Goal: Task Accomplishment & Management: Manage account settings

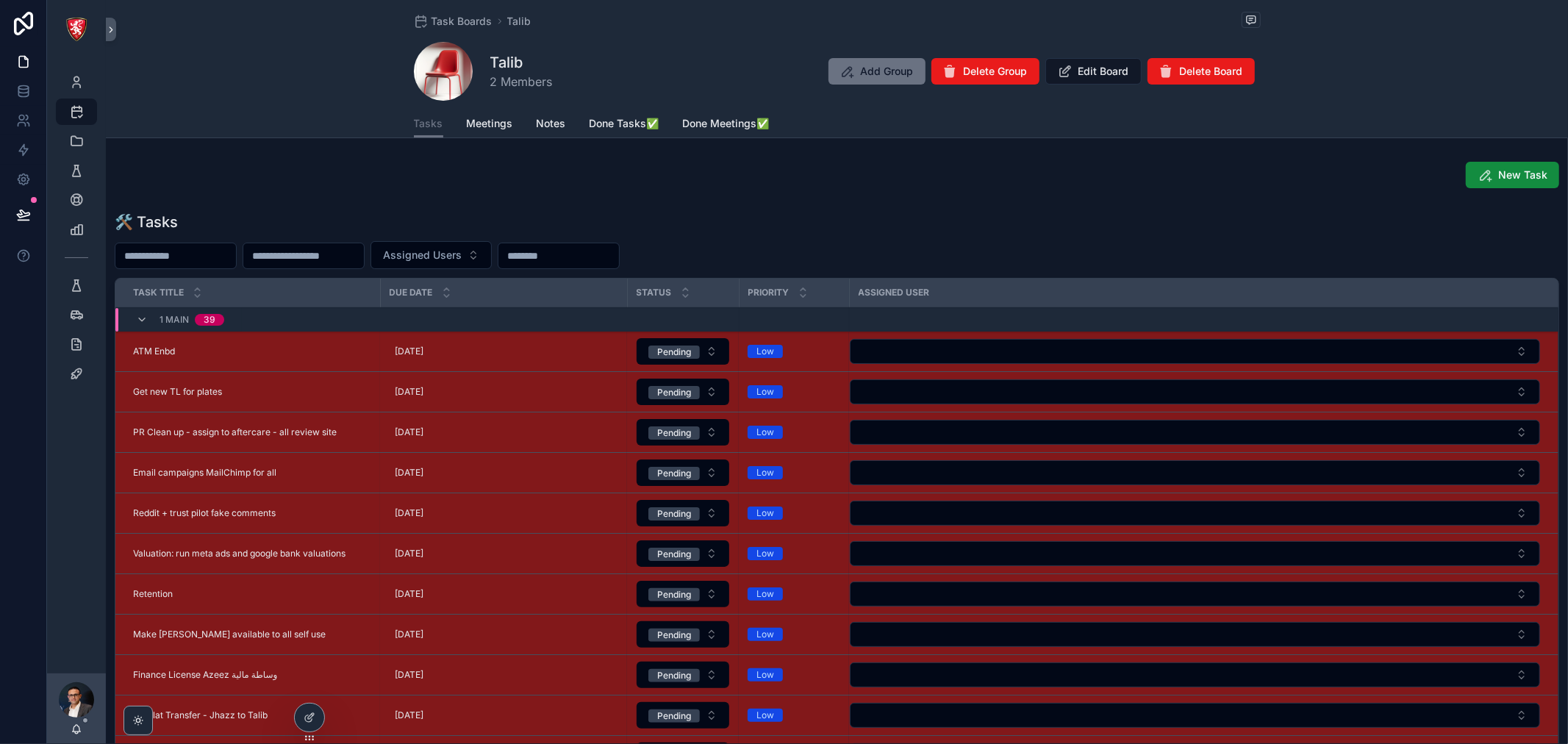
click at [486, 118] on span "Meetings" at bounding box center [490, 123] width 47 height 15
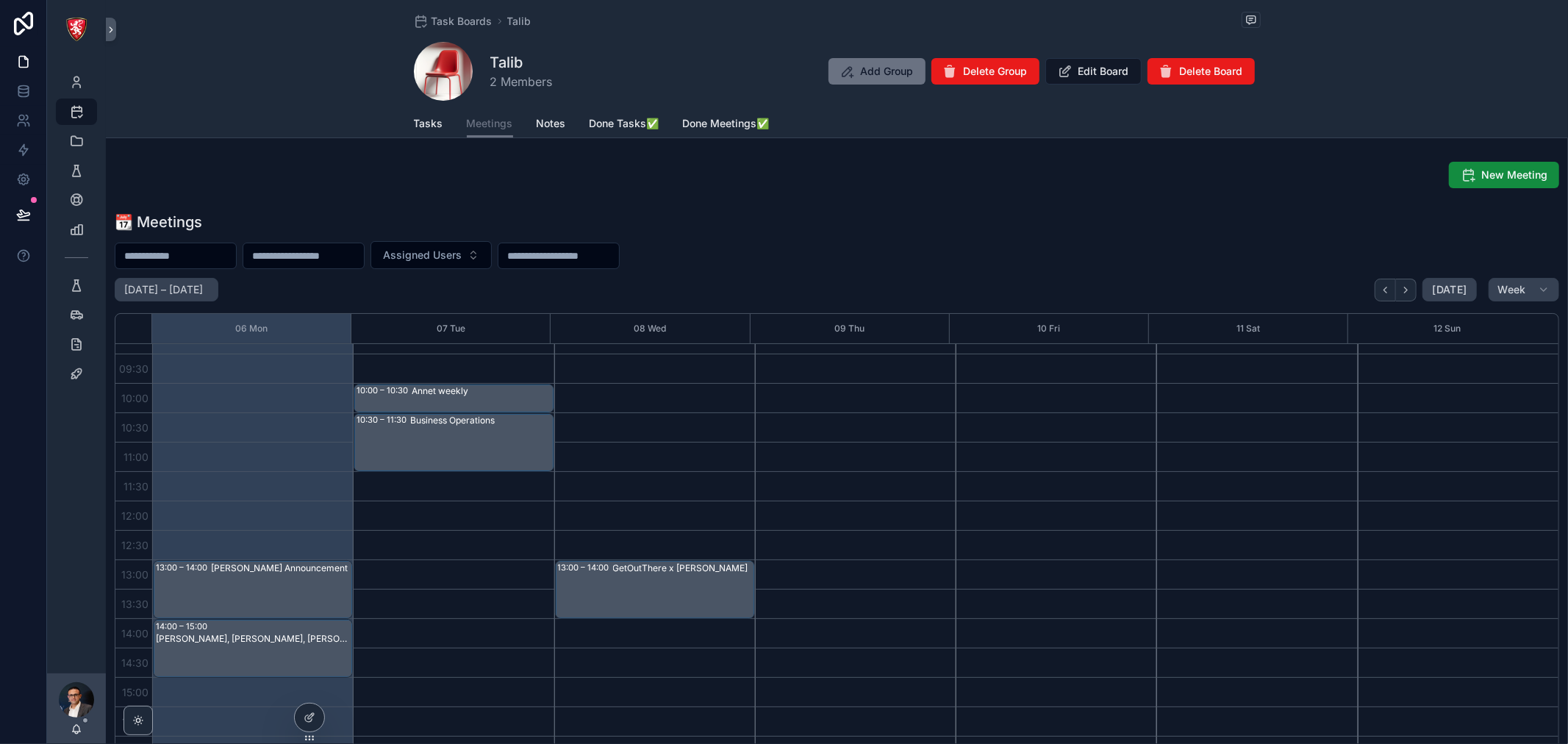
scroll to position [163, 0]
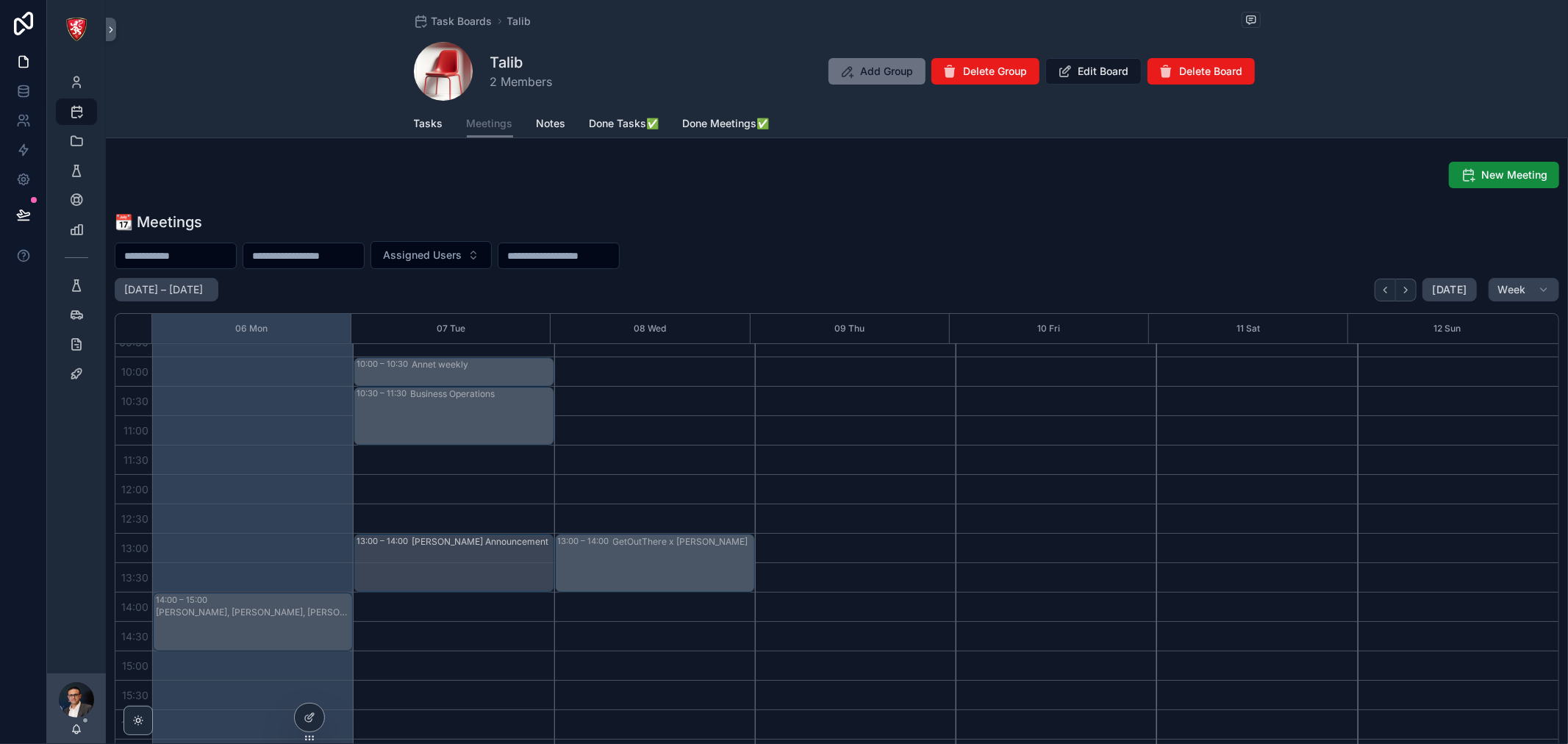
drag, startPoint x: 285, startPoint y: 562, endPoint x: 431, endPoint y: 569, distance: 146.2
click at [483, 574] on div "Jack - Sales Announcement" at bounding box center [482, 563] width 141 height 56
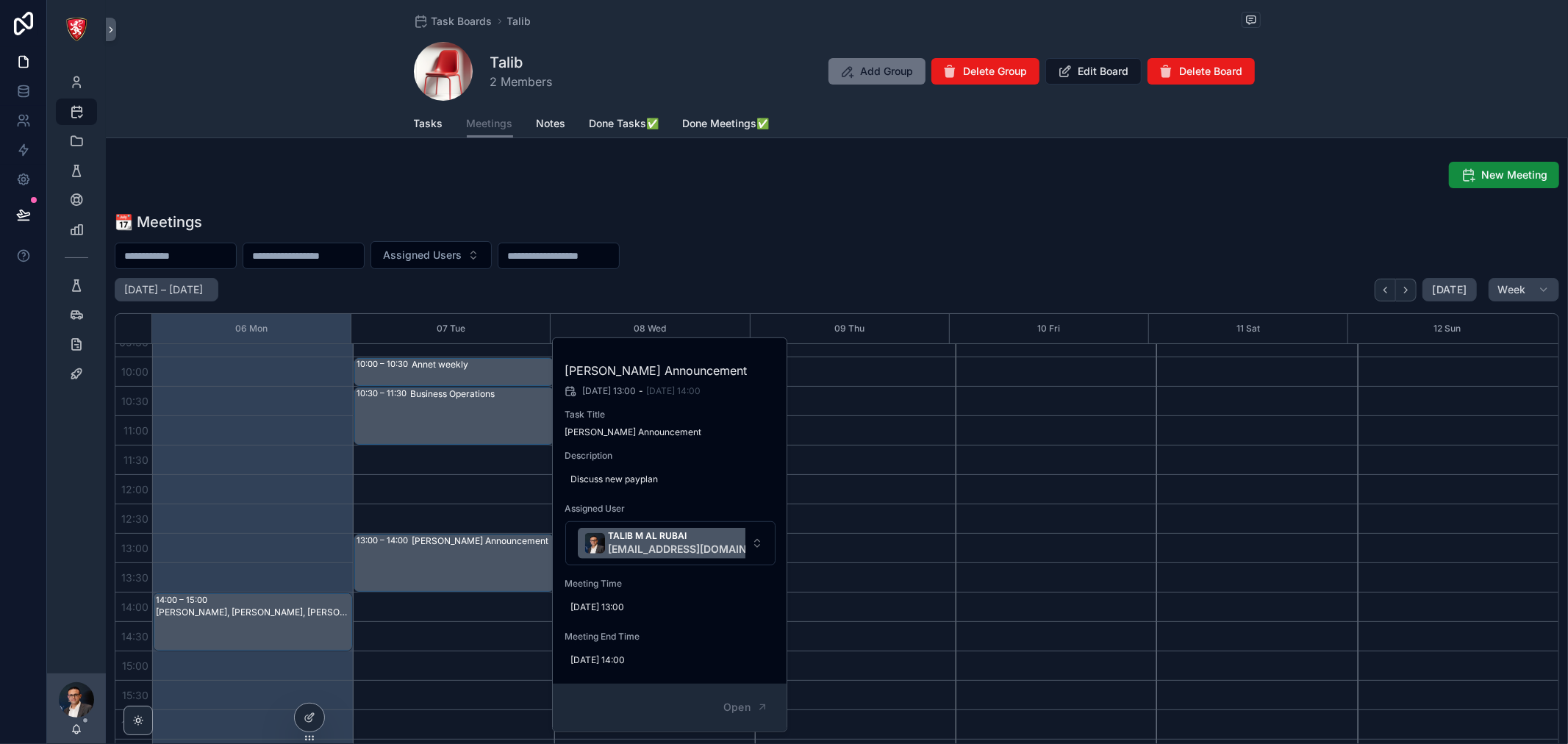
click at [626, 663] on span "07/10/2025 14:00" at bounding box center [671, 660] width 200 height 12
click at [626, 663] on div "**********" at bounding box center [665, 681] width 212 height 54
click at [730, 676] on icon "scrollable content" at bounding box center [730, 680] width 12 height 12
click at [693, 665] on span "07/10/2025 14:00" at bounding box center [671, 660] width 200 height 12
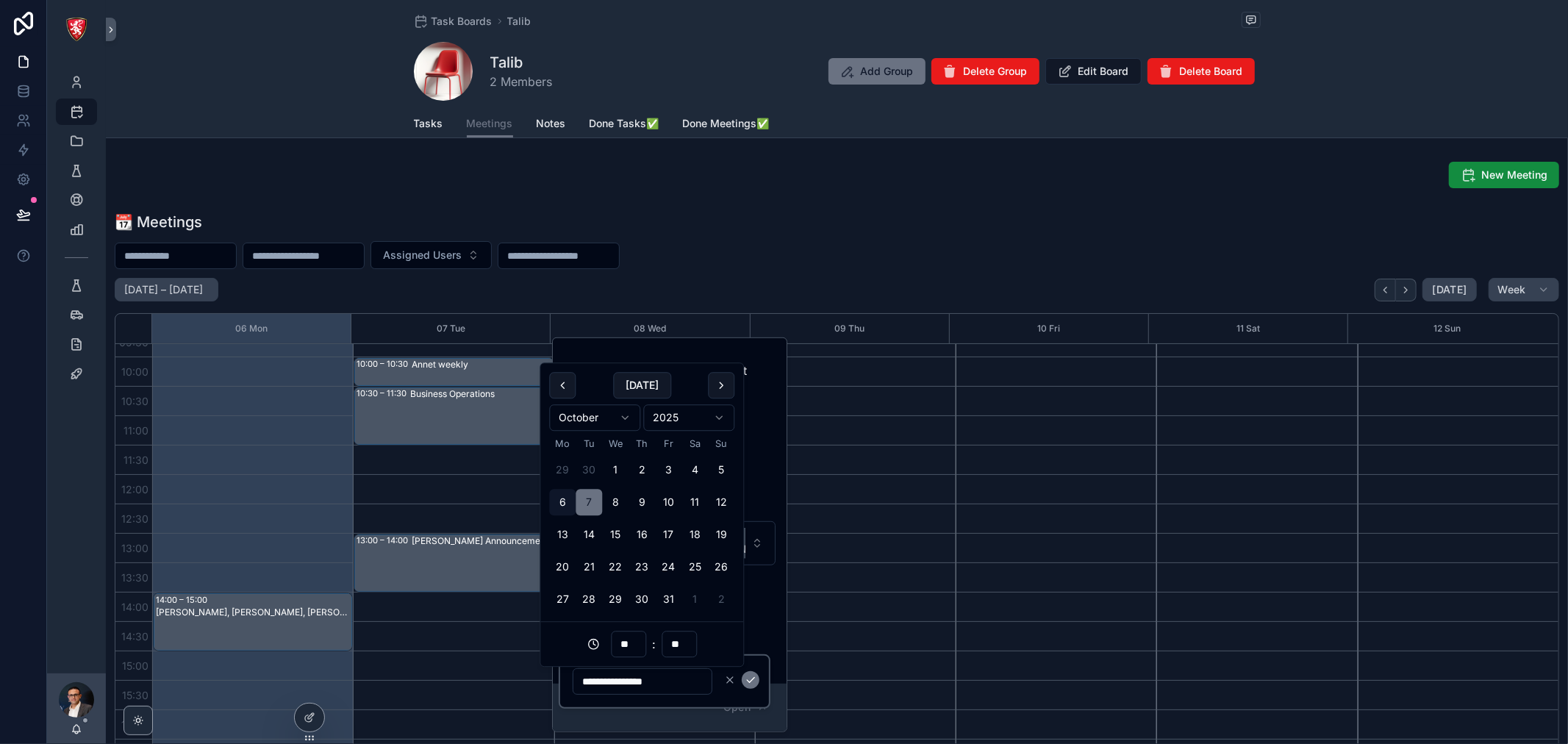
click at [731, 682] on icon "scrollable content" at bounding box center [730, 680] width 12 height 12
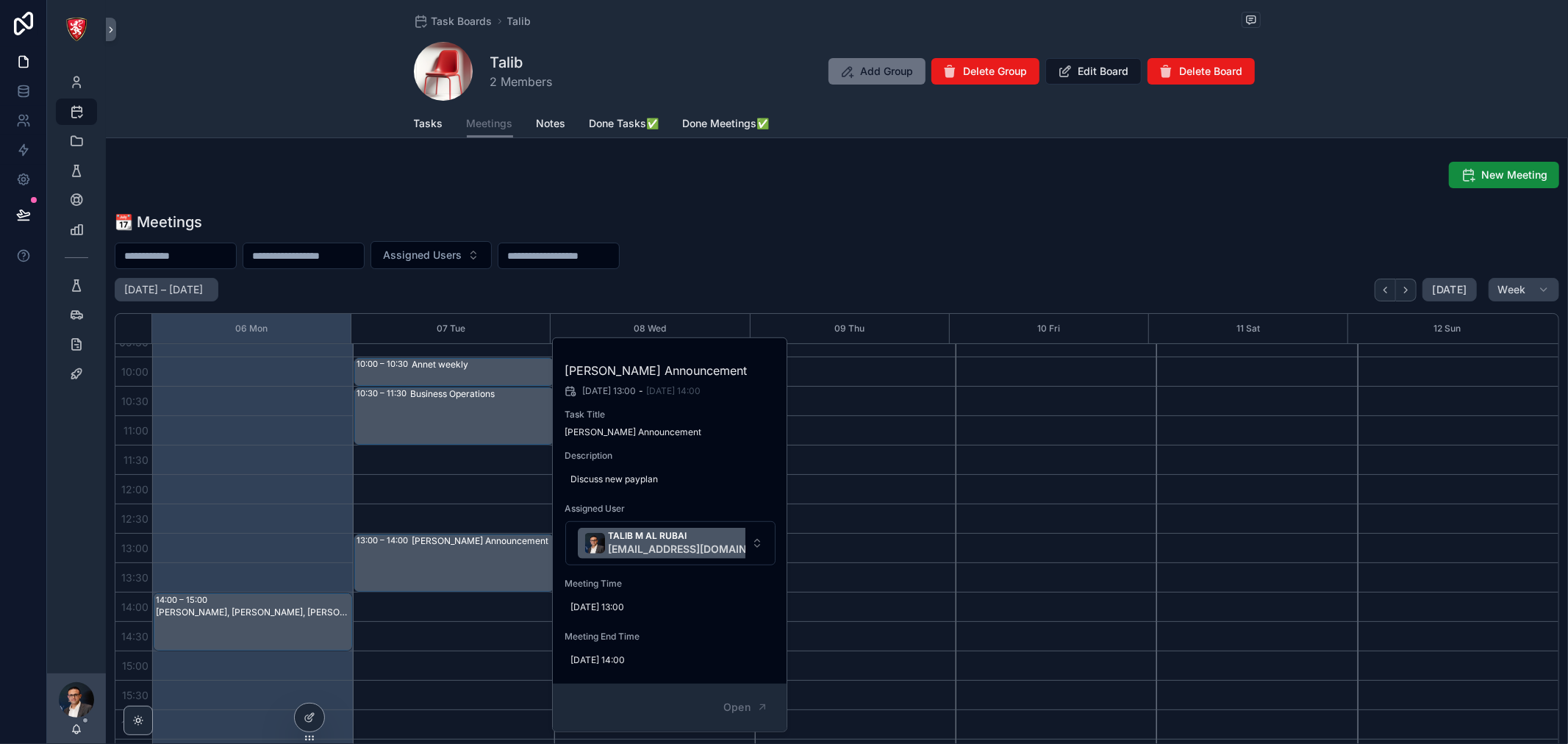
click at [639, 657] on span "07/10/2025 14:00" at bounding box center [671, 660] width 200 height 12
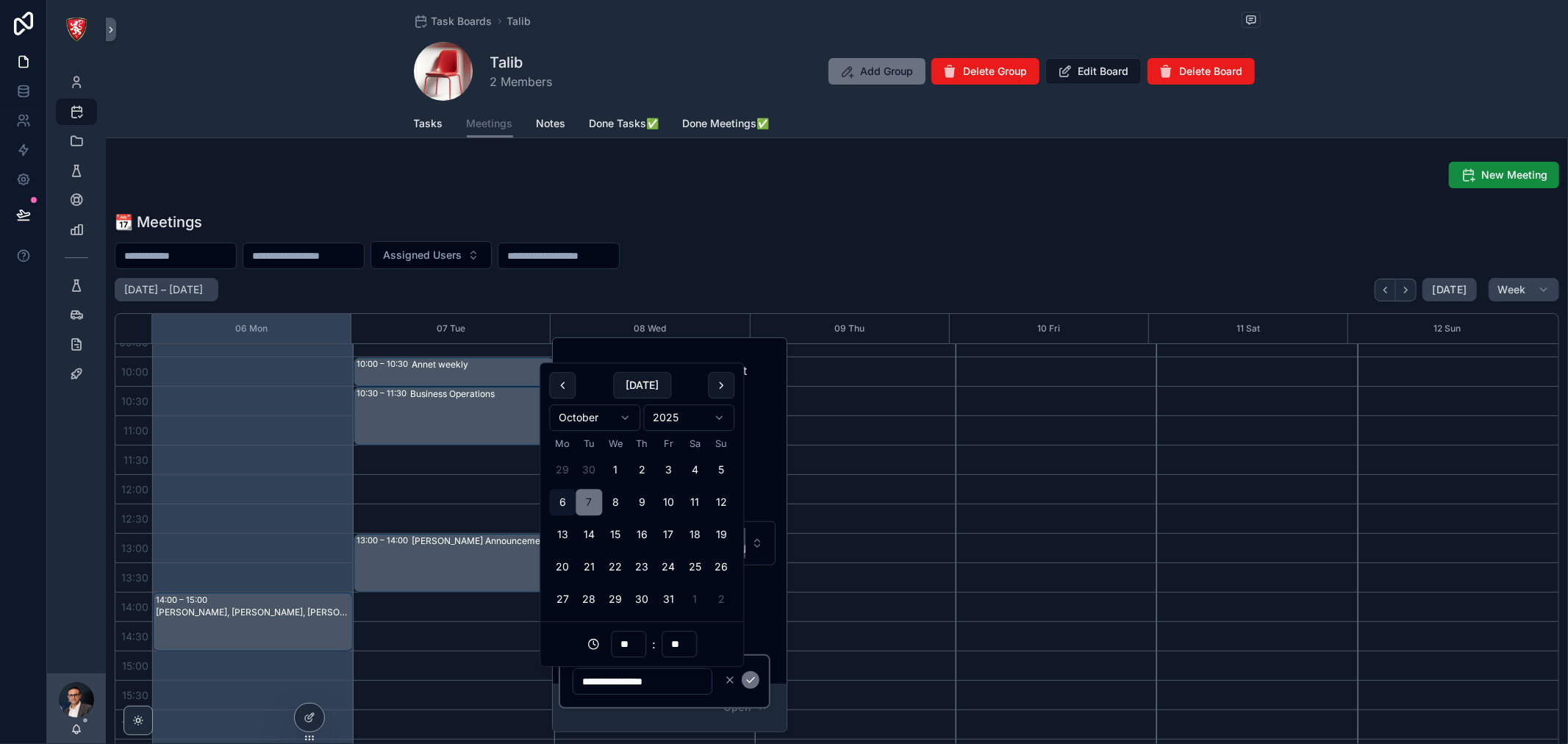
click at [630, 674] on input "**********" at bounding box center [643, 681] width 139 height 20
type input "**"
click at [751, 684] on icon "scrollable content" at bounding box center [751, 680] width 12 height 12
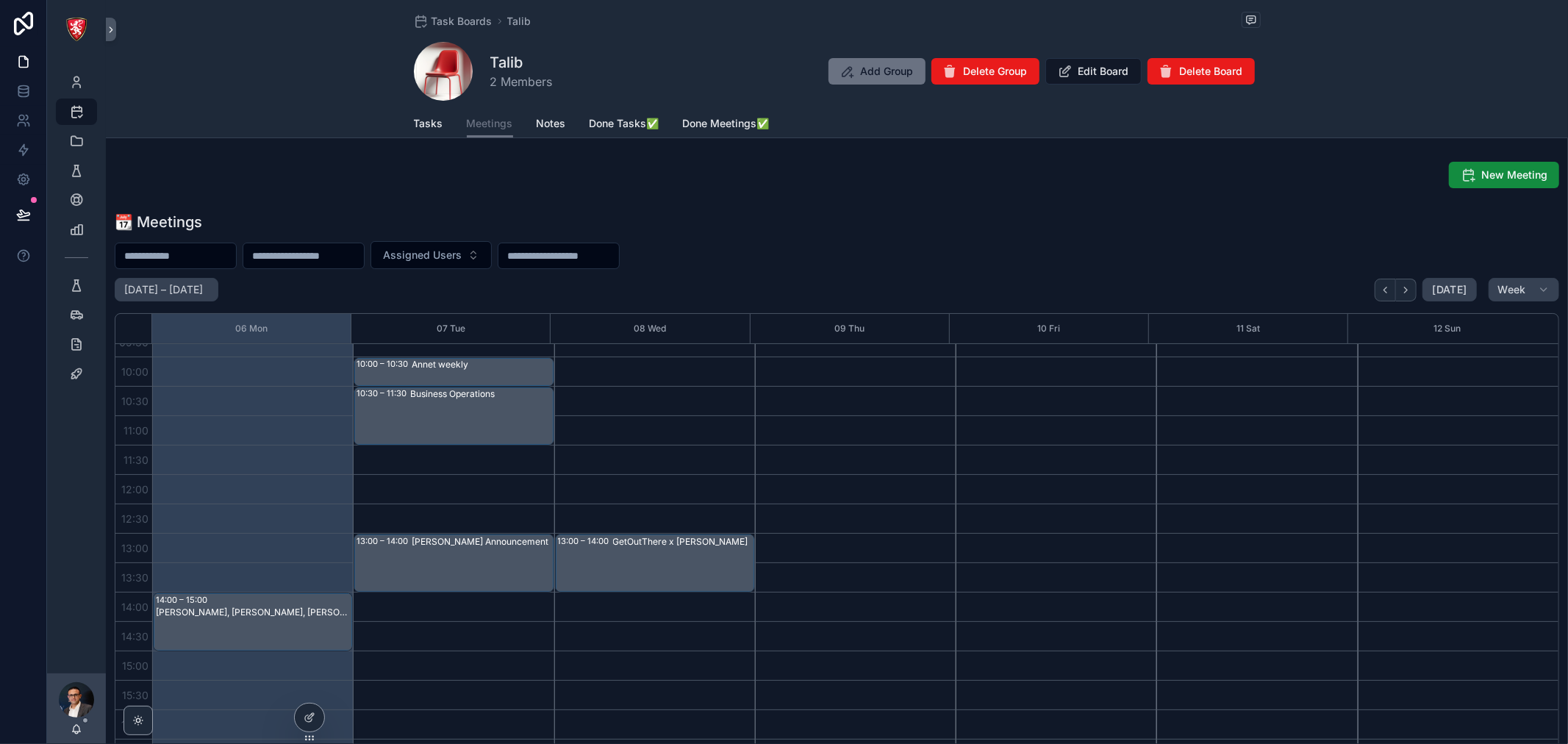
click at [613, 544] on div "GetOutThere x Alba" at bounding box center [683, 542] width 141 height 12
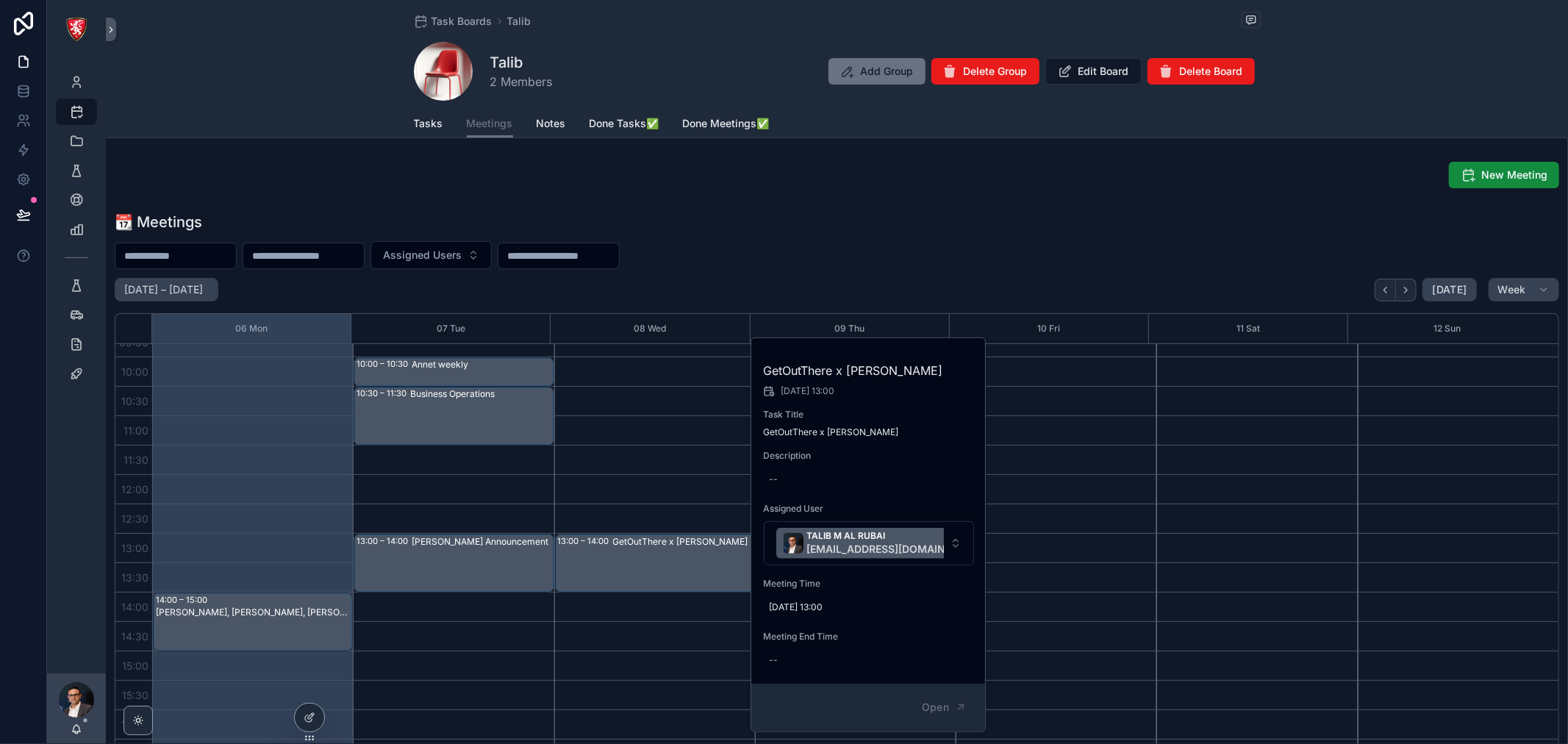
click at [693, 483] on div "13:00 – 14:00 GetOutThere x Alba" at bounding box center [654, 651] width 201 height 941
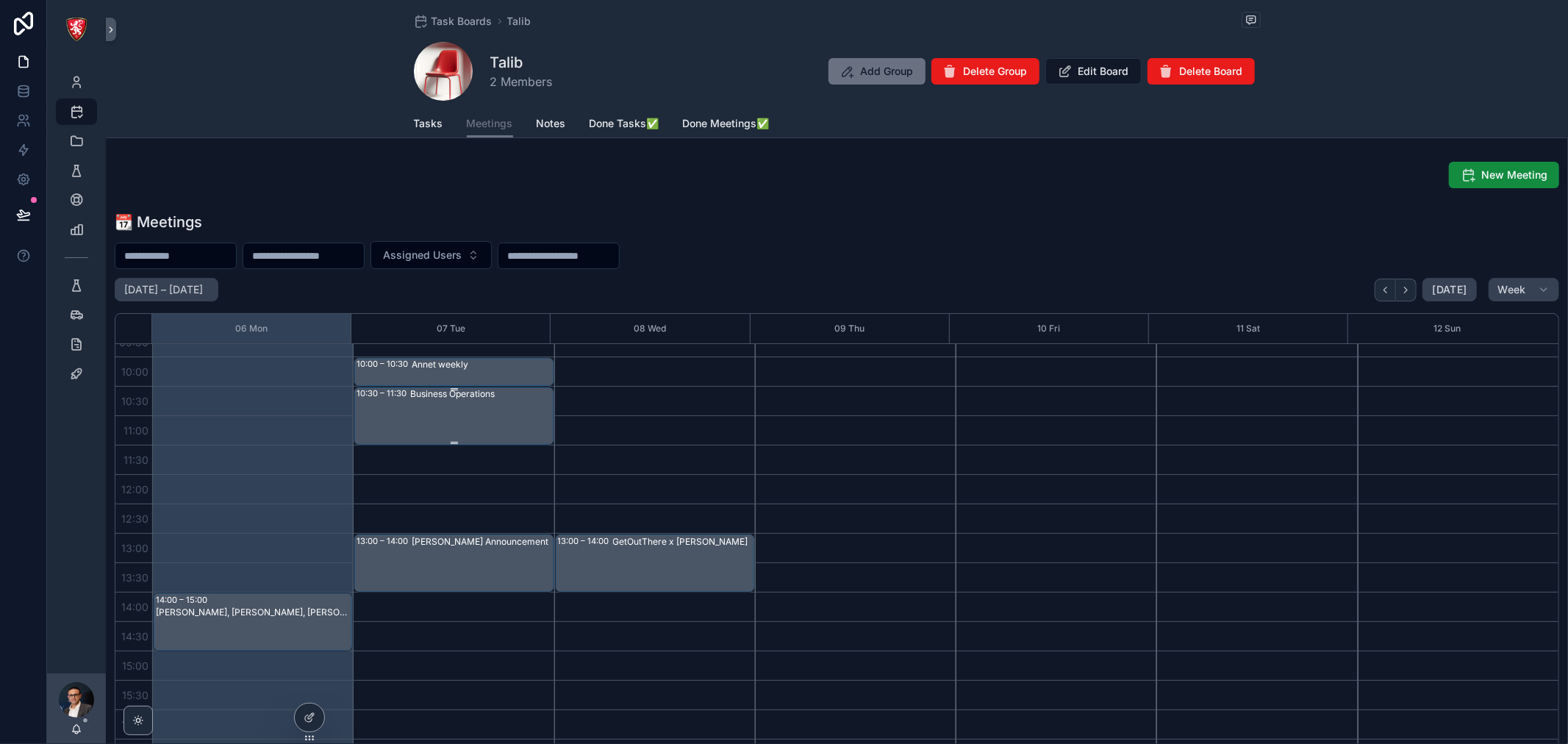
click at [487, 417] on div "Business Operations" at bounding box center [481, 416] width 141 height 56
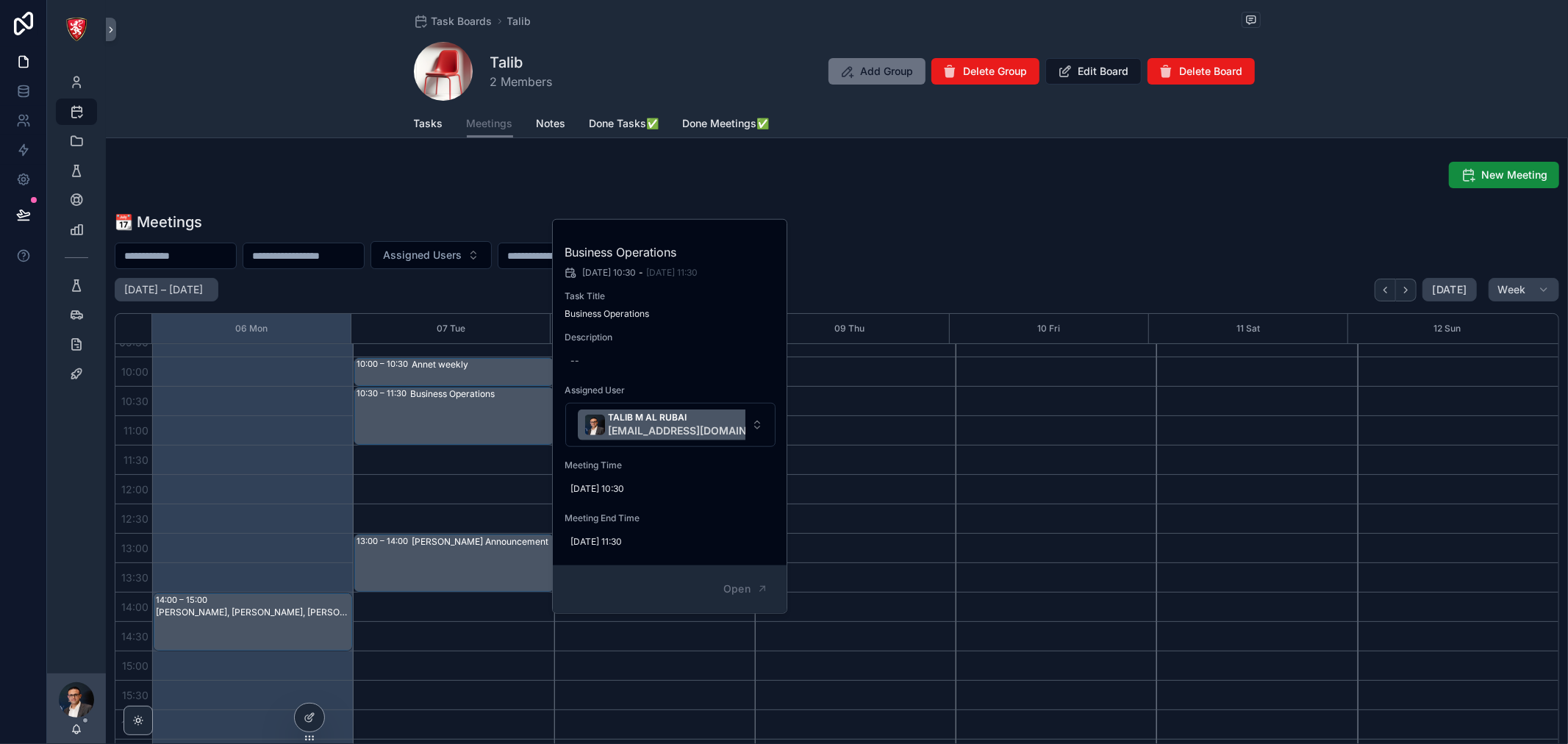
click at [500, 475] on div "10:00 – 10:30 Annet weekly 10:30 – 11:30 Business Operations 13:00 – 14:00 Jack…" at bounding box center [453, 651] width 201 height 941
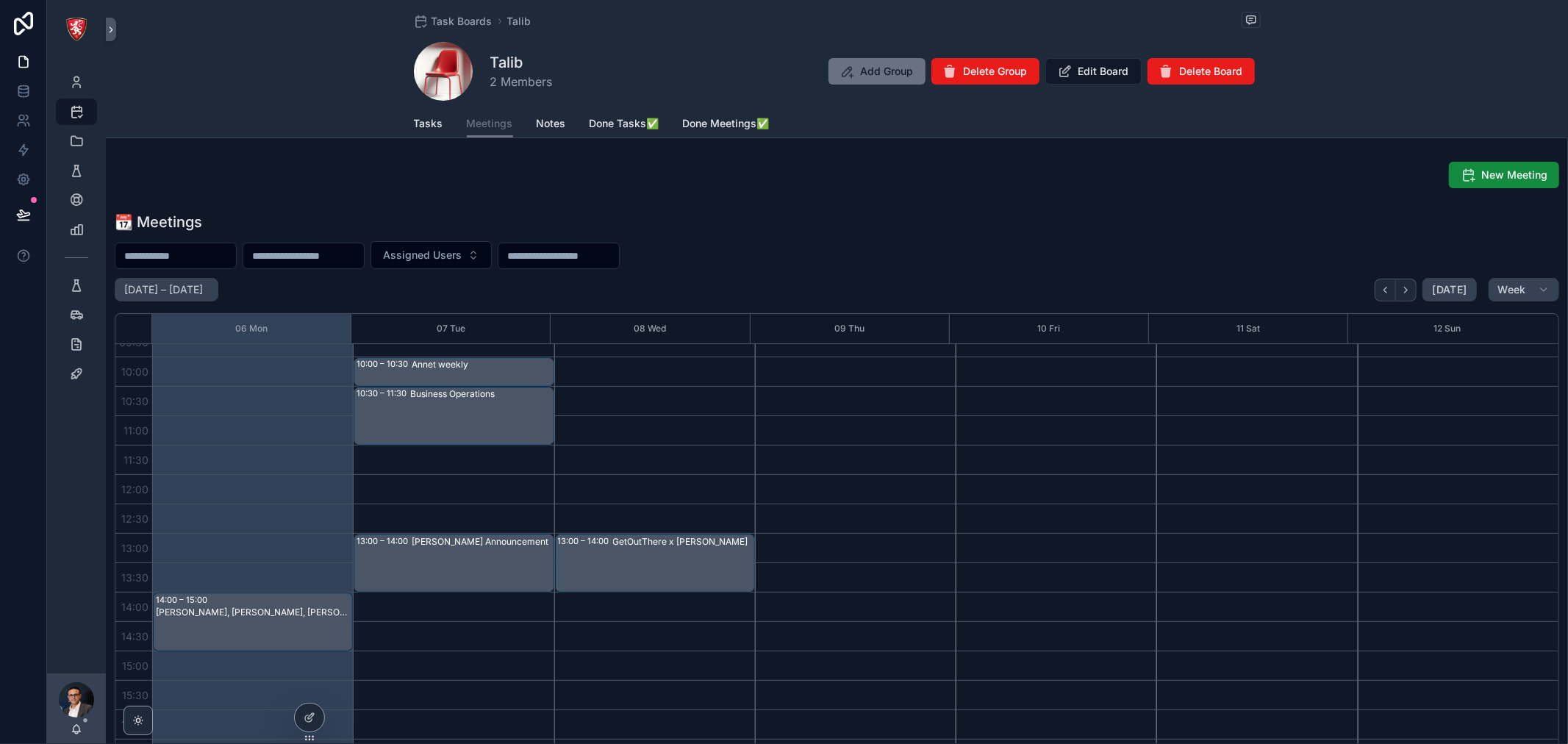
scroll to position [245, 0]
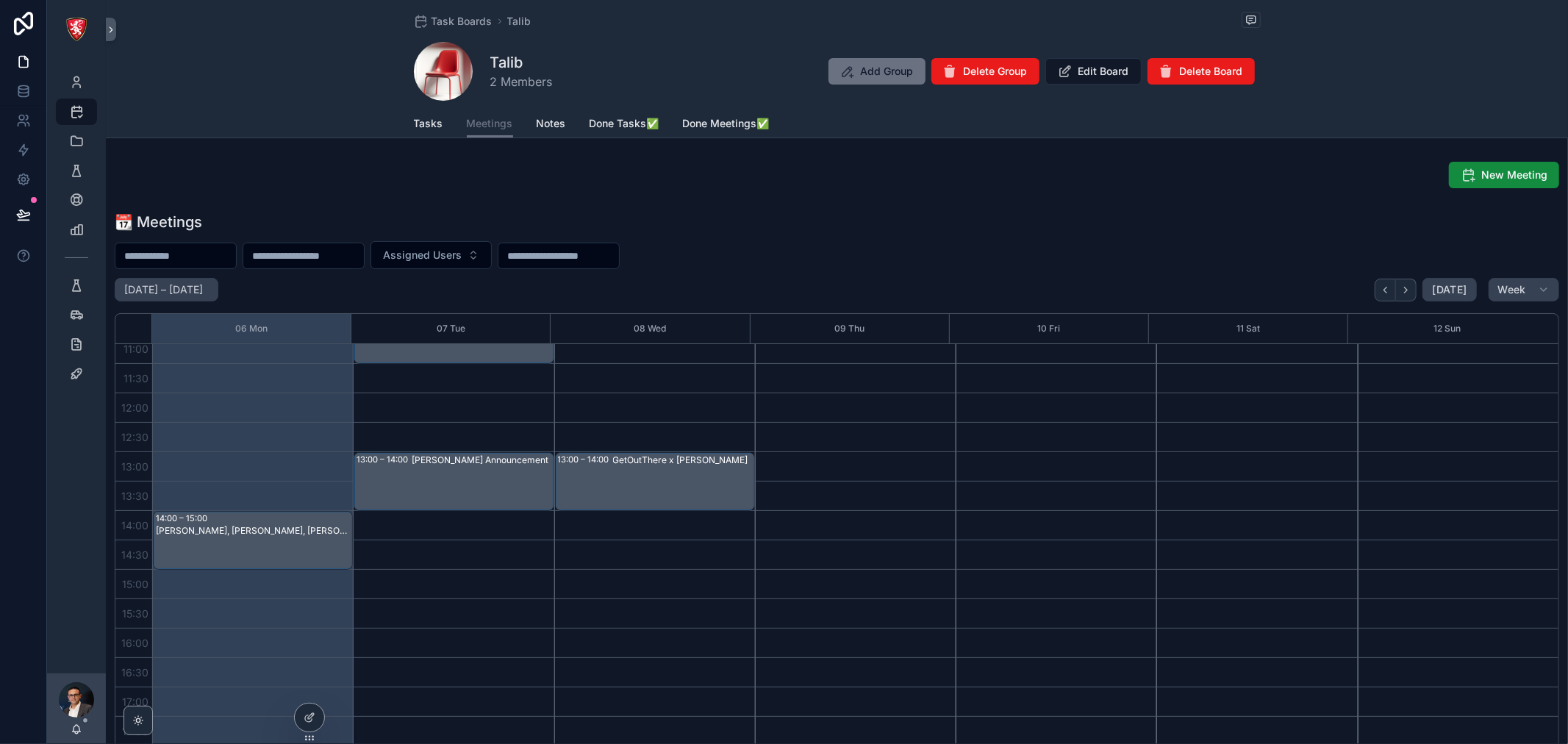
click at [258, 541] on div "Chris, Jack, Hukam - spare keys" at bounding box center [254, 552] width 196 height 56
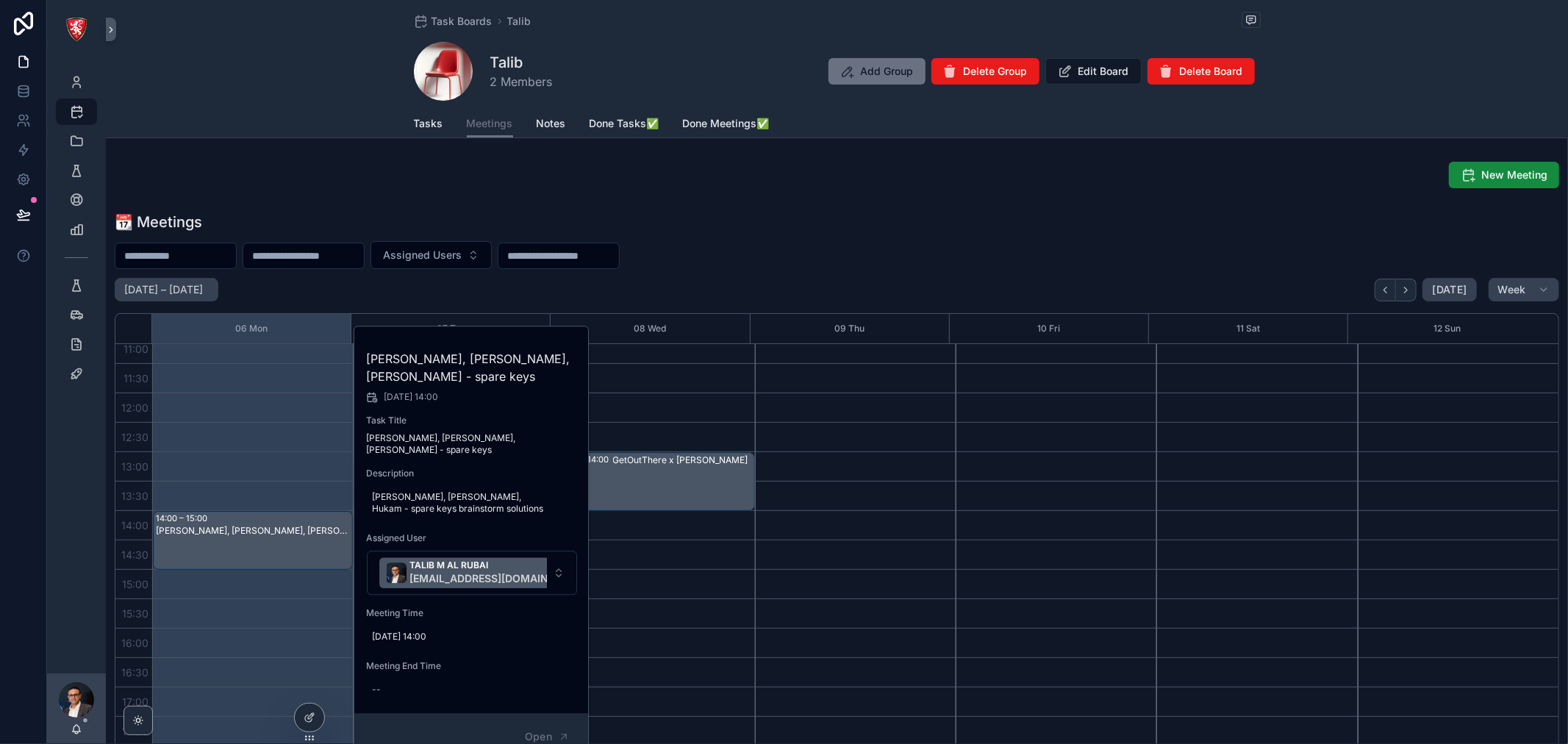
click at [693, 552] on div "13:00 – 14:00 GetOutThere x Alba" at bounding box center [654, 569] width 201 height 941
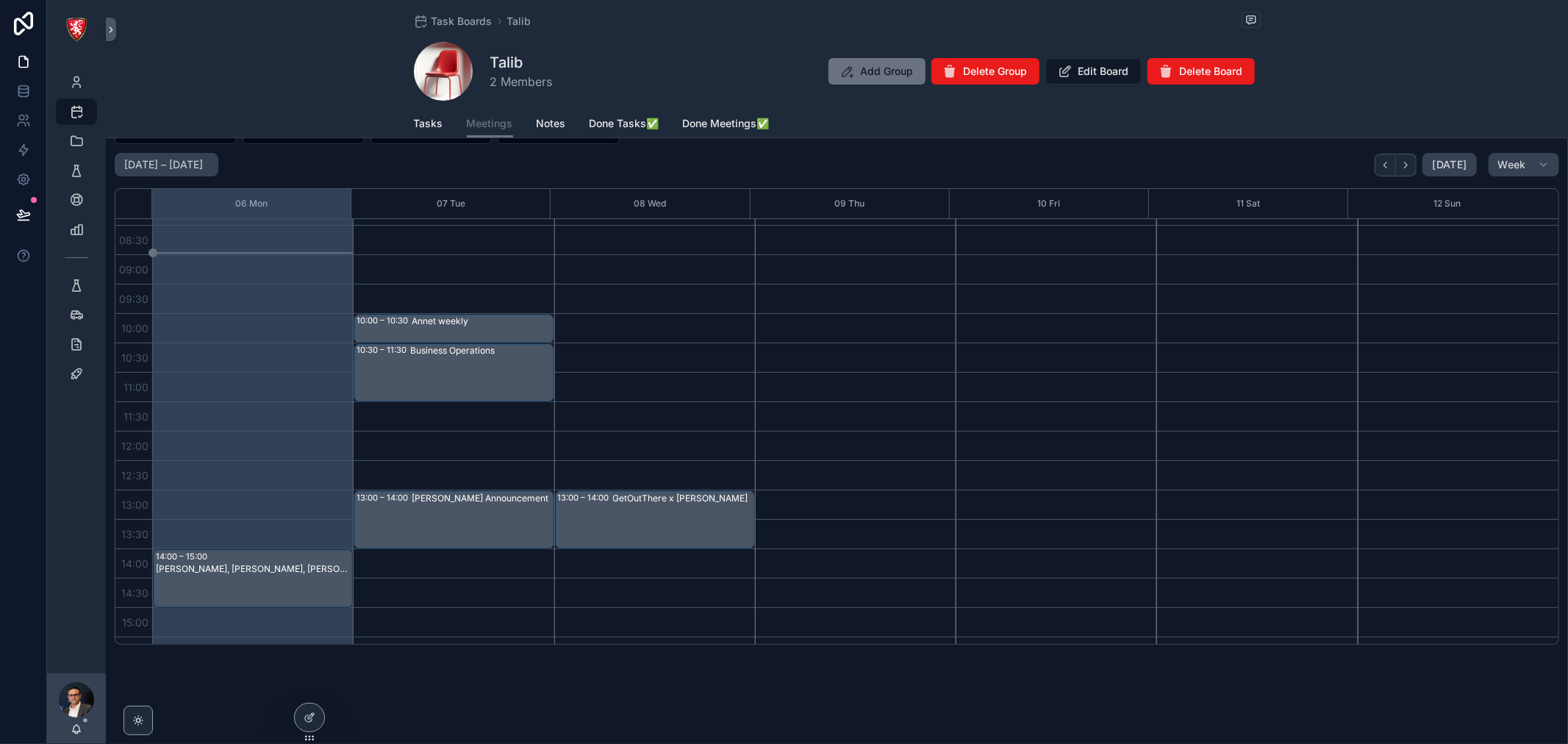
scroll to position [163, 0]
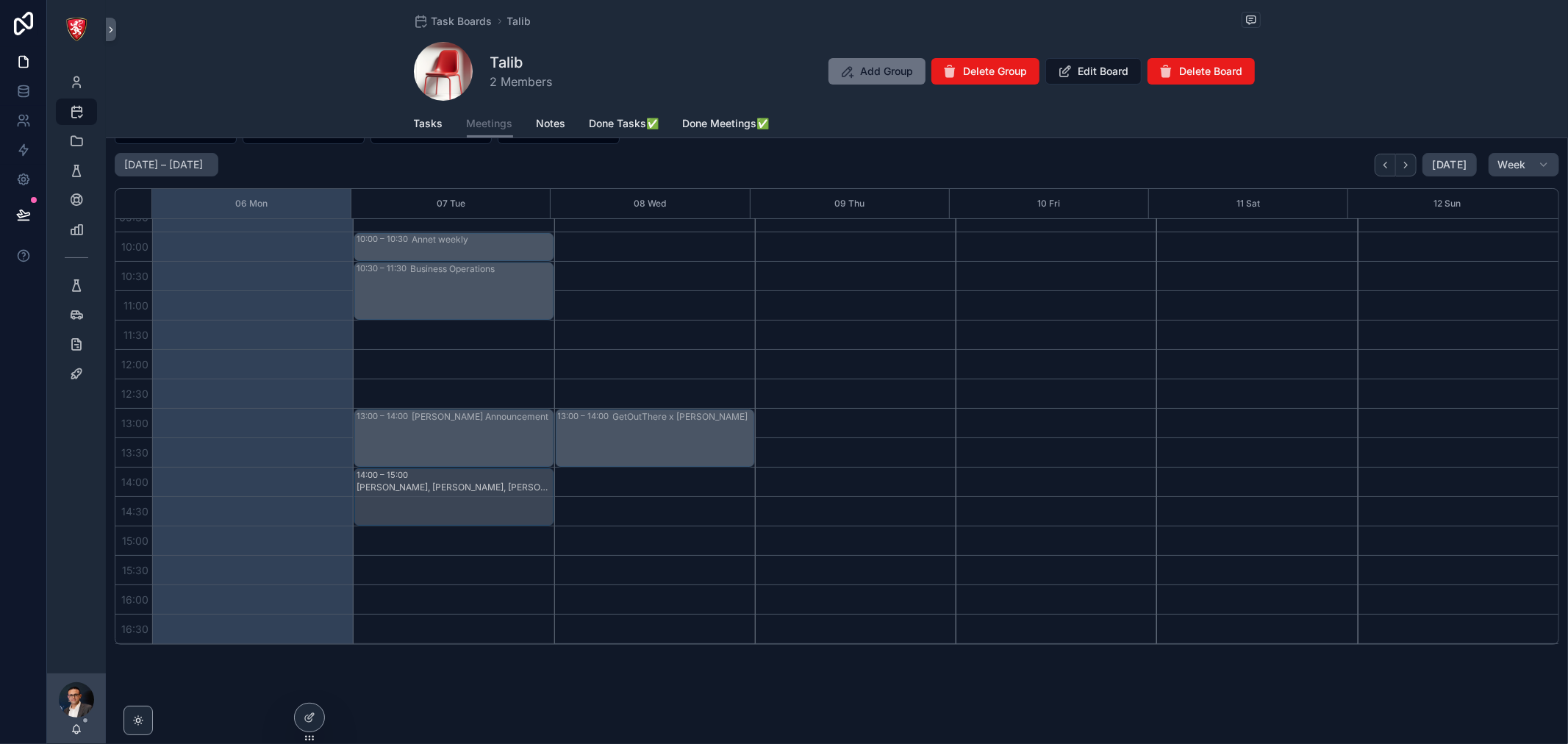
drag, startPoint x: 281, startPoint y: 503, endPoint x: 450, endPoint y: 512, distance: 169.2
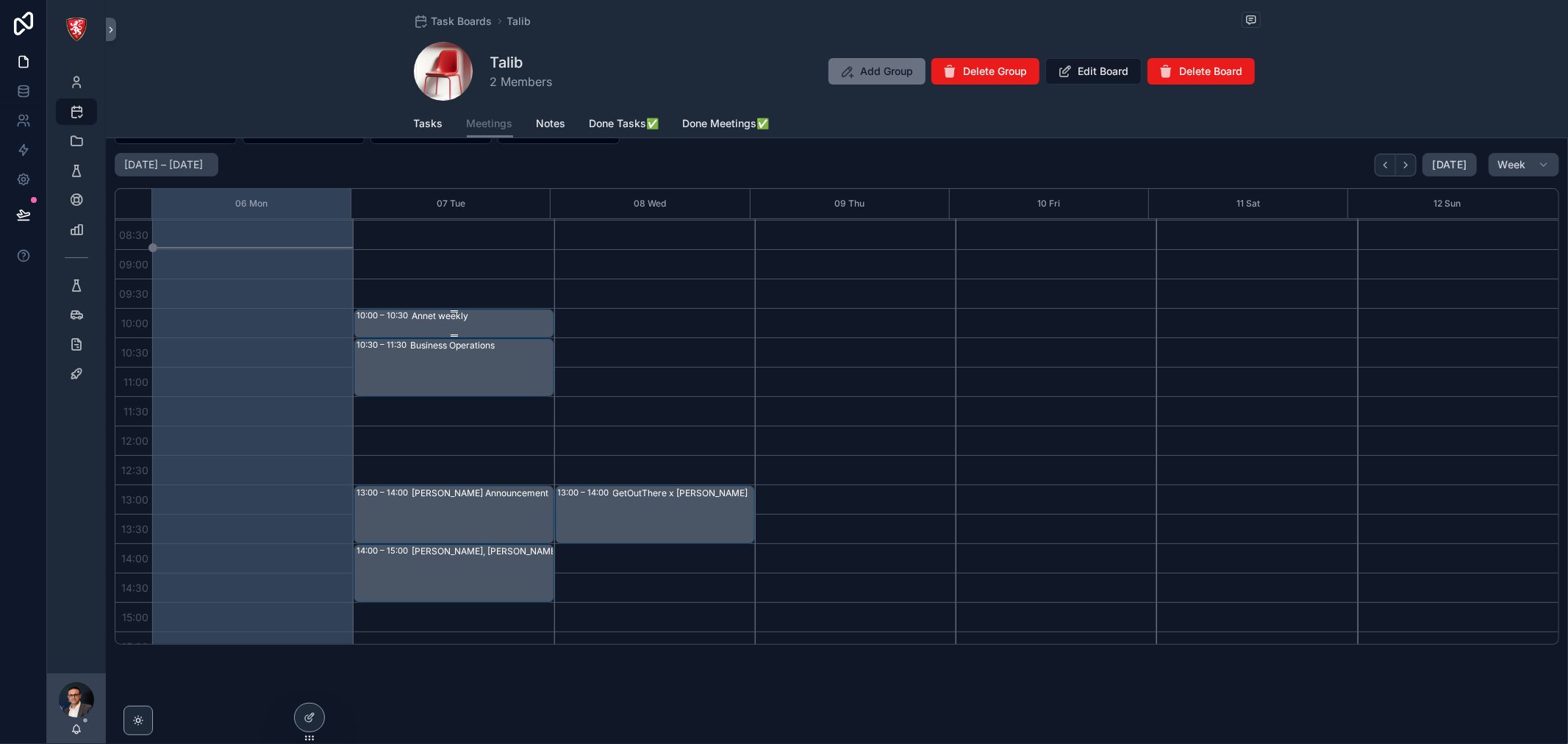
scroll to position [0, 0]
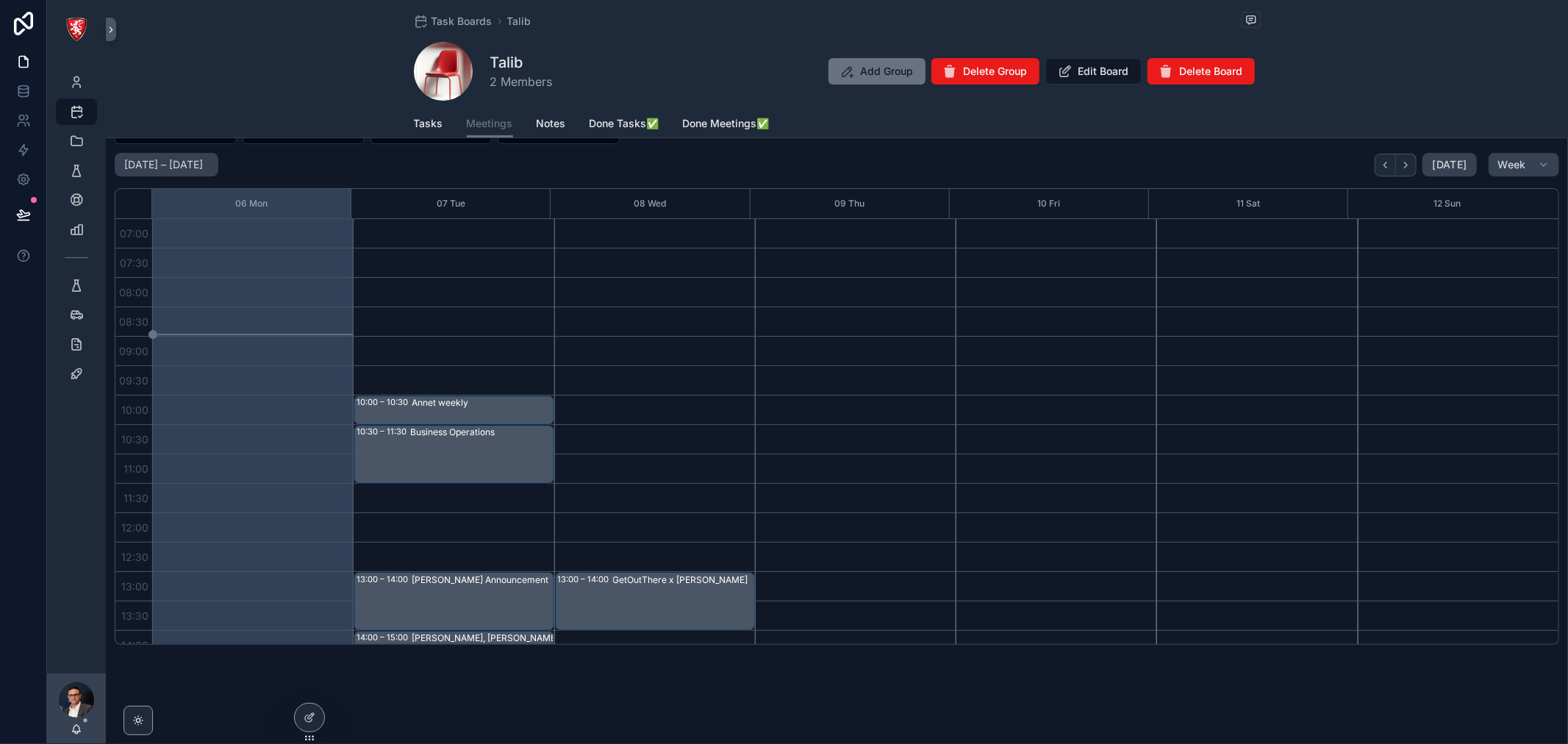
click at [438, 128] on div "Tasks Meetings Notes Done Tasks✅ Done Meetings✅" at bounding box center [837, 123] width 847 height 28
click at [424, 121] on span "Tasks" at bounding box center [428, 123] width 29 height 15
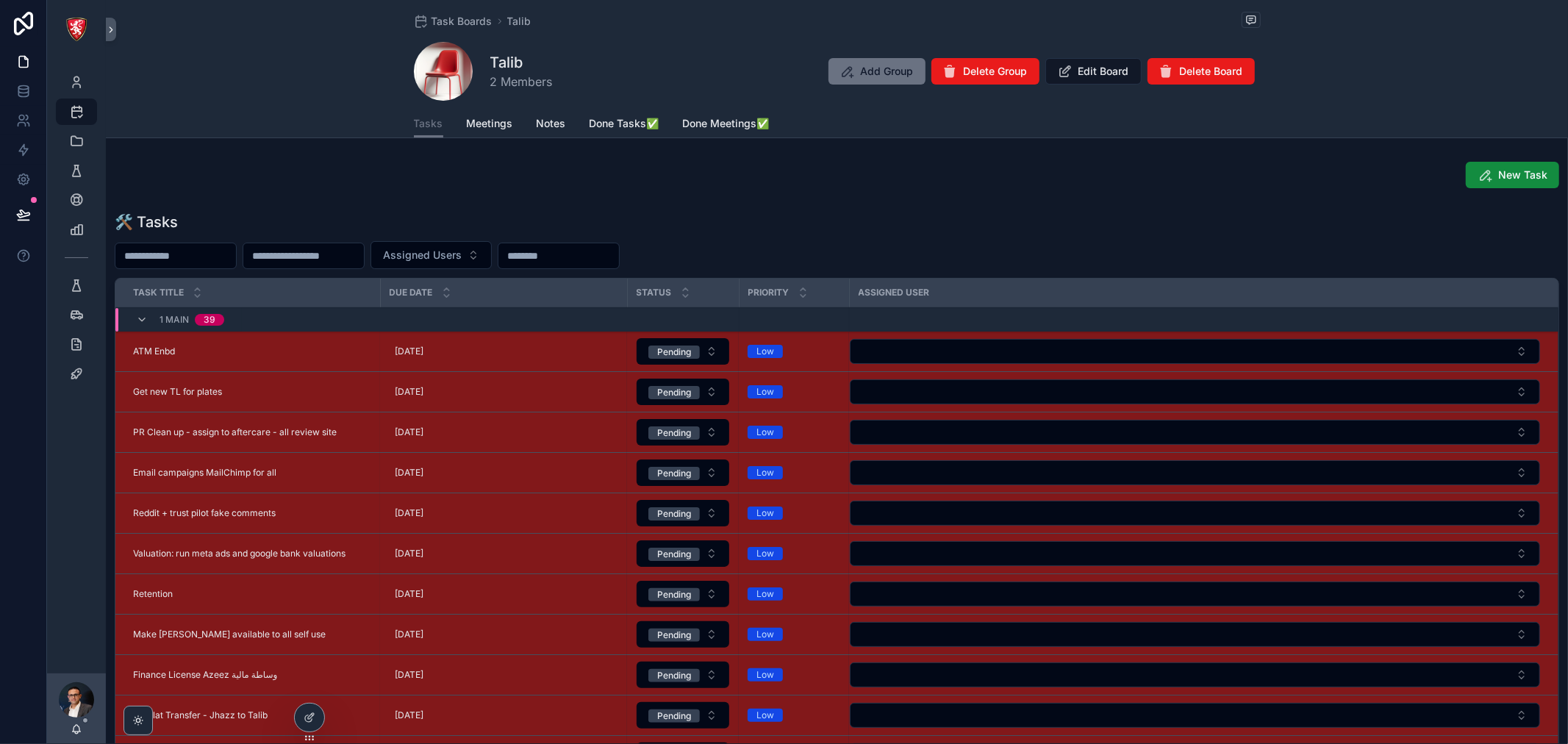
click at [1500, 176] on span "New Task" at bounding box center [1522, 174] width 49 height 15
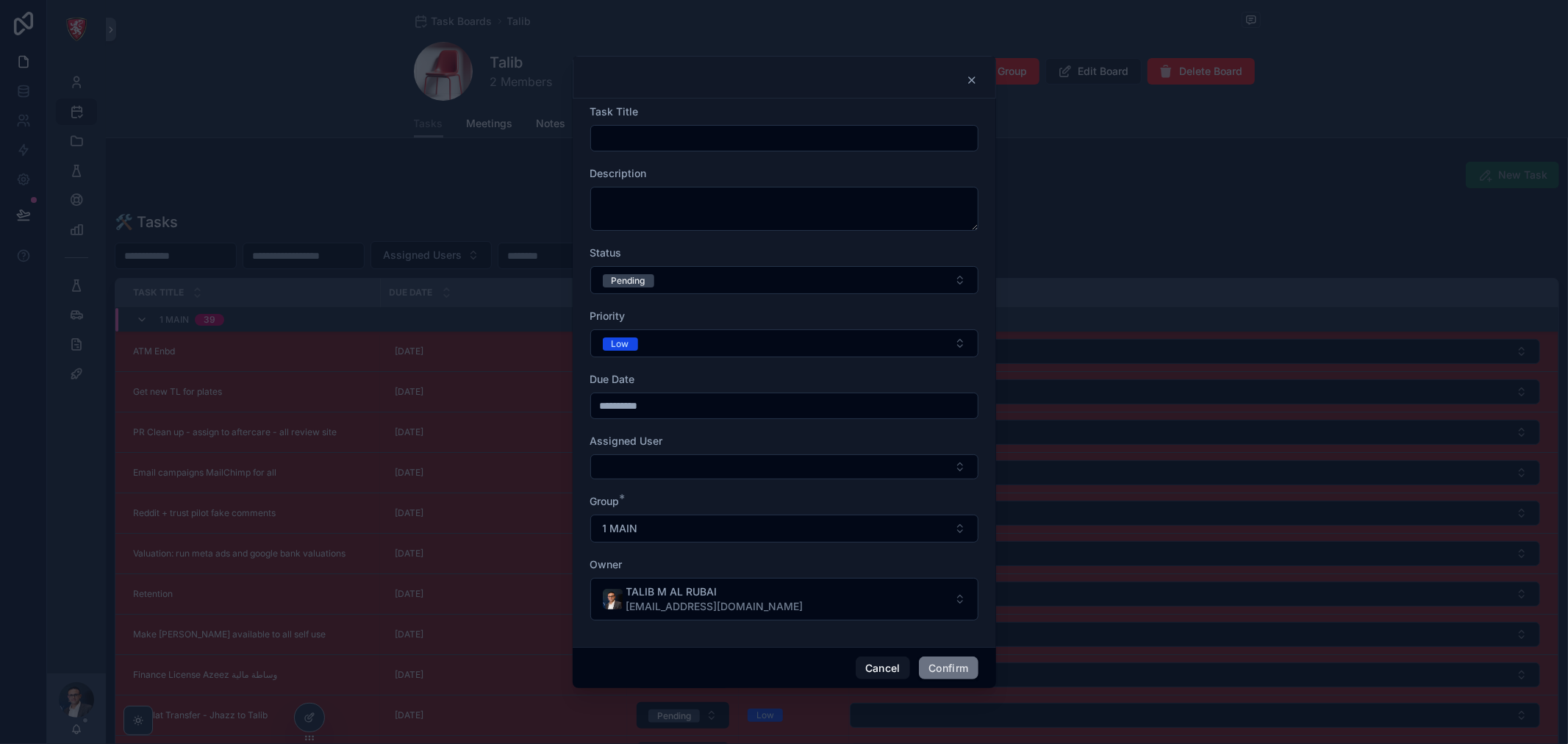
click at [748, 129] on input "text" at bounding box center [784, 138] width 387 height 20
click at [642, 202] on textarea at bounding box center [784, 209] width 389 height 45
click at [718, 288] on button "Pending" at bounding box center [784, 280] width 389 height 28
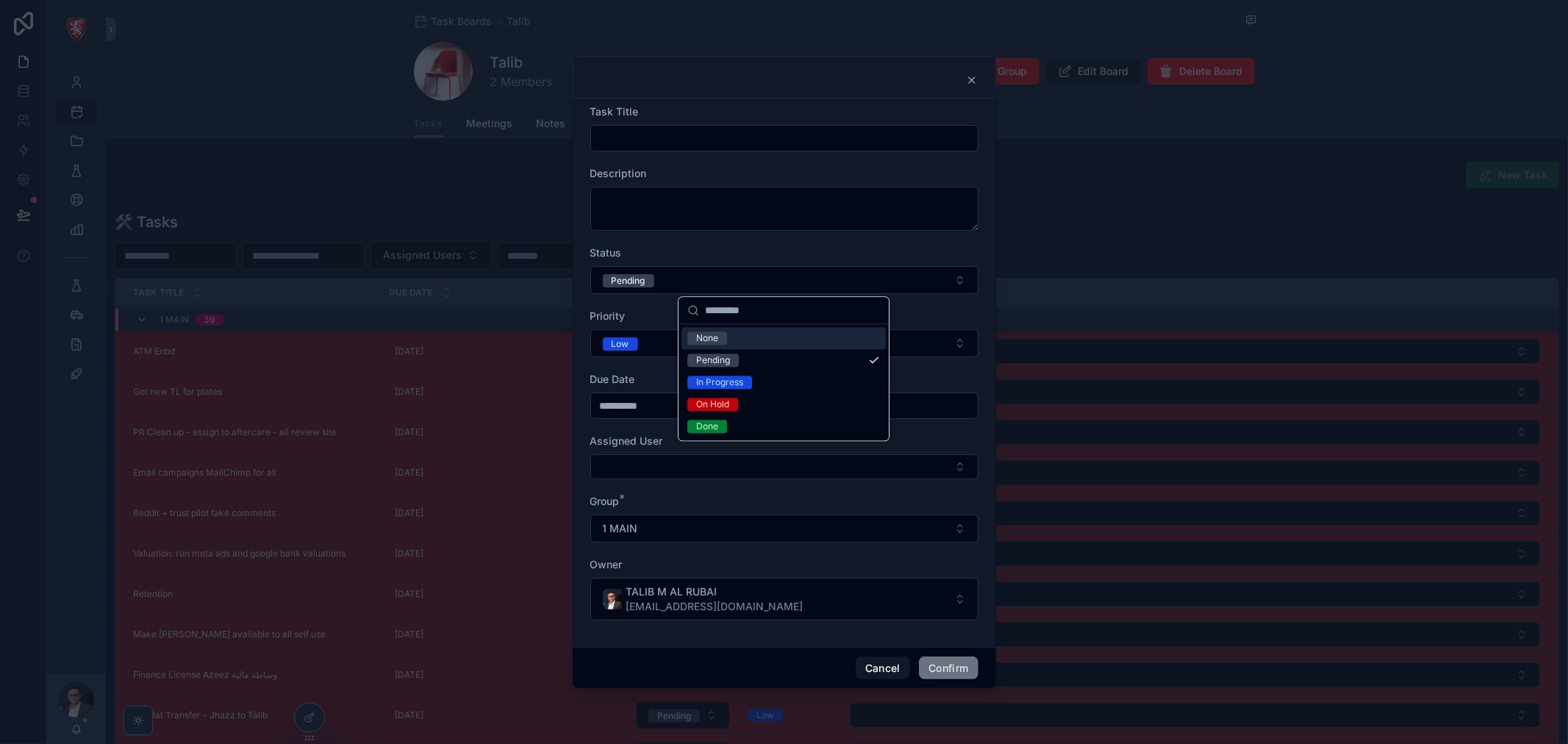
click at [718, 288] on button "Pending" at bounding box center [784, 280] width 389 height 28
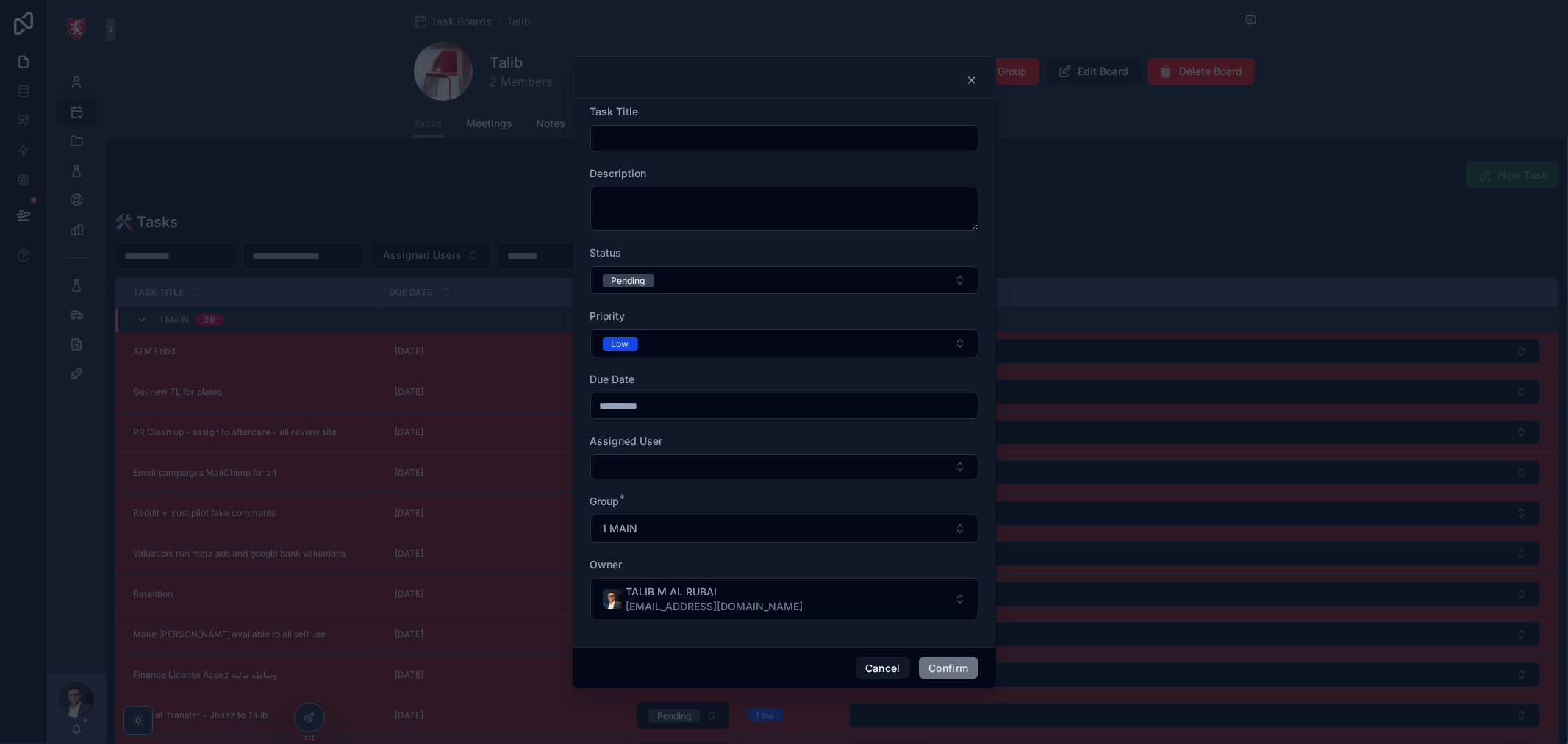
click at [687, 465] on button "Select Button" at bounding box center [784, 467] width 389 height 25
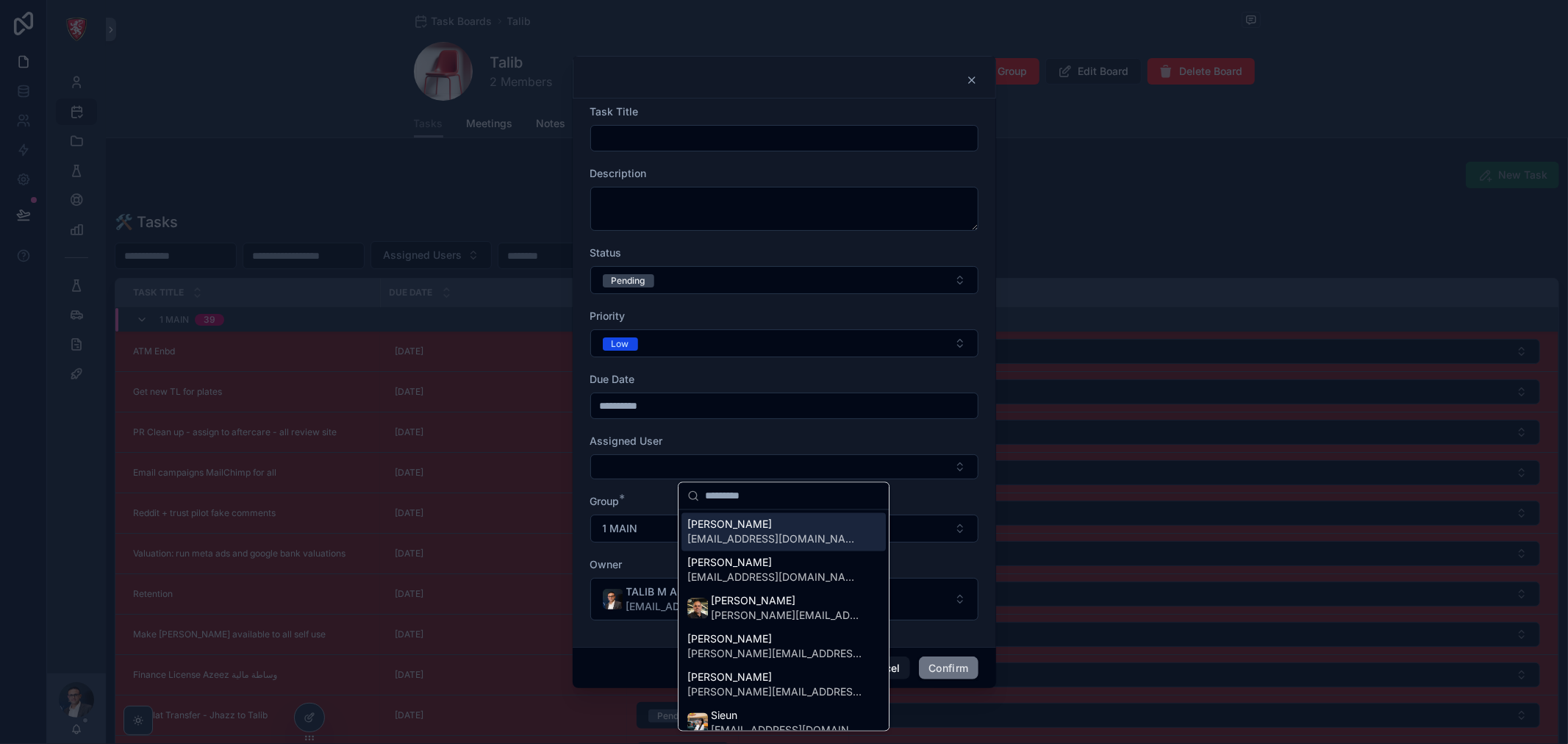
click at [782, 440] on div "Assigned User" at bounding box center [784, 441] width 389 height 15
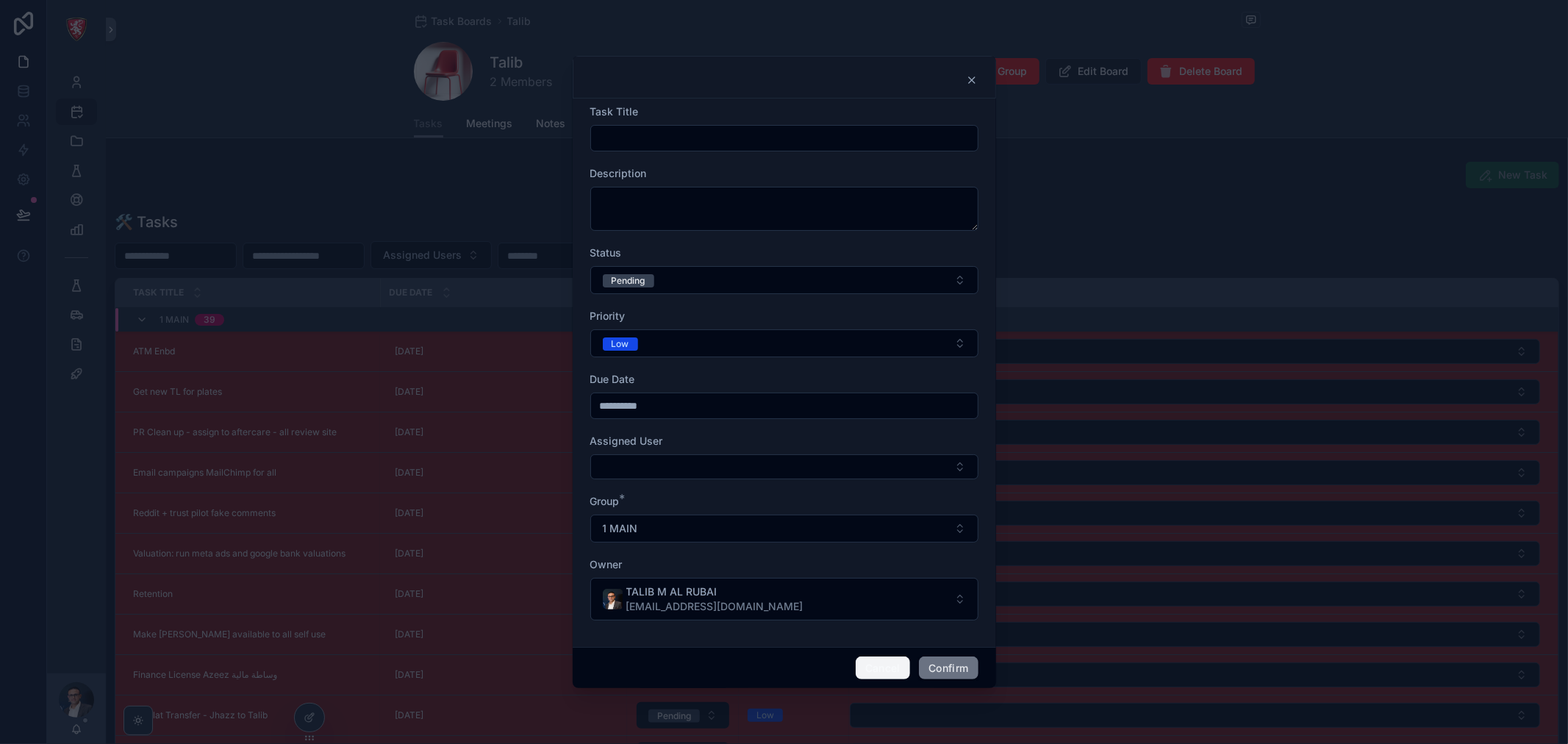
click at [880, 666] on button "Cancel" at bounding box center [883, 668] width 54 height 23
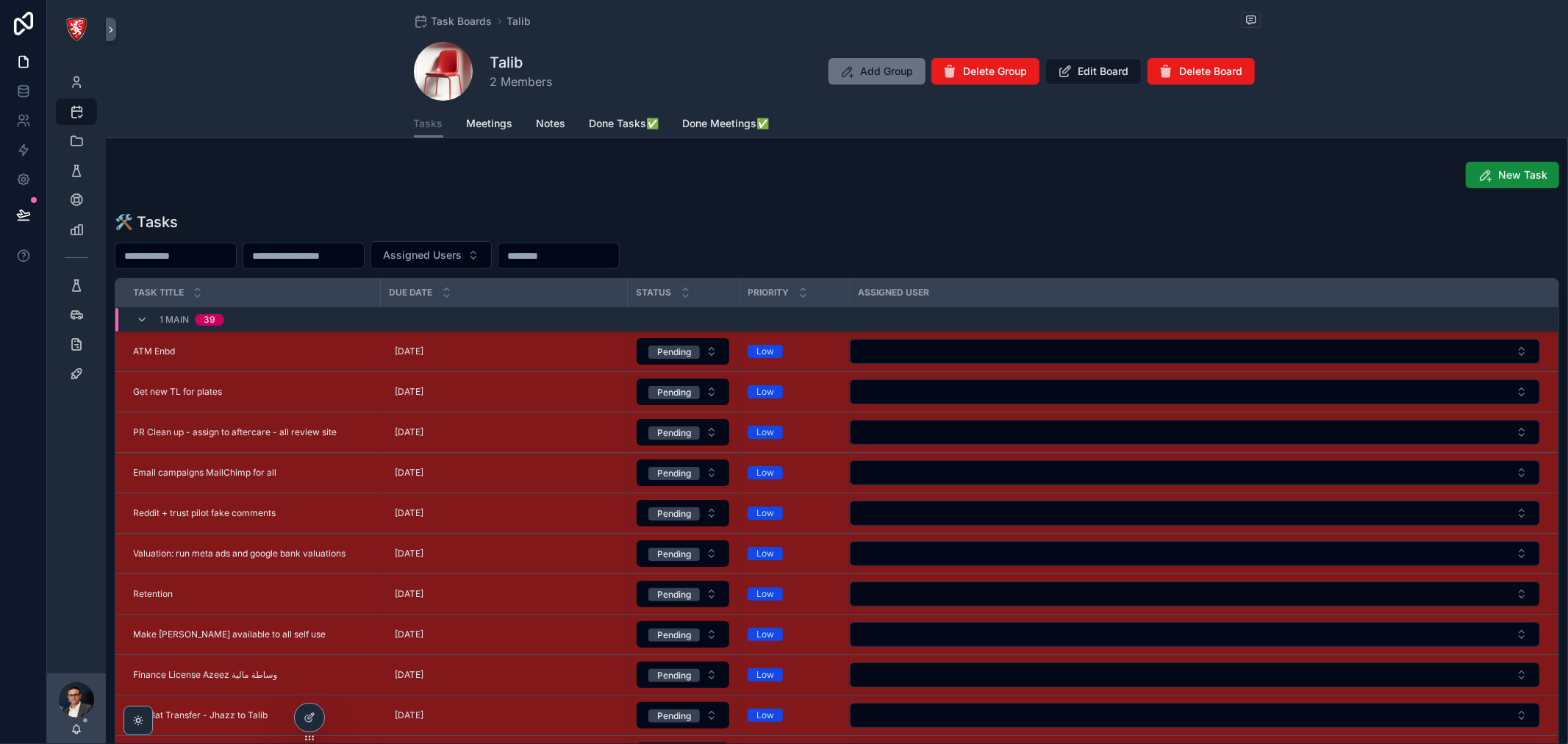
click at [136, 318] on icon "scrollable content" at bounding box center [141, 321] width 12 height 12
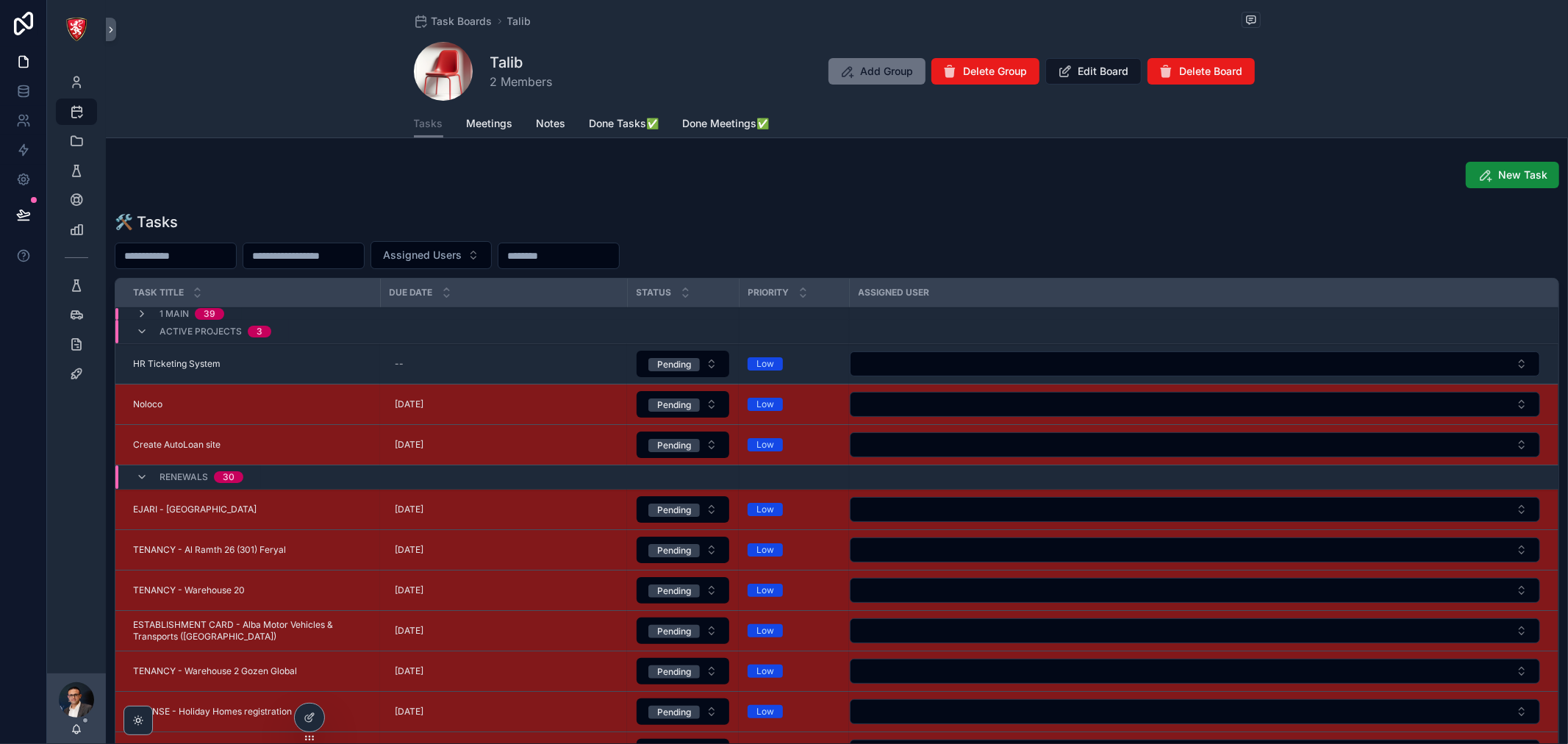
click at [141, 314] on icon "scrollable content" at bounding box center [141, 315] width 12 height 12
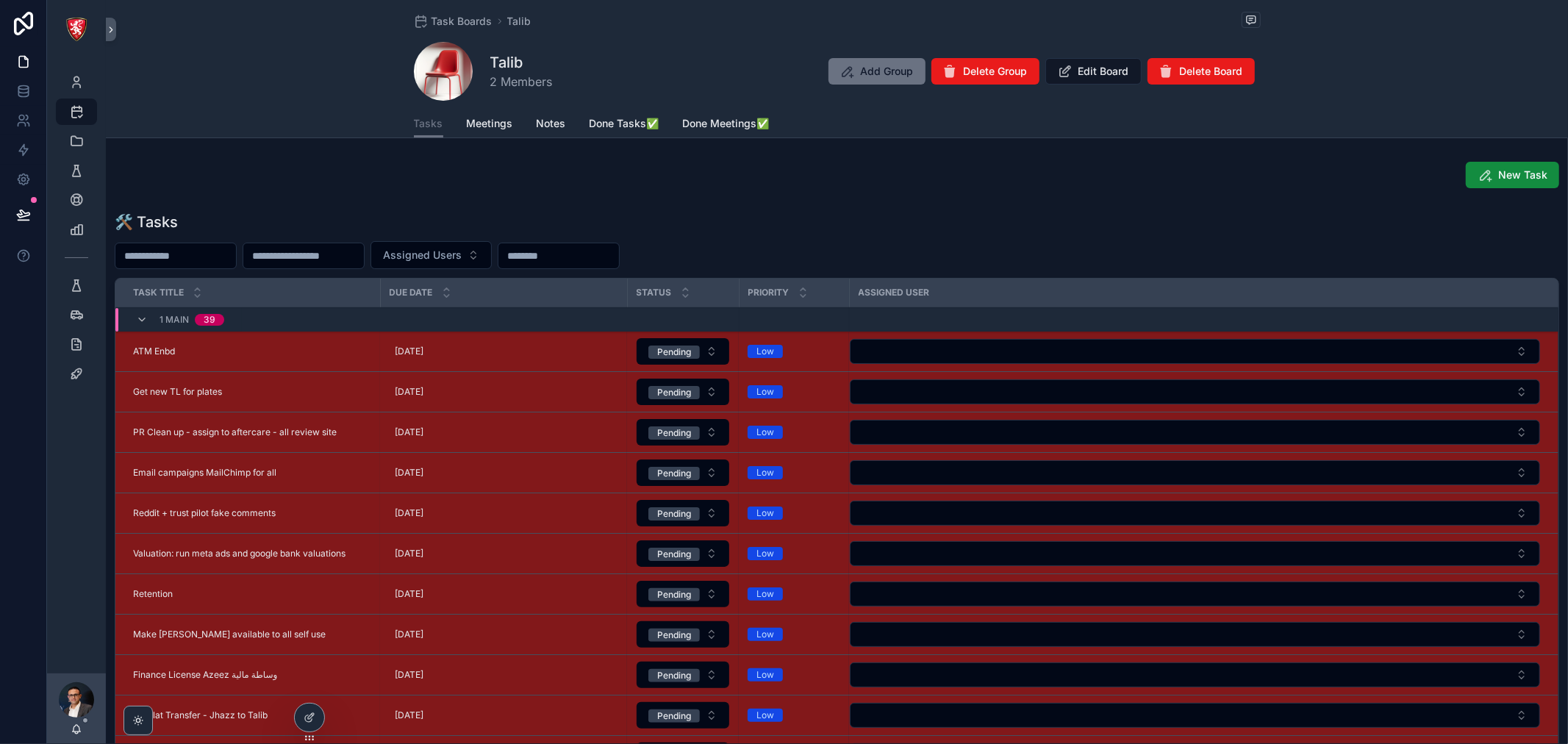
click at [876, 74] on span "Add Group" at bounding box center [887, 71] width 53 height 15
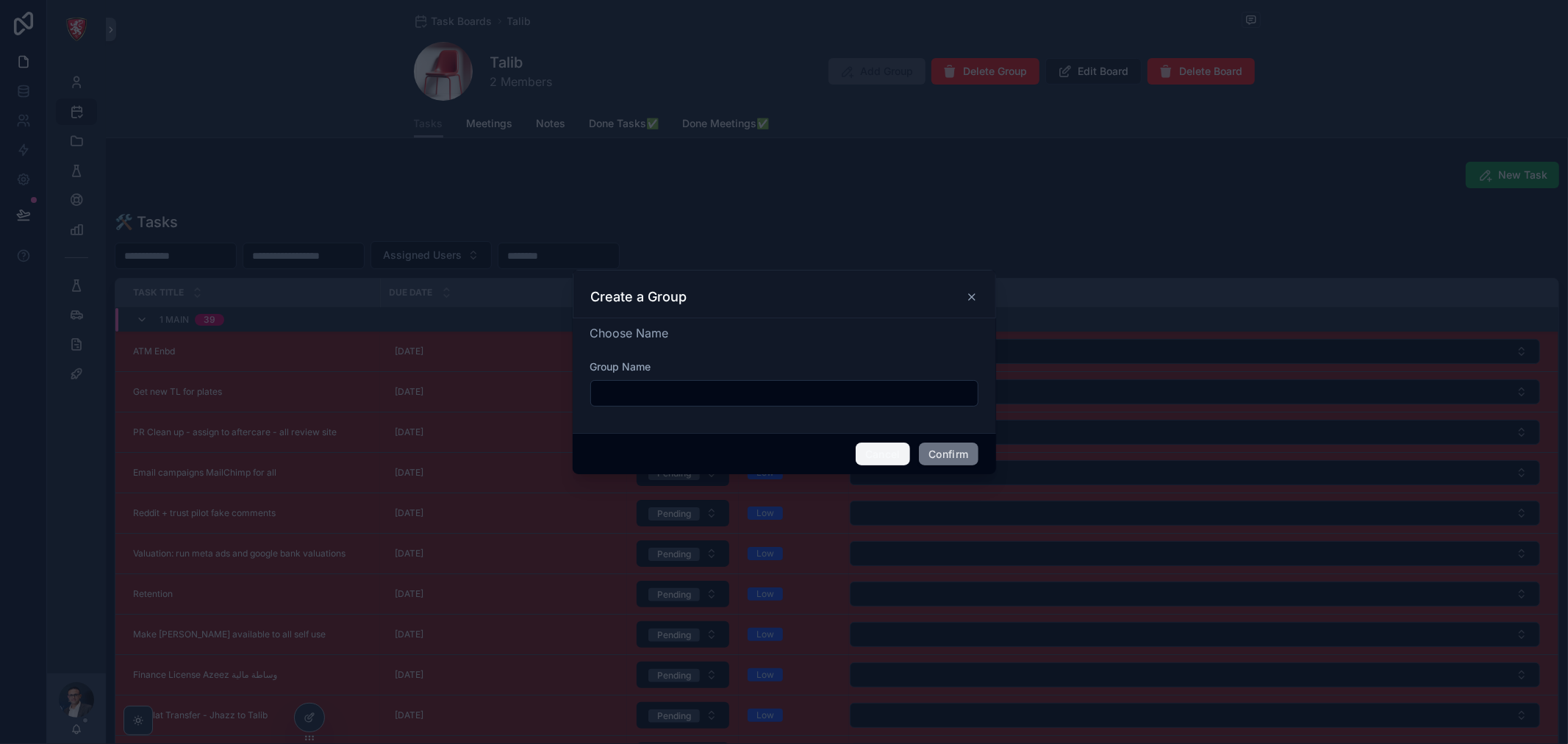
click at [883, 450] on button "Cancel" at bounding box center [883, 454] width 54 height 23
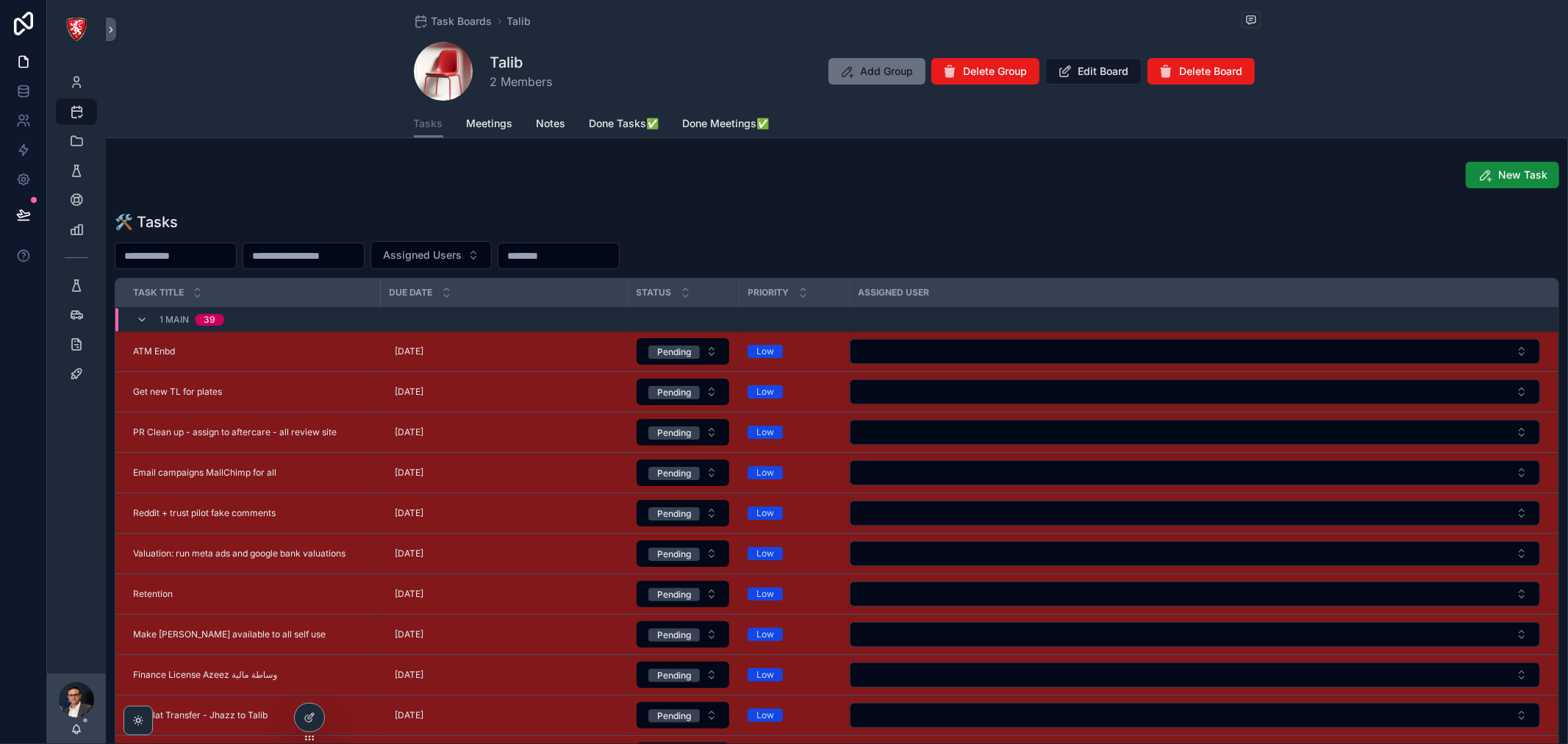
click at [1083, 75] on span "Edit Board" at bounding box center [1104, 71] width 50 height 15
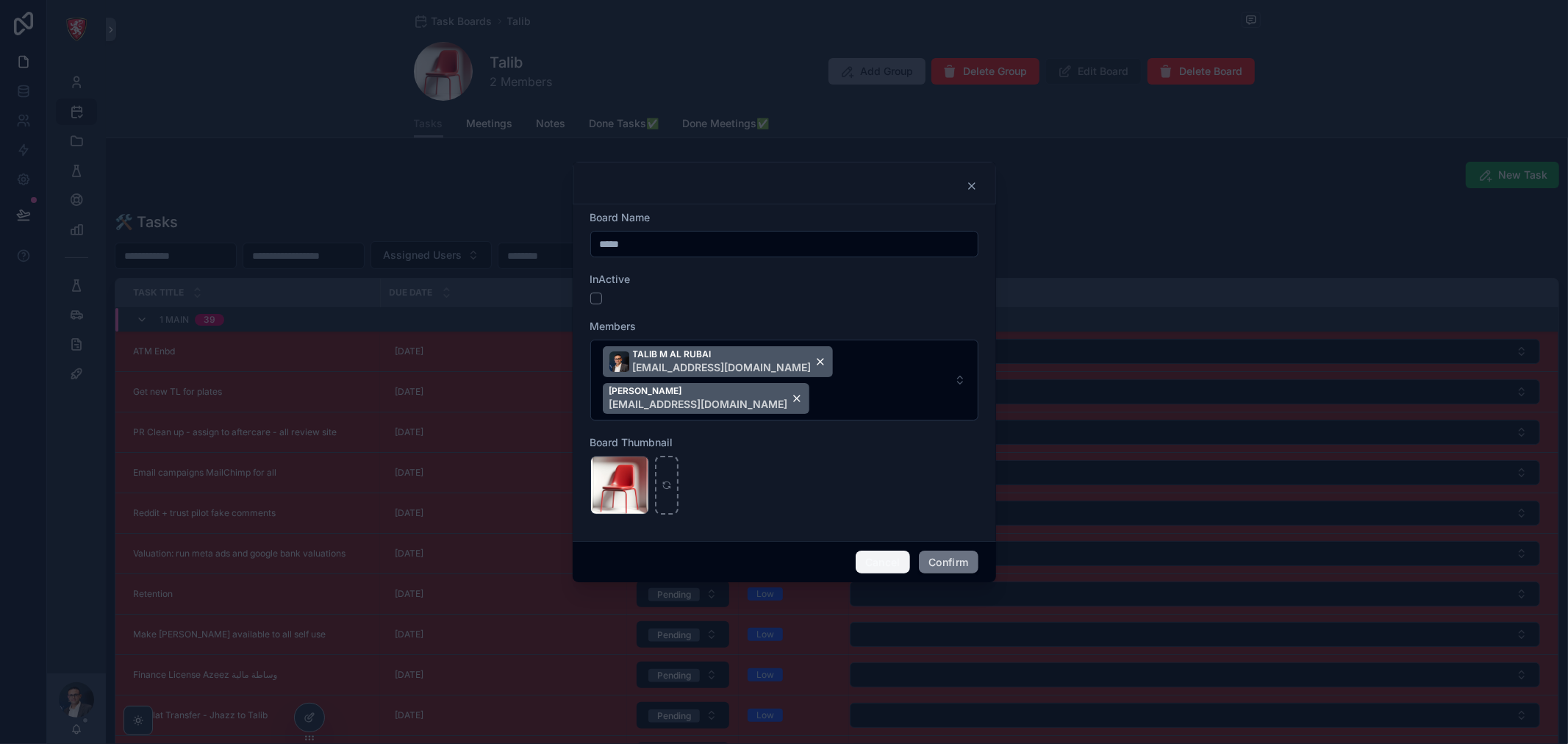
click at [887, 550] on button "Cancel" at bounding box center [883, 562] width 54 height 23
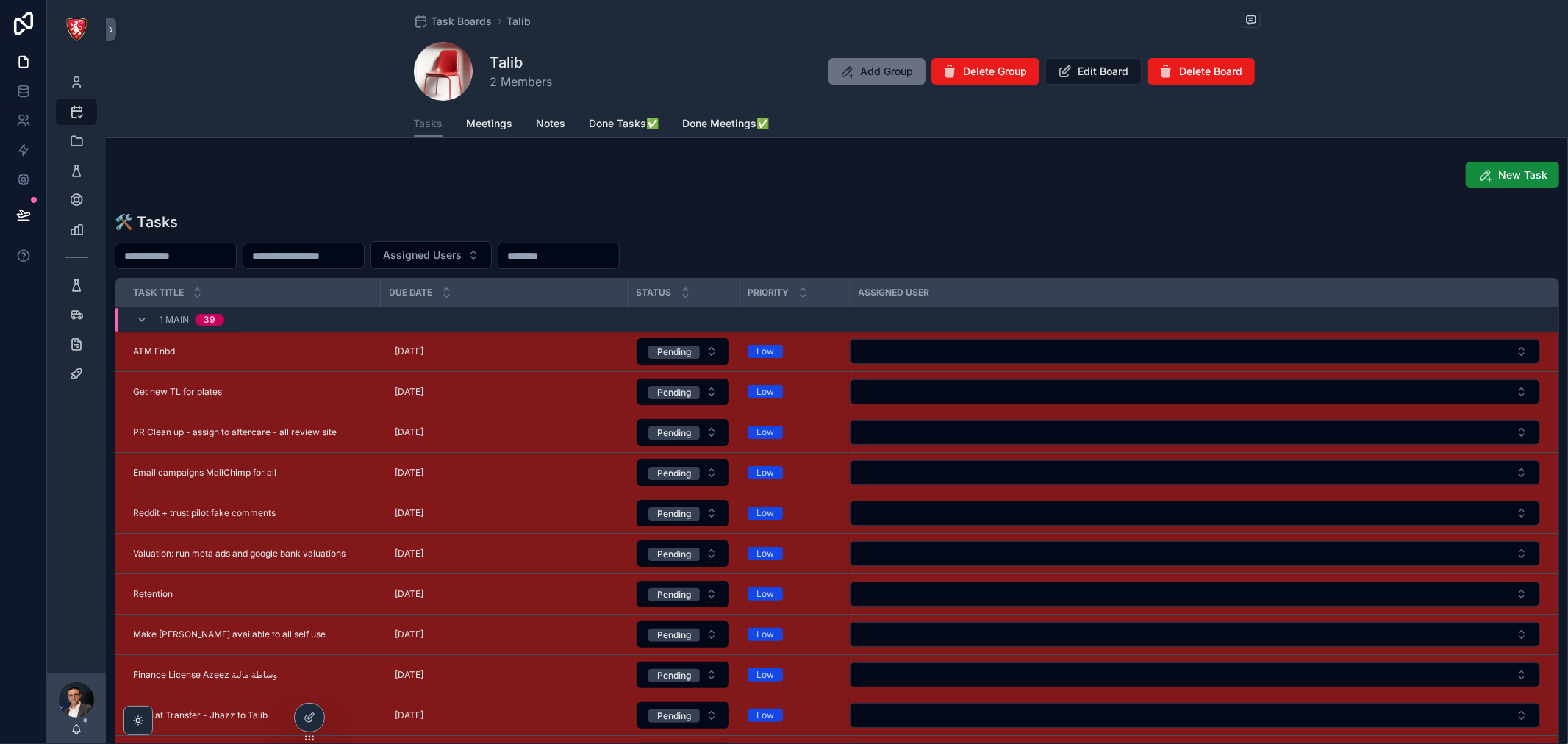
click at [171, 347] on span "ATM Enbd" at bounding box center [153, 352] width 42 height 12
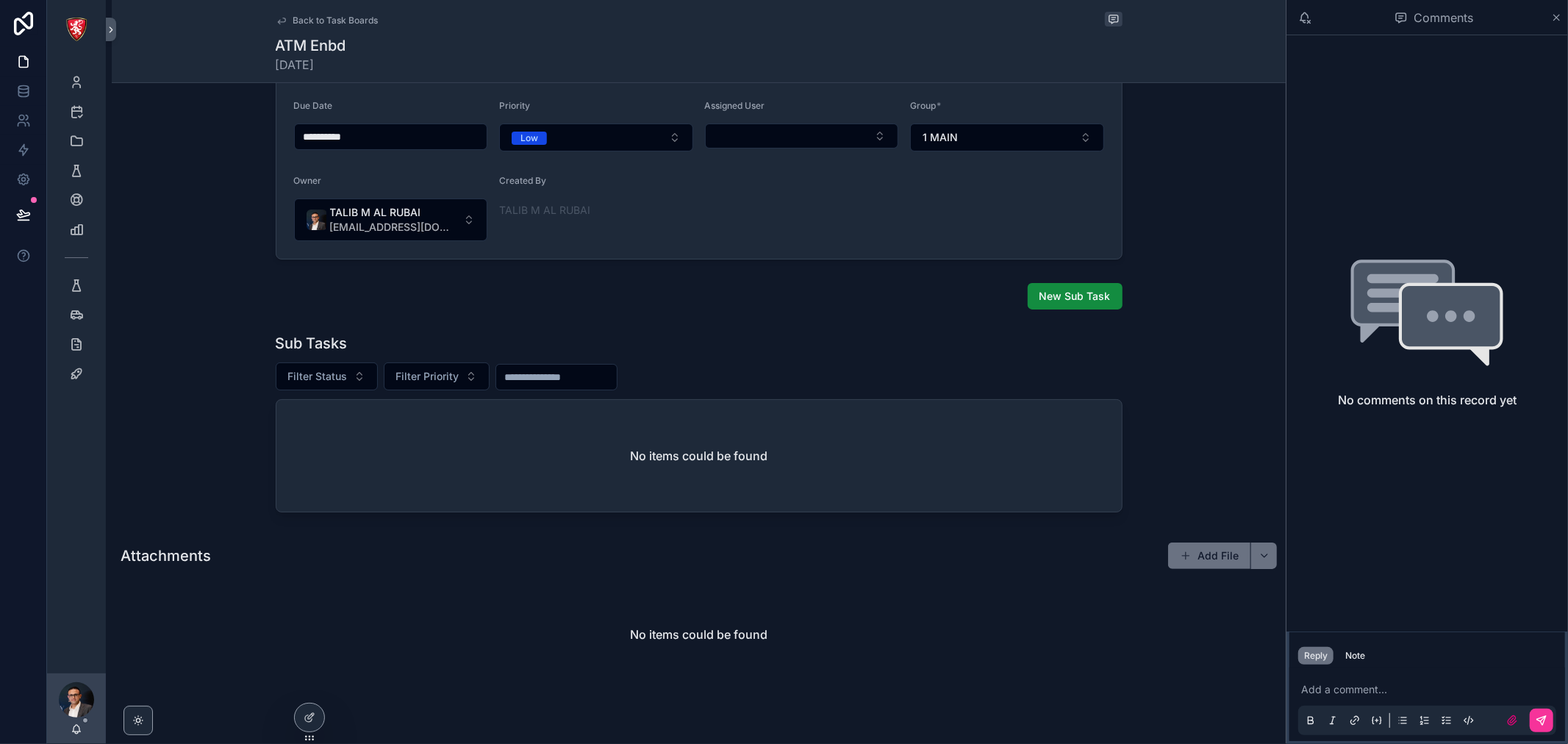
scroll to position [297, 0]
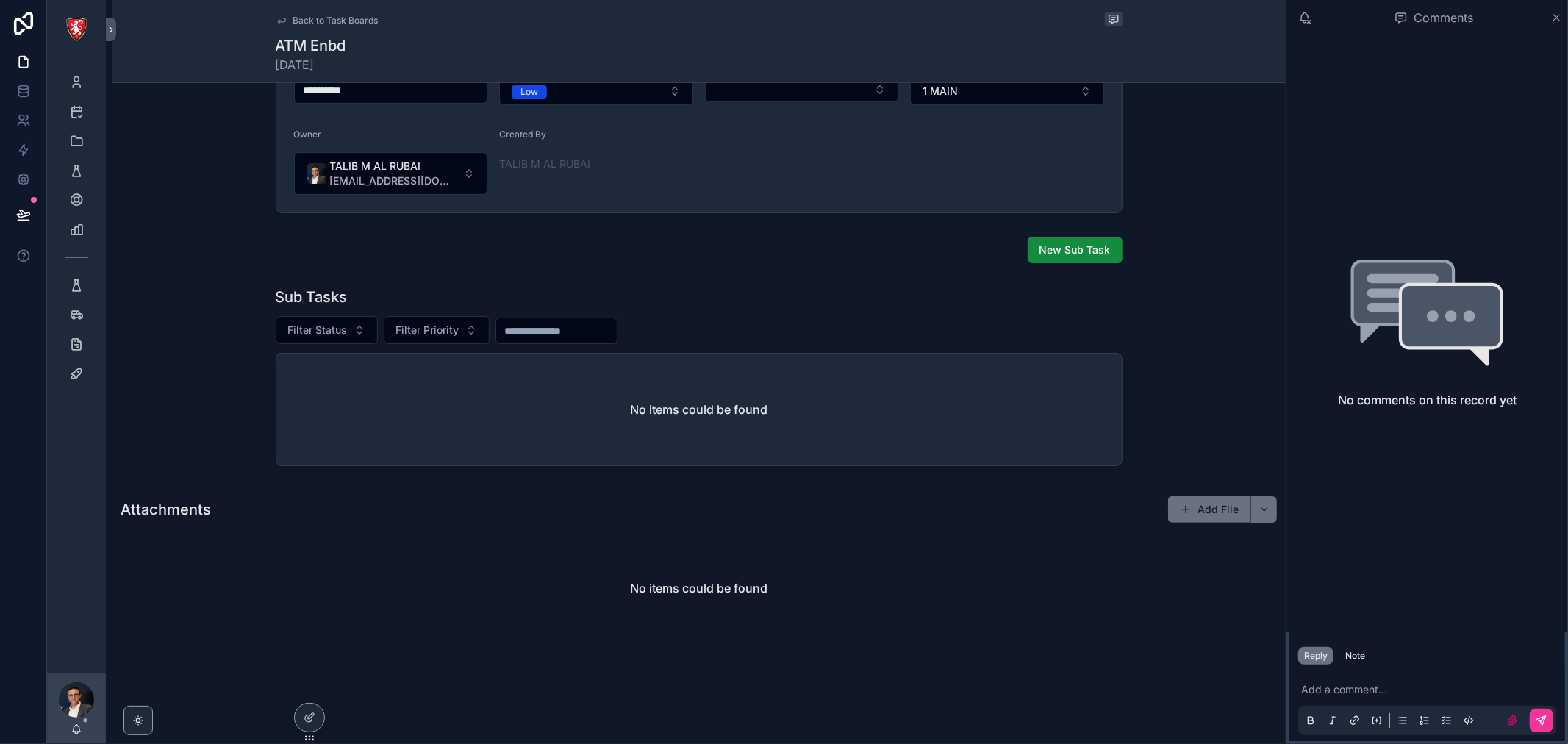
click at [877, 412] on div "No items could be found" at bounding box center [699, 409] width 846 height 111
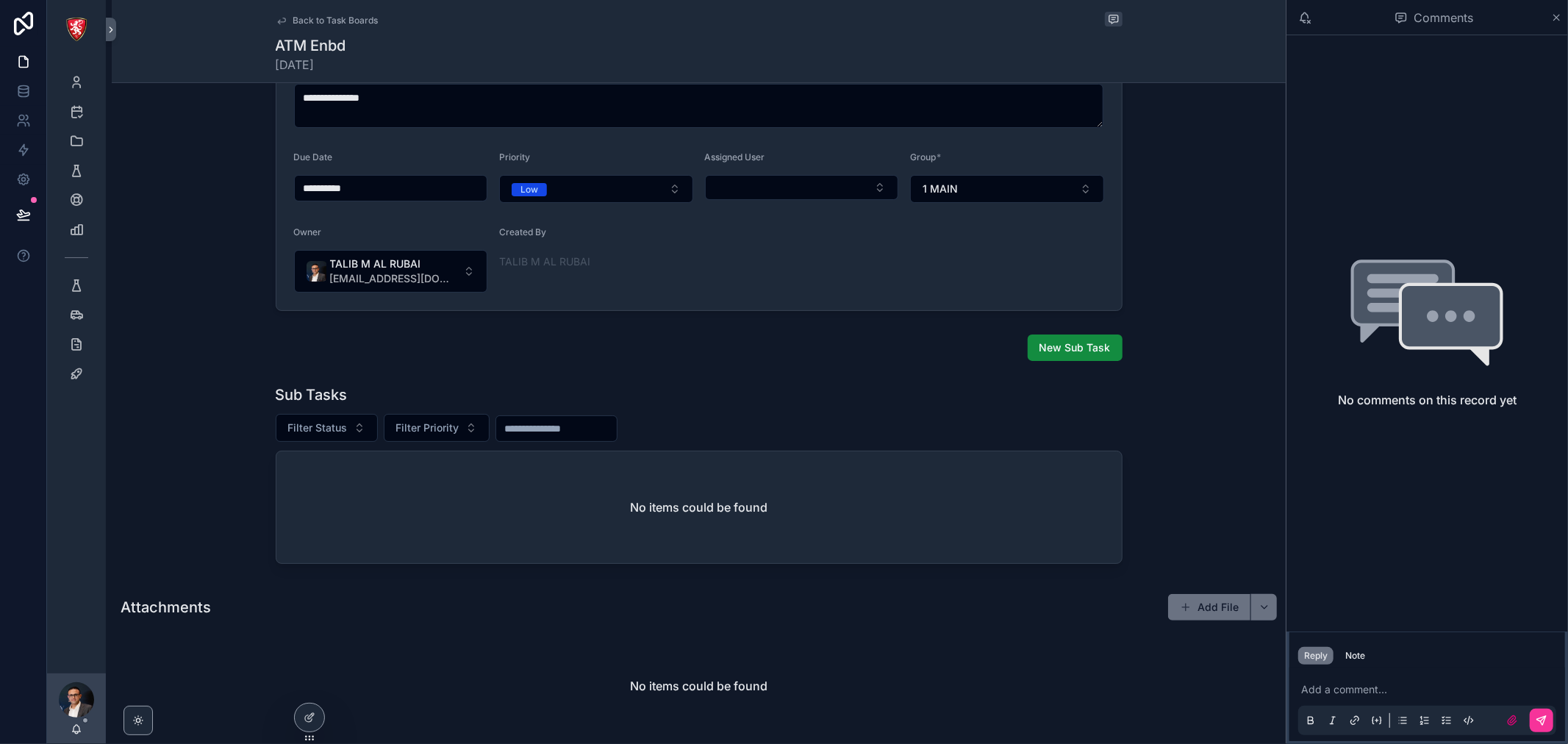
scroll to position [0, 0]
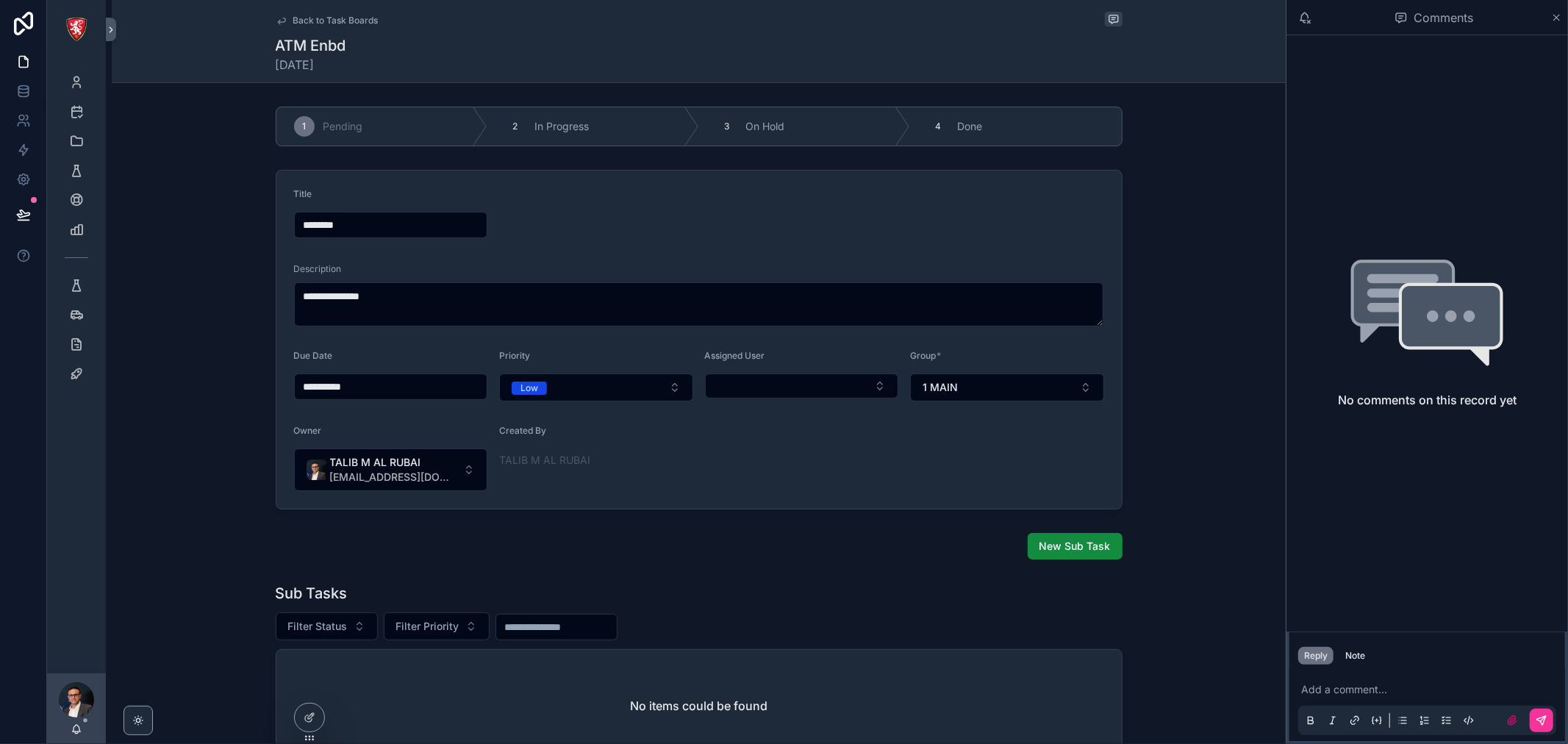
click at [352, 19] on span "Back to Task Boards" at bounding box center [336, 20] width 85 height 12
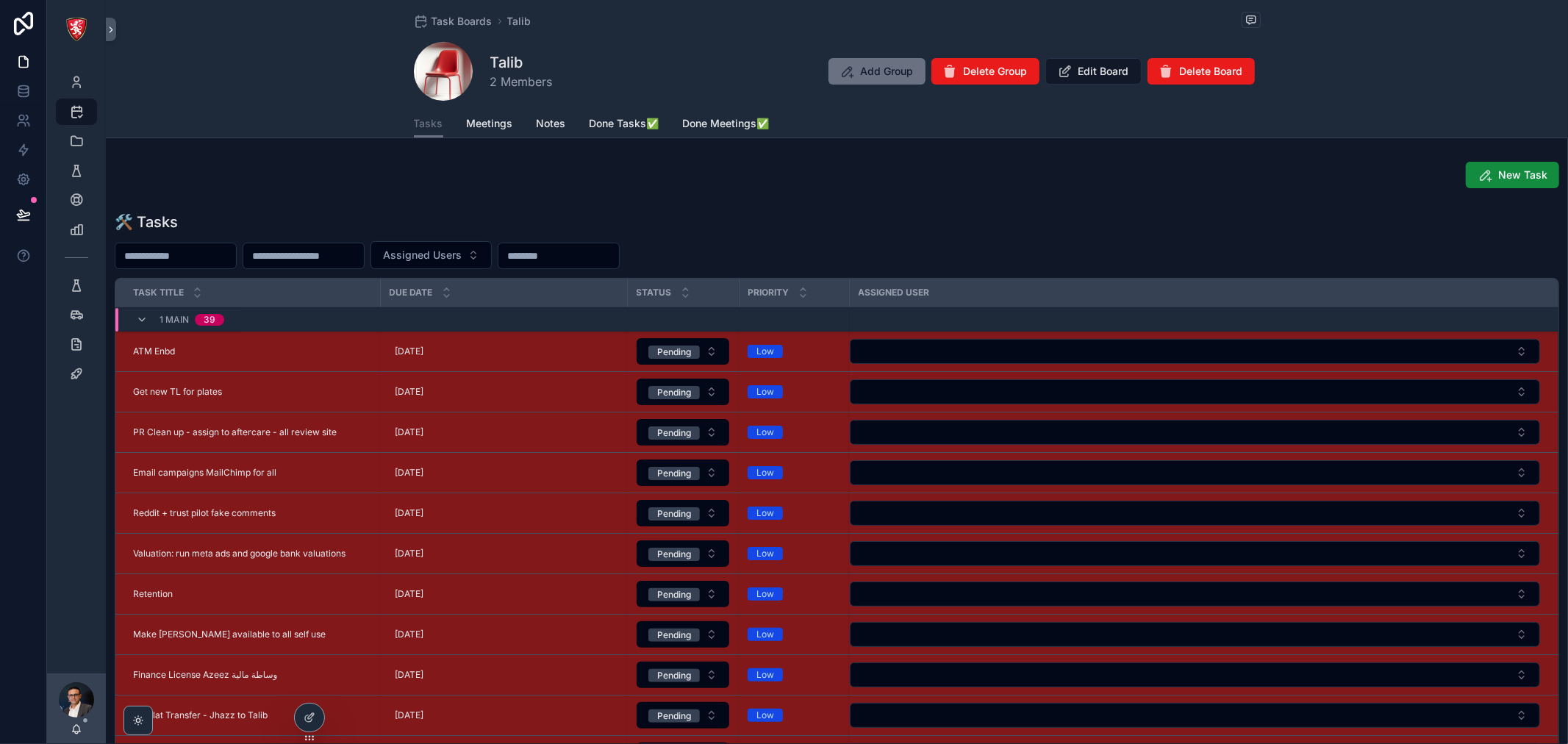
click at [633, 128] on span "Done Tasks✅" at bounding box center [625, 123] width 70 height 15
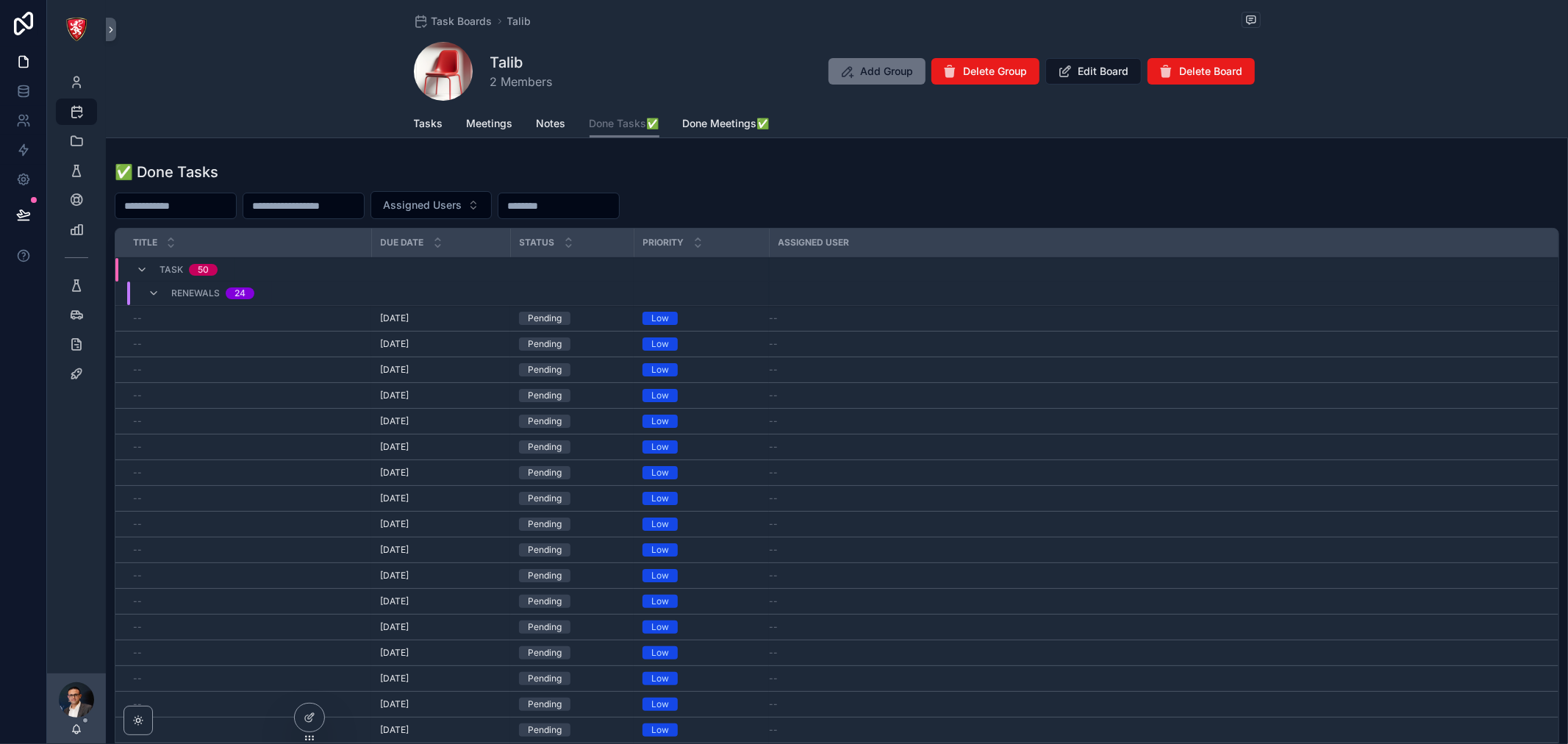
click at [312, 716] on icon at bounding box center [311, 716] width 6 height 6
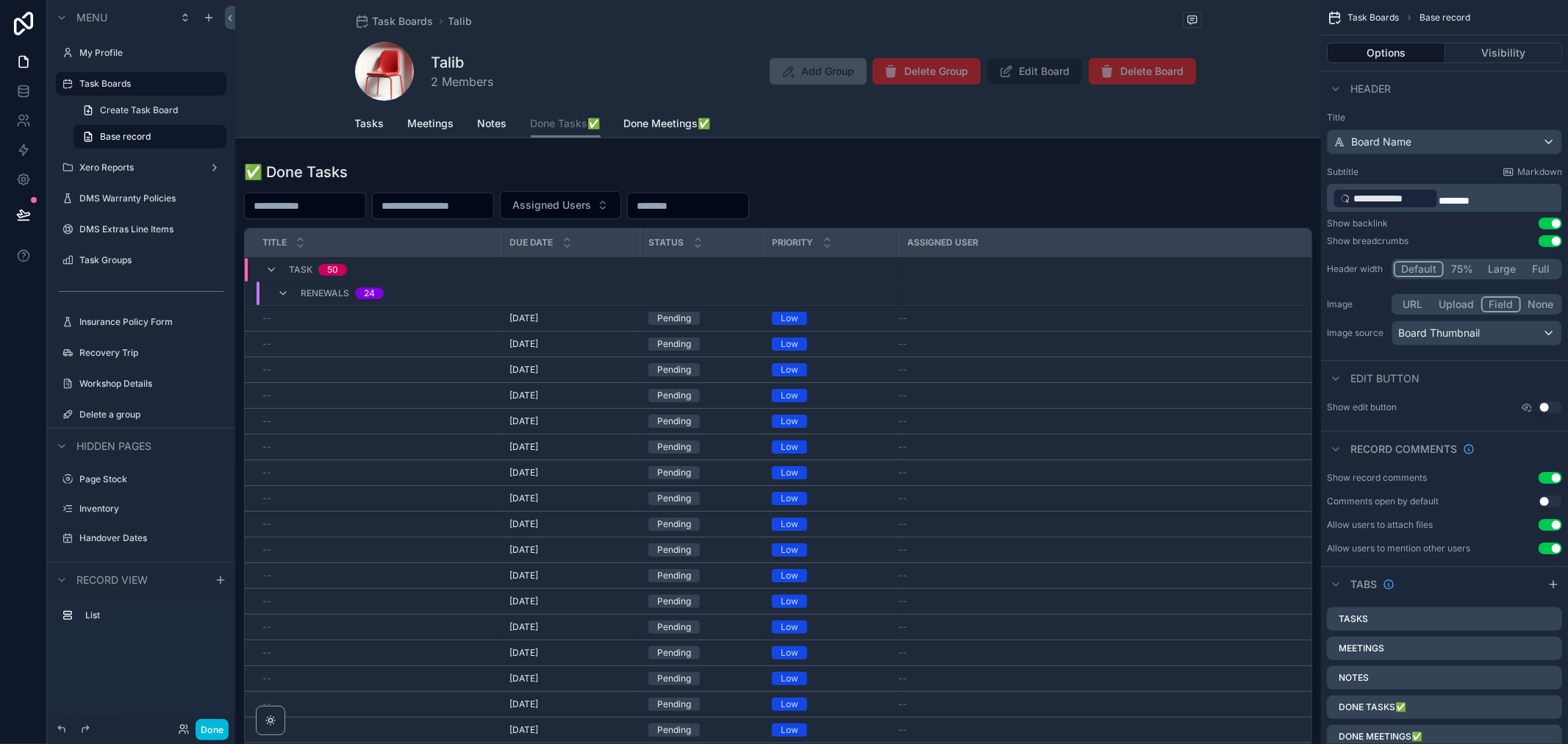
click at [977, 178] on div "scrollable content" at bounding box center [778, 478] width 1086 height 643
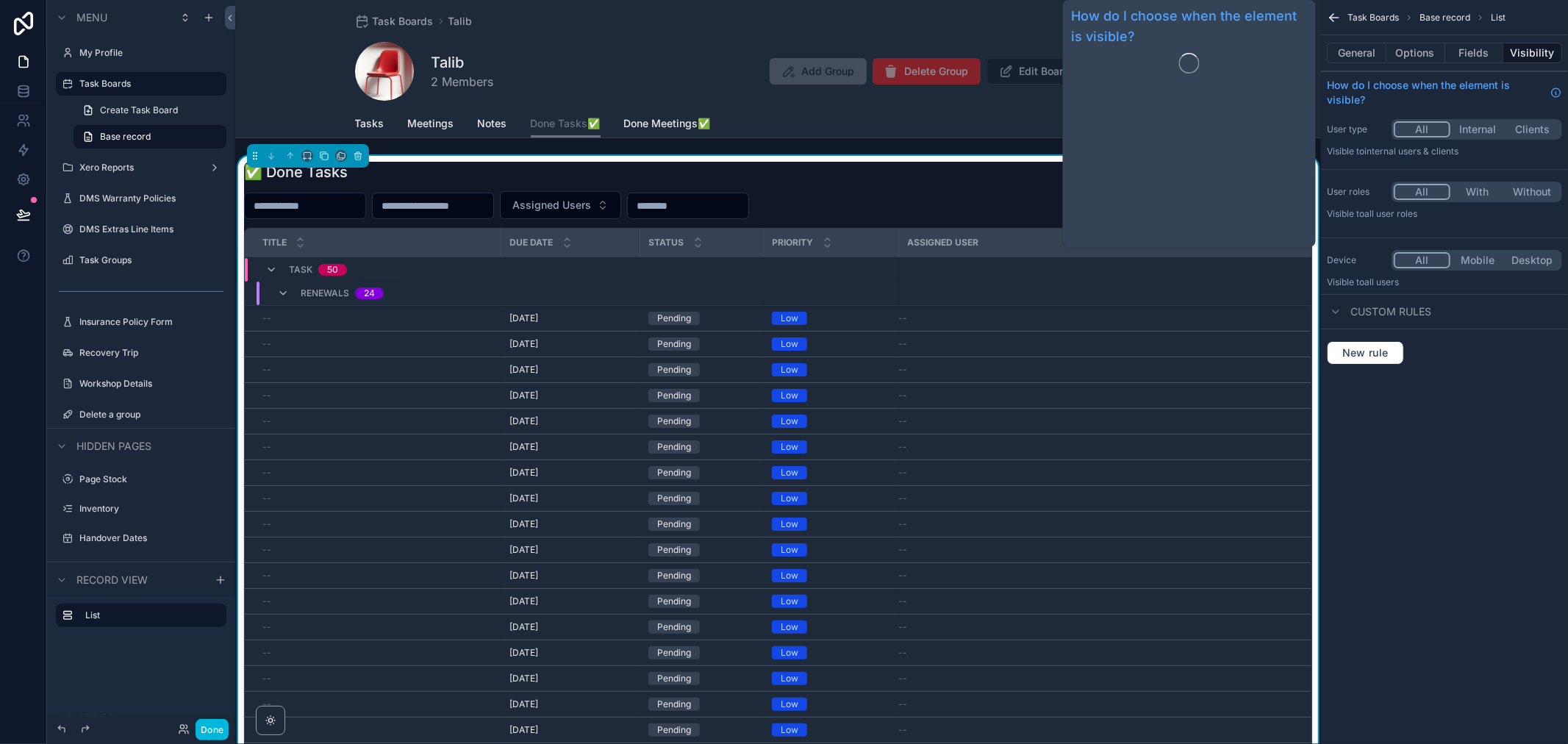
click at [1435, 60] on button "Options" at bounding box center [1416, 52] width 59 height 20
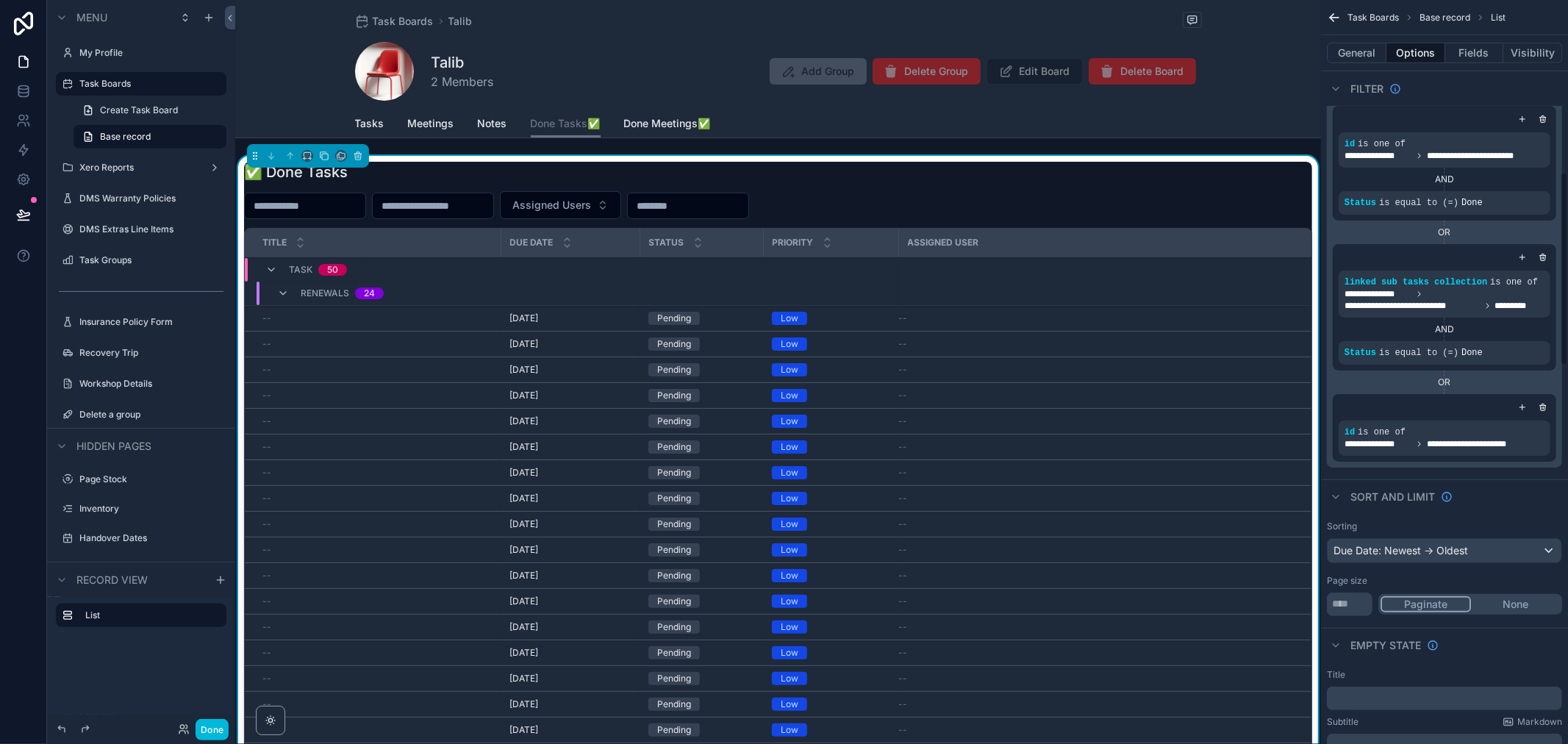
scroll to position [653, 0]
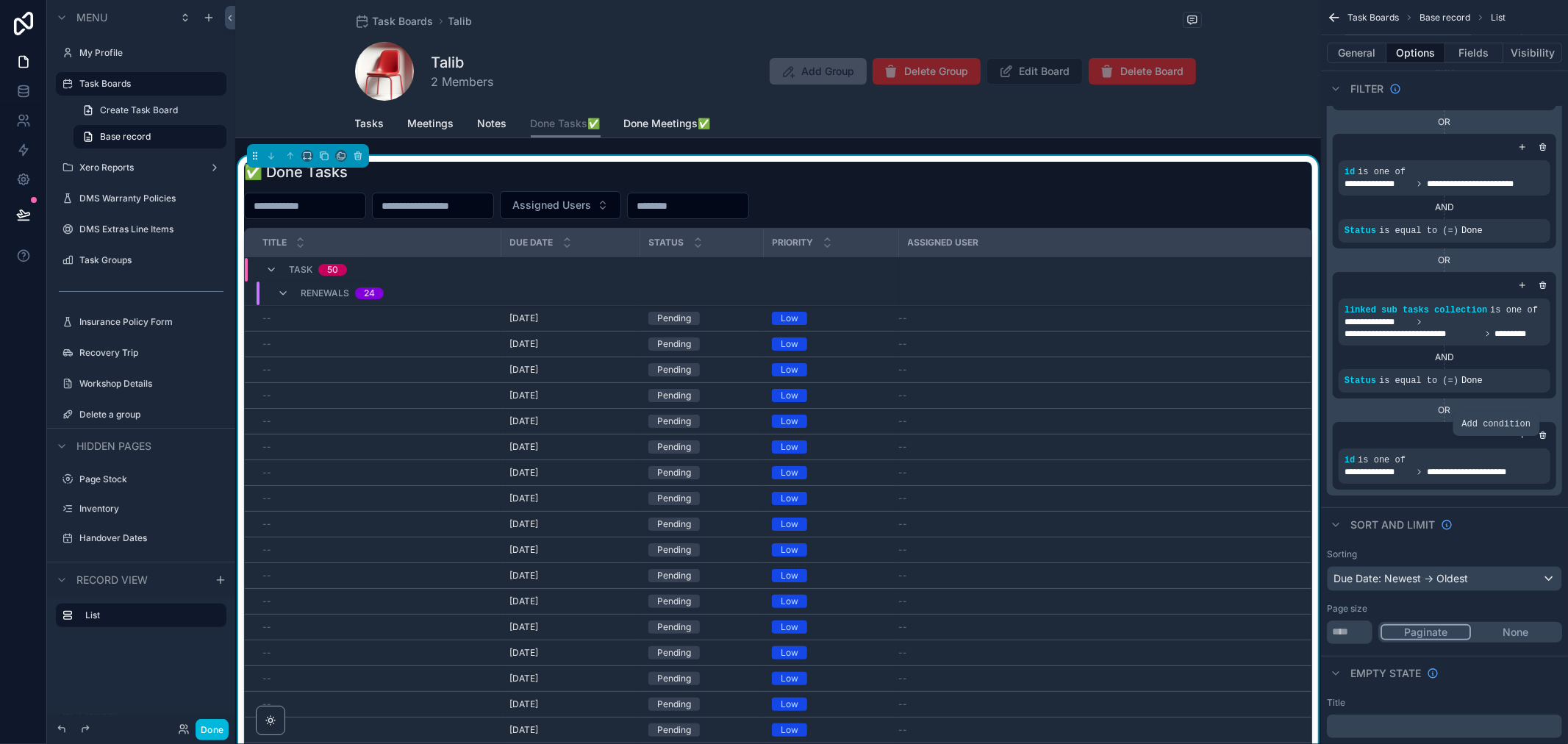
click at [0, 0] on div "scrollable content" at bounding box center [0, 0] width 0 height 0
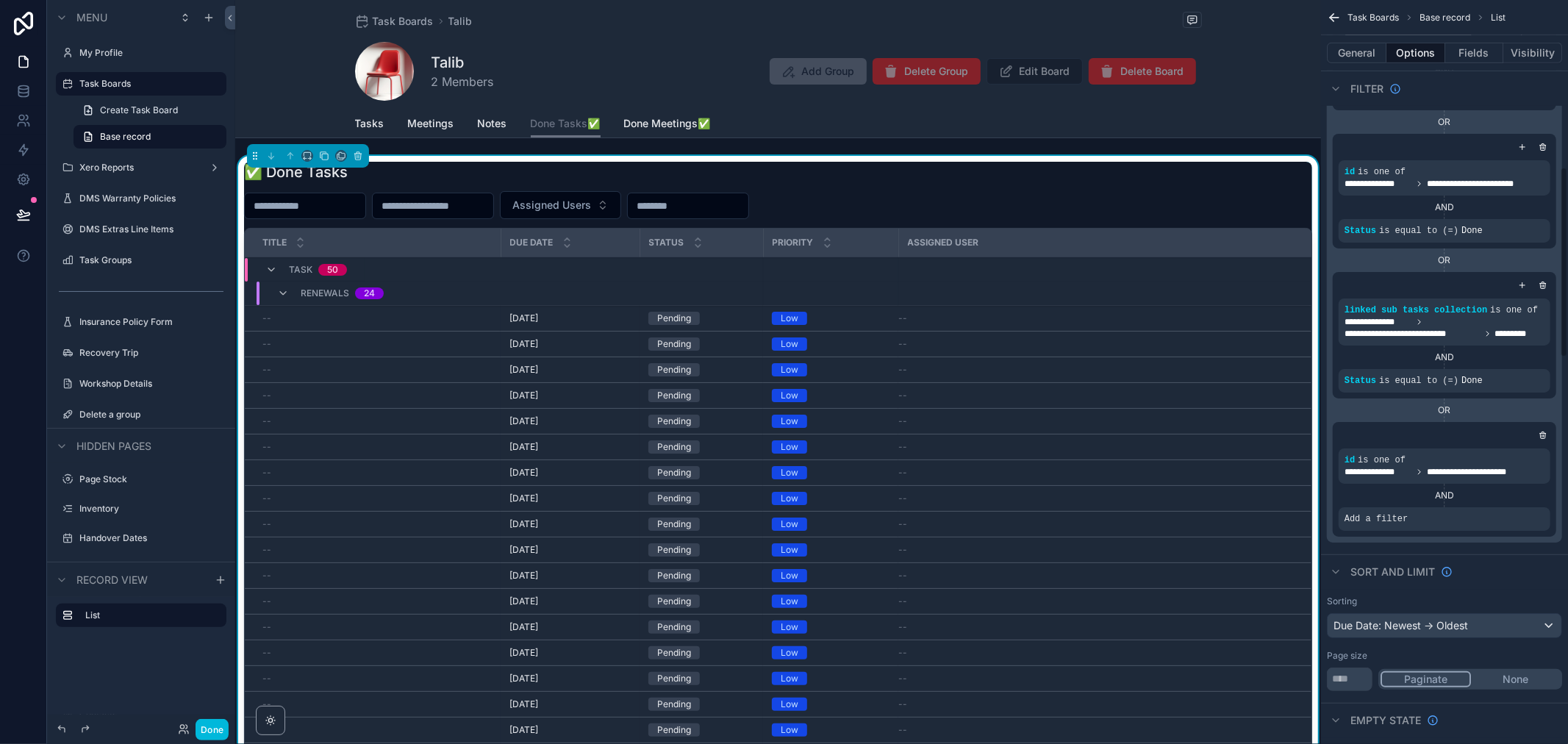
click at [0, 0] on icon "scrollable content" at bounding box center [0, 0] width 0 height 0
click at [1177, 500] on span "Select a field" at bounding box center [1190, 495] width 62 height 13
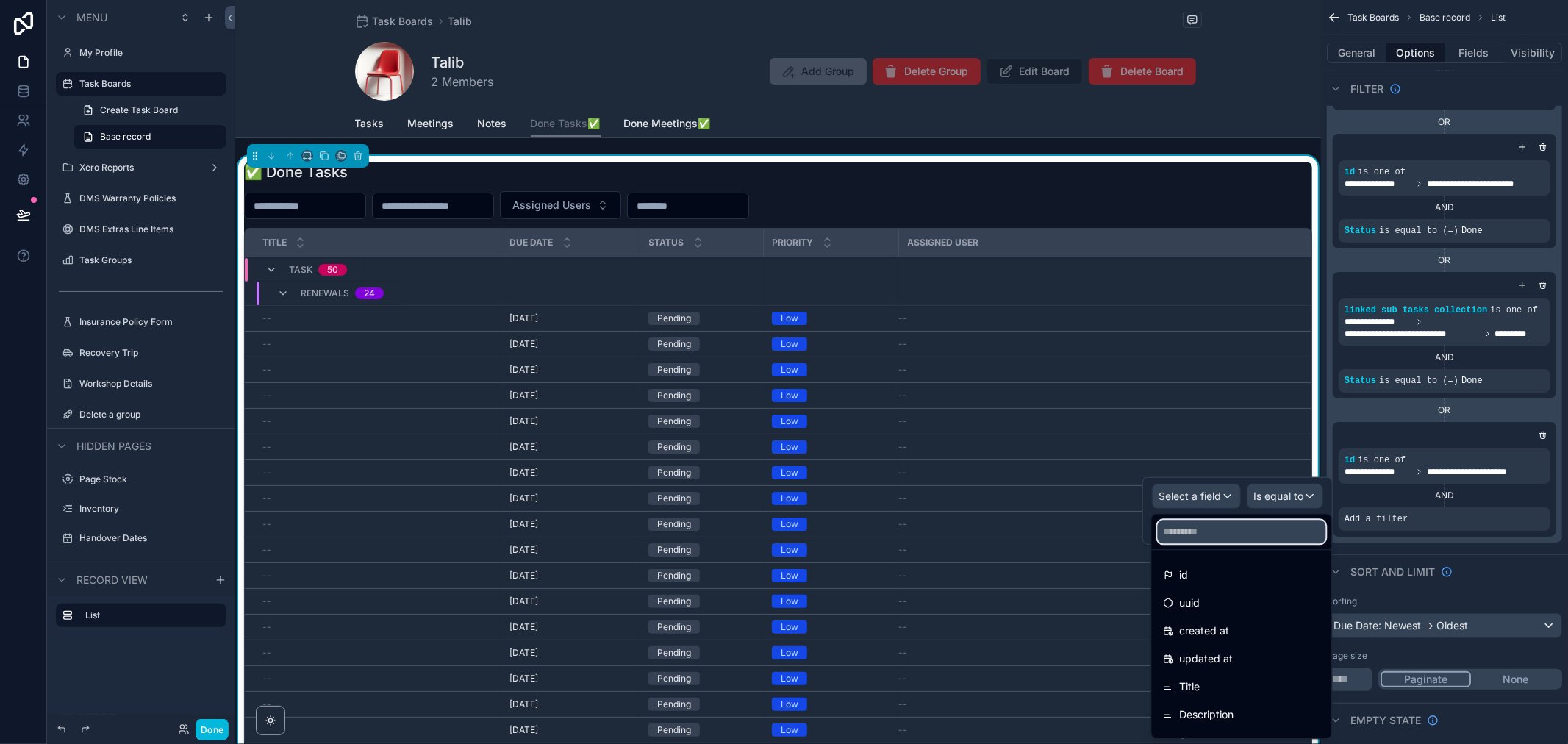
click at [1197, 529] on input "text" at bounding box center [1242, 531] width 169 height 23
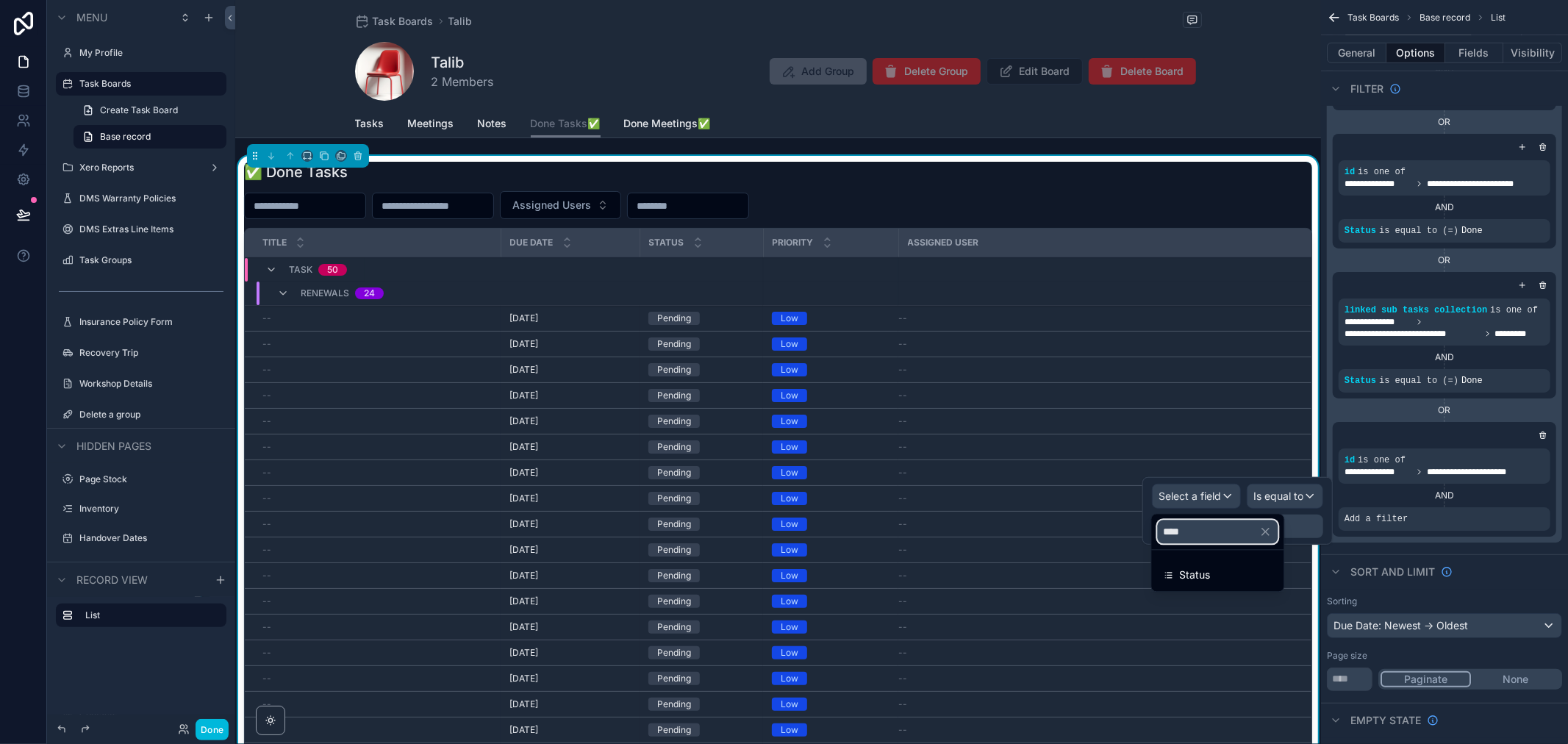
type input "****"
click at [1200, 568] on span "Status" at bounding box center [1196, 574] width 31 height 17
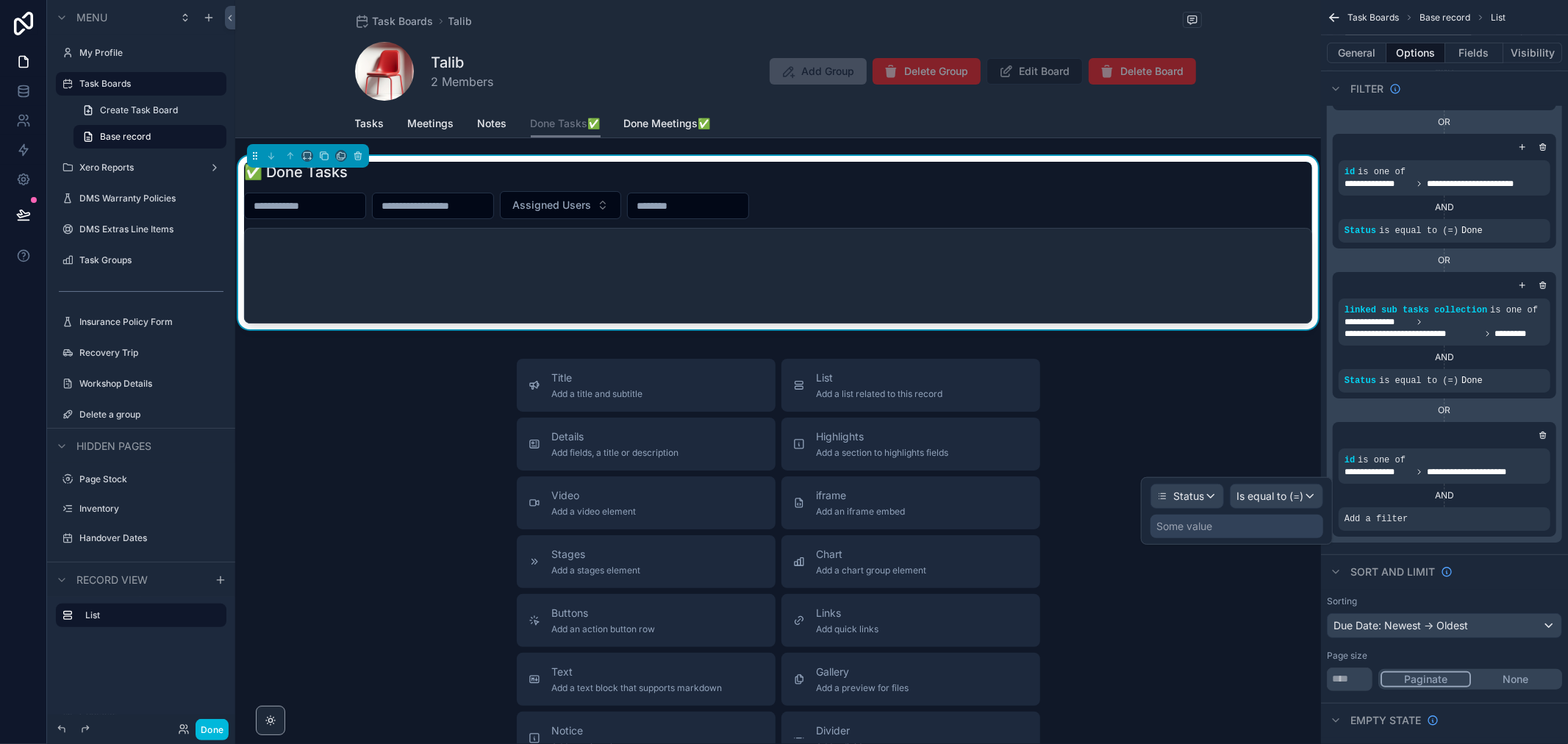
click at [1265, 528] on div "Some value" at bounding box center [1237, 526] width 172 height 23
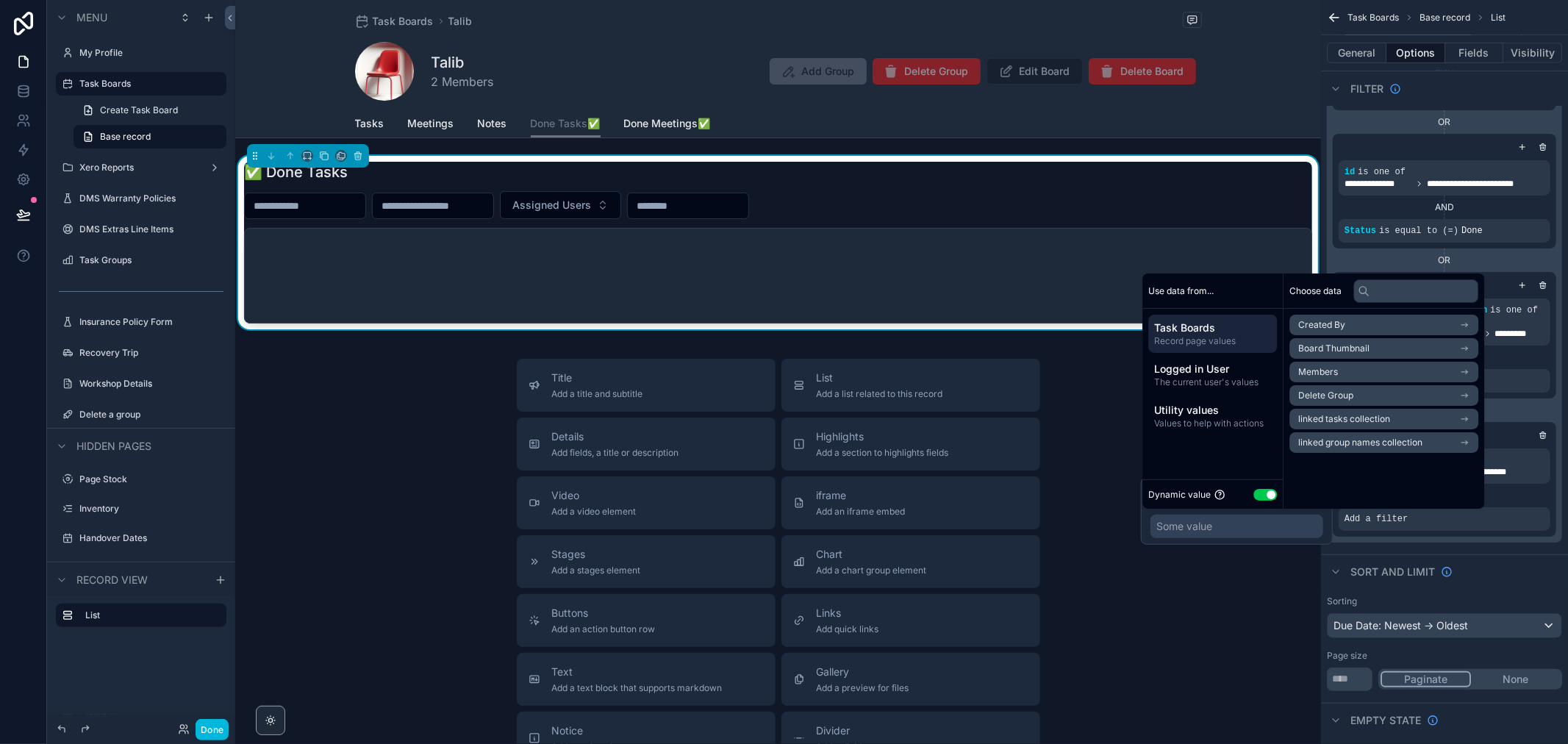
click at [1270, 495] on button "Use setting" at bounding box center [1266, 495] width 23 height 12
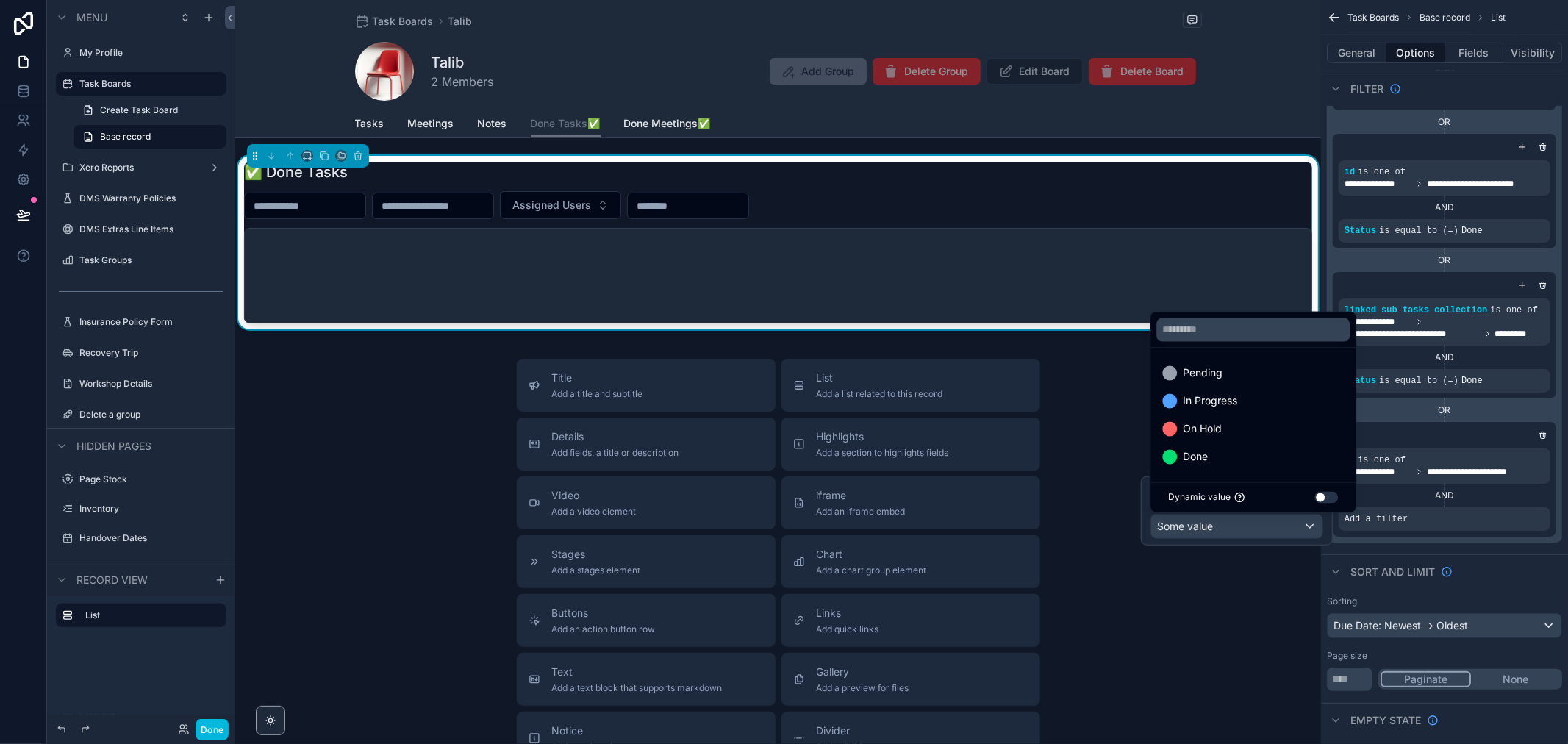
click at [1232, 450] on div "Done" at bounding box center [1253, 457] width 181 height 17
click at [958, 252] on div "scrollable content" at bounding box center [778, 275] width 1067 height 94
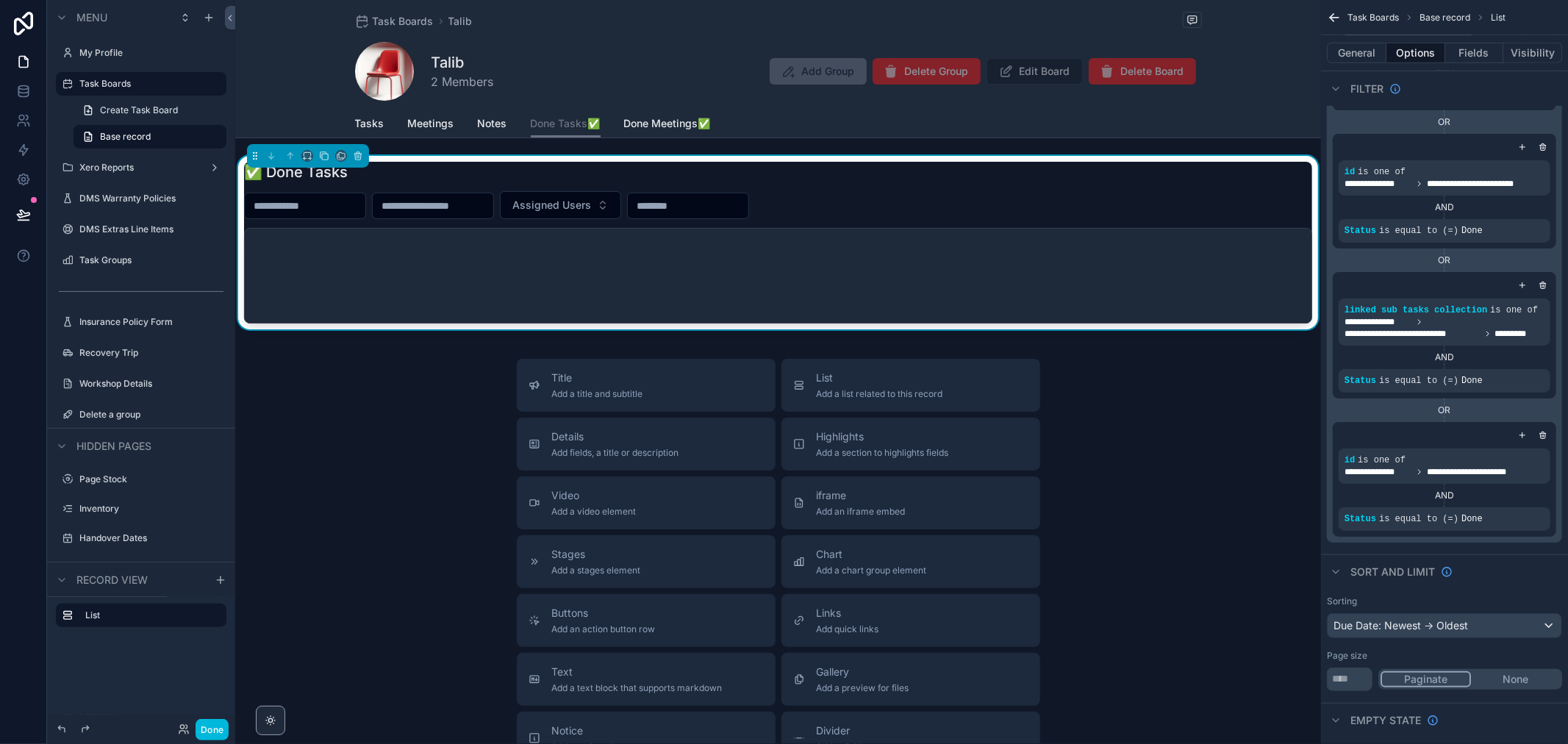
click at [653, 127] on span "Done Meetings✅" at bounding box center [668, 123] width 87 height 15
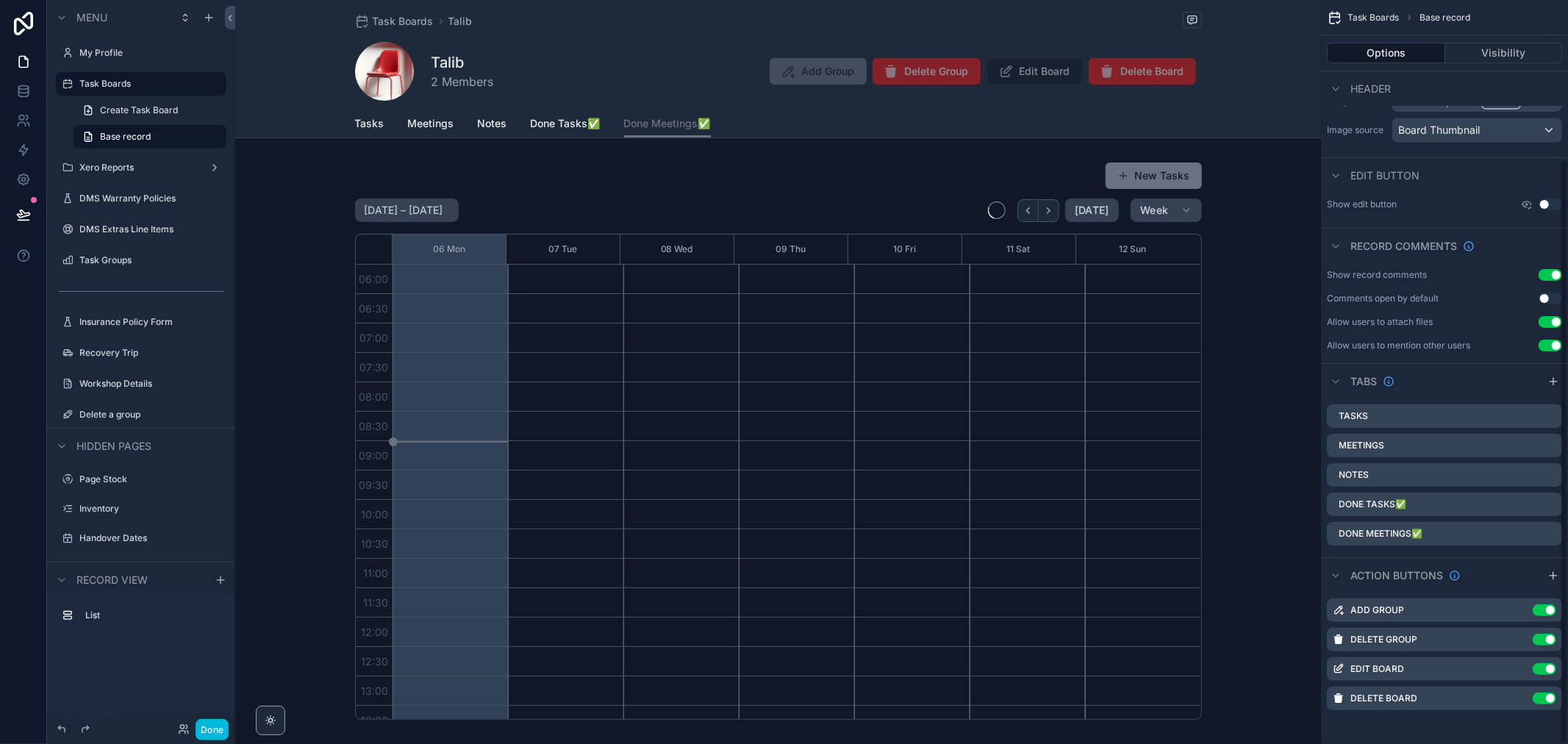
scroll to position [353, 0]
click at [479, 127] on span "Notes" at bounding box center [492, 123] width 29 height 15
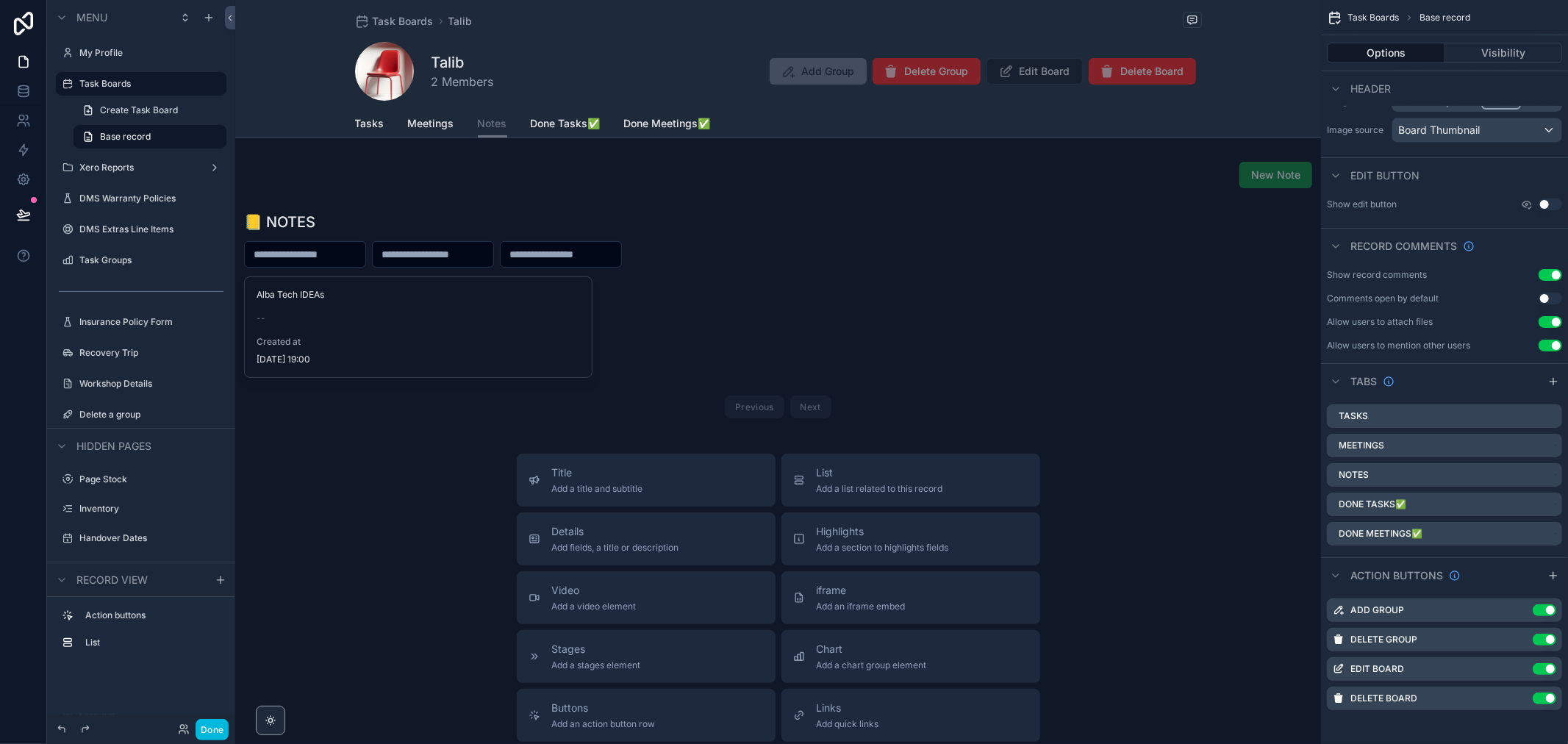
click at [514, 313] on div "scrollable content" at bounding box center [778, 317] width 1086 height 224
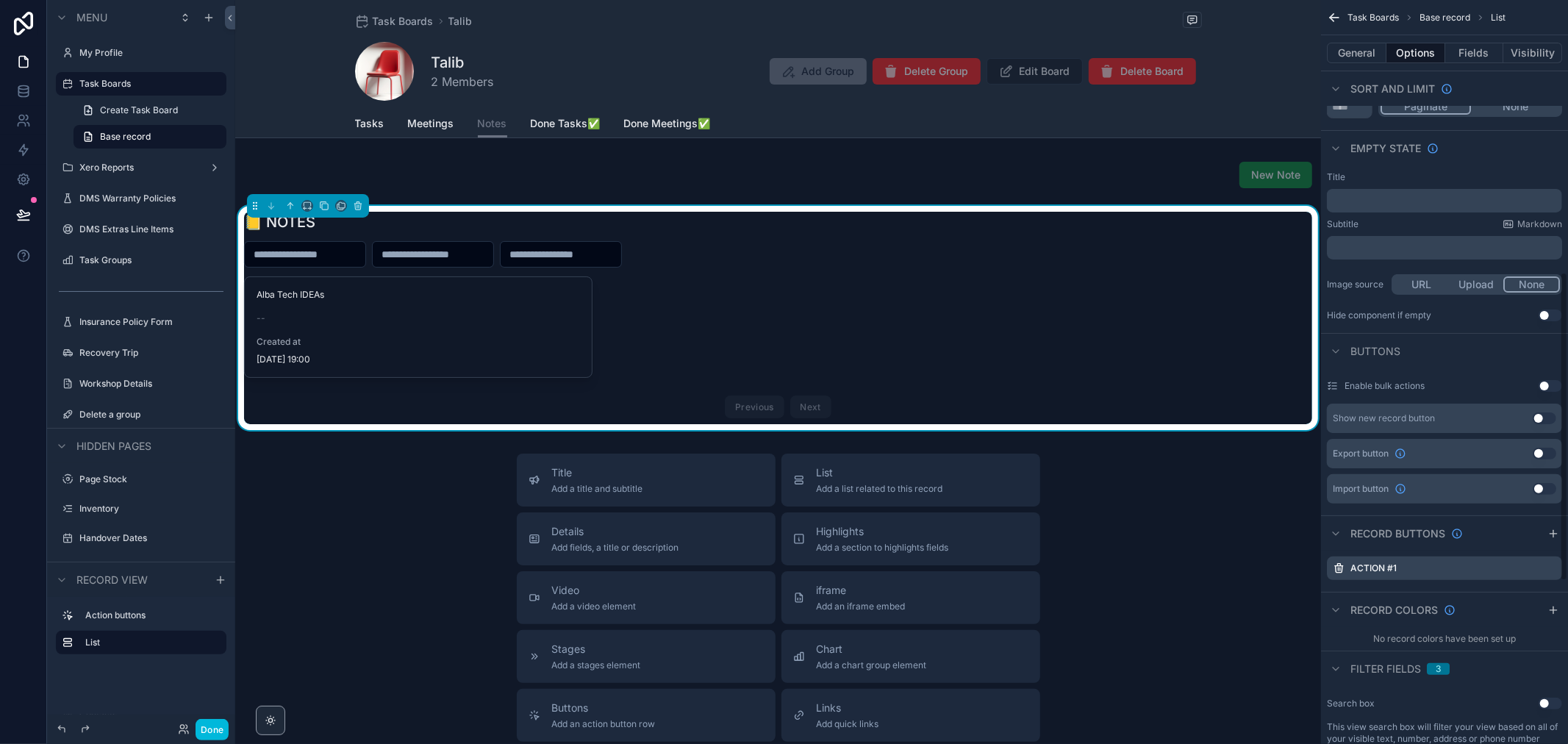
scroll to position [653, 0]
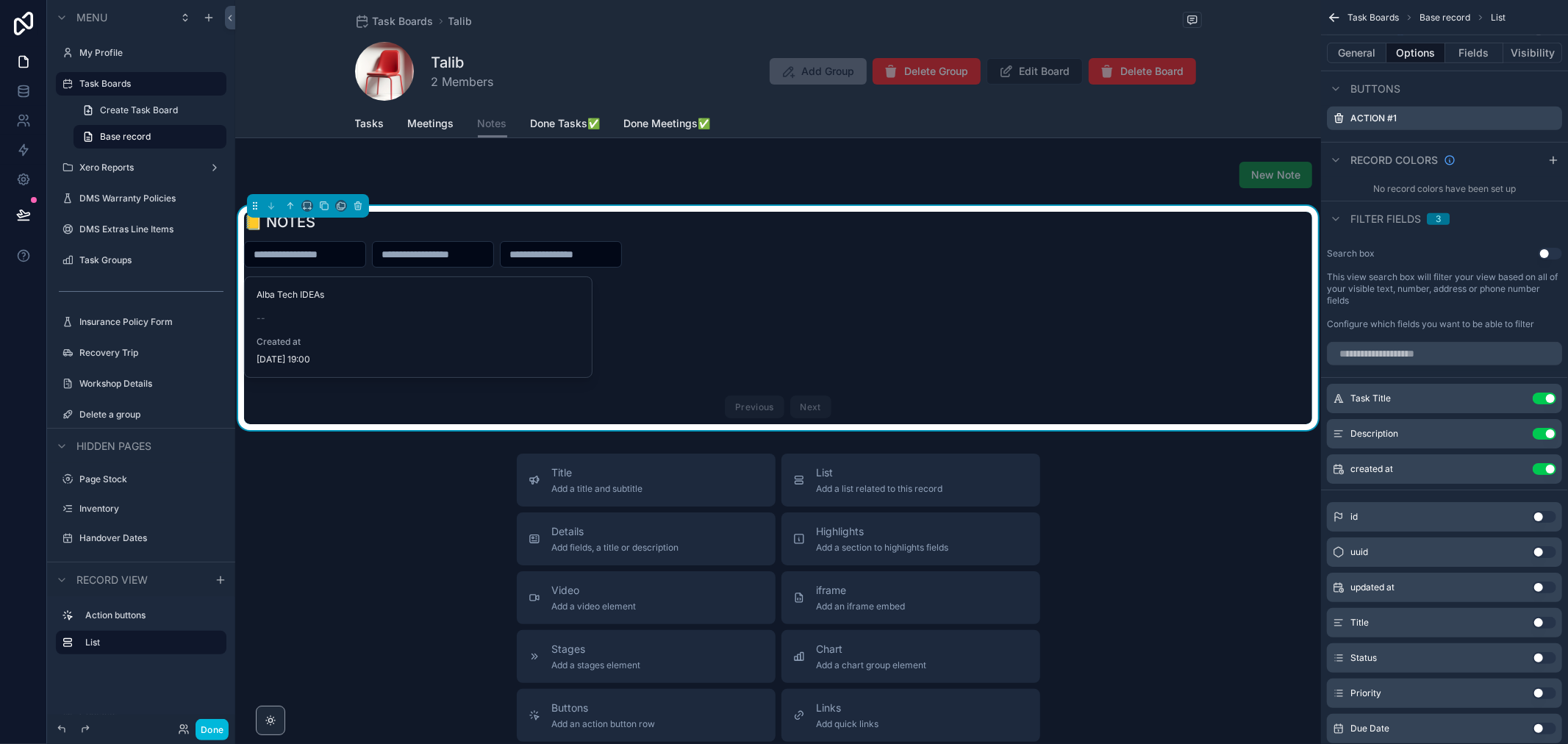
click at [516, 325] on div "Alba Tech IDEAs -- Created at 04/10/2025 19:00" at bounding box center [419, 326] width 347 height 100
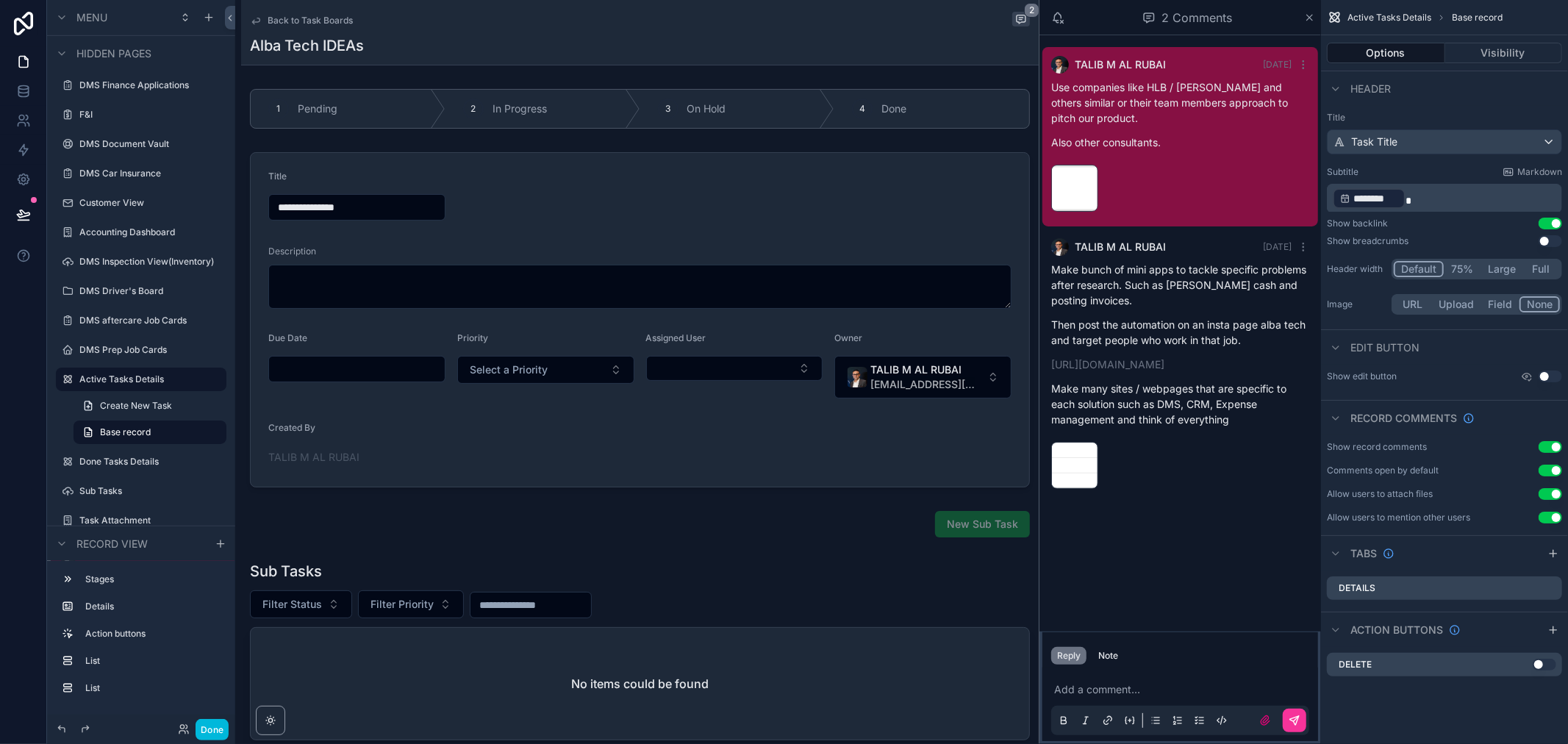
click at [339, 22] on span "Back to Task Boards" at bounding box center [310, 20] width 85 height 12
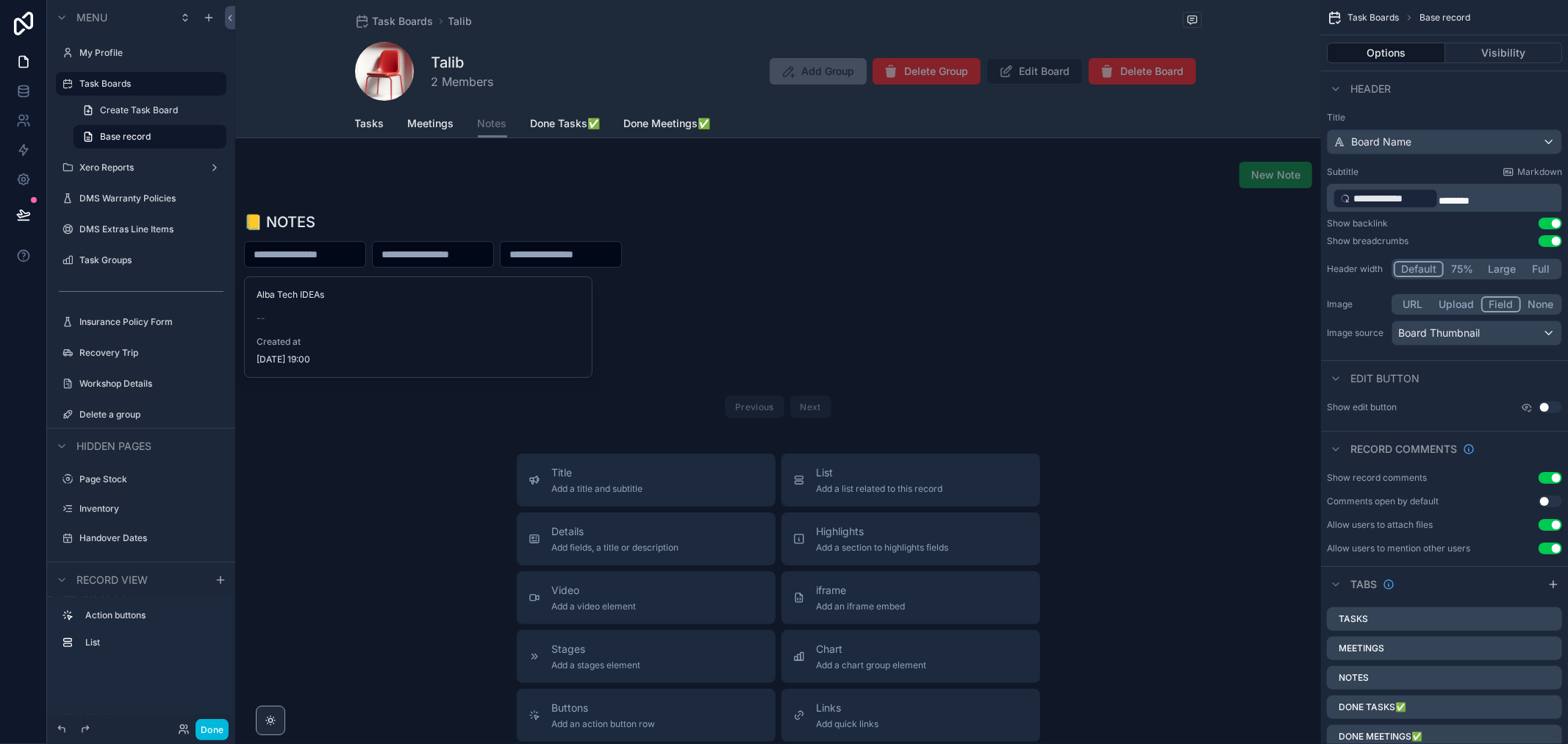
click at [147, 51] on label "My Profile" at bounding box center [148, 53] width 139 height 12
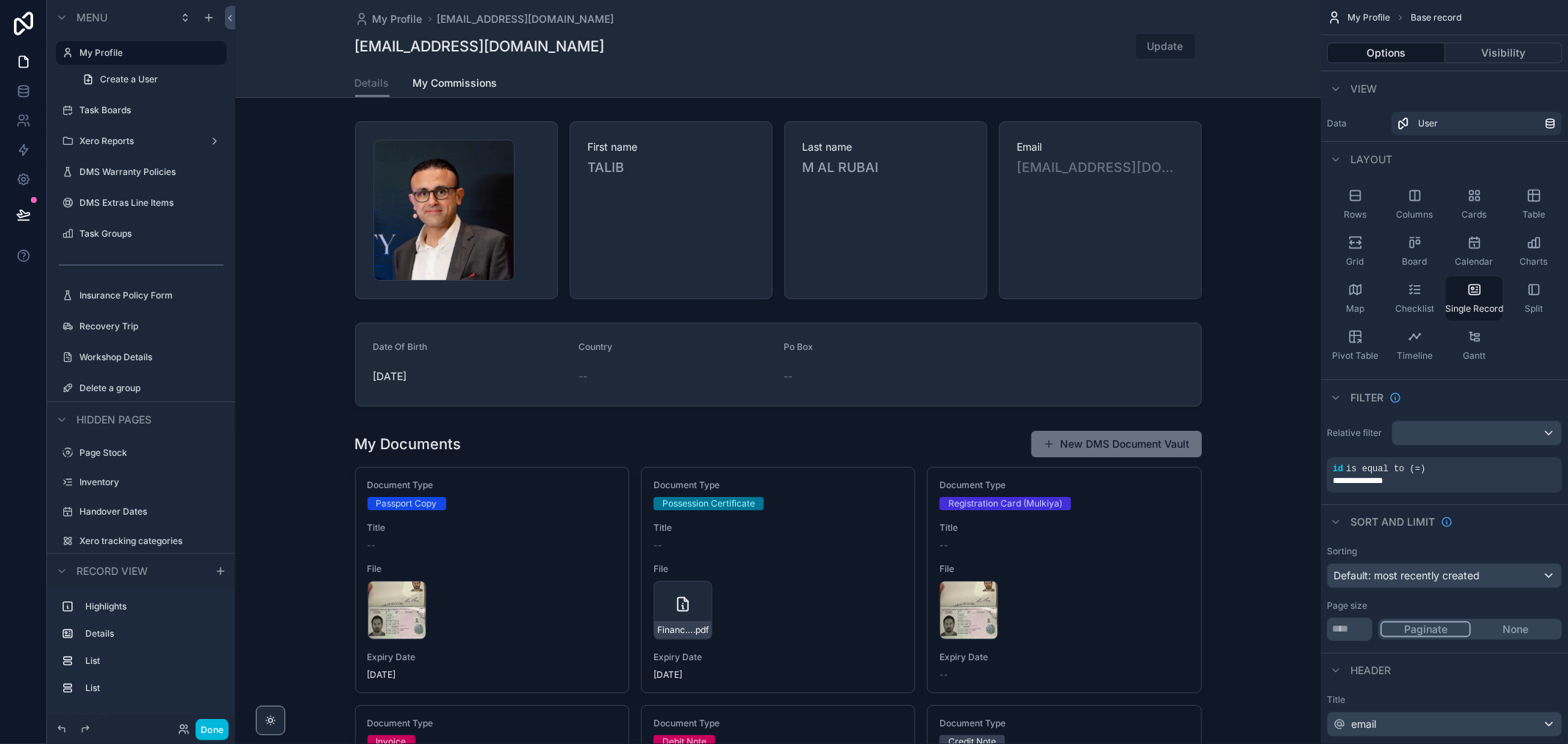
click at [126, 108] on label "Task Boards" at bounding box center [148, 110] width 139 height 12
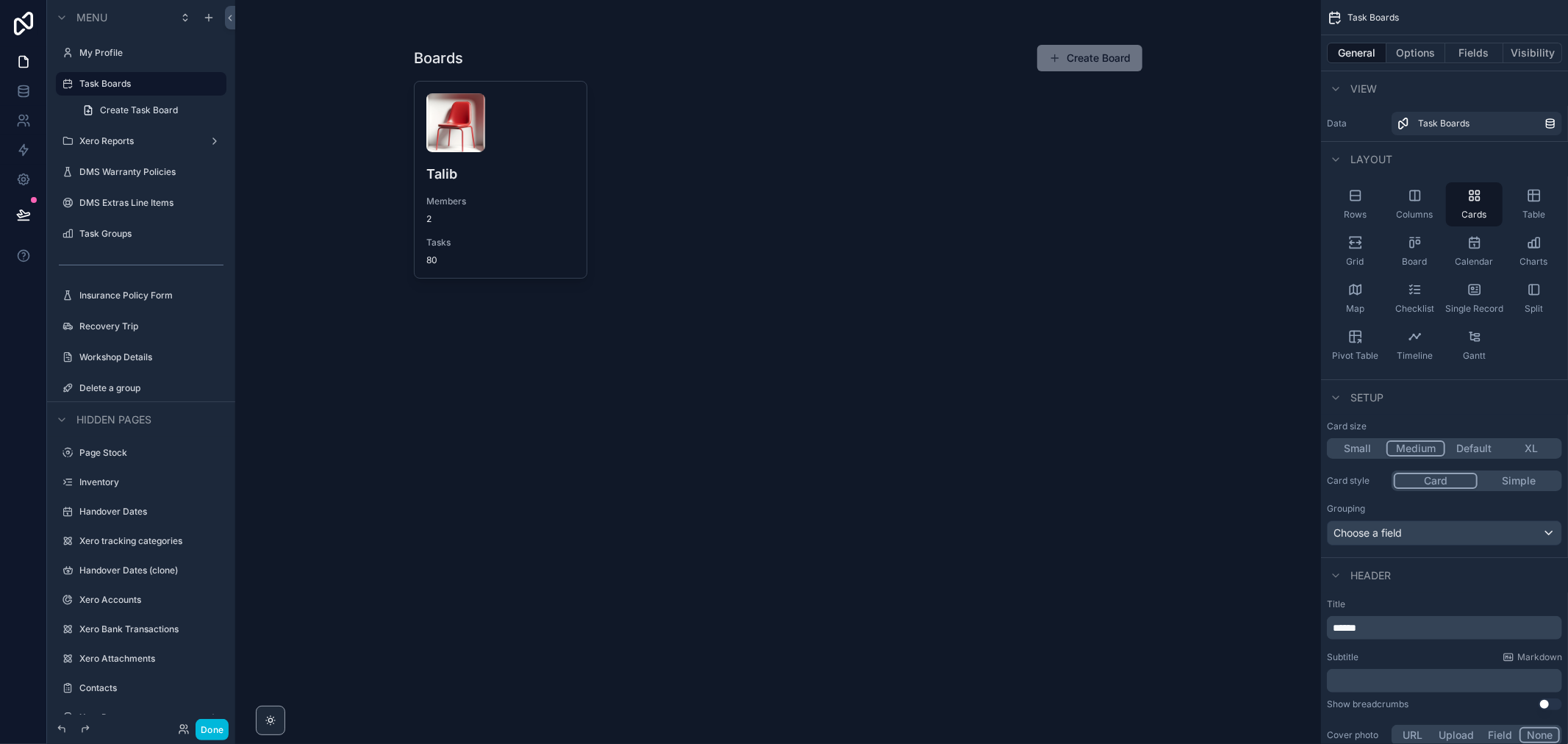
click at [473, 140] on div "scrollable content" at bounding box center [778, 163] width 752 height 326
click at [497, 148] on div "scrollable content" at bounding box center [500, 122] width 148 height 59
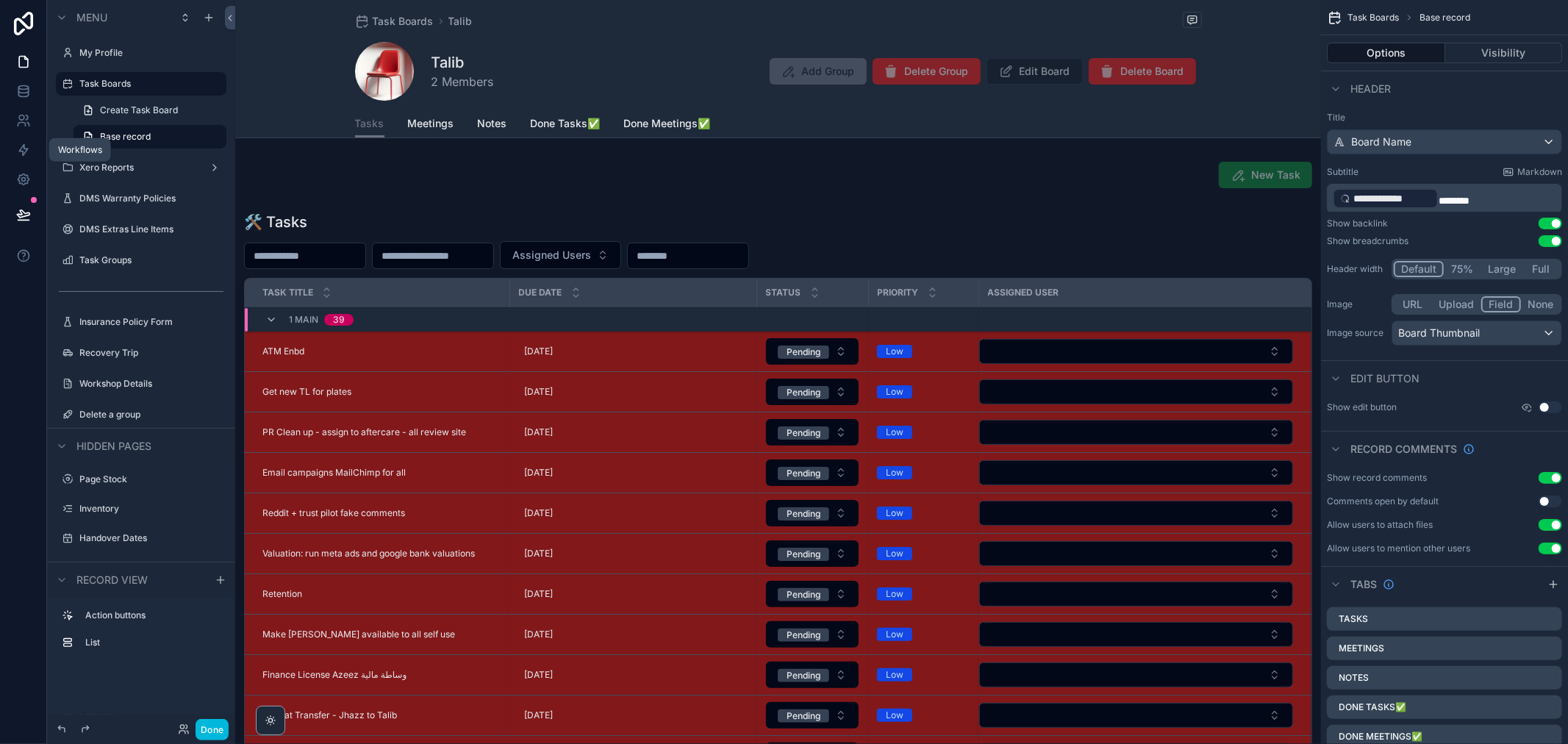
click at [18, 157] on link at bounding box center [23, 150] width 47 height 29
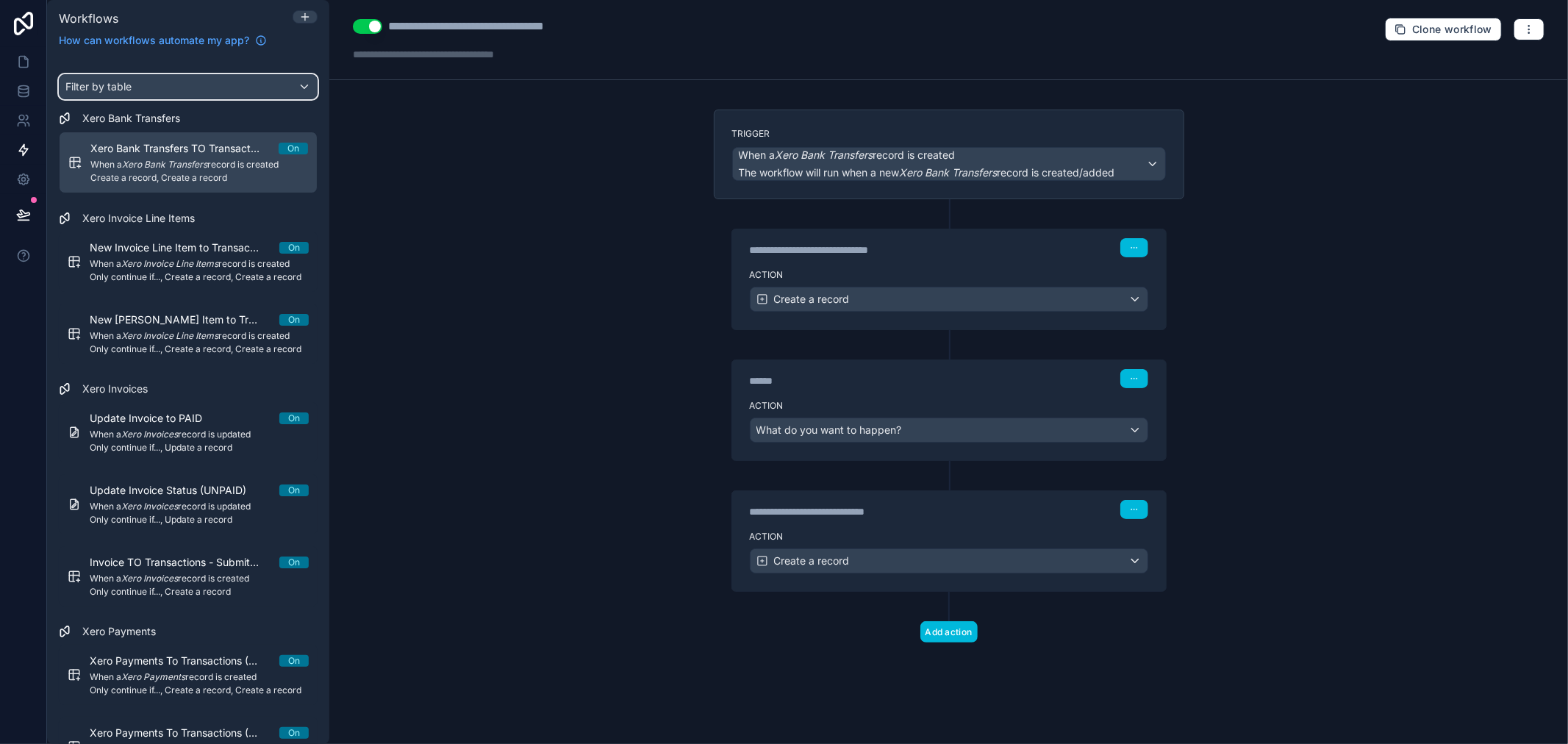
click at [233, 93] on div "Filter by table" at bounding box center [188, 86] width 258 height 23
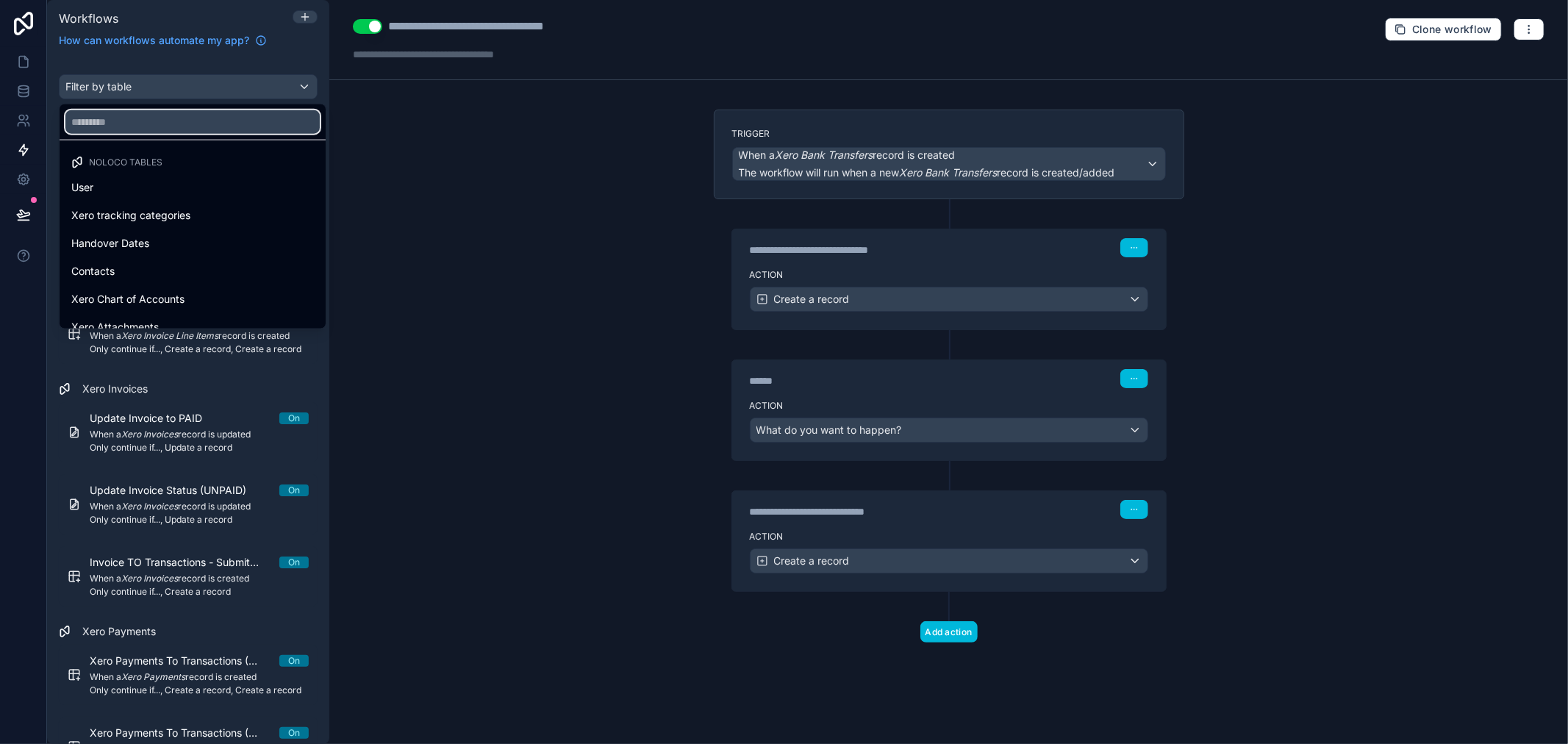
click at [216, 123] on input "text" at bounding box center [193, 122] width 255 height 23
click at [306, 15] on div "scrollable content" at bounding box center [784, 372] width 1568 height 744
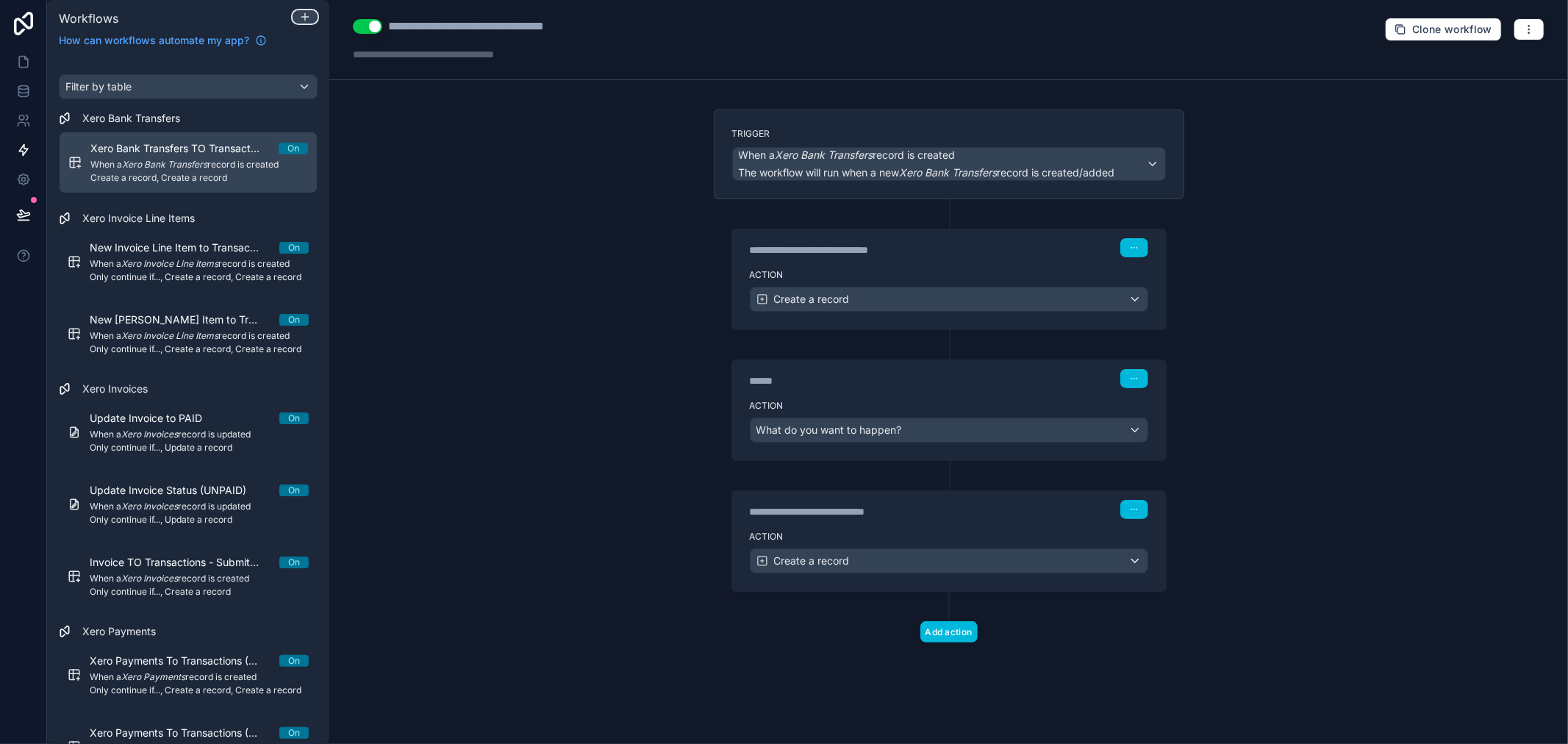
click at [309, 18] on icon at bounding box center [305, 16] width 12 height 12
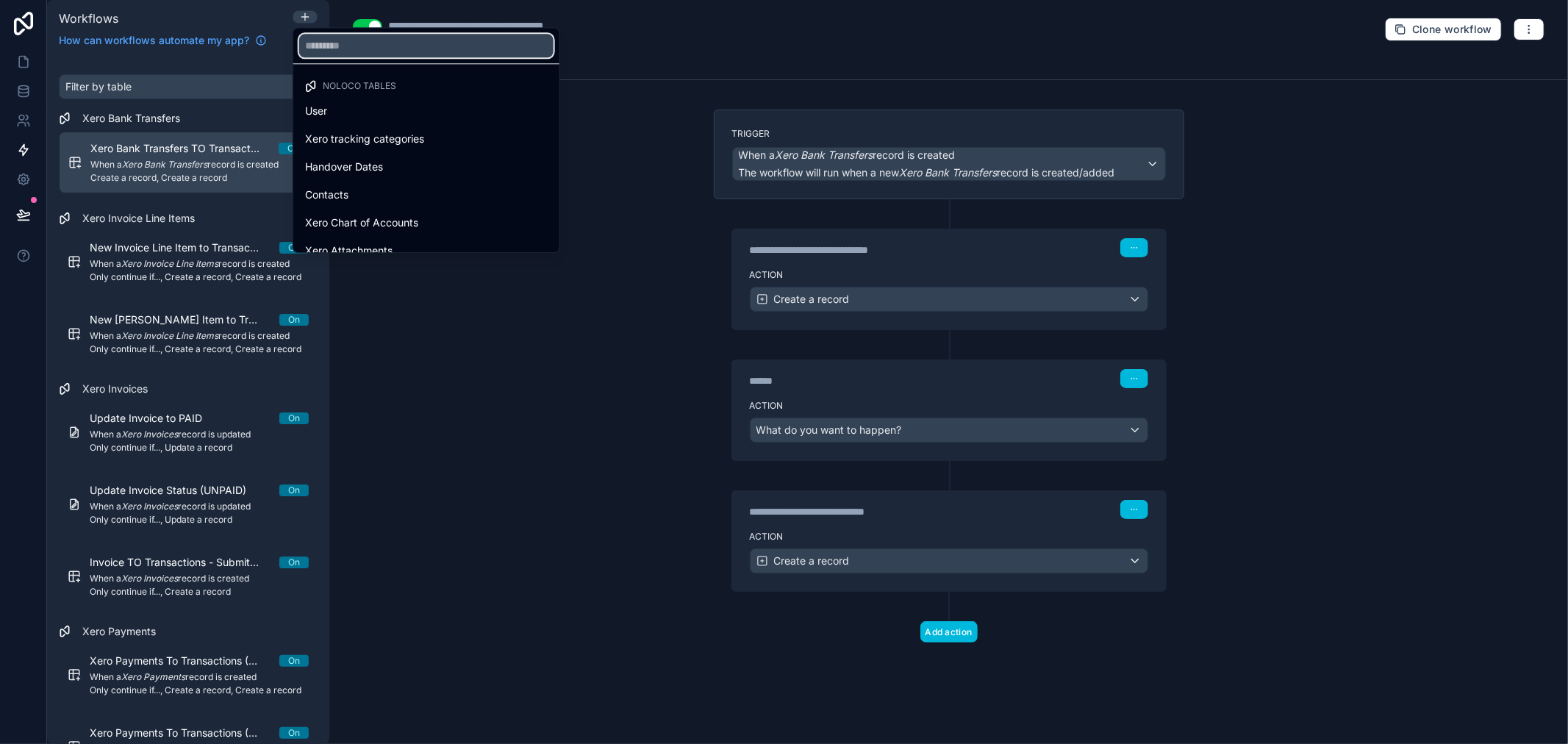
click at [383, 43] on input "text" at bounding box center [426, 46] width 255 height 23
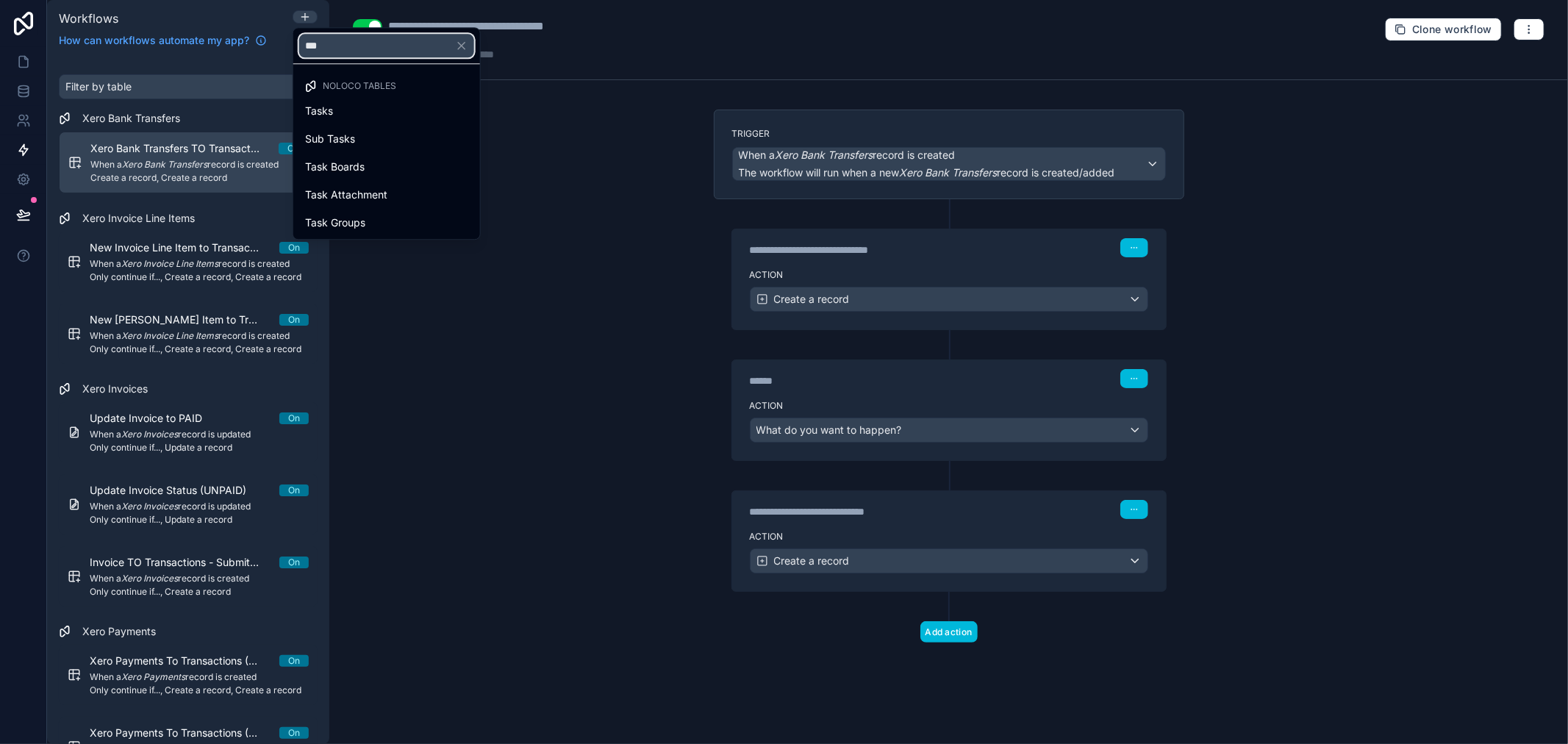
type input "***"
click at [361, 113] on div "Tasks" at bounding box center [387, 110] width 163 height 17
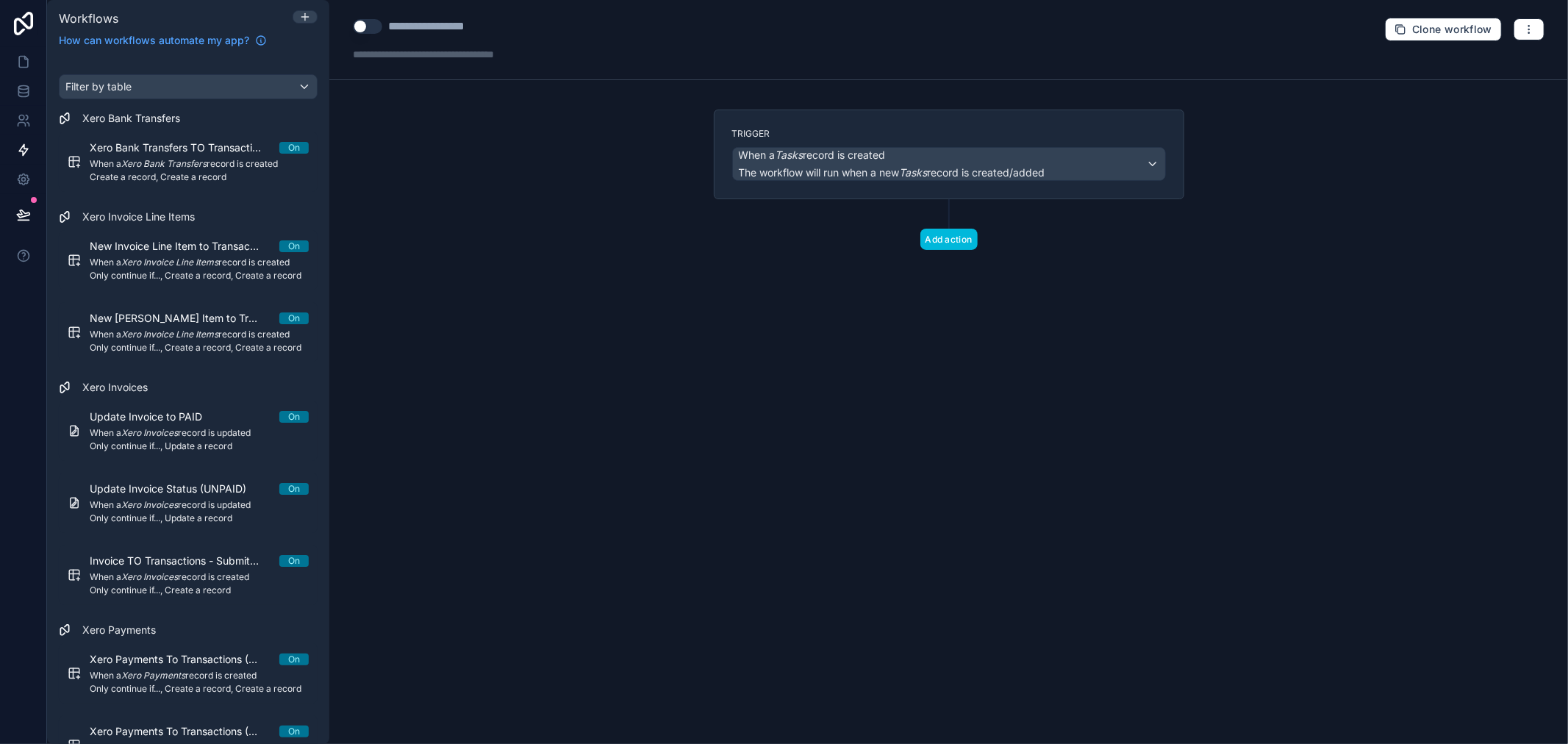
click at [442, 24] on div "**********" at bounding box center [447, 26] width 116 height 17
click at [984, 166] on span "The workflow will run when a new Tasks record is created/added" at bounding box center [893, 171] width 306 height 13
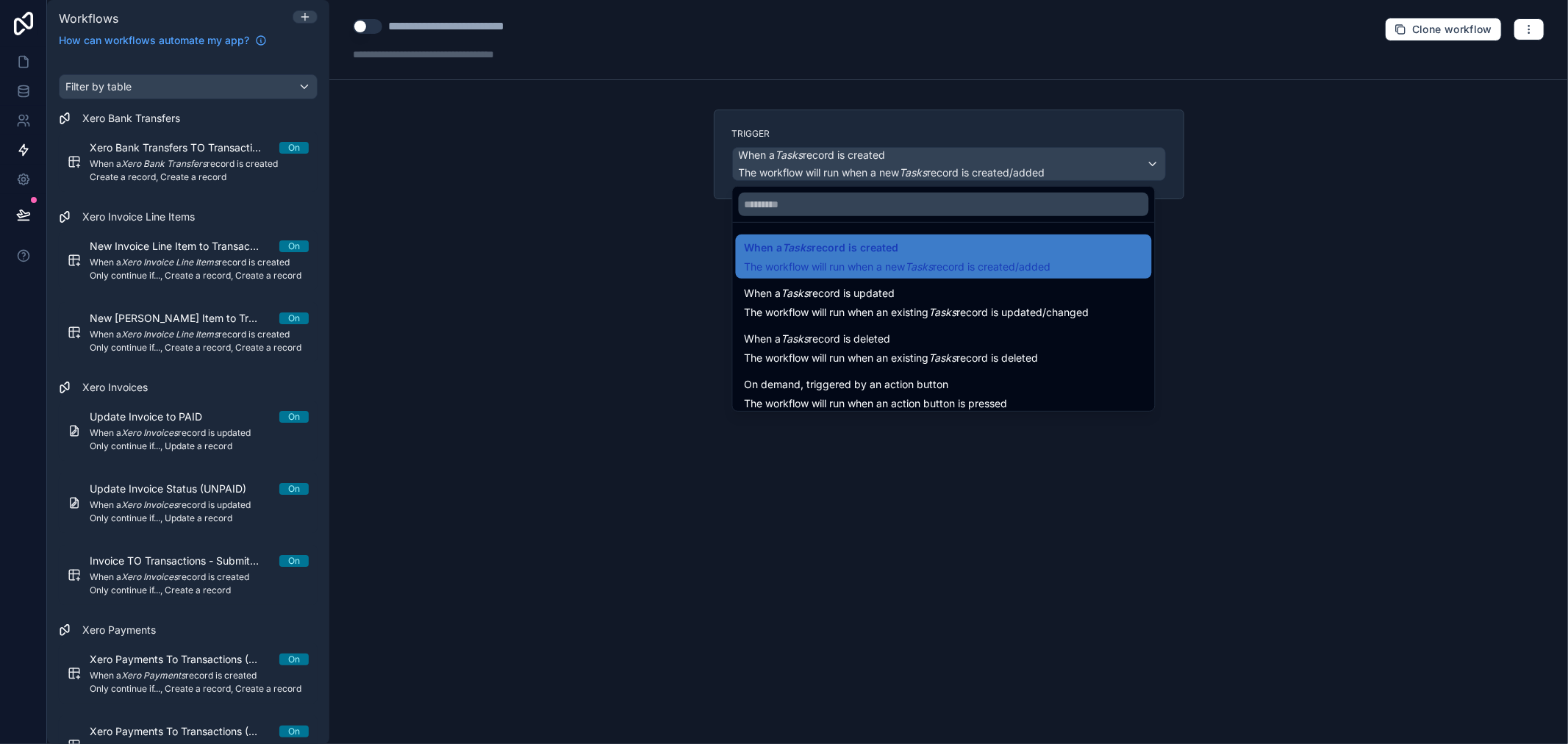
click at [539, 38] on div at bounding box center [784, 372] width 1568 height 744
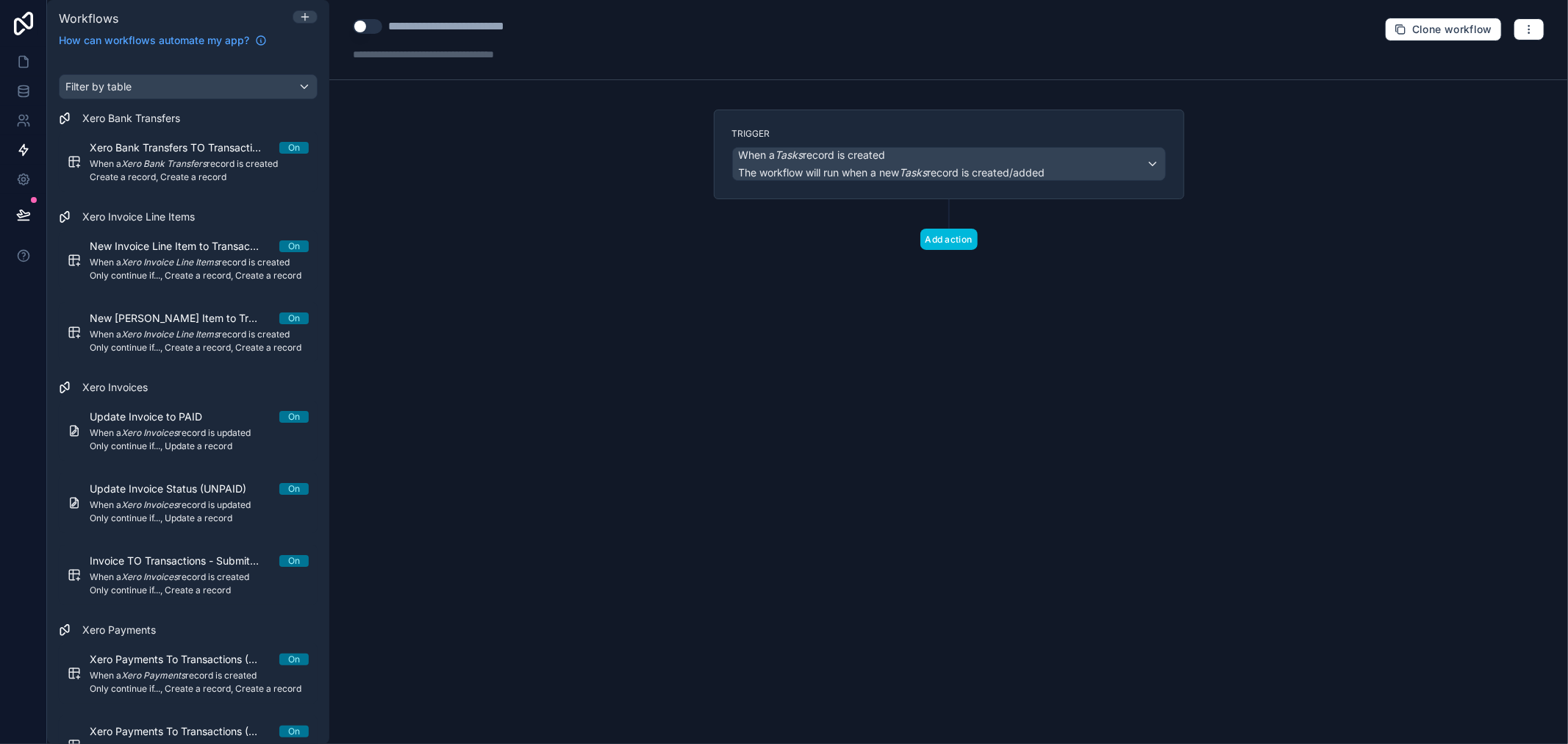
click at [542, 28] on div "**********" at bounding box center [469, 26] width 161 height 17
type div "**********"
click at [514, 177] on div "**********" at bounding box center [949, 372] width 1239 height 744
click at [941, 233] on button "Add action" at bounding box center [949, 239] width 57 height 21
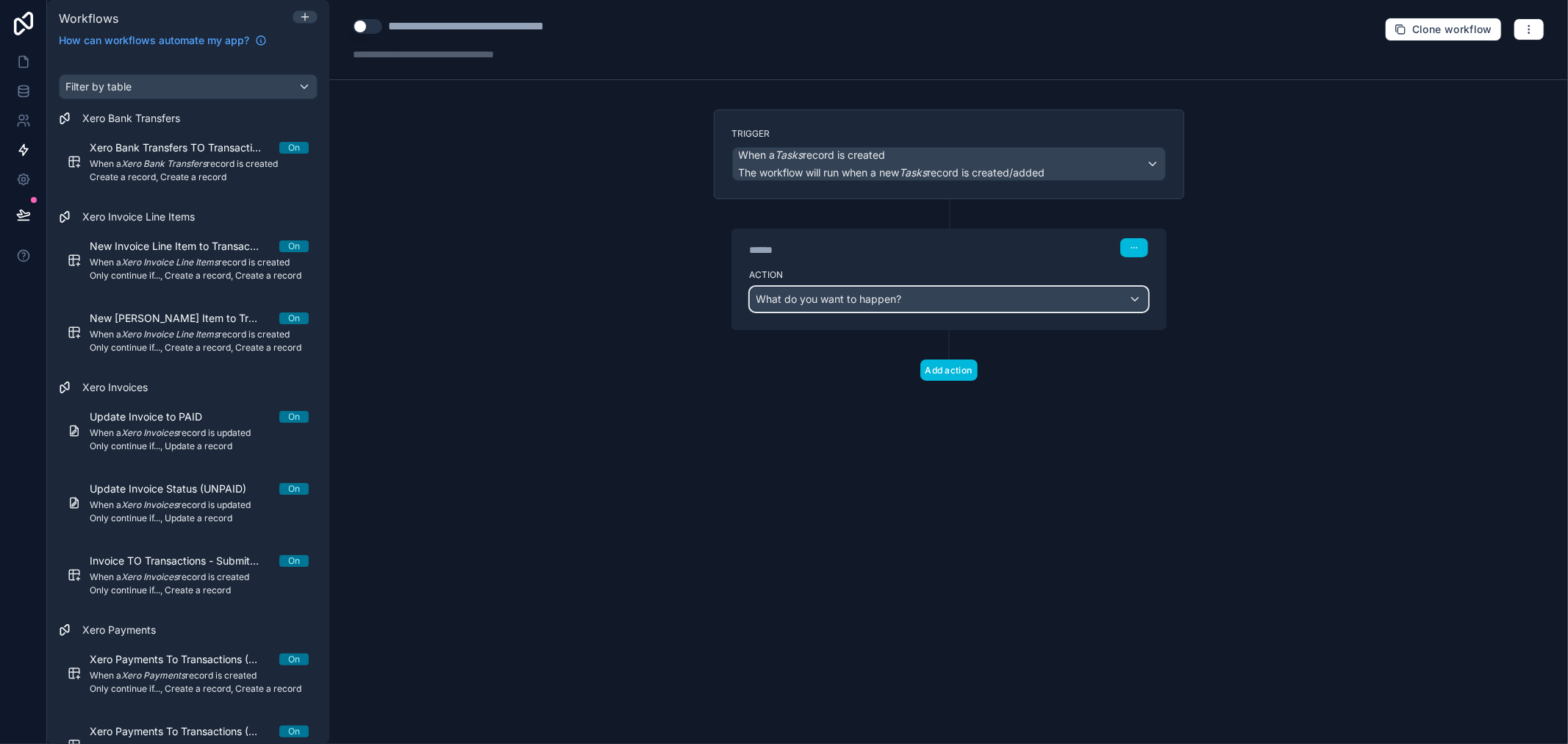
click at [897, 306] on span "What do you want to happen?" at bounding box center [830, 298] width 145 height 15
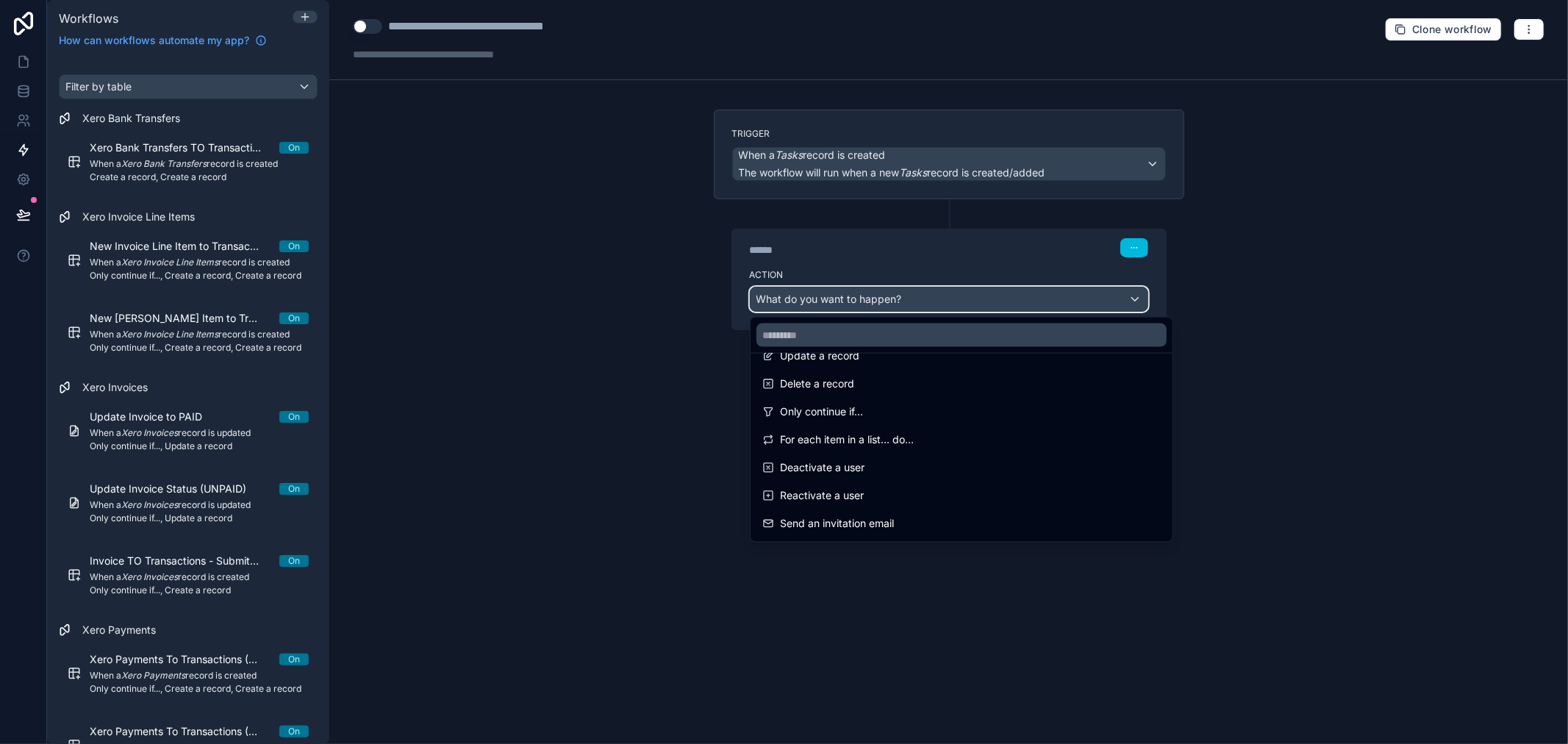
scroll to position [163, 0]
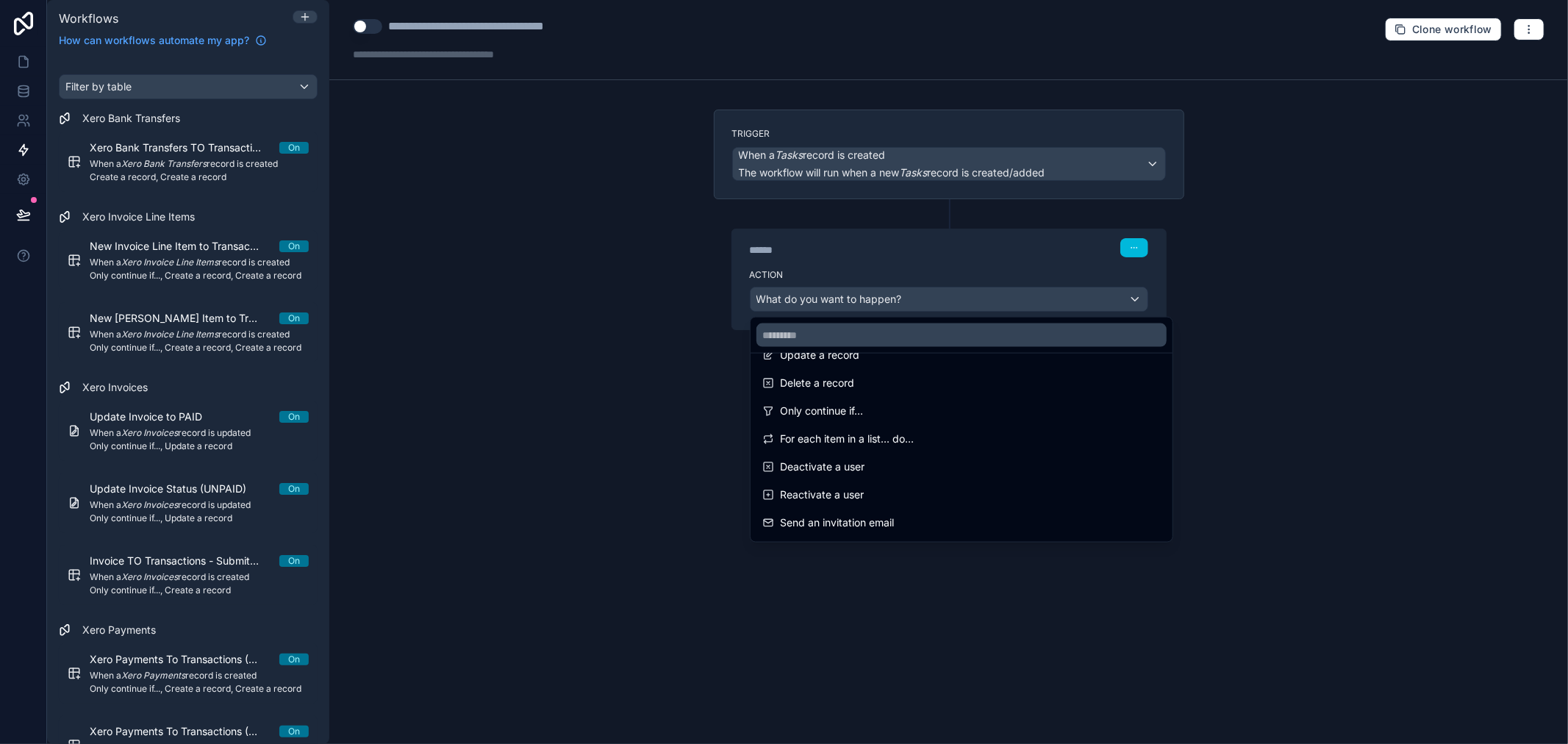
click at [931, 420] on div "Only continue if..." at bounding box center [961, 410] width 416 height 26
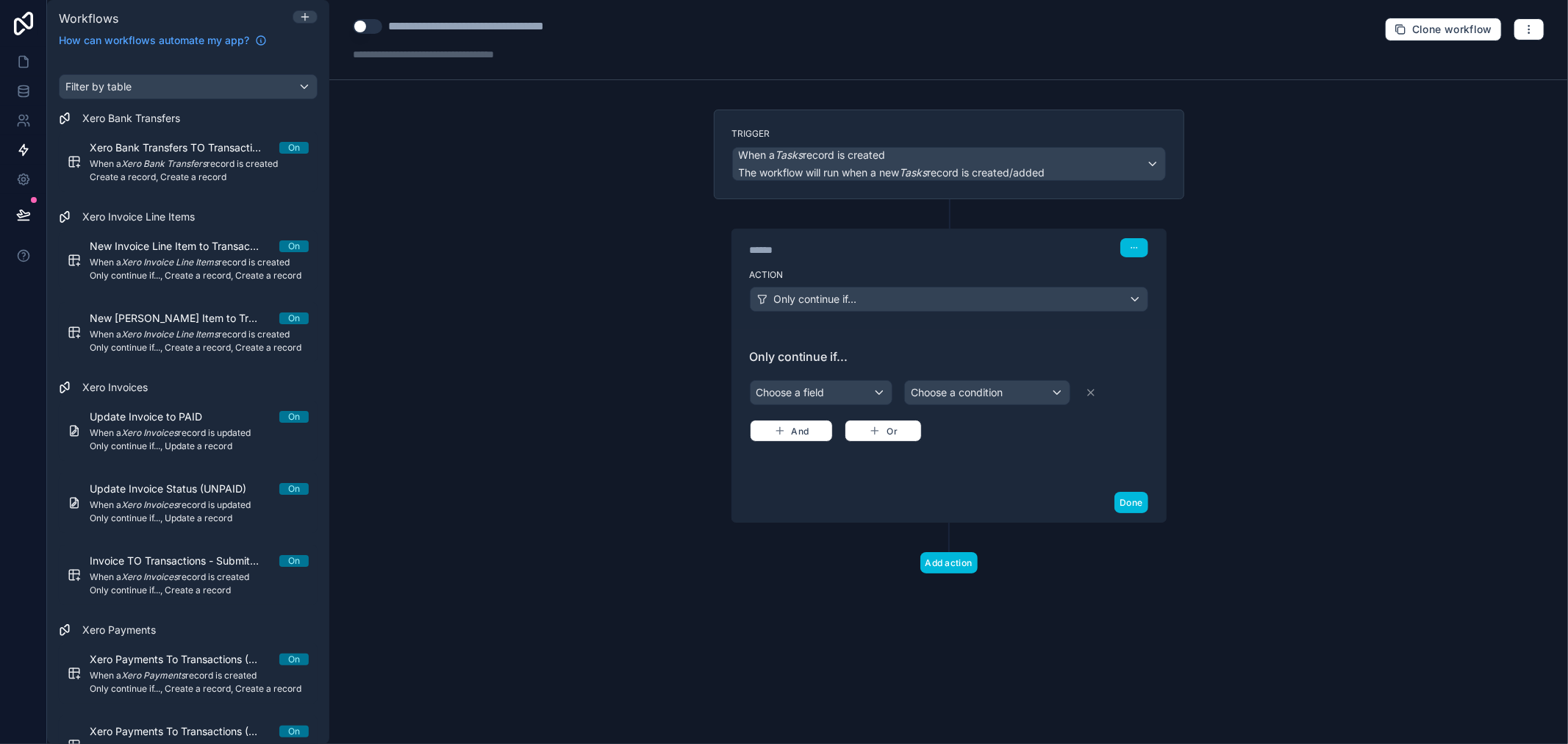
click at [873, 393] on div "Choose a field" at bounding box center [822, 392] width 141 height 23
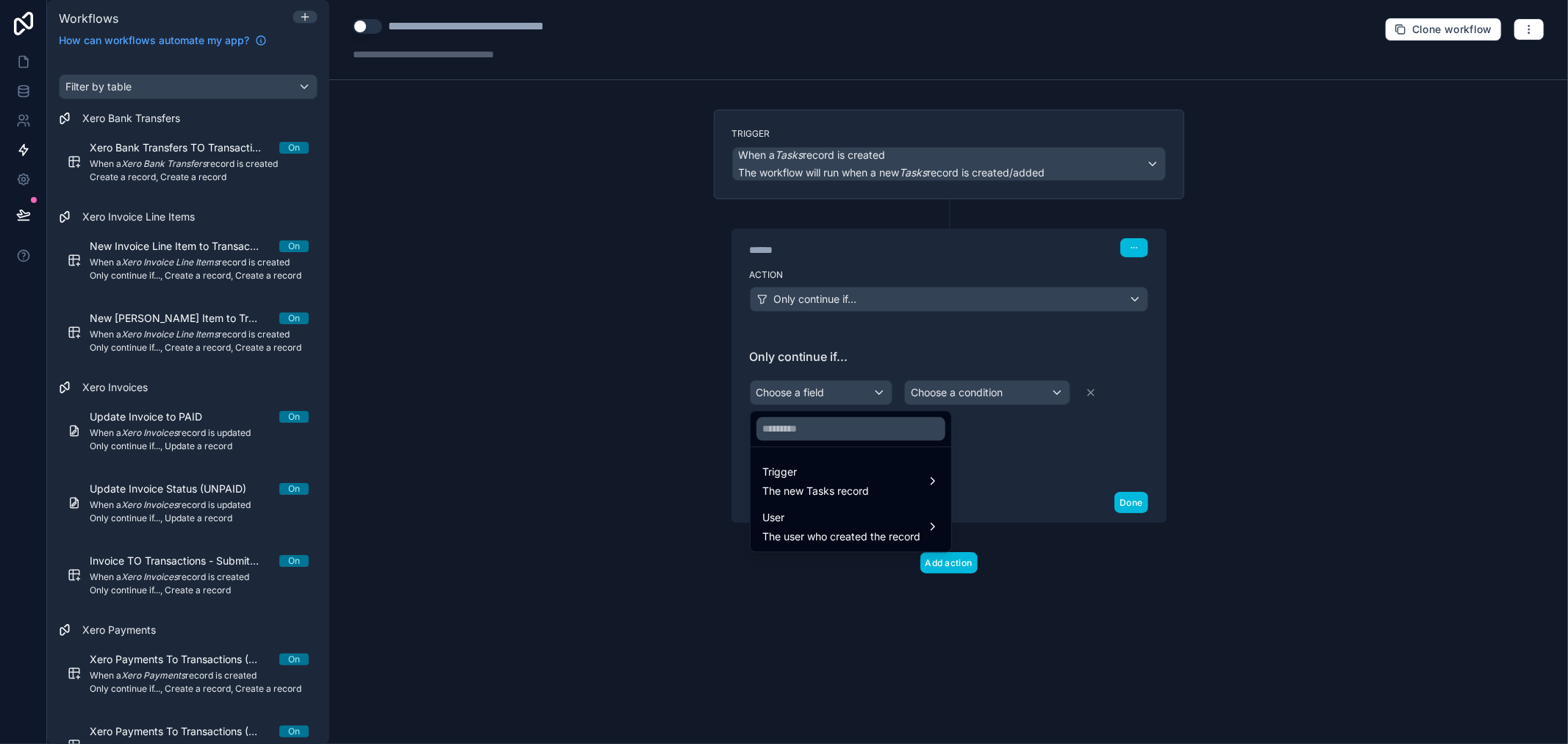
click at [870, 468] on div "Trigger The new Tasks record" at bounding box center [851, 480] width 177 height 35
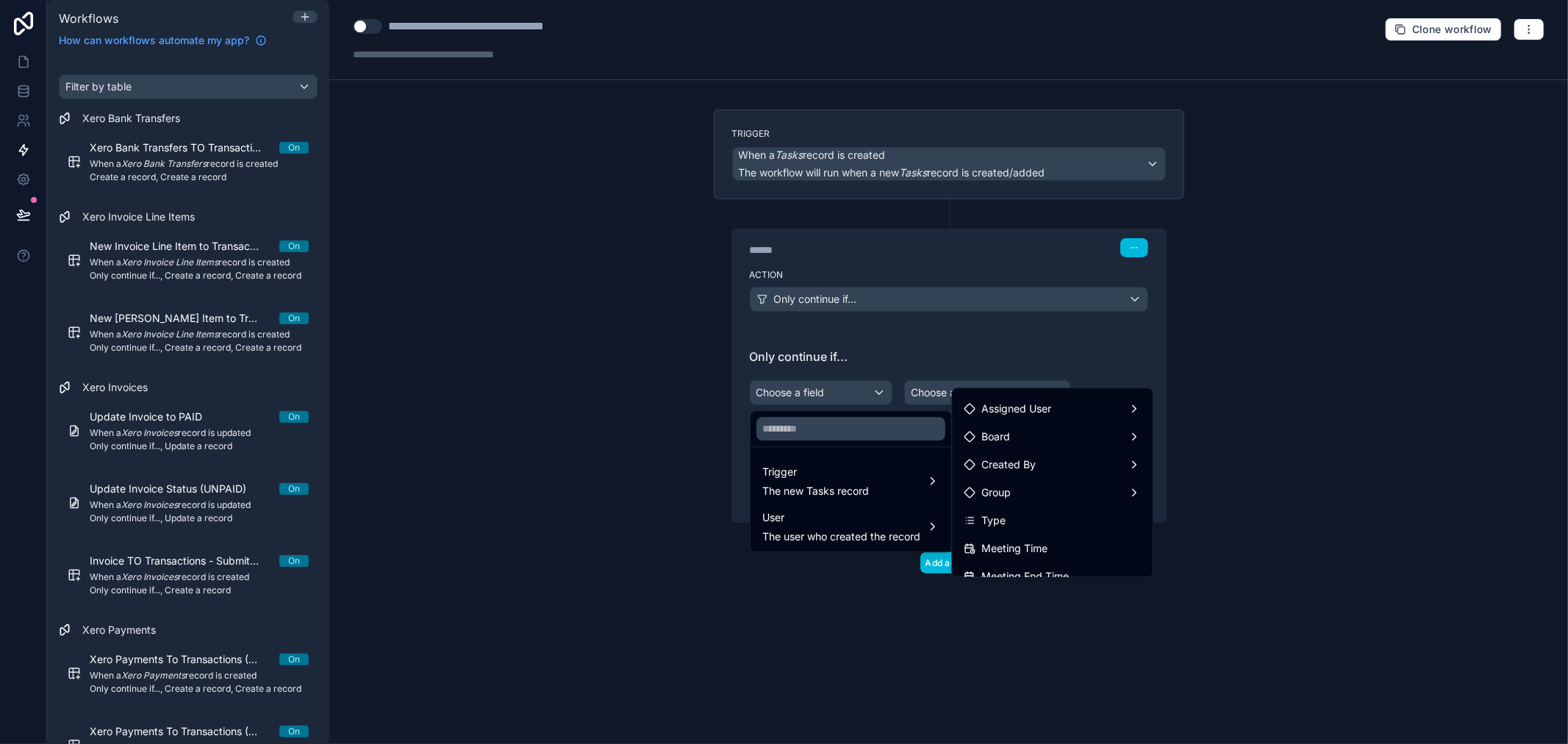
click at [1085, 442] on div "Board" at bounding box center [1052, 437] width 177 height 17
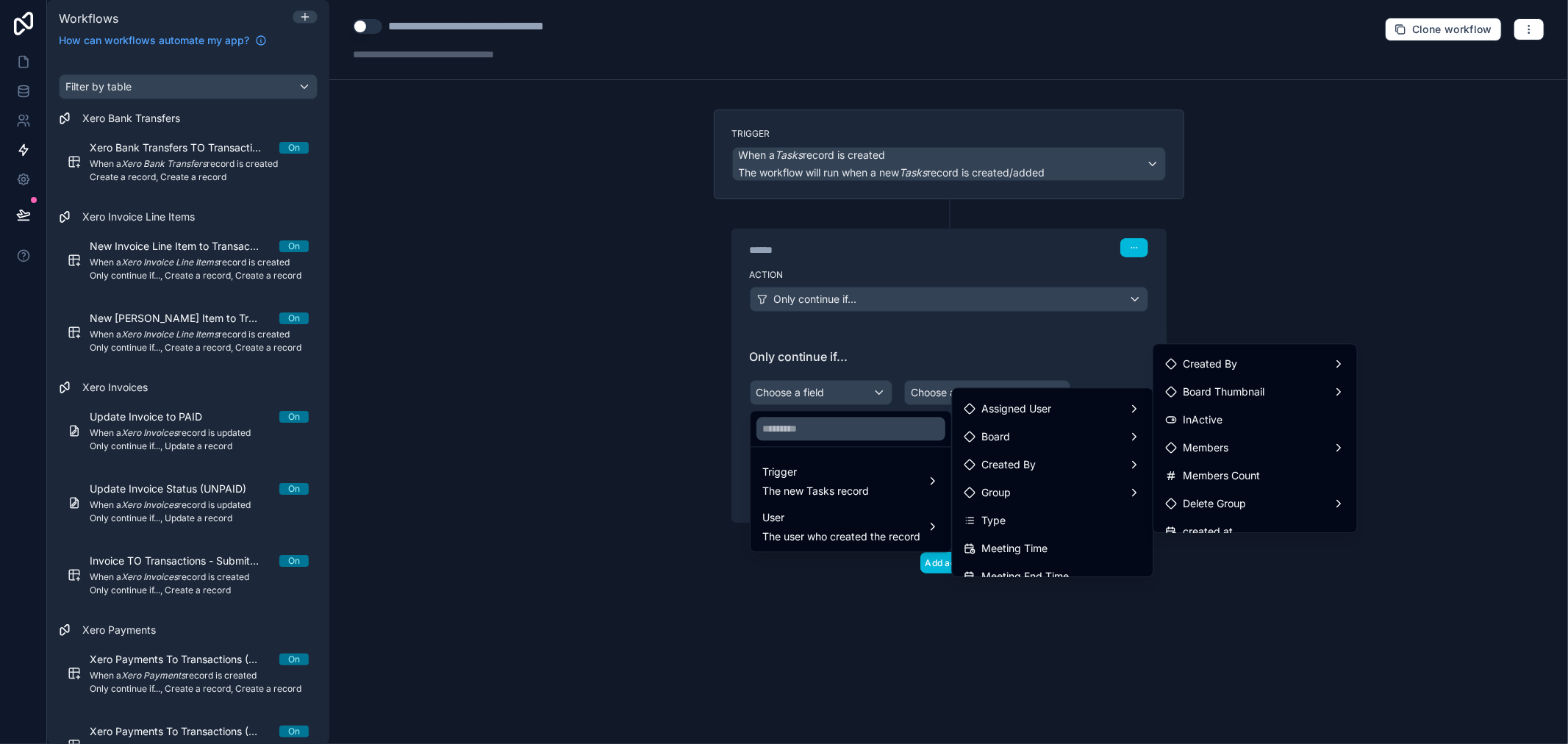
scroll to position [81, 0]
click at [1290, 420] on div "Members" at bounding box center [1256, 418] width 180 height 17
click at [1285, 420] on div "Members" at bounding box center [1256, 418] width 180 height 17
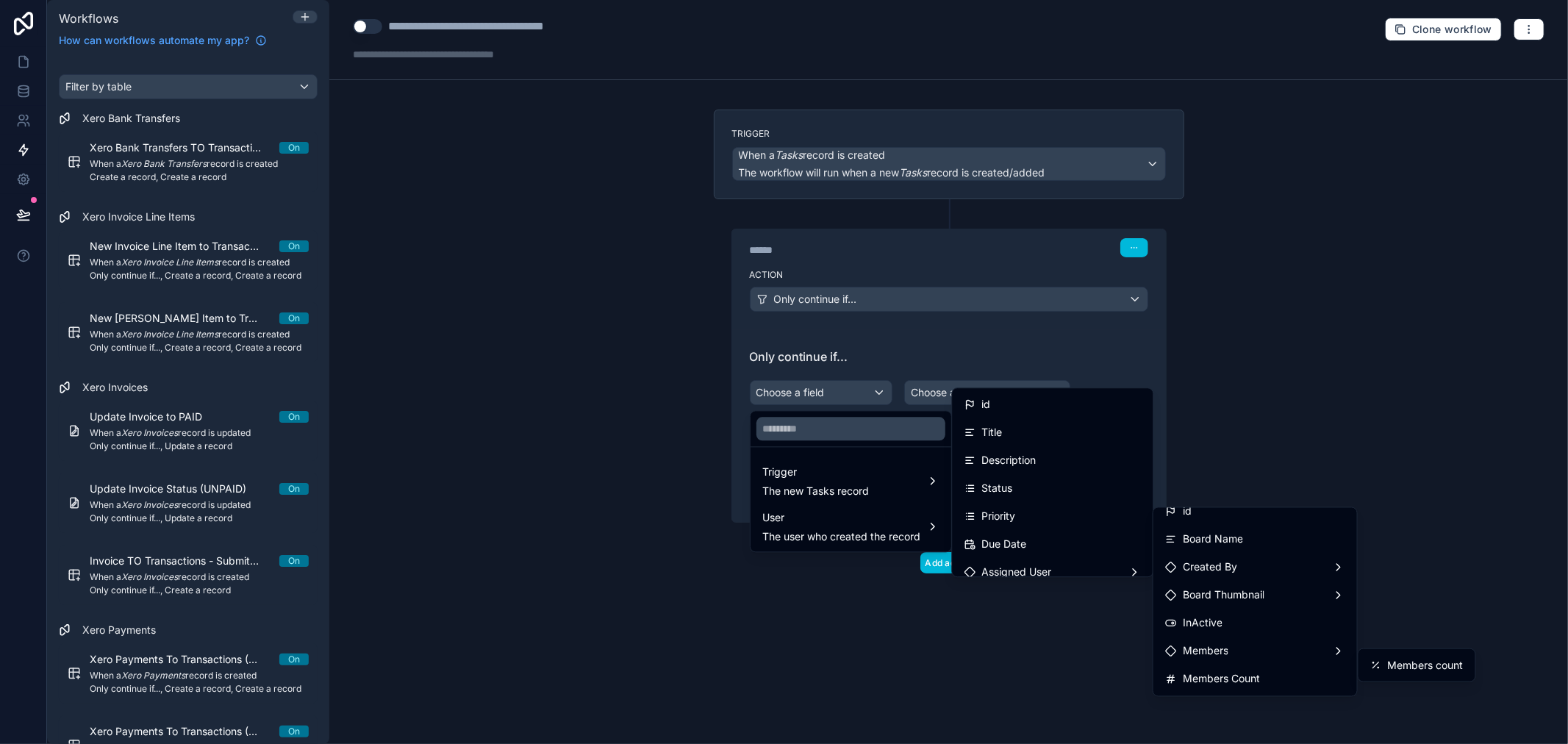
scroll to position [0, 0]
click at [1010, 346] on div at bounding box center [784, 372] width 1568 height 744
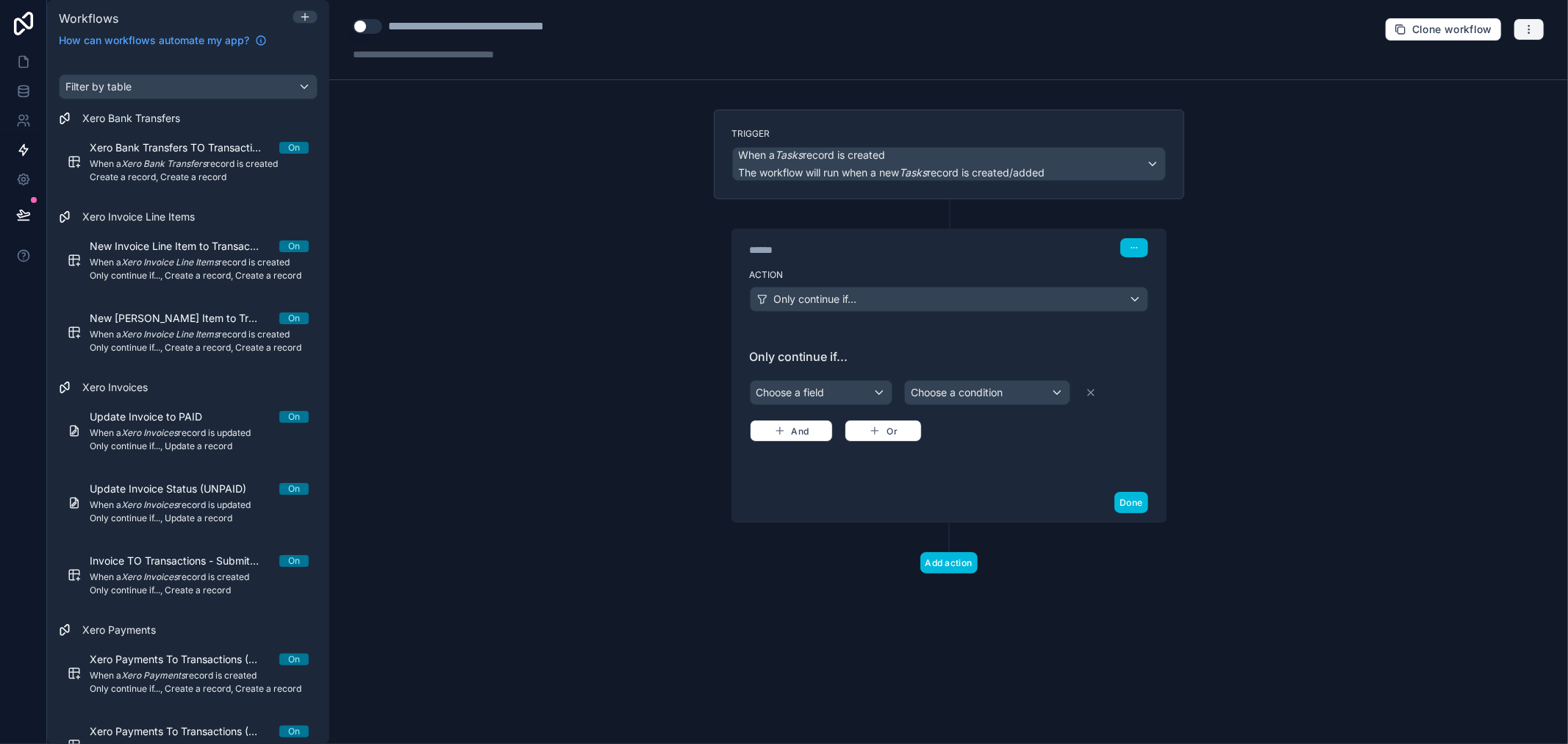
click at [1524, 27] on icon "button" at bounding box center [1529, 29] width 12 height 12
click at [1491, 106] on span "Delete workflow" at bounding box center [1490, 110] width 71 height 12
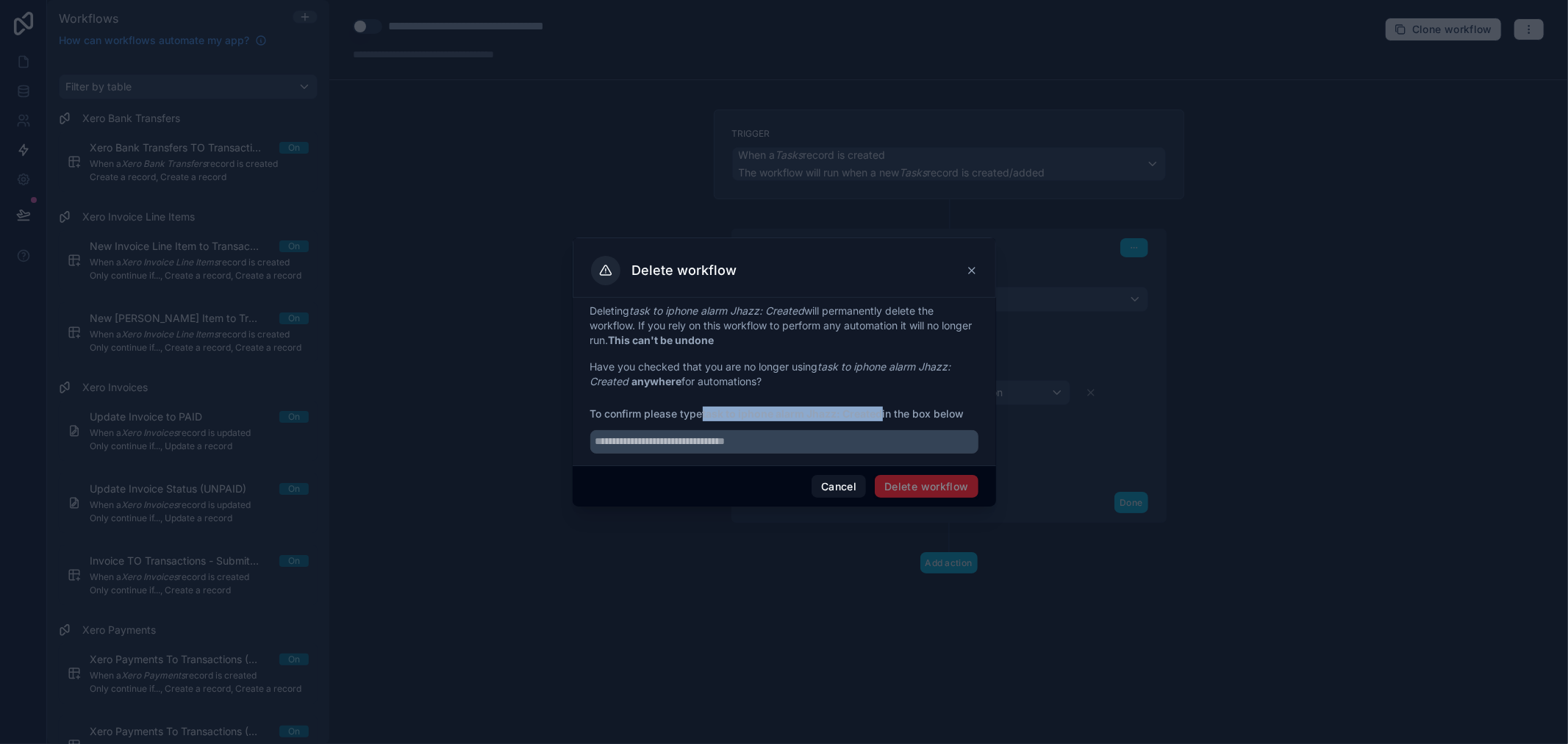
drag, startPoint x: 706, startPoint y: 415, endPoint x: 885, endPoint y: 417, distance: 179.0
click at [883, 417] on strong "task to iphone alarm Jhazz: Created" at bounding box center [793, 413] width 180 height 13
copy strong "task to iphone alarm Jhazz: Created"
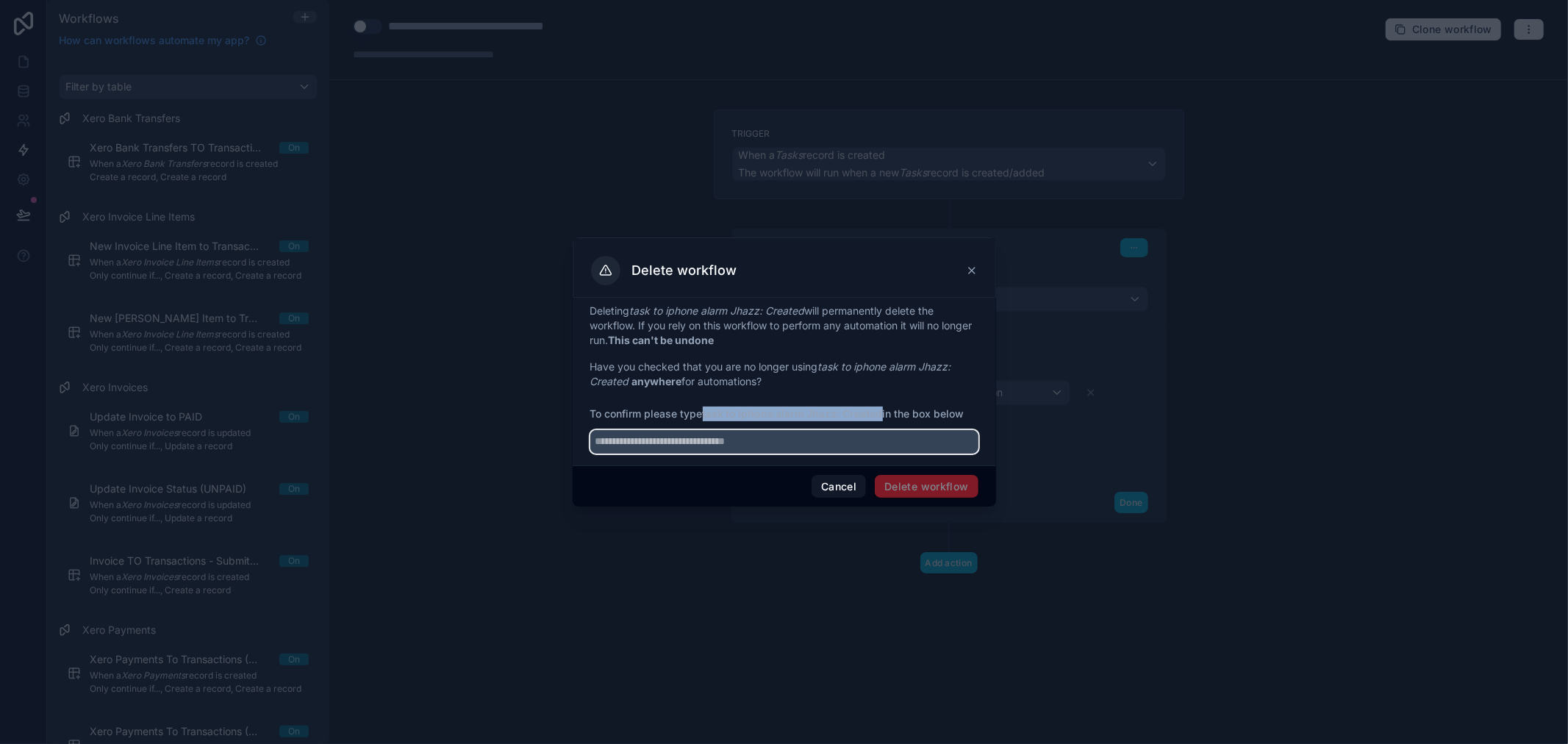
click at [861, 450] on input "text" at bounding box center [784, 442] width 389 height 23
paste input "**********"
type input "**********"
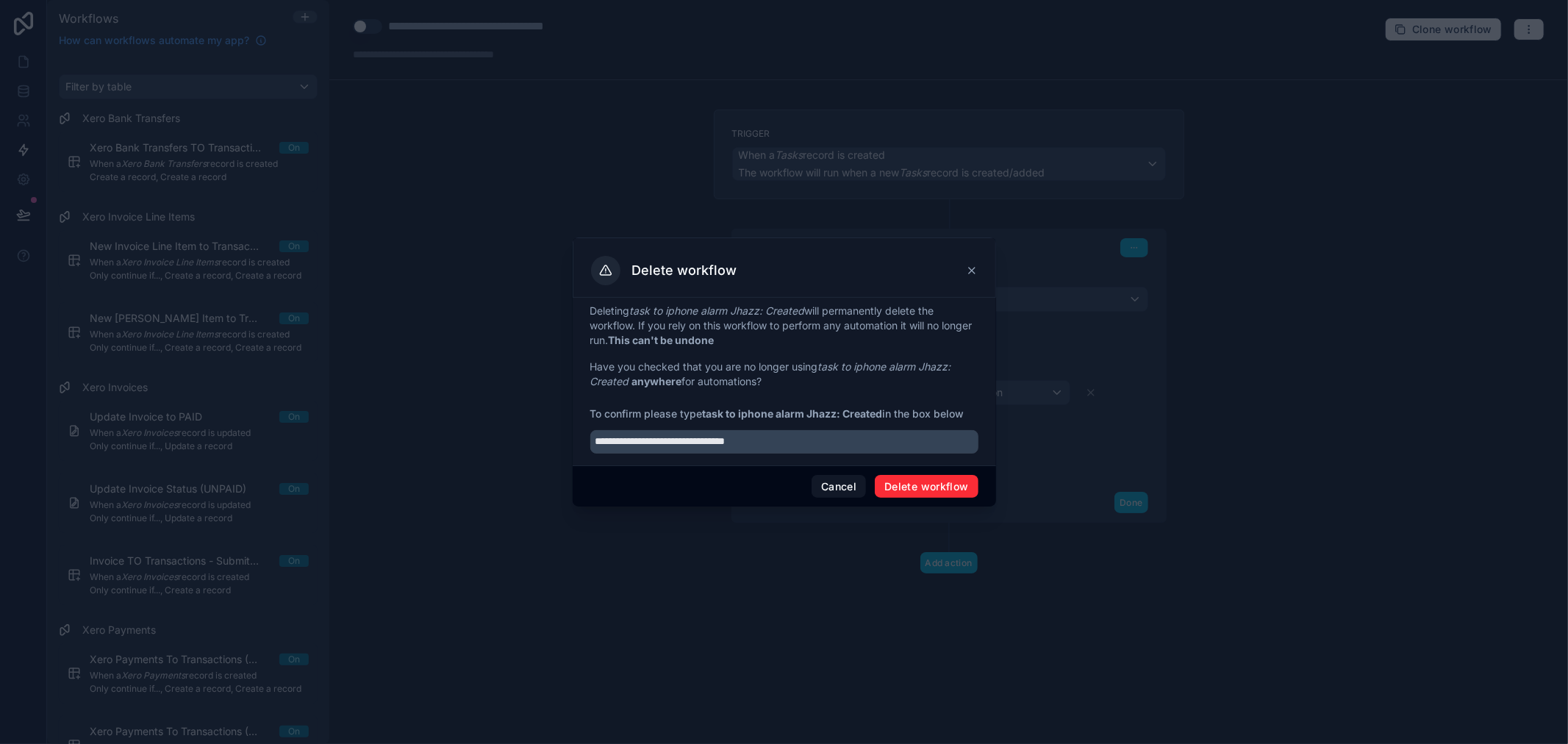
click at [945, 486] on button "Delete workflow" at bounding box center [926, 486] width 103 height 23
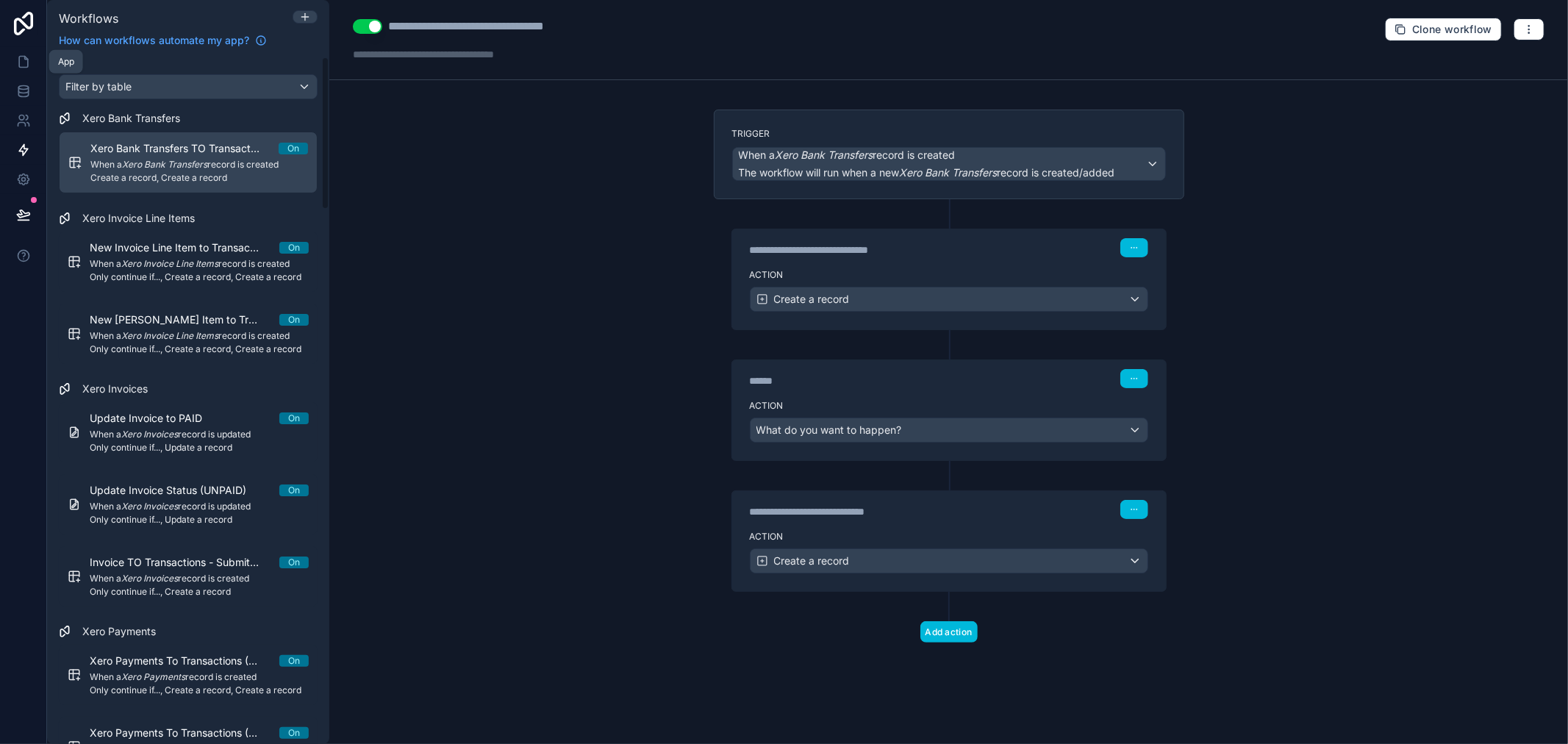
click at [19, 64] on icon at bounding box center [23, 61] width 9 height 11
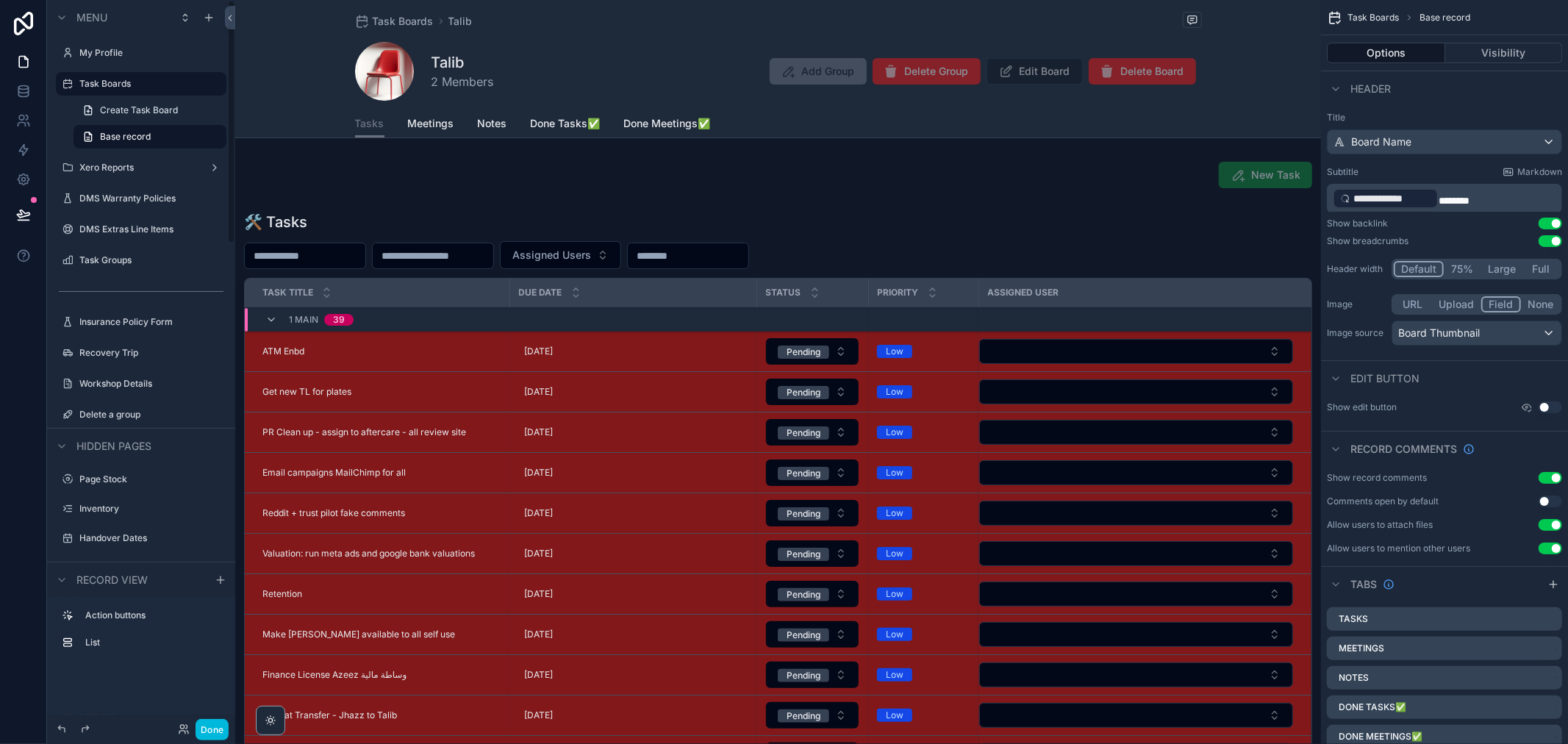
click at [211, 724] on button "Done" at bounding box center [212, 729] width 33 height 21
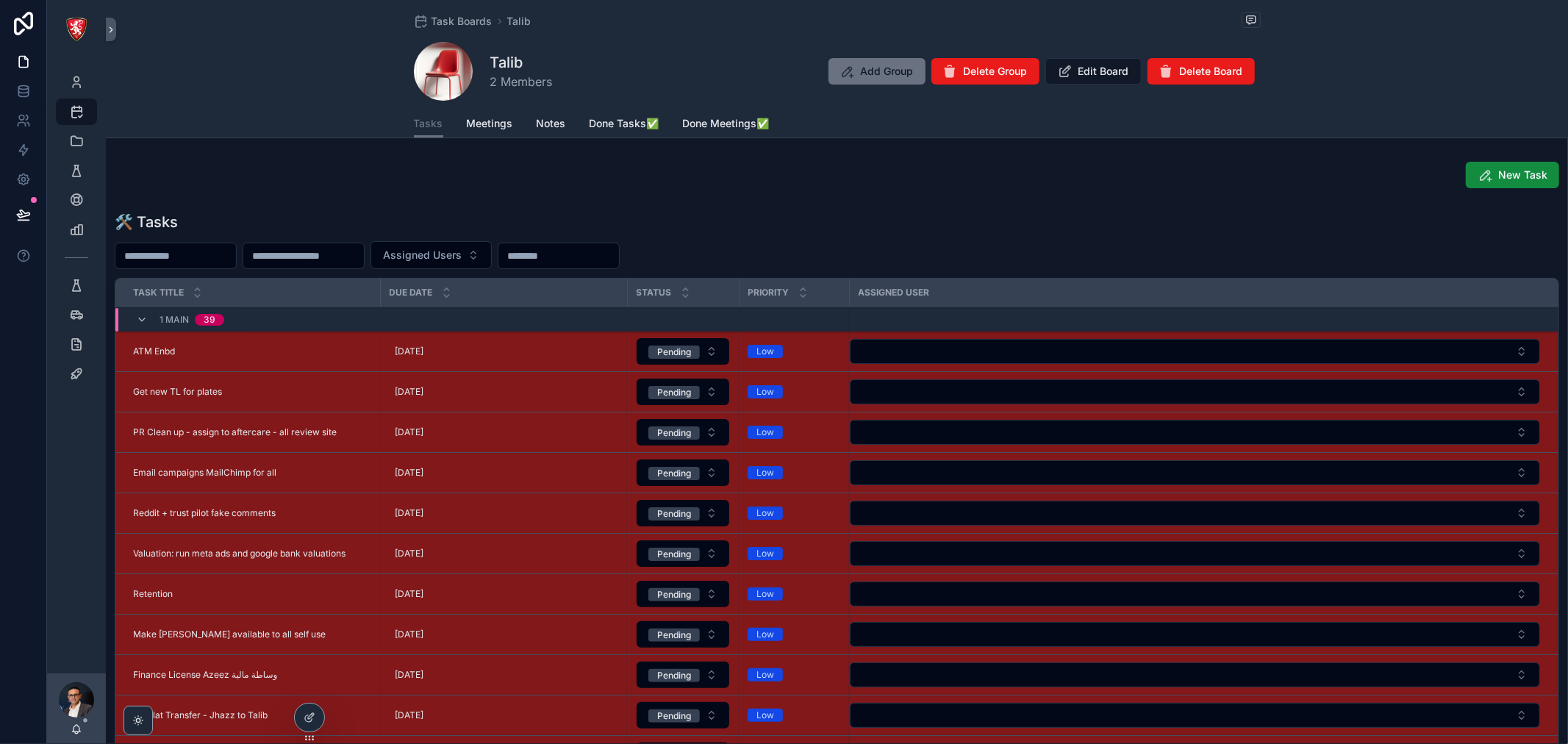
click at [484, 126] on span "Meetings" at bounding box center [490, 123] width 47 height 15
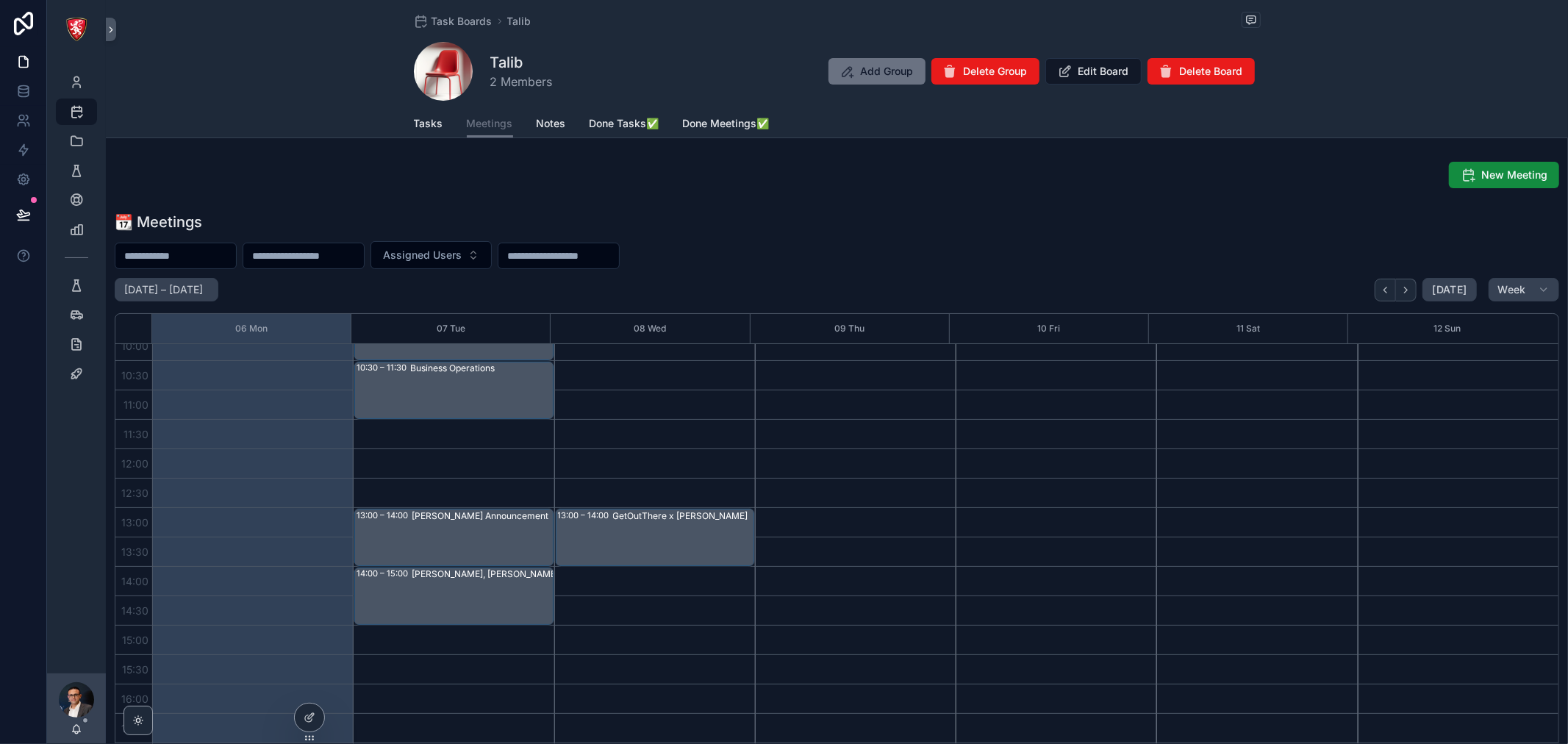
scroll to position [108, 0]
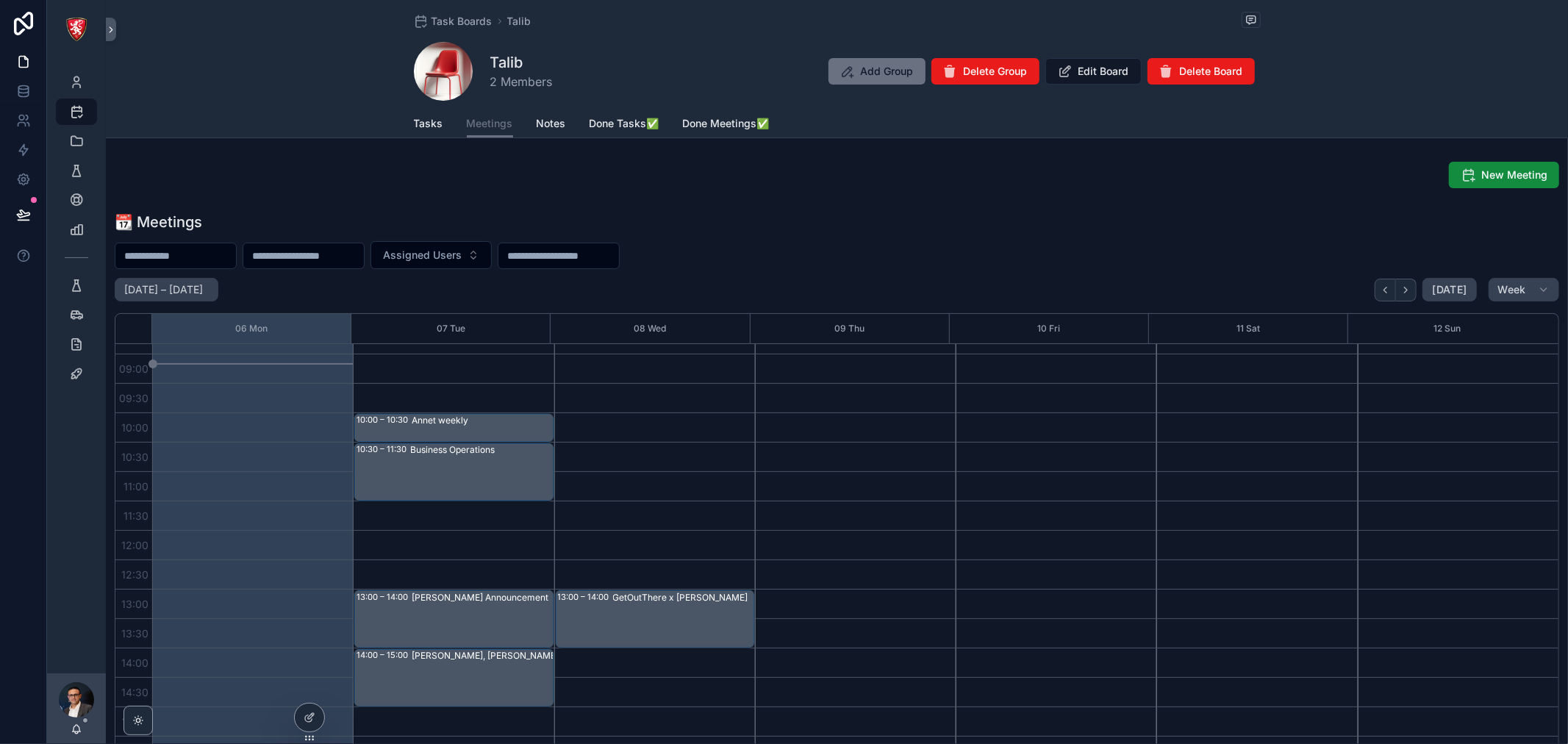
click at [629, 434] on div "13:00 – 14:00 GetOutThere x Alba" at bounding box center [654, 706] width 201 height 941
click at [621, 417] on div "13:00 – 14:00 GetOutThere x Alba" at bounding box center [654, 706] width 201 height 941
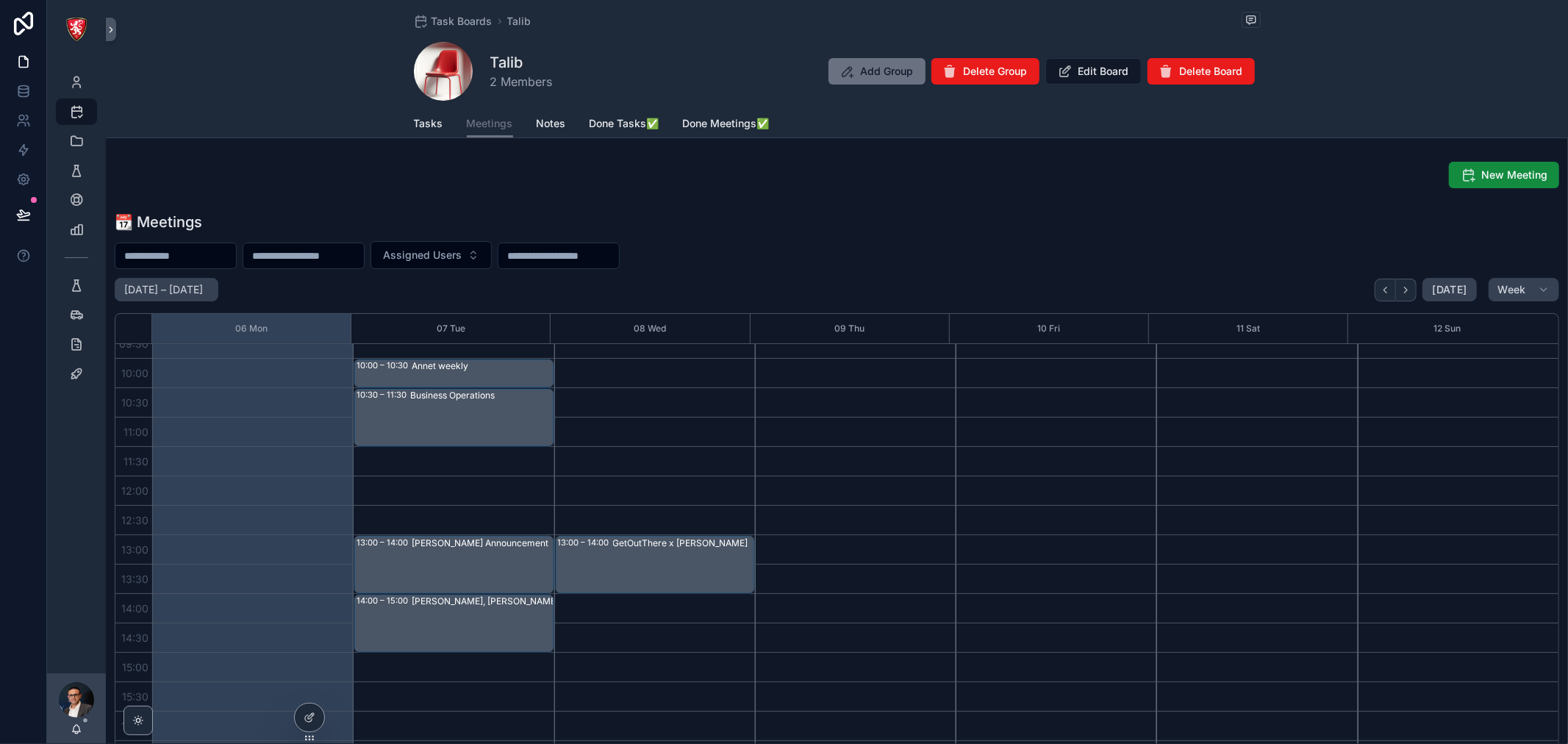
scroll to position [163, 0]
click at [431, 127] on span "Tasks" at bounding box center [428, 123] width 29 height 15
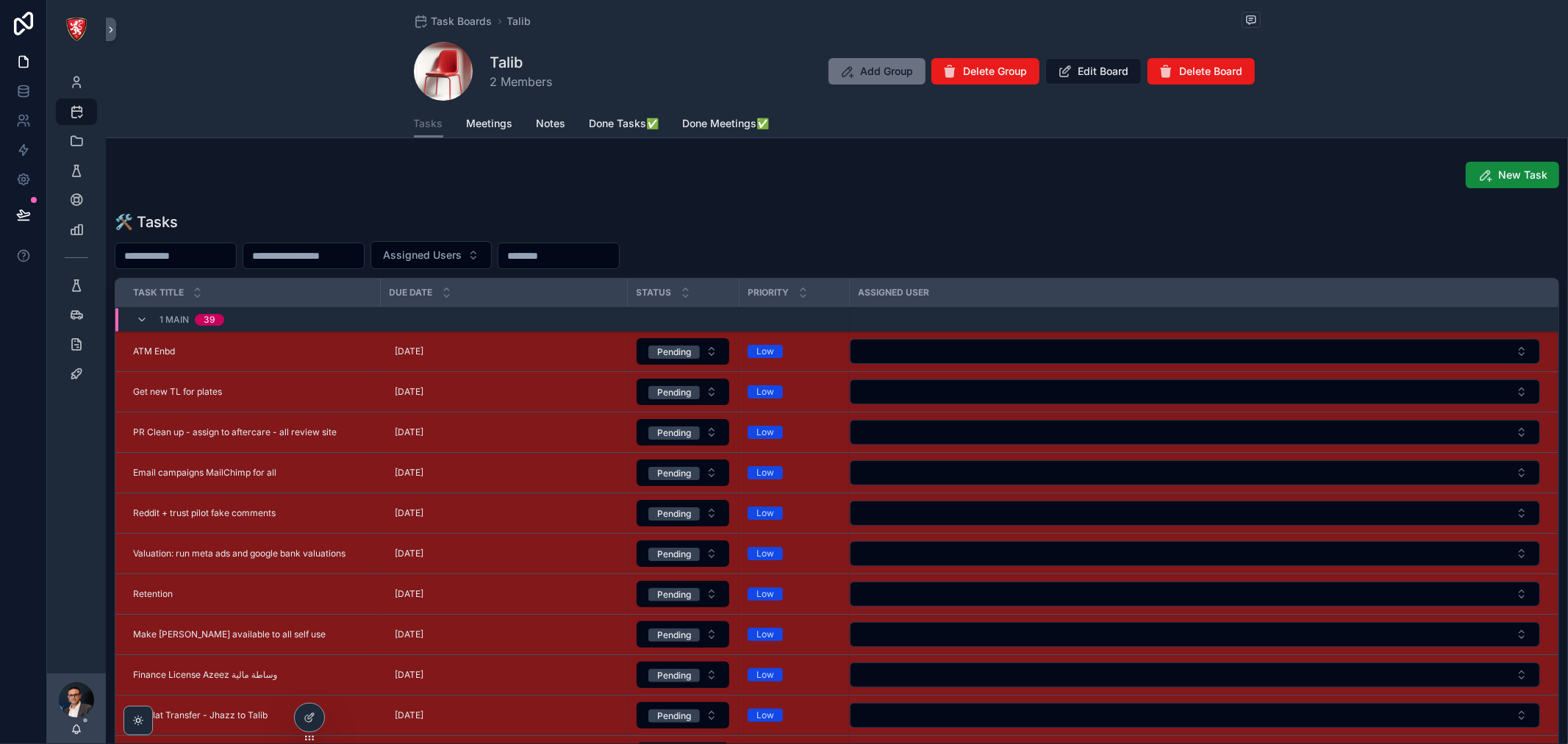
click at [502, 120] on span "Meetings" at bounding box center [490, 123] width 47 height 15
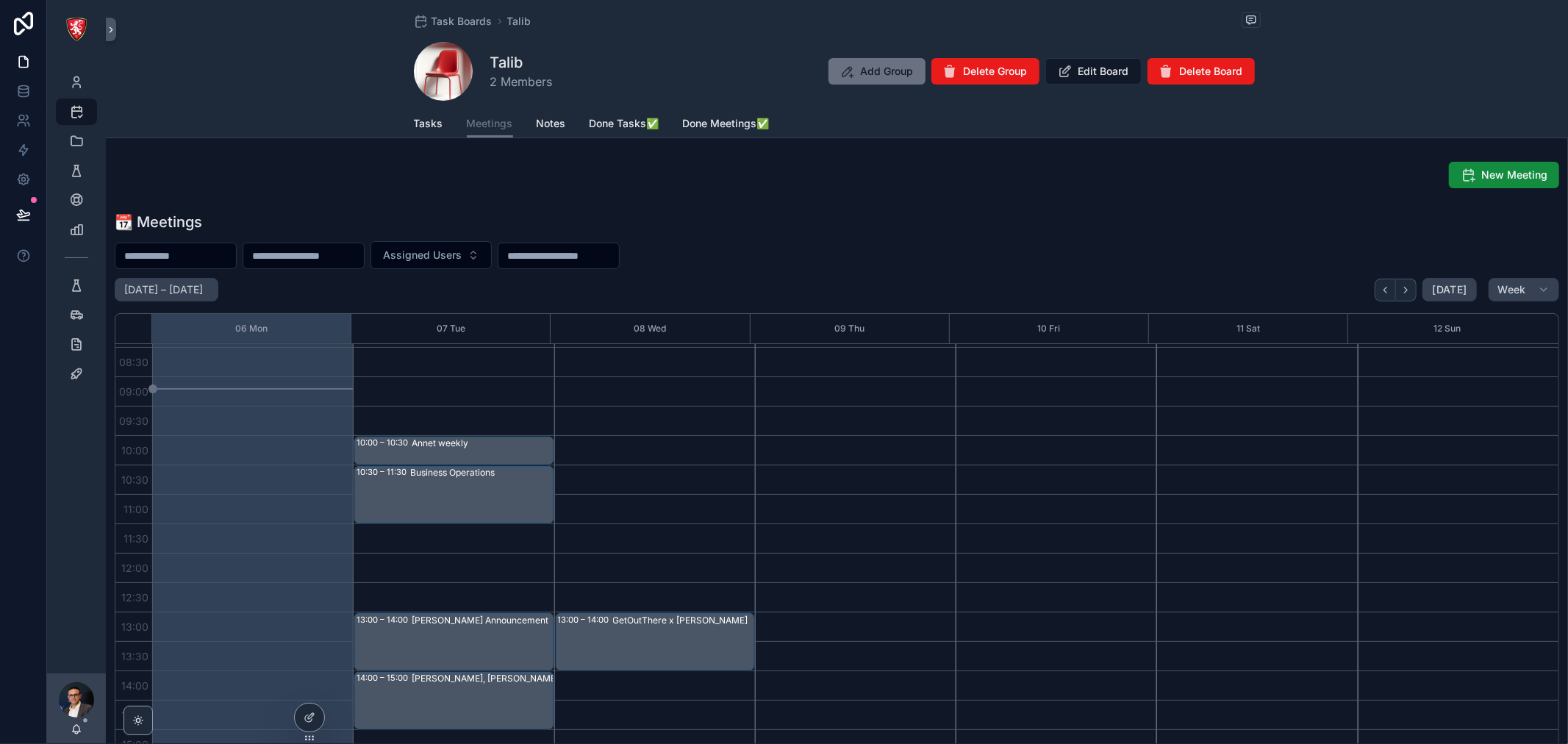
scroll to position [166, 0]
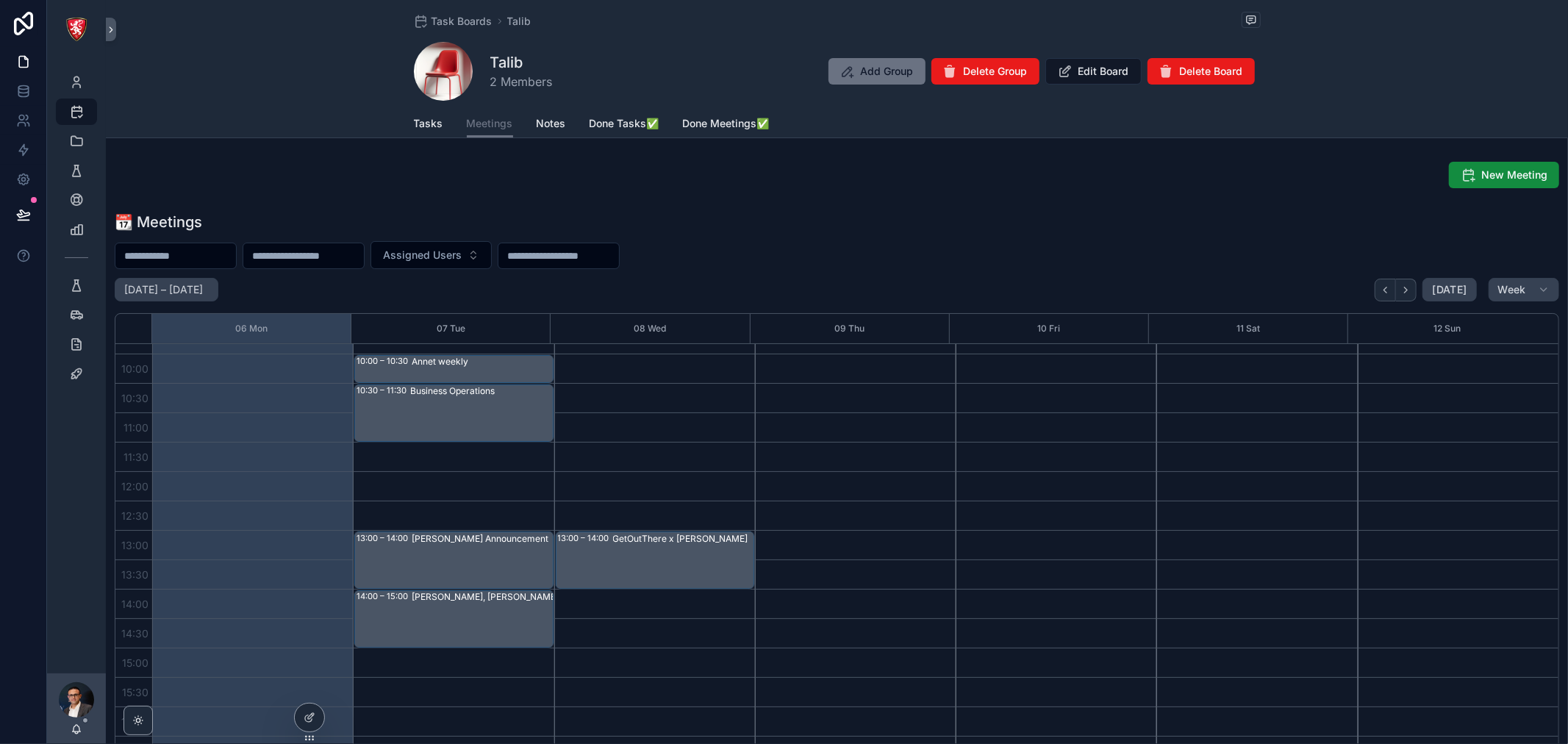
click at [423, 114] on link "Tasks" at bounding box center [428, 125] width 29 height 29
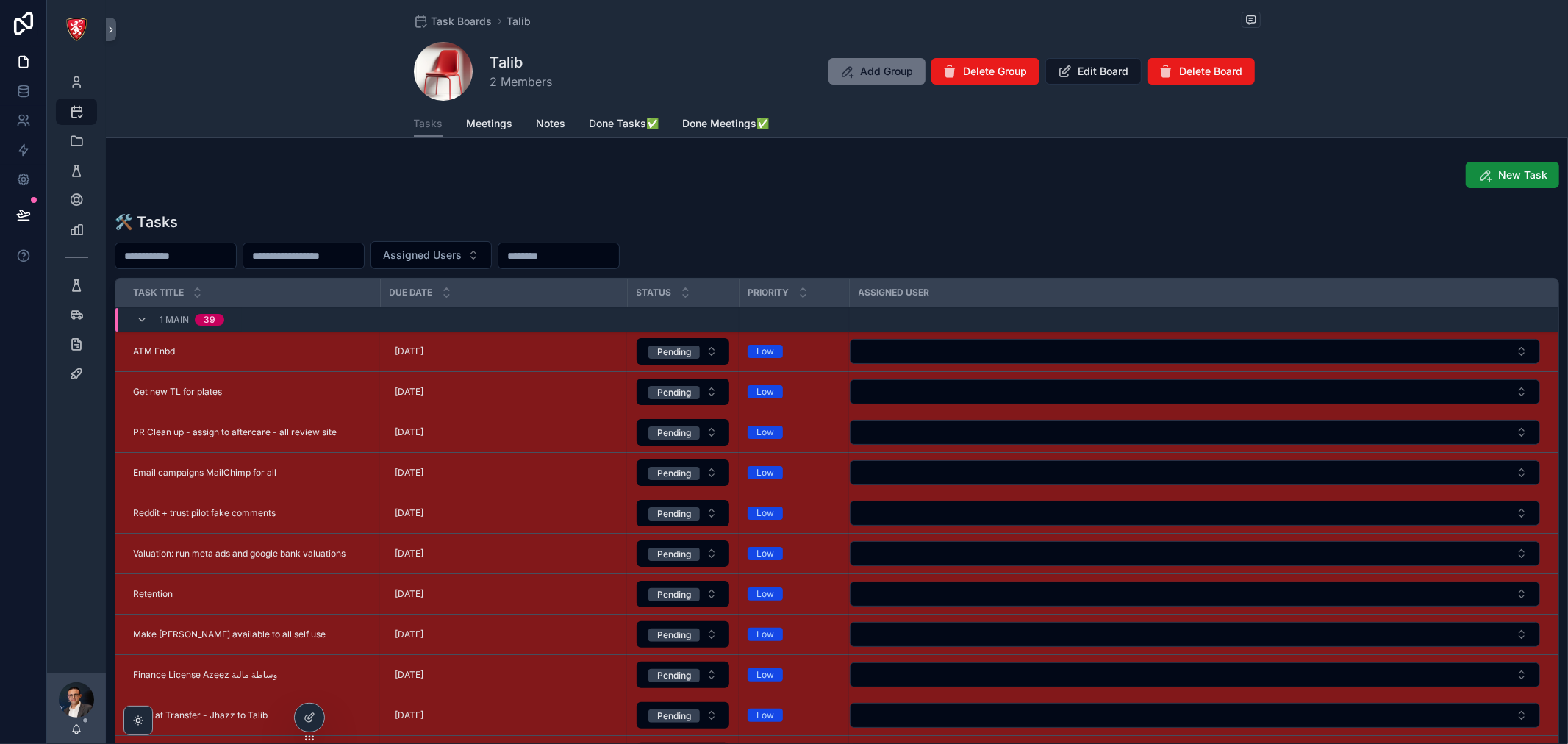
click at [400, 355] on span "[DATE]" at bounding box center [409, 352] width 29 height 12
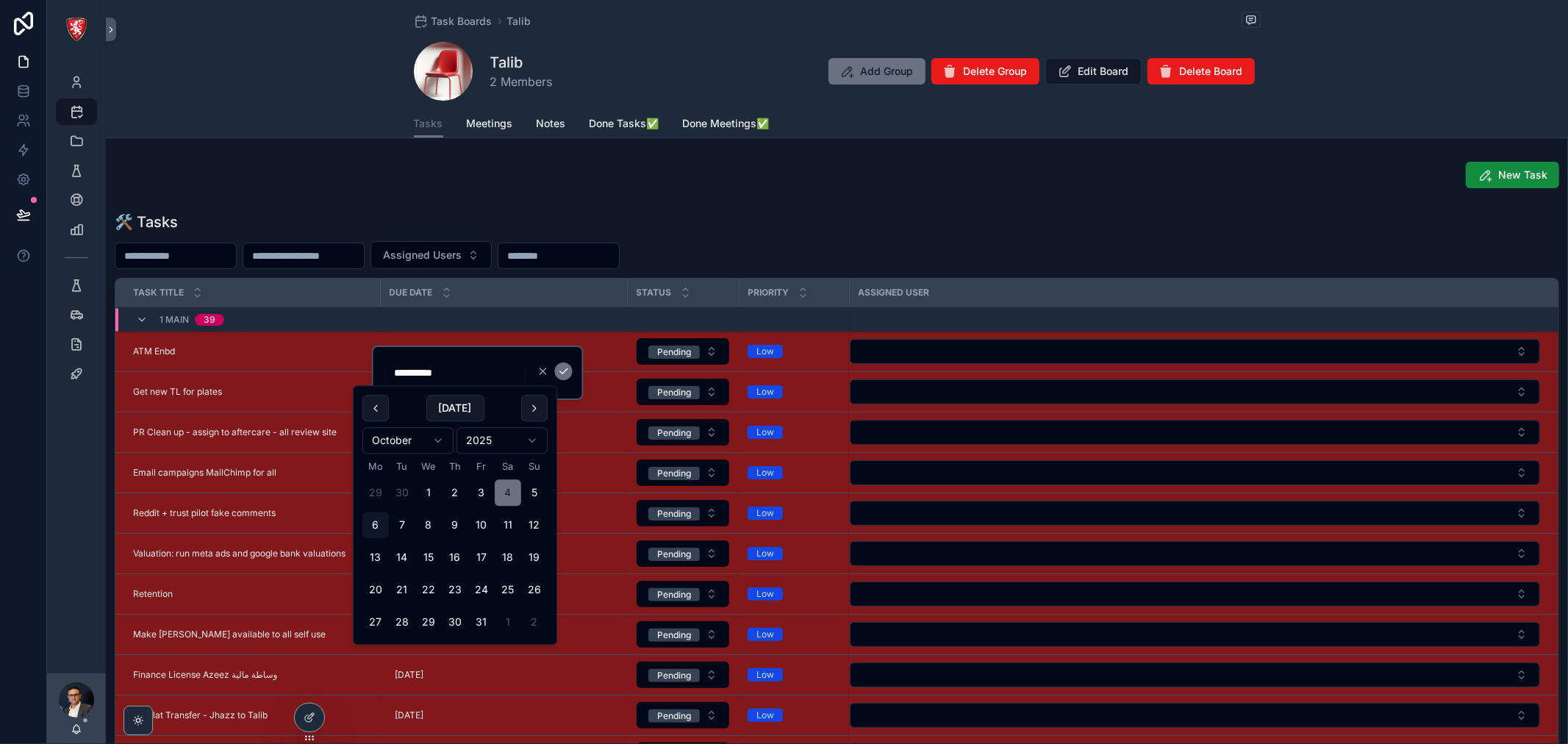
click at [199, 353] on div "ATM Enbd ATM Enbd" at bounding box center [252, 352] width 238 height 12
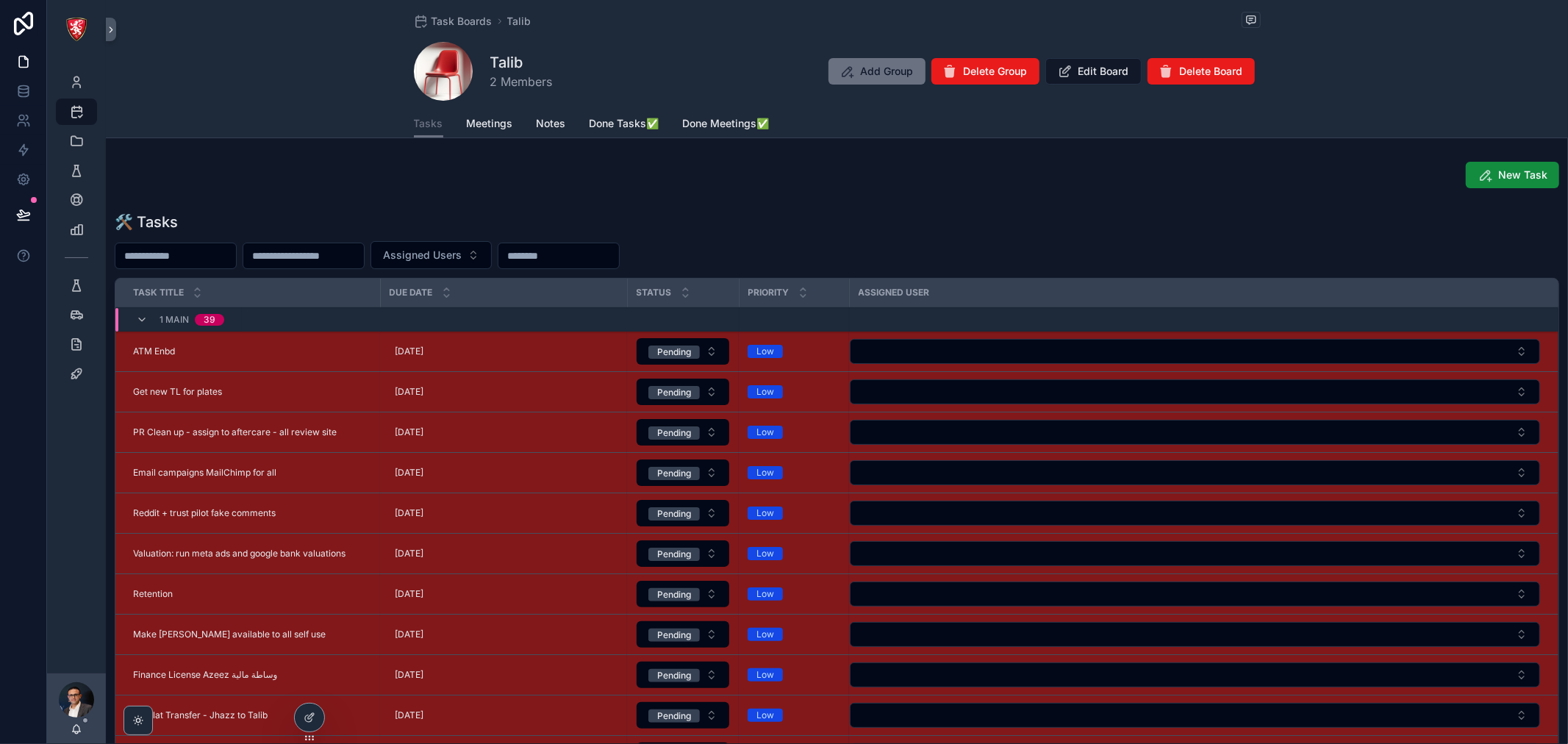
click at [705, 434] on button "Pending" at bounding box center [683, 431] width 93 height 26
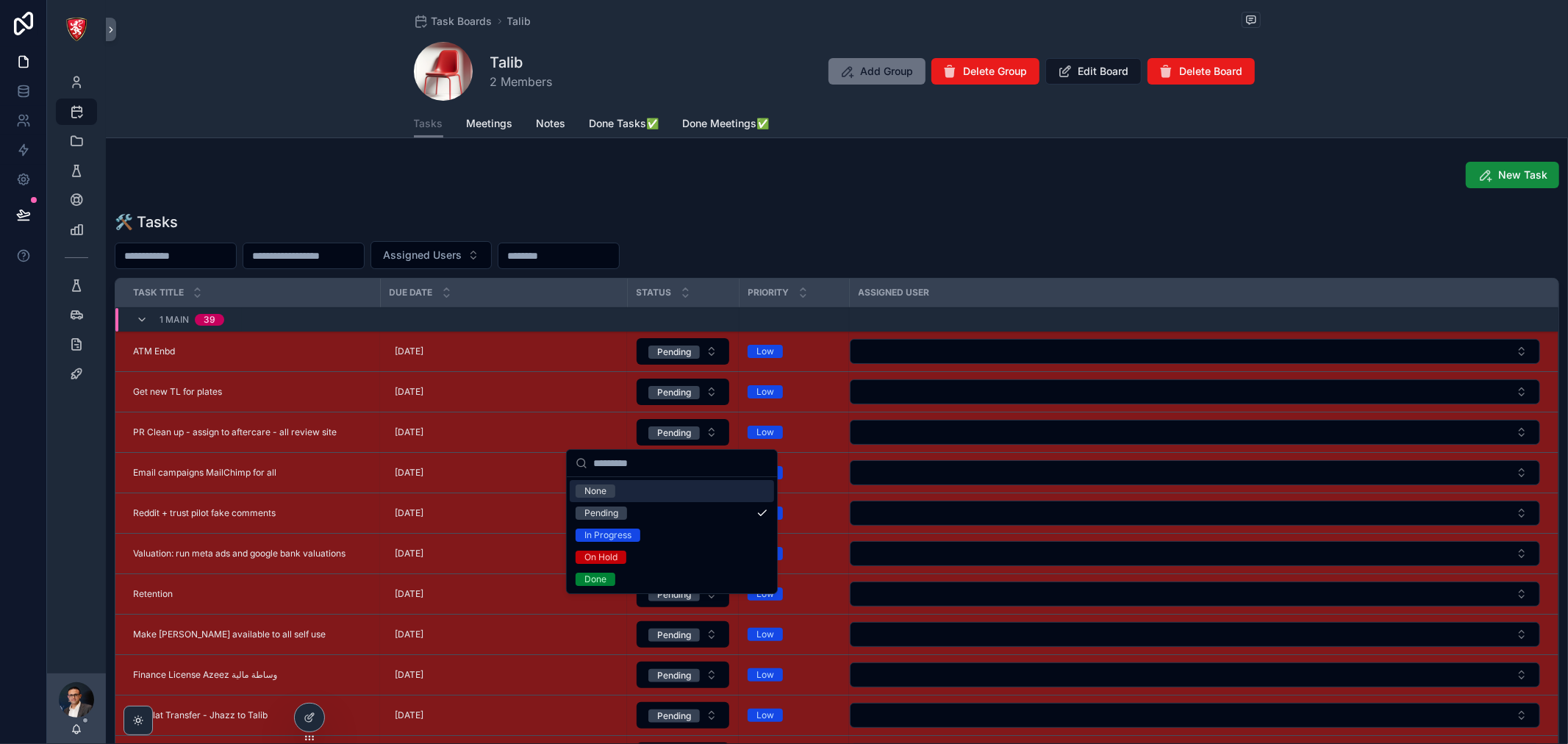
click at [706, 432] on button "Pending" at bounding box center [683, 431] width 93 height 26
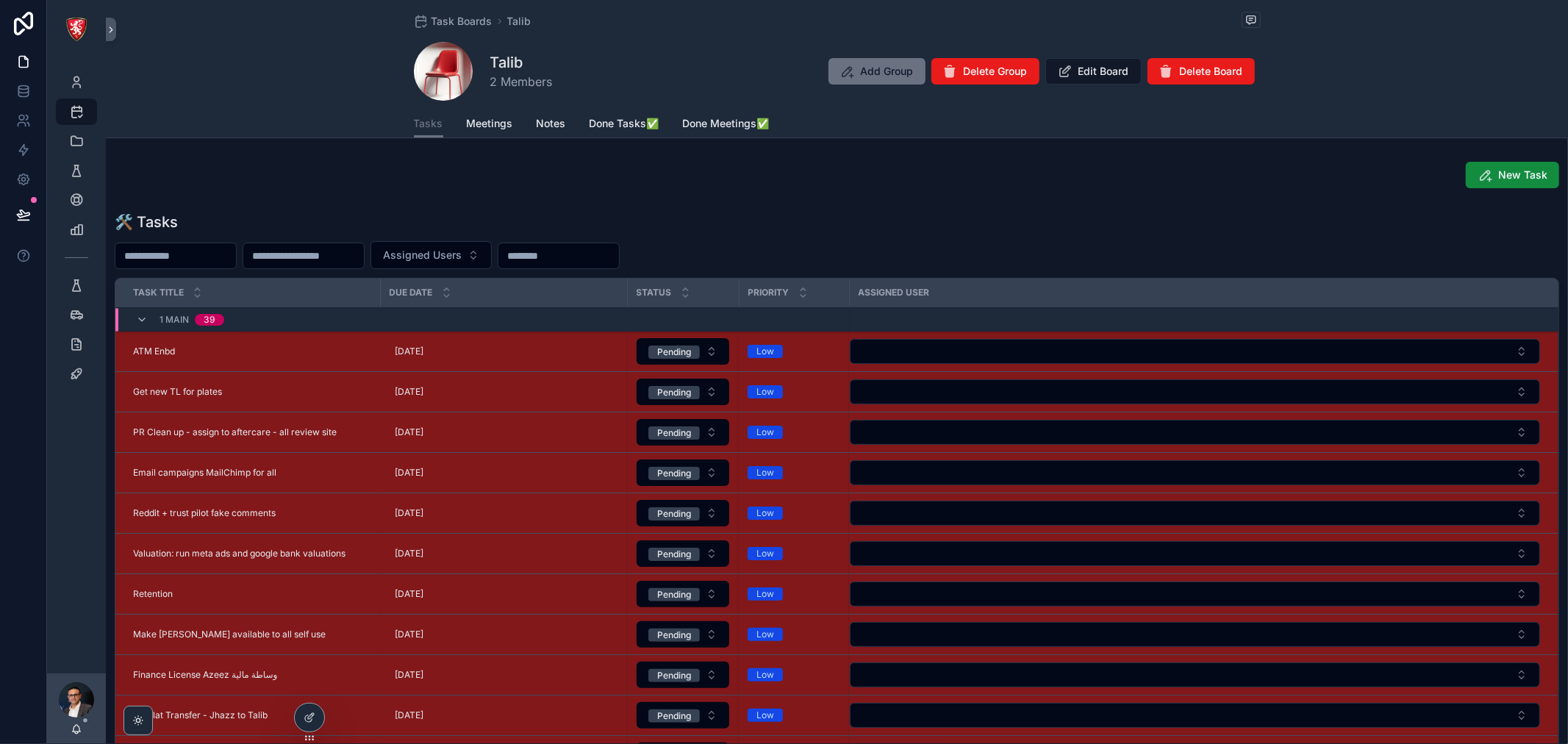
click at [1084, 69] on span "Edit Board" at bounding box center [1104, 71] width 50 height 15
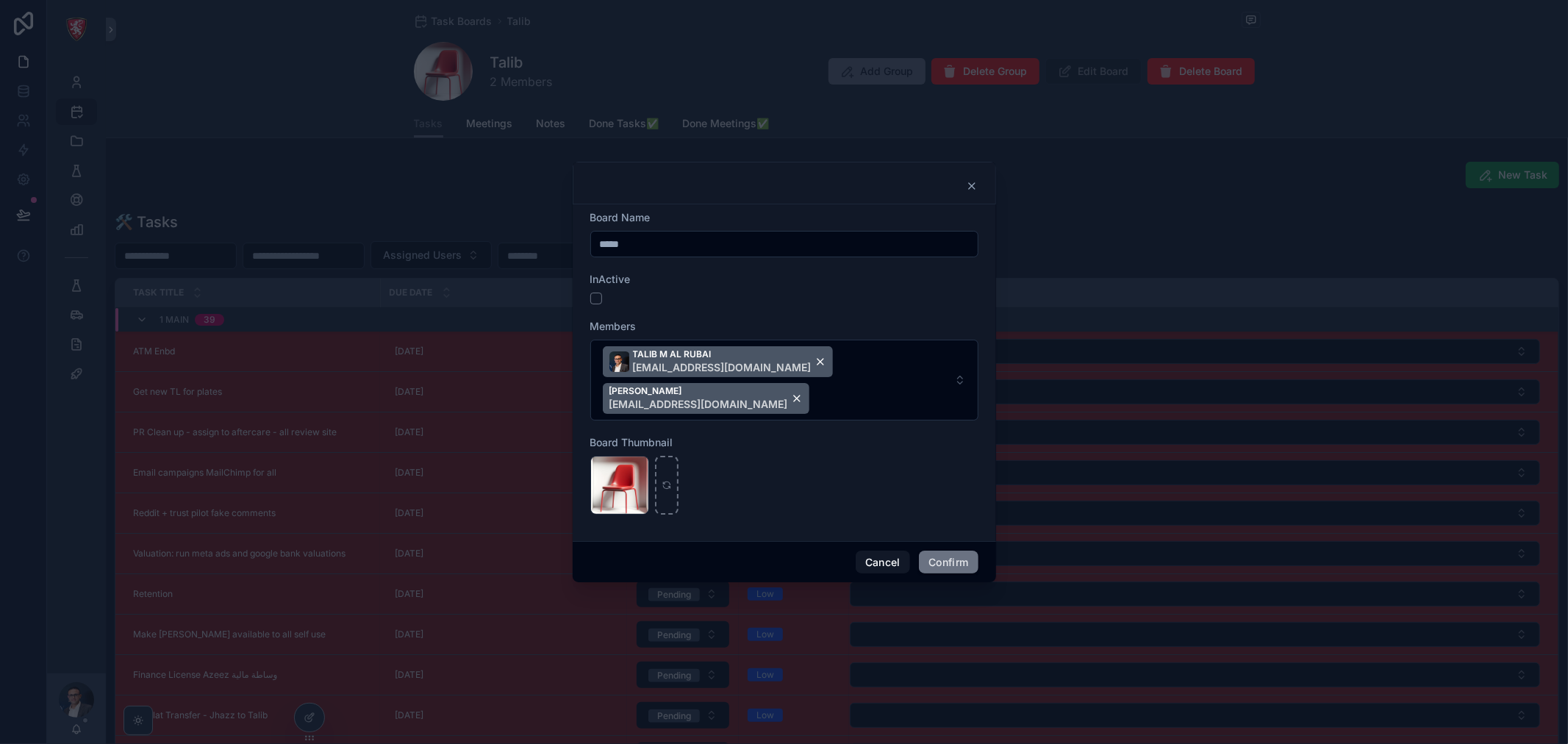
click at [876, 550] on button "Cancel" at bounding box center [883, 562] width 54 height 23
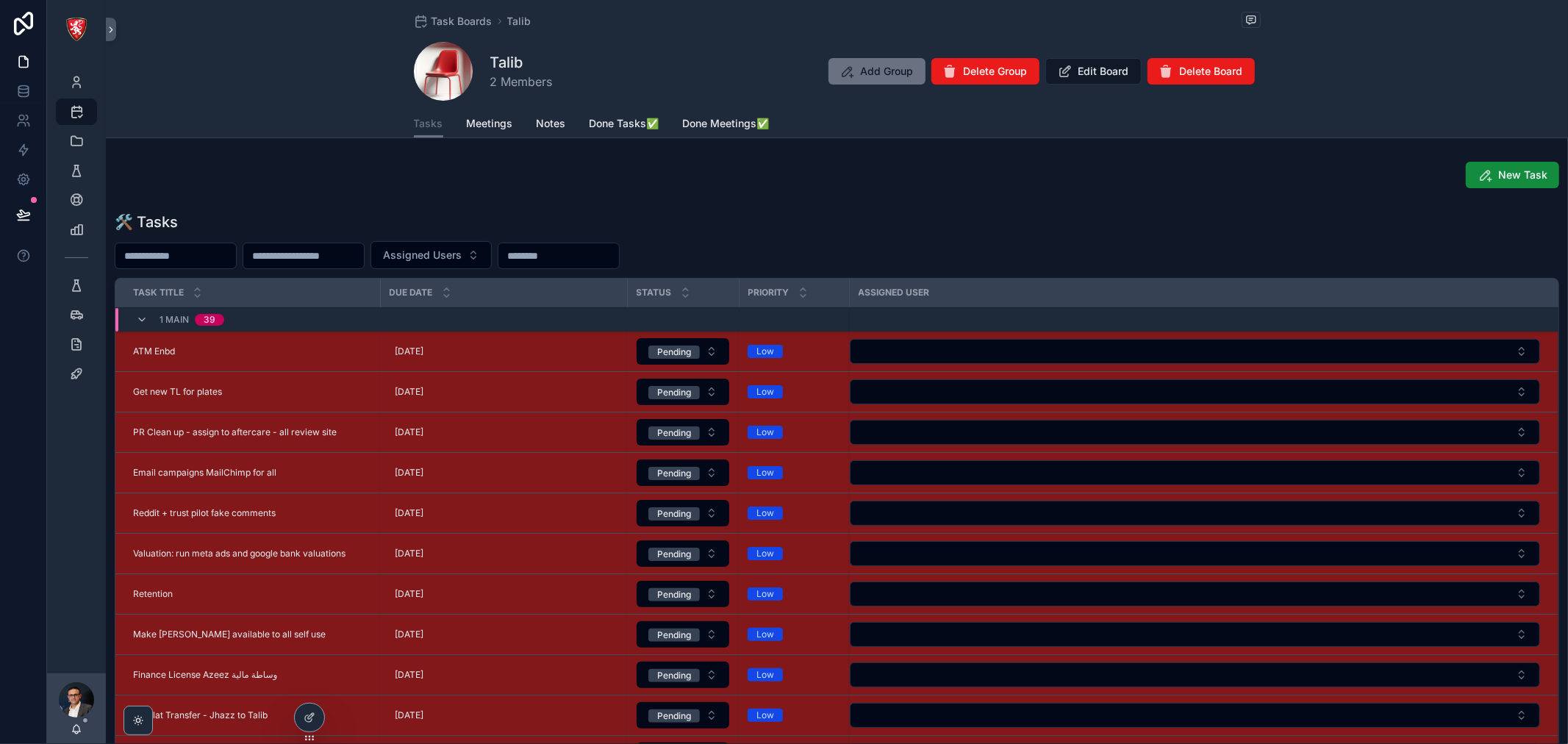
click at [306, 716] on icon at bounding box center [309, 717] width 12 height 12
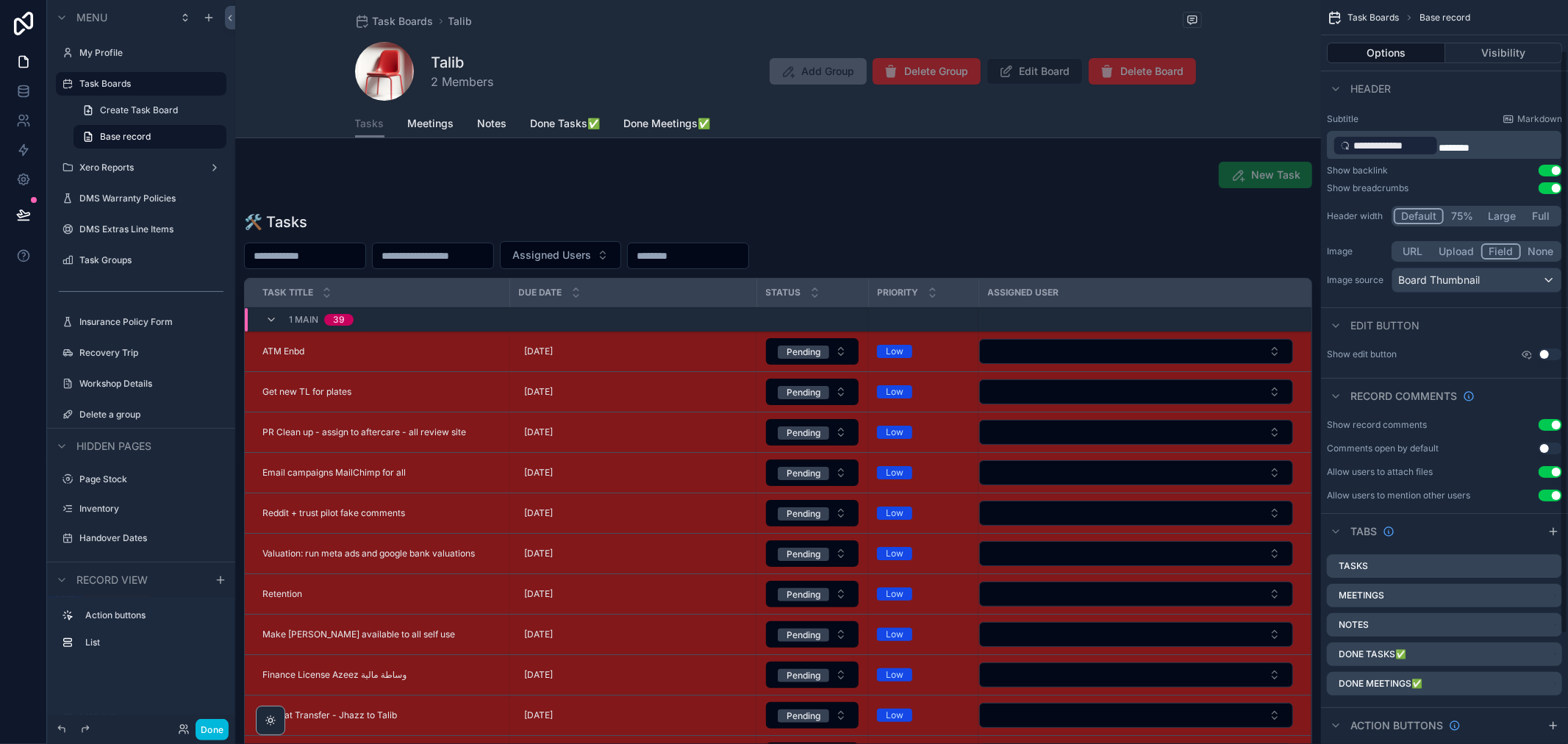
scroll to position [81, 0]
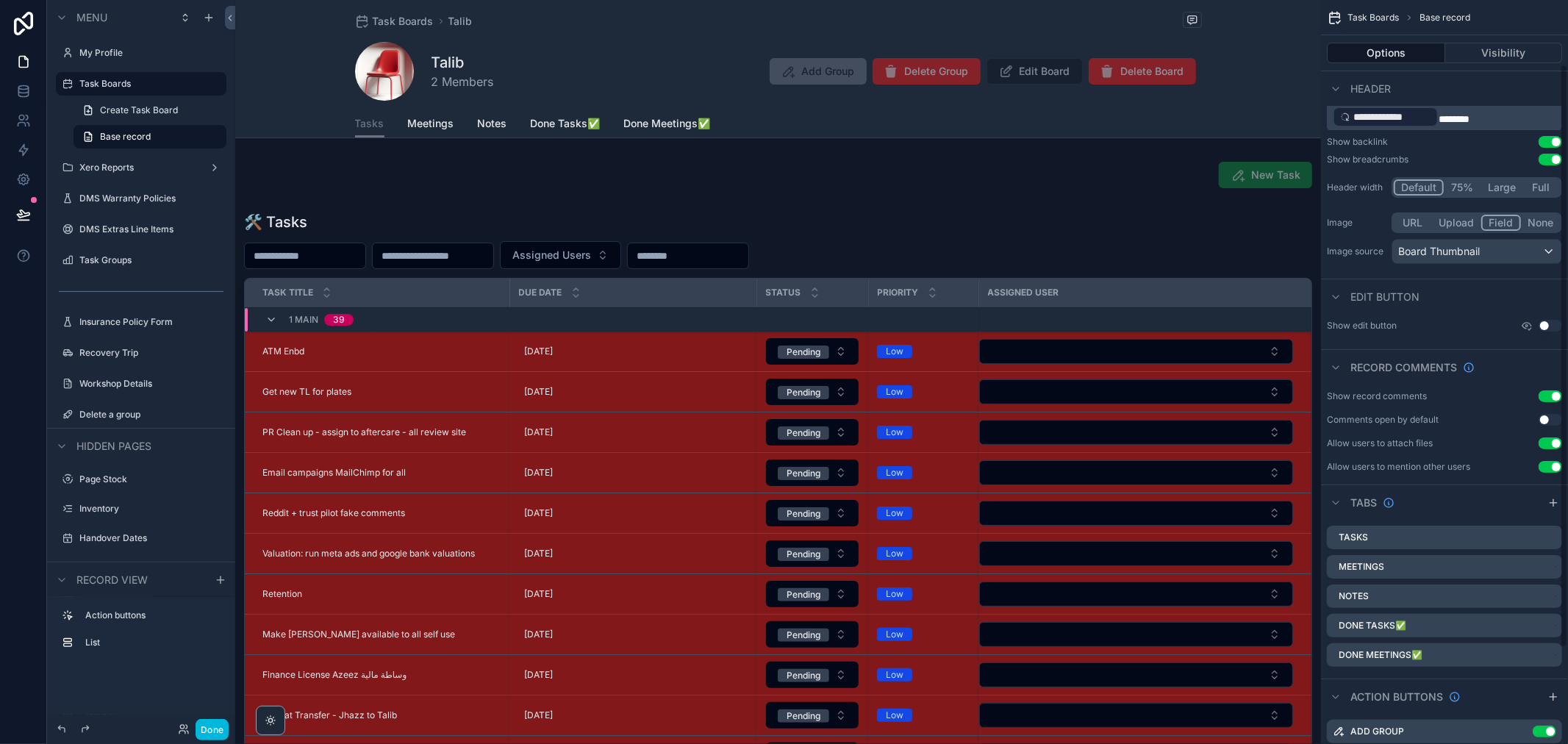
click at [0, 0] on icon "scrollable content" at bounding box center [0, 0] width 0 height 0
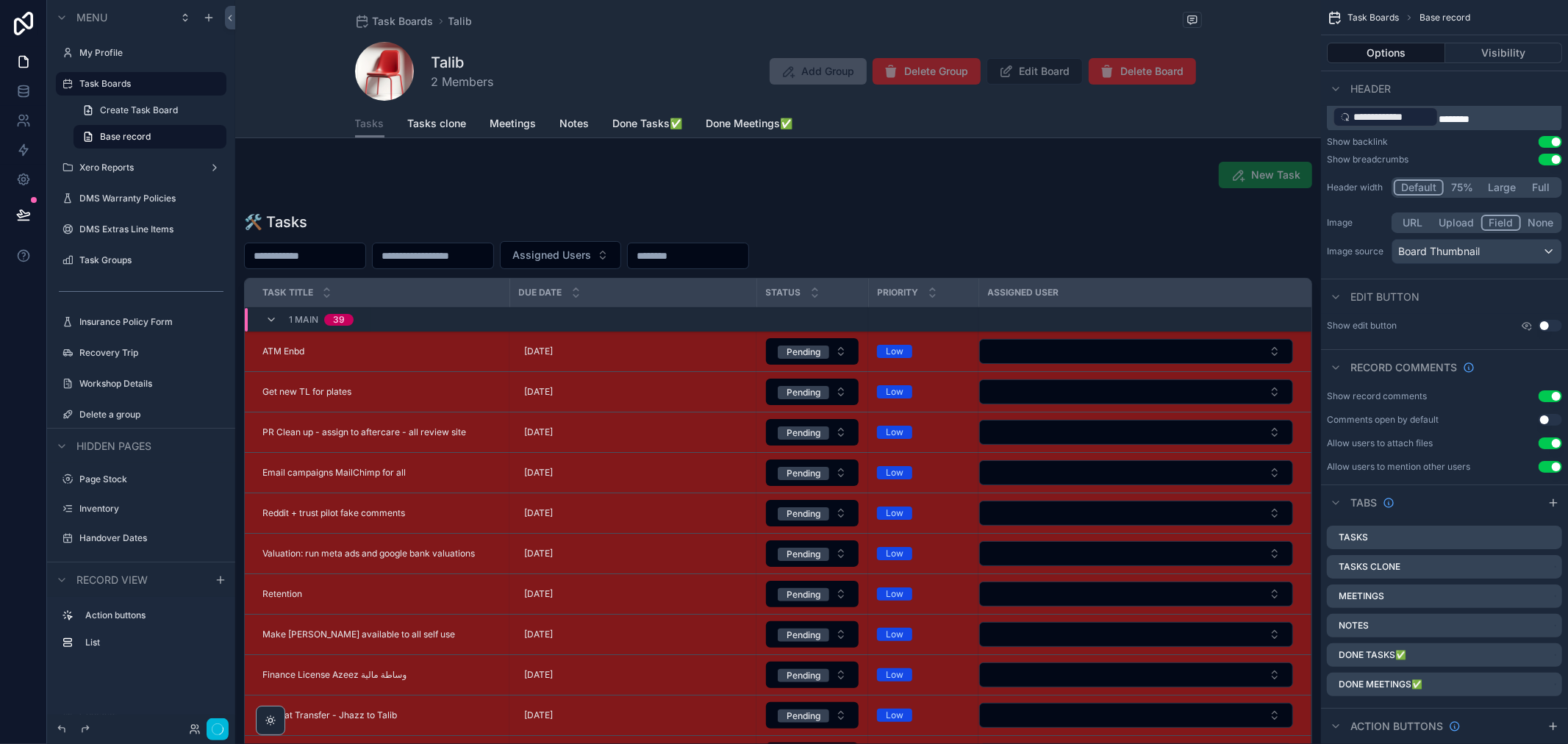
click at [0, 0] on icon "scrollable content" at bounding box center [0, 0] width 0 height 0
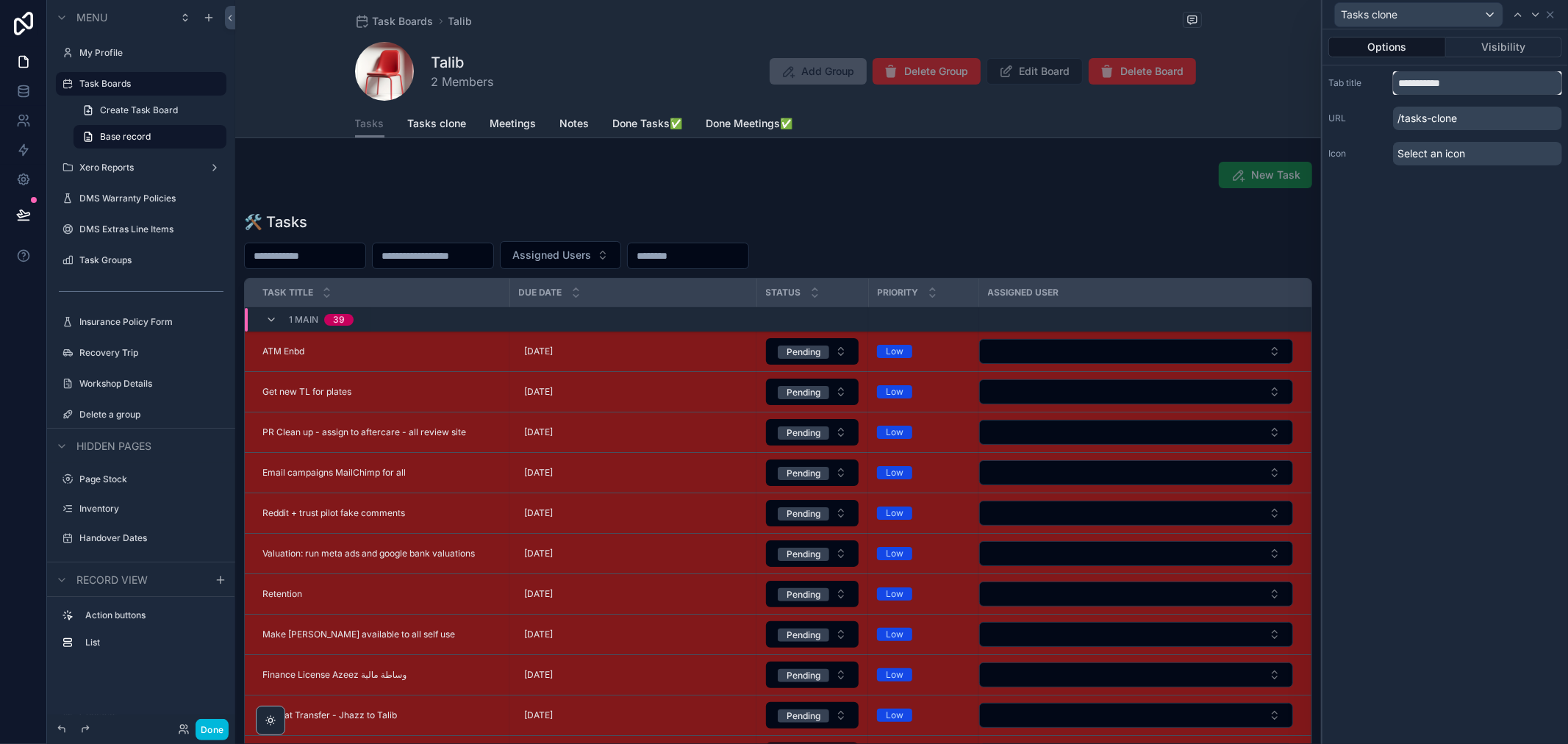
drag, startPoint x: 1428, startPoint y: 80, endPoint x: 1356, endPoint y: 80, distance: 72.0
click at [1356, 80] on div "**********" at bounding box center [1445, 83] width 234 height 23
click at [1443, 215] on div "Options Visibility Tab title ***** URL /clone Icon Select an icon" at bounding box center [1445, 386] width 245 height 714
click at [1438, 115] on p "/clone" at bounding box center [1478, 118] width 170 height 23
click at [1427, 84] on input "*****" at bounding box center [1478, 83] width 170 height 23
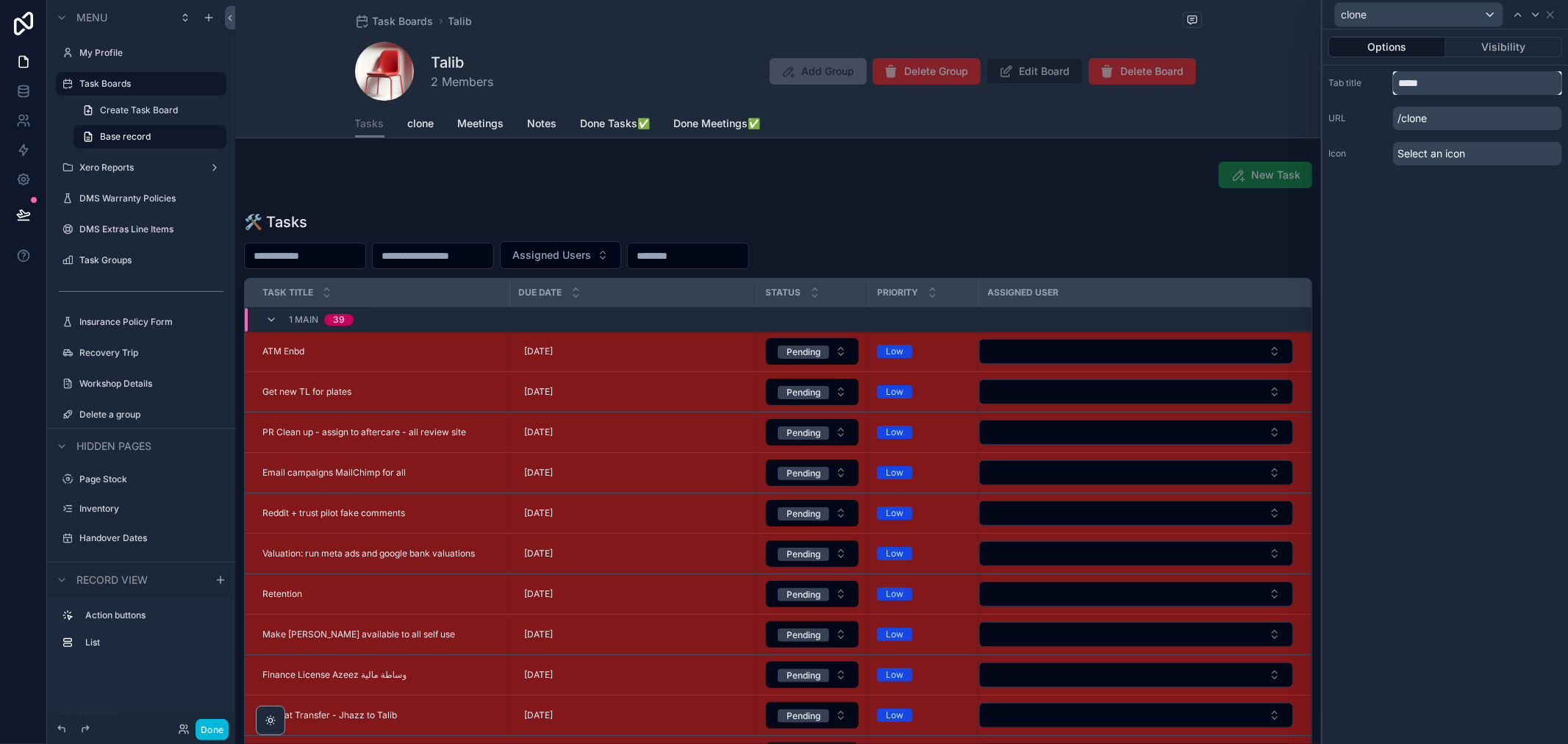
click at [1427, 84] on input "*****" at bounding box center [1478, 83] width 170 height 23
type input "*****"
click at [1421, 272] on div "Options Visibility Tab title ***** URL /tasks Icon Select an icon" at bounding box center [1445, 386] width 245 height 714
click at [1520, 53] on button "Visibility" at bounding box center [1504, 46] width 117 height 20
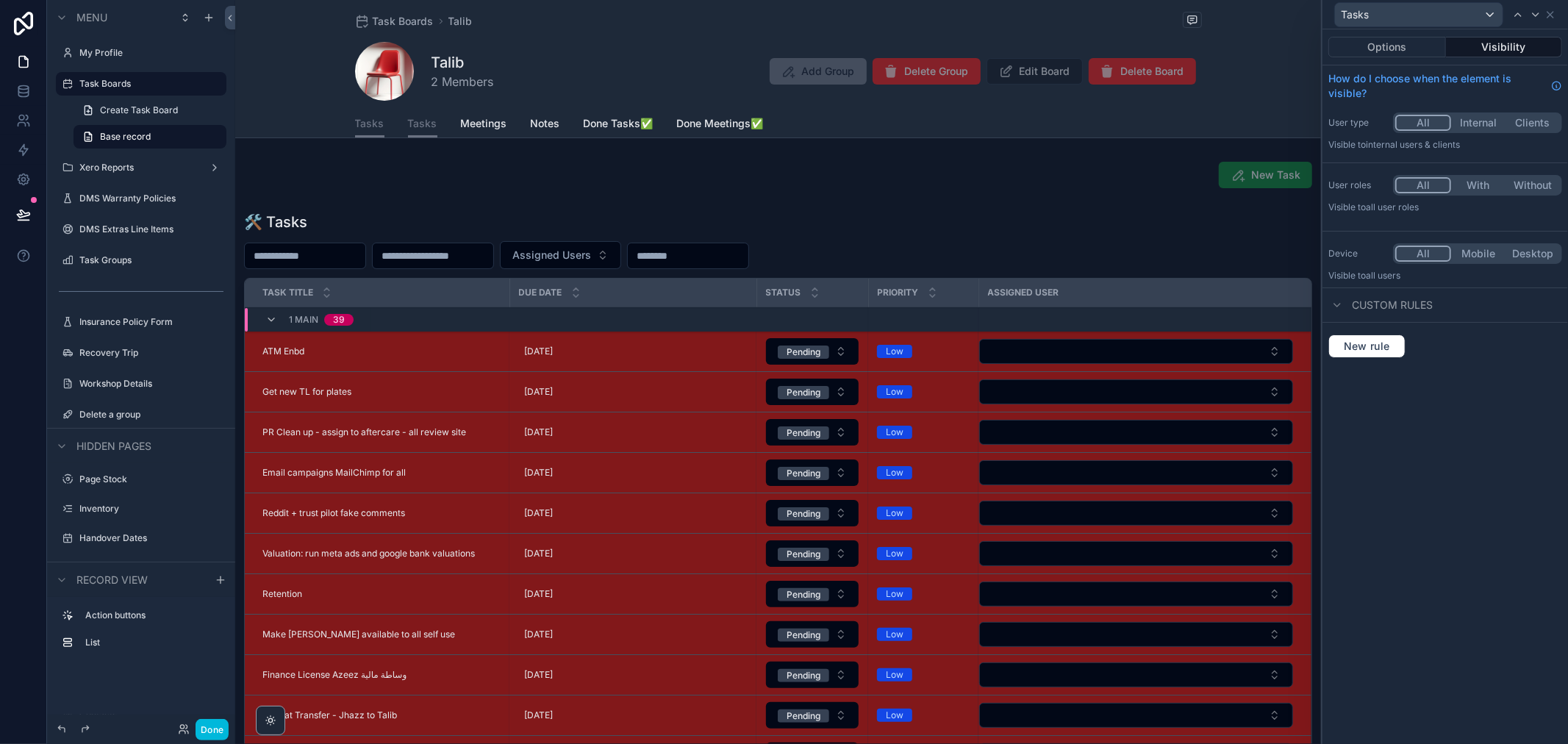
click at [1483, 255] on button "Mobile" at bounding box center [1479, 253] width 54 height 16
click at [361, 127] on span "Tasks" at bounding box center [369, 123] width 29 height 15
click at [1553, 13] on icon at bounding box center [1551, 15] width 12 height 12
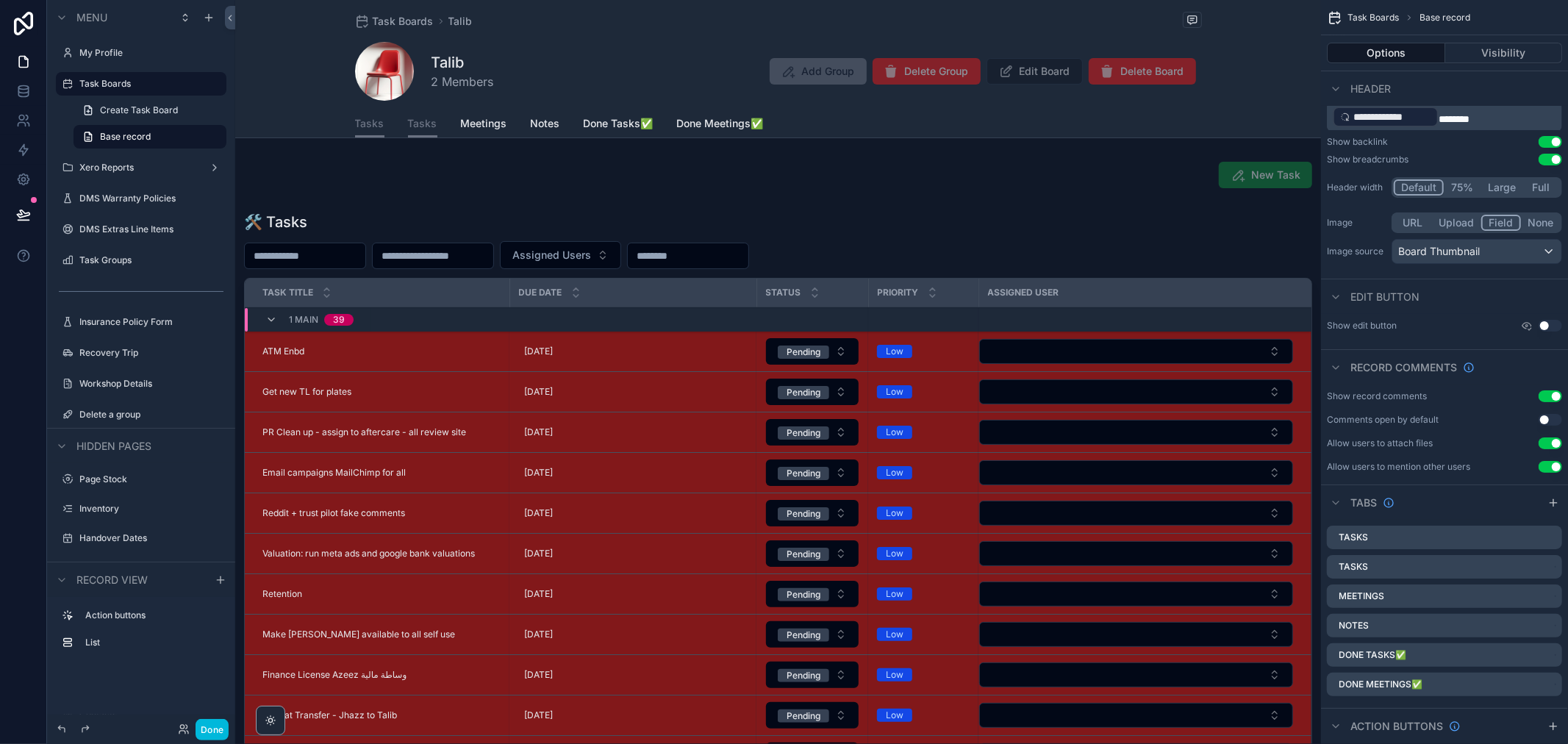
click at [372, 126] on span "Tasks" at bounding box center [369, 123] width 29 height 15
click at [0, 0] on icon "scrollable content" at bounding box center [0, 0] width 0 height 0
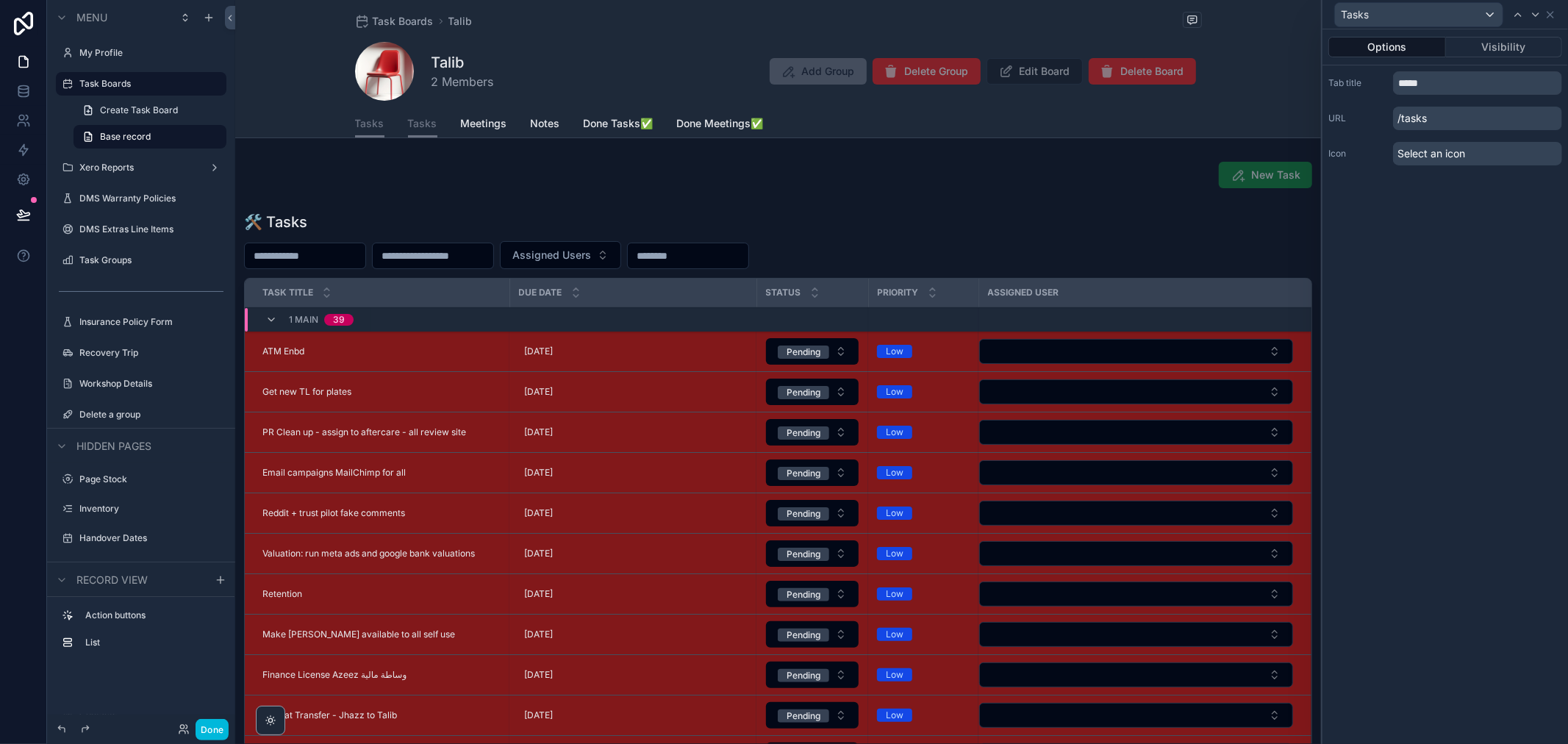
click at [1488, 39] on button "Visibility" at bounding box center [1504, 46] width 117 height 20
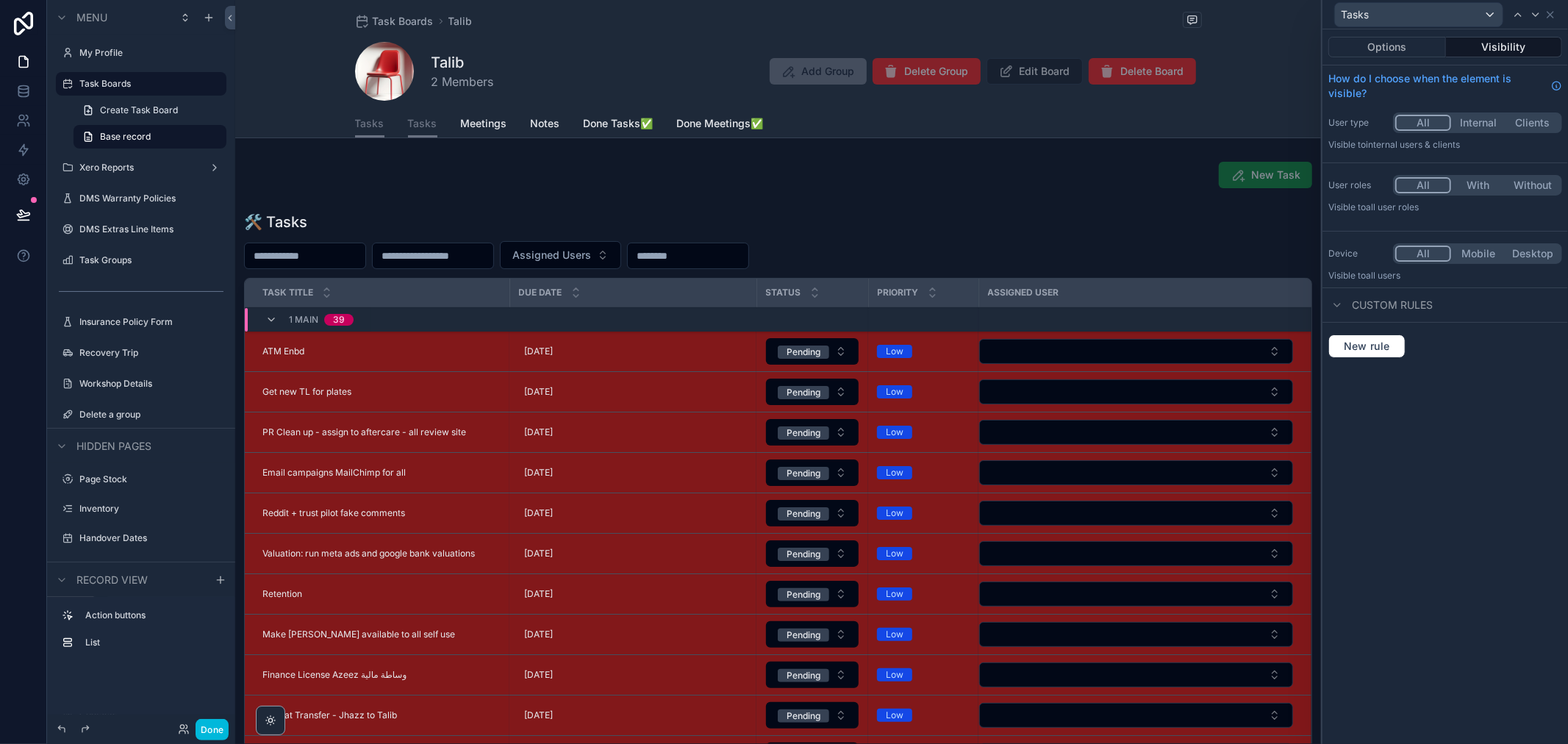
click at [1534, 254] on button "Desktop" at bounding box center [1533, 253] width 54 height 16
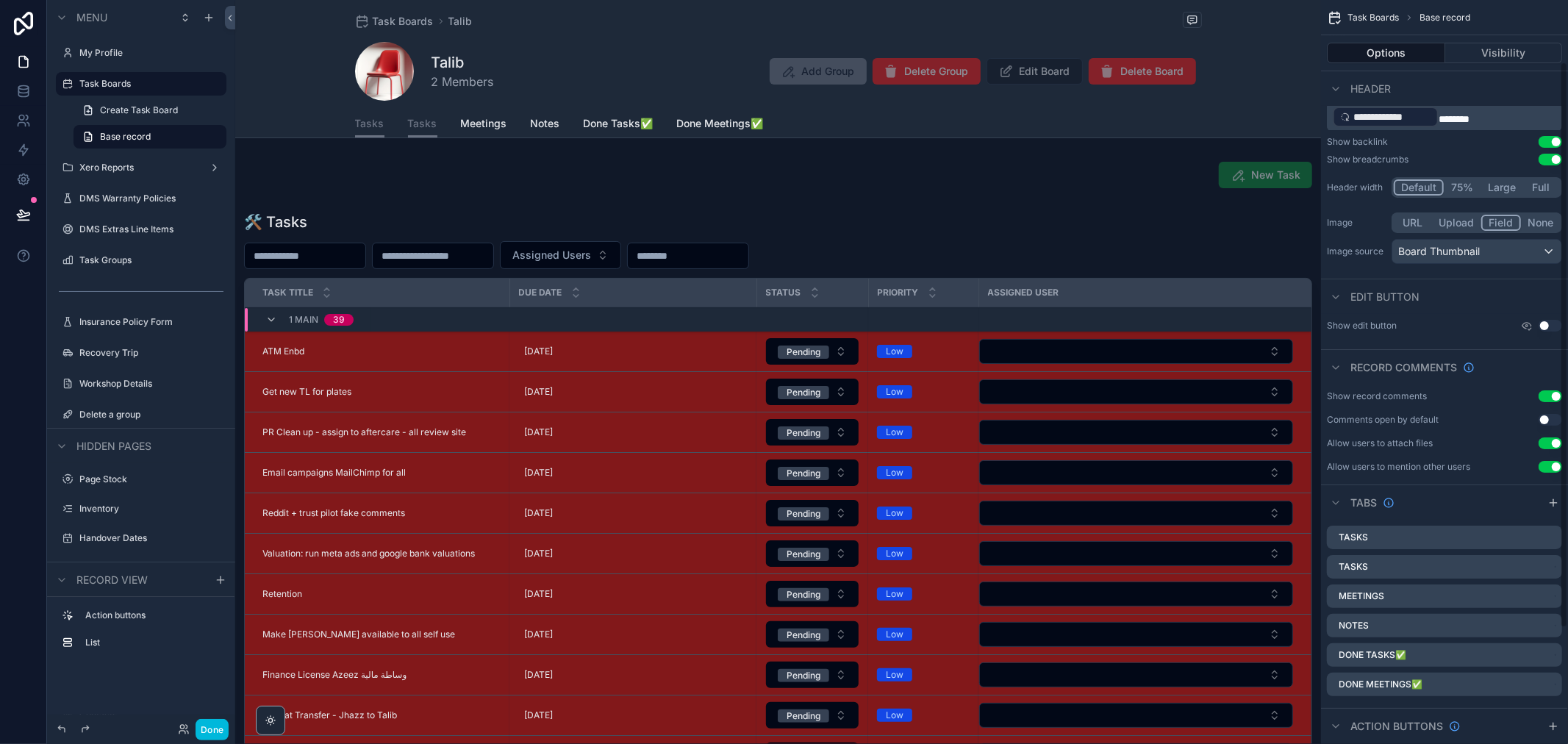
click at [416, 128] on span "Tasks" at bounding box center [423, 123] width 29 height 15
click at [361, 121] on span "Tasks" at bounding box center [369, 123] width 29 height 15
click at [476, 127] on span "Meetings" at bounding box center [485, 123] width 47 height 15
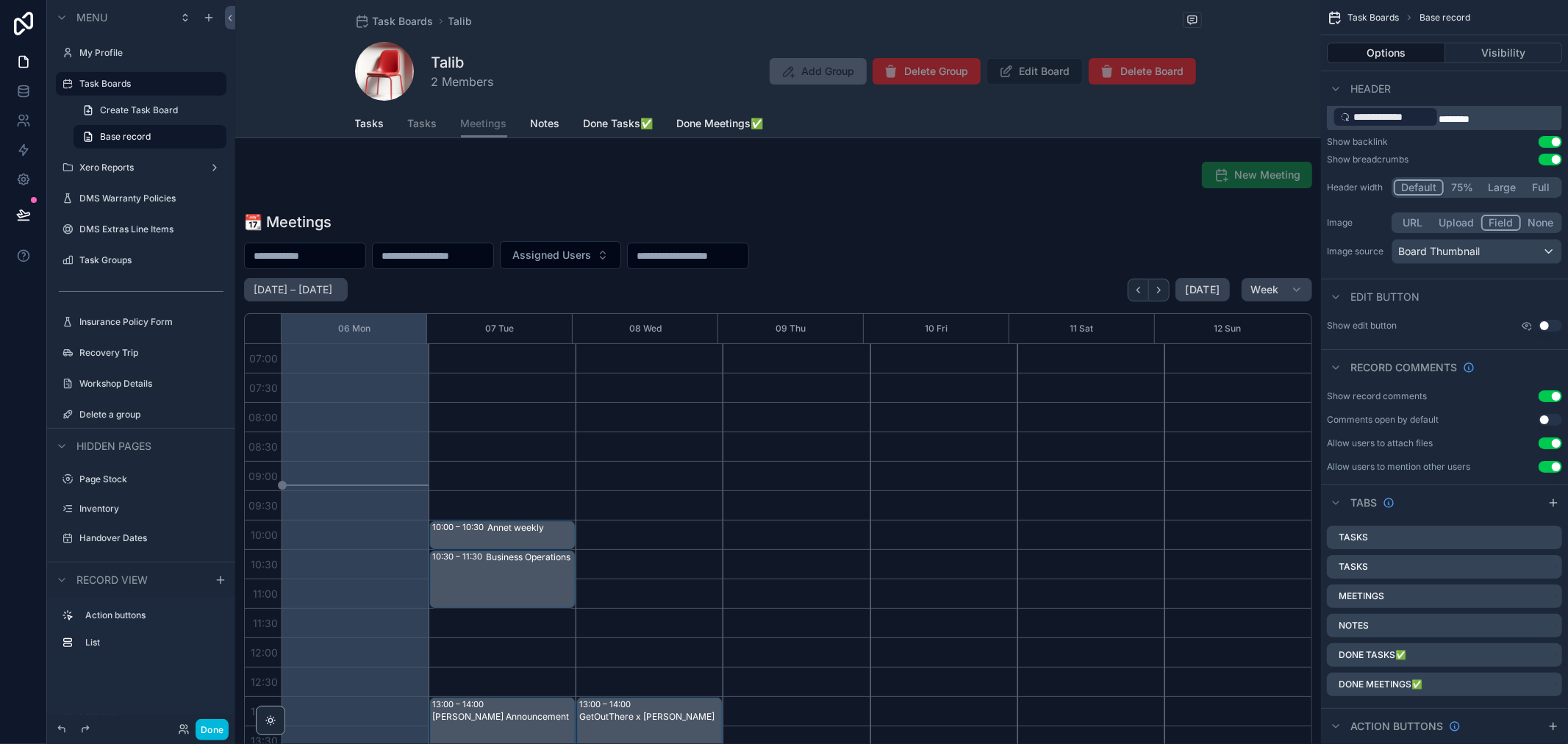
scroll to position [412, 0]
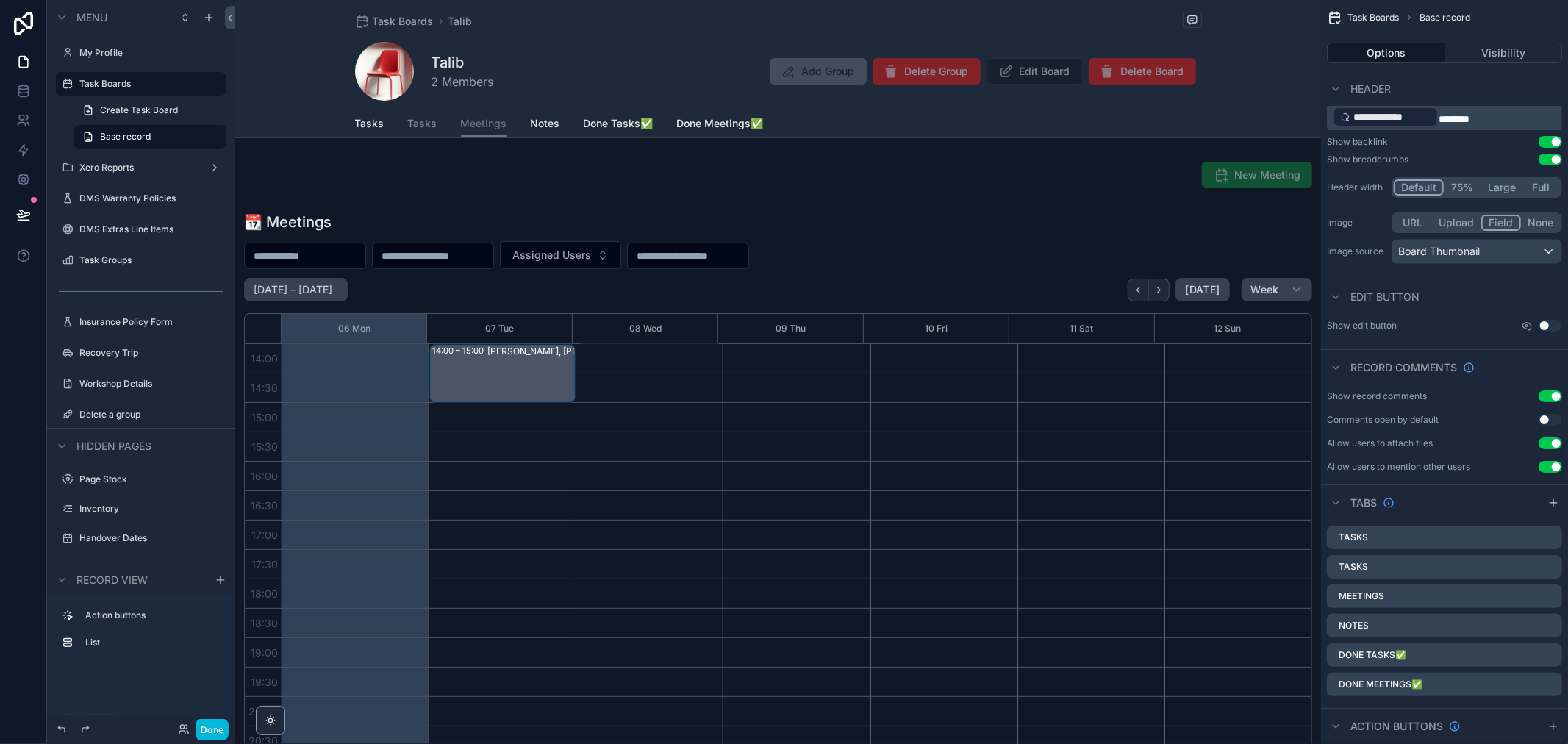
click at [412, 128] on span "Tasks" at bounding box center [423, 123] width 29 height 15
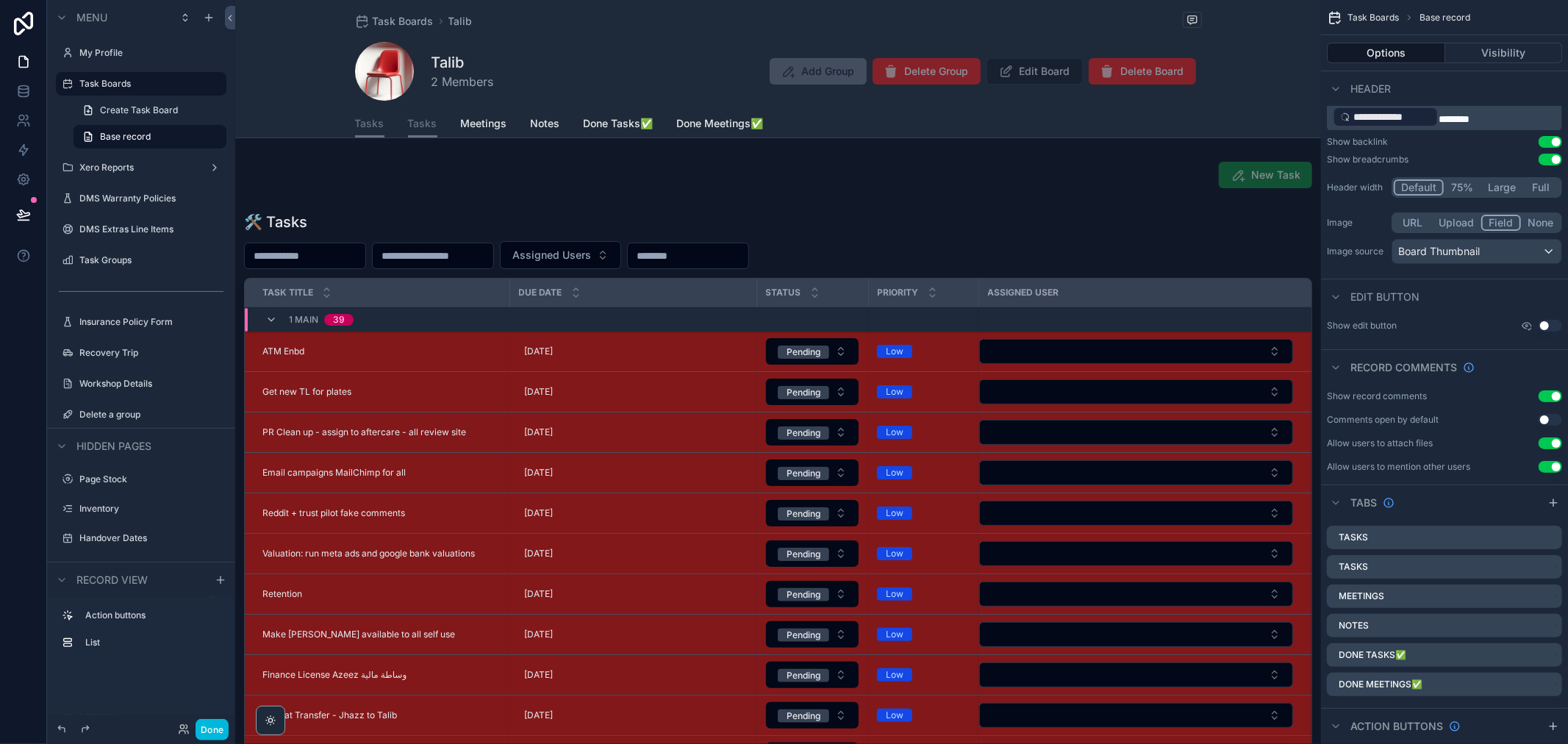
click at [663, 230] on div "scrollable content" at bounding box center [778, 527] width 1086 height 643
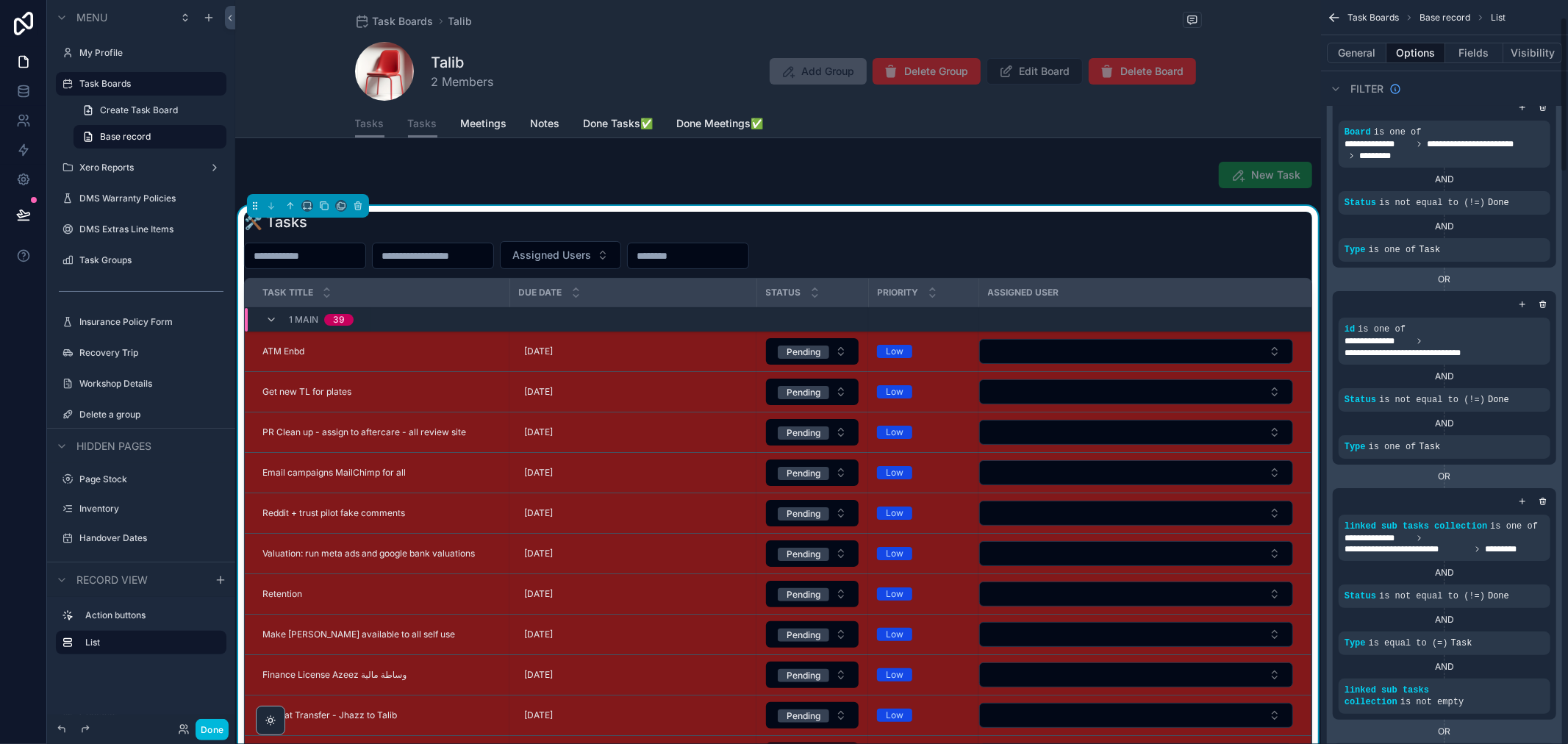
click at [1361, 53] on button "General" at bounding box center [1357, 52] width 59 height 20
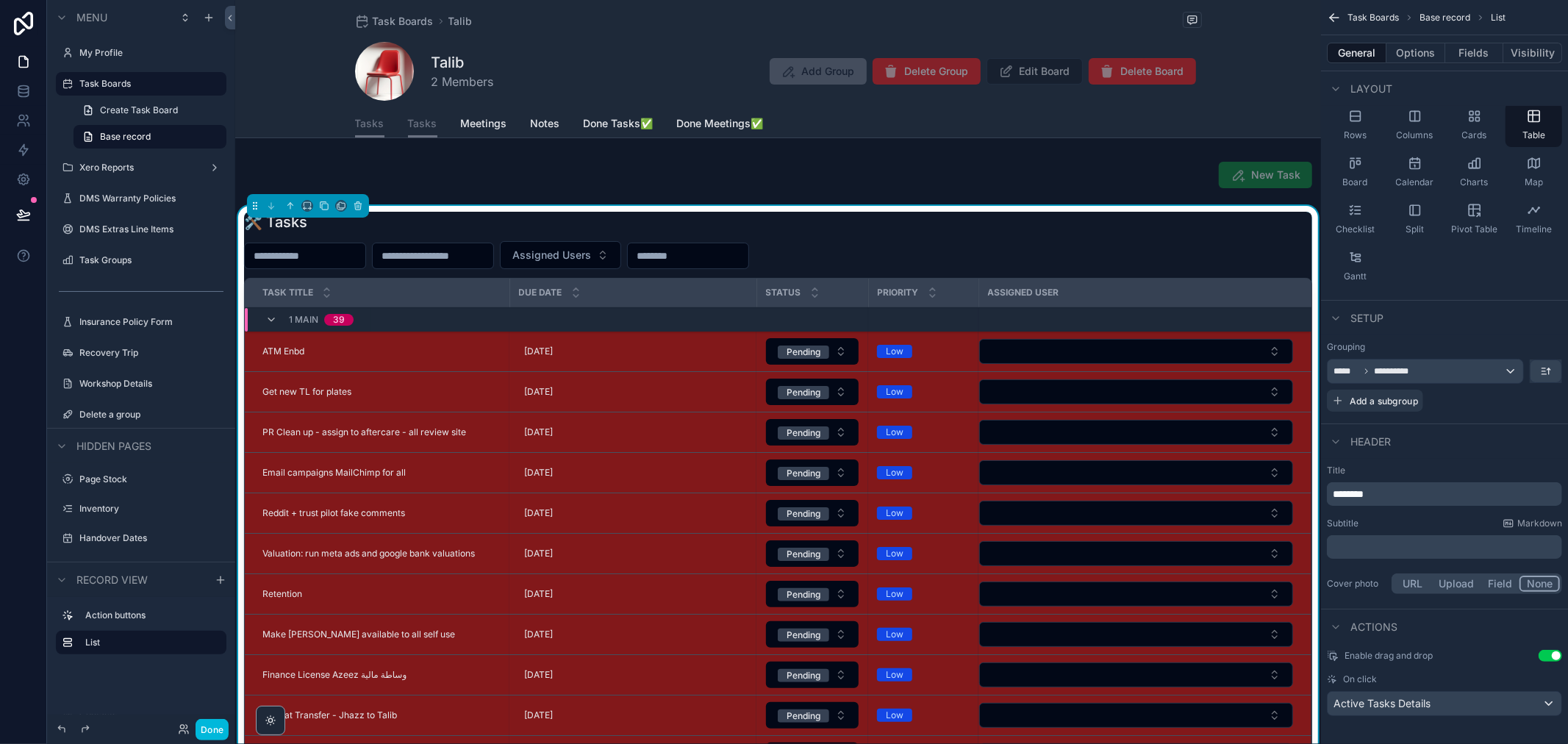
click at [1370, 133] on div "Rows" at bounding box center [1356, 125] width 56 height 45
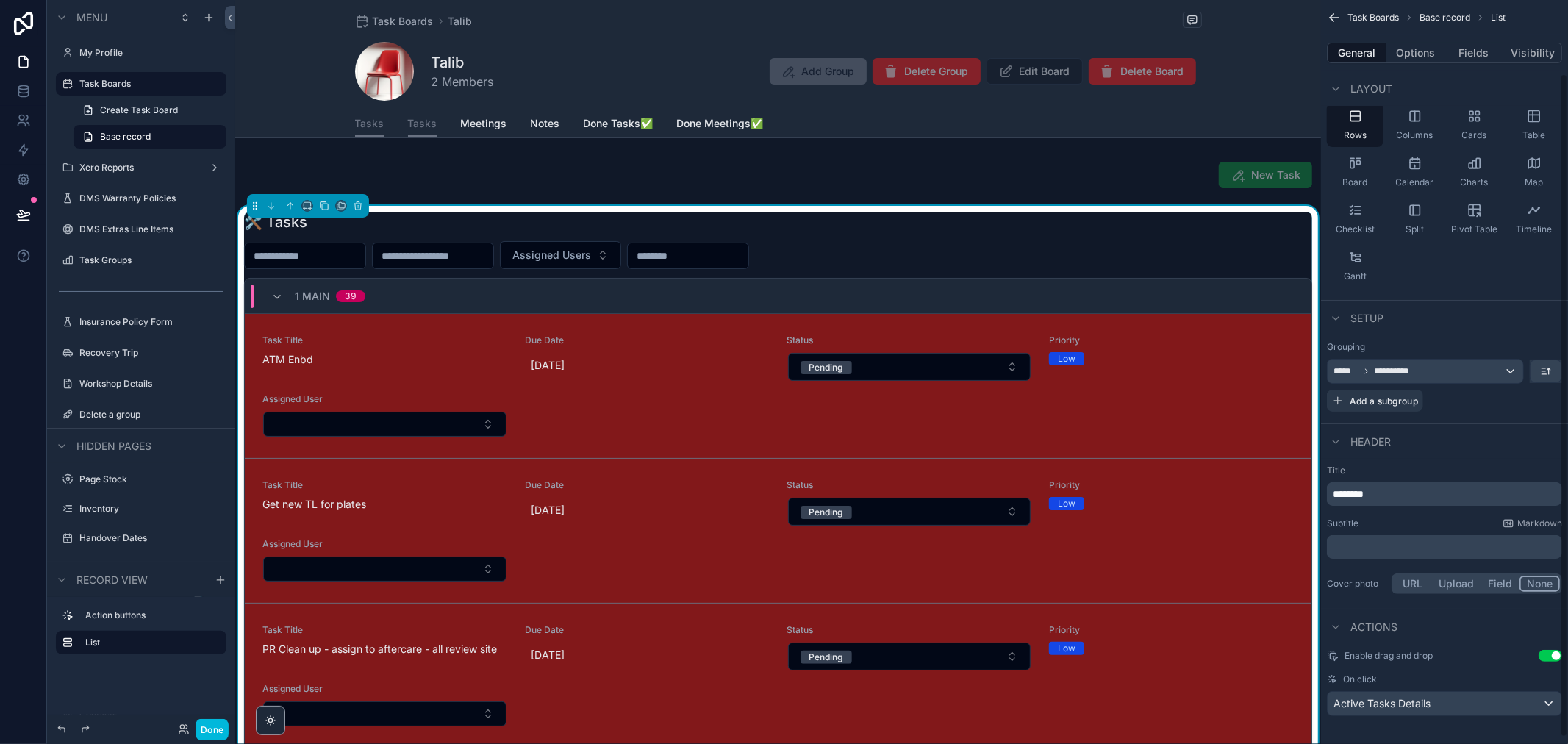
click at [1465, 52] on button "Fields" at bounding box center [1475, 52] width 59 height 20
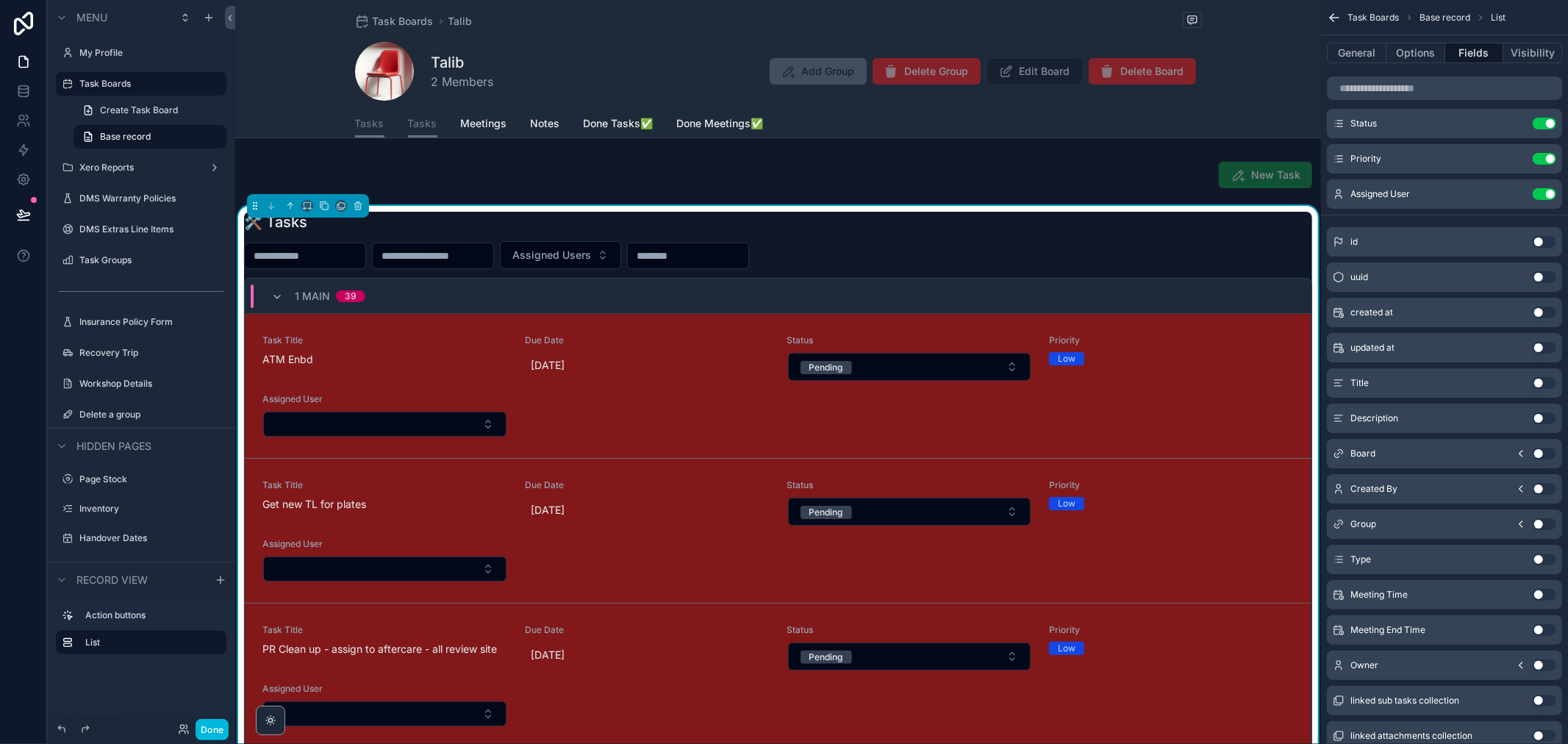
click at [1547, 160] on button "Use setting" at bounding box center [1545, 159] width 23 height 12
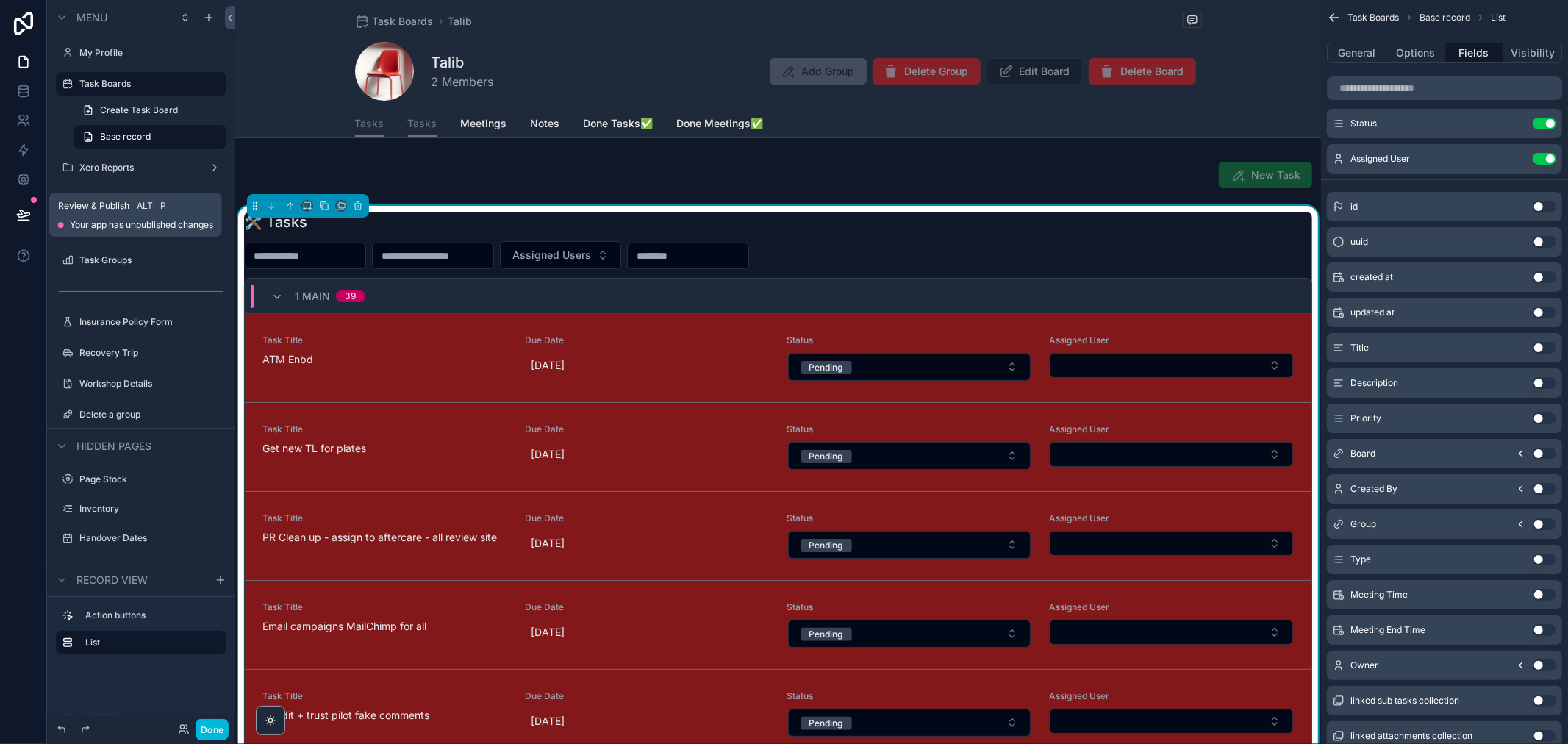
click at [20, 208] on icon at bounding box center [23, 214] width 15 height 15
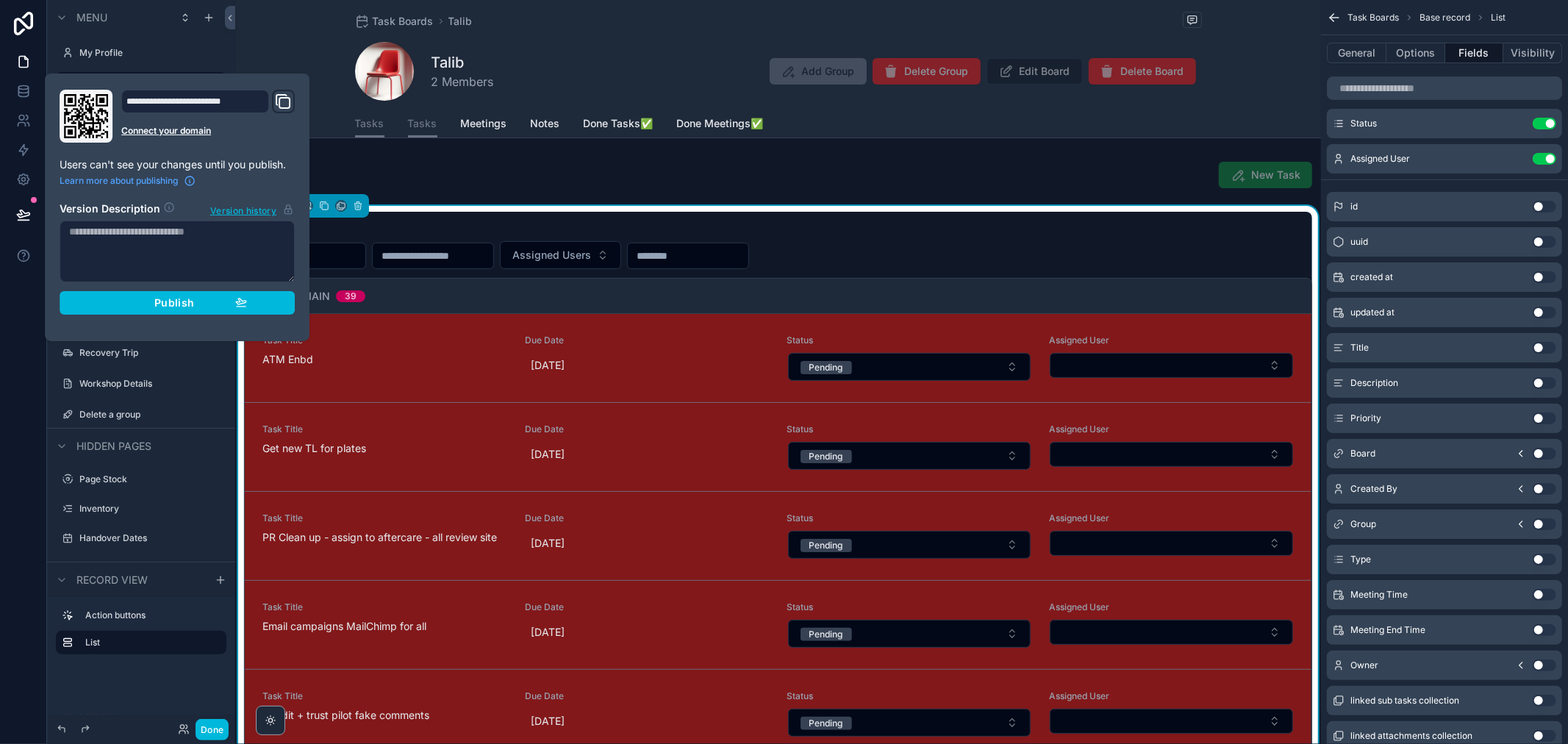
click at [138, 312] on button "Publish" at bounding box center [176, 302] width 235 height 23
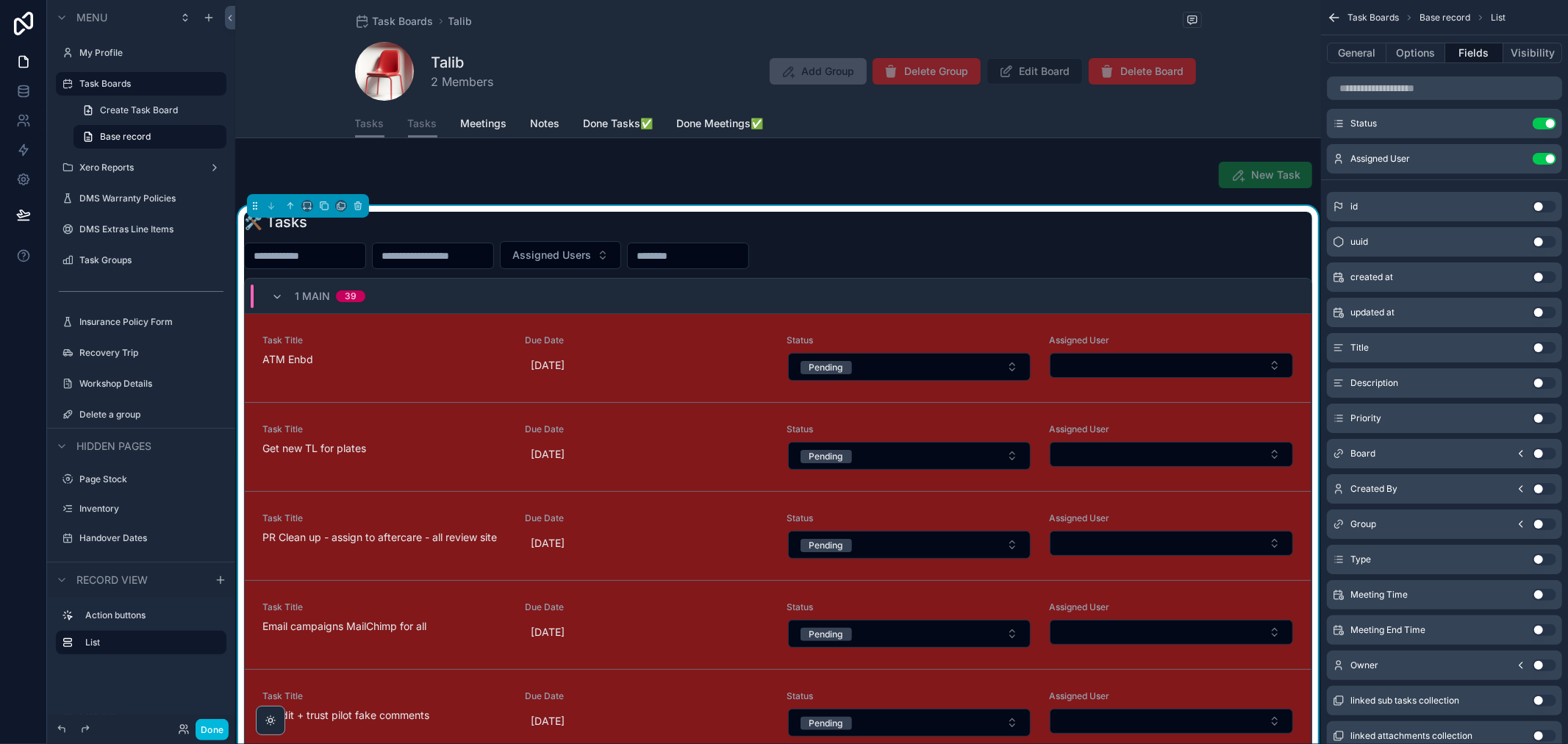
click at [0, 401] on div at bounding box center [23, 372] width 47 height 744
click at [14, 215] on button at bounding box center [23, 214] width 32 height 41
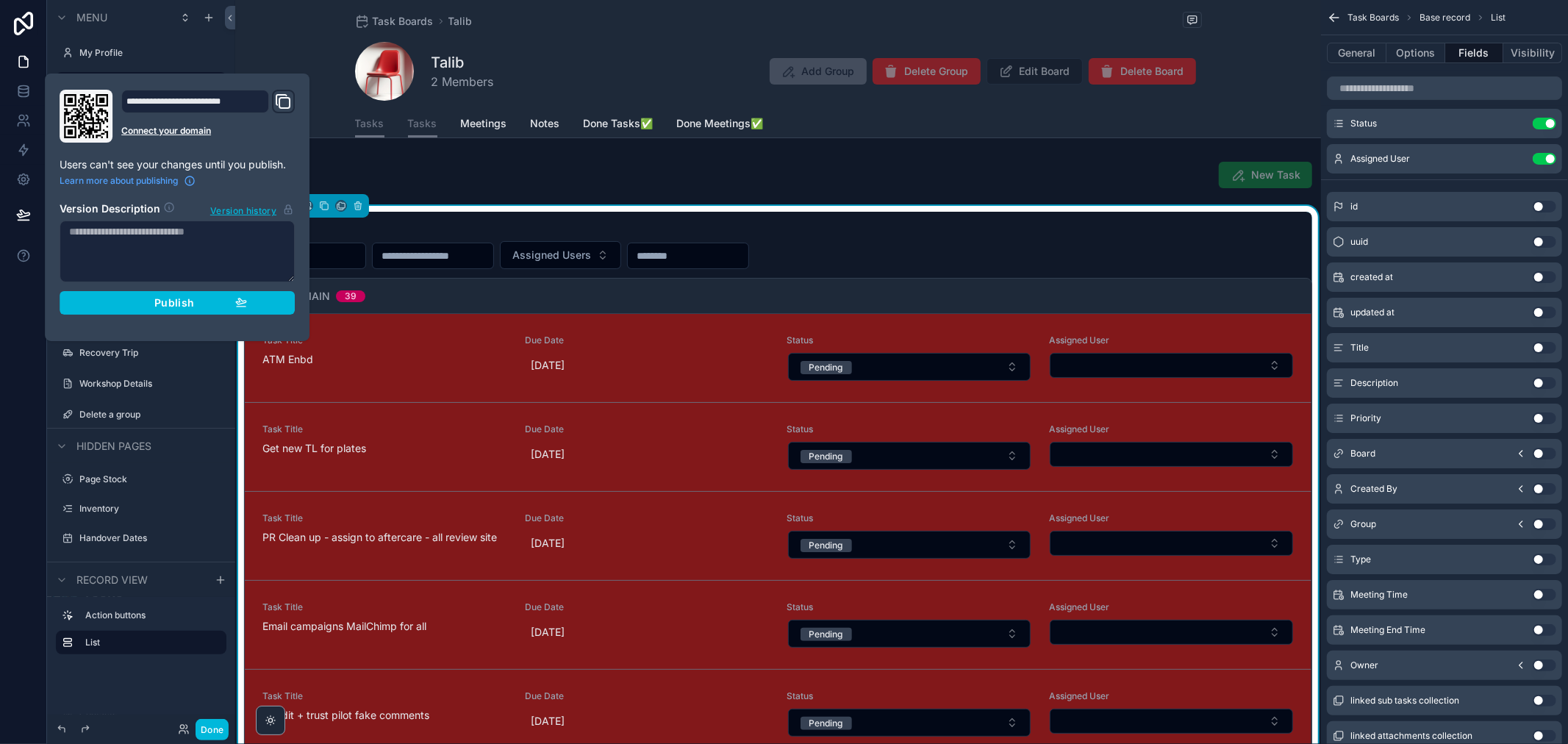
click at [5, 386] on div at bounding box center [23, 372] width 47 height 744
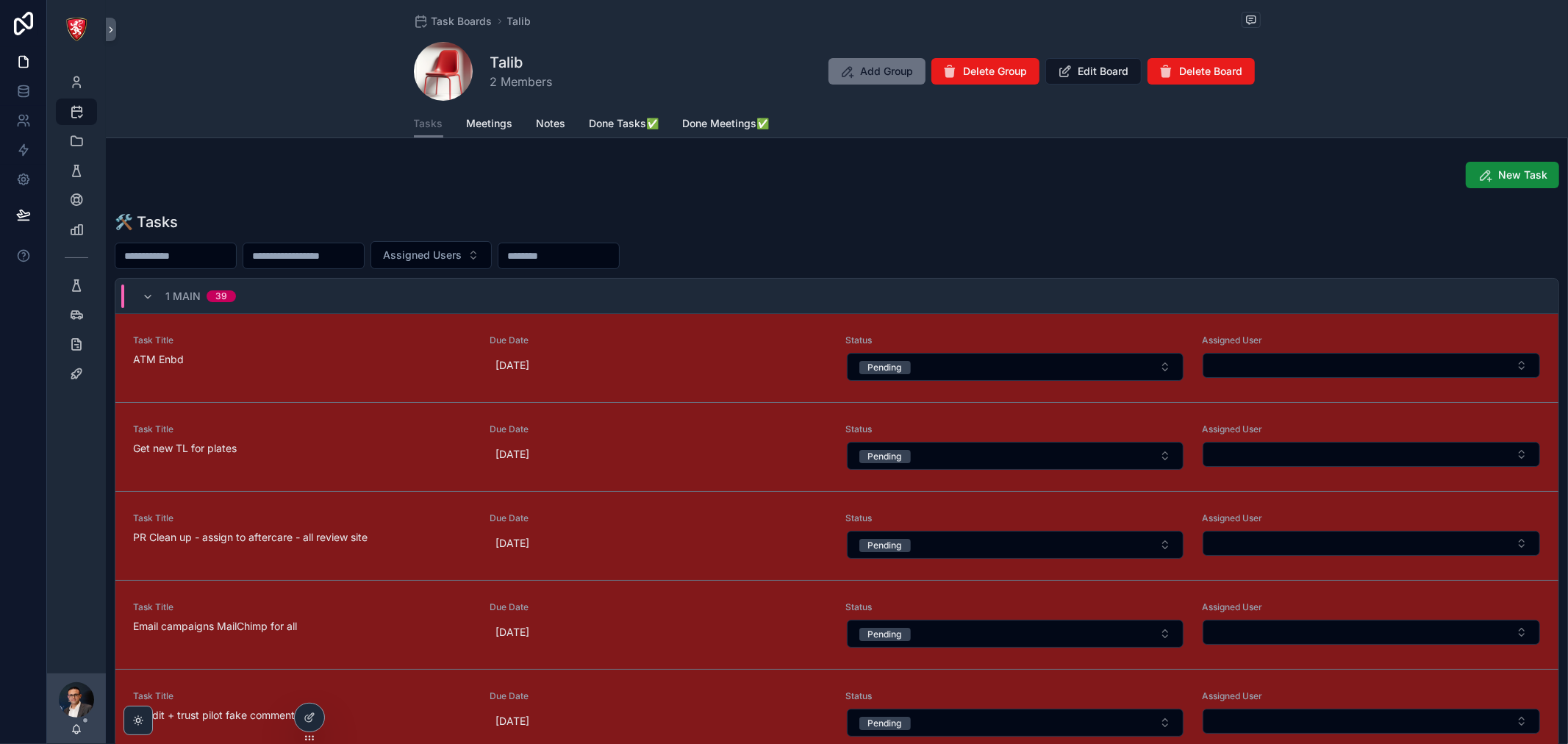
click at [309, 719] on icon at bounding box center [309, 717] width 12 height 12
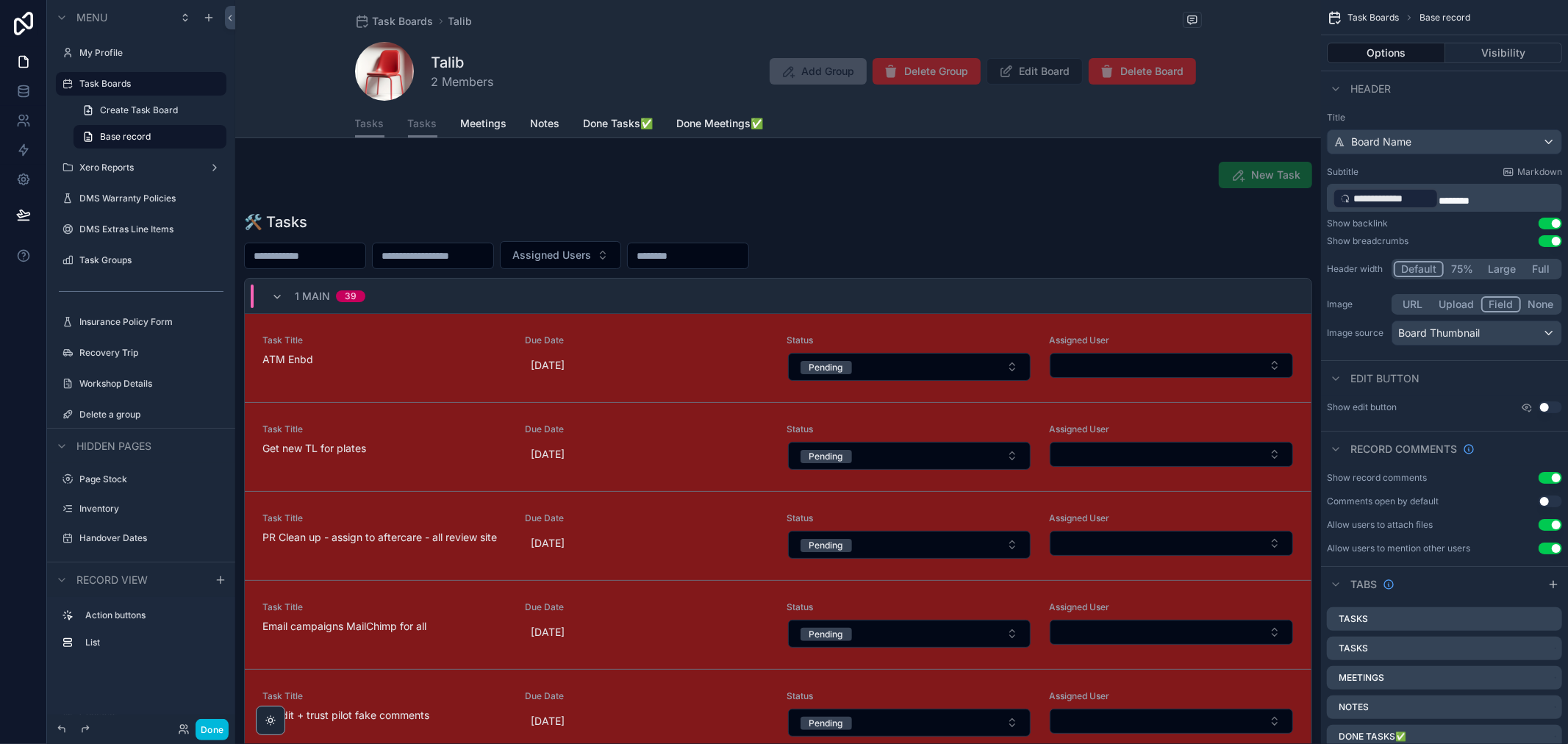
click at [367, 117] on span "Tasks" at bounding box center [369, 123] width 29 height 15
click at [415, 130] on span "Tasks" at bounding box center [423, 123] width 29 height 15
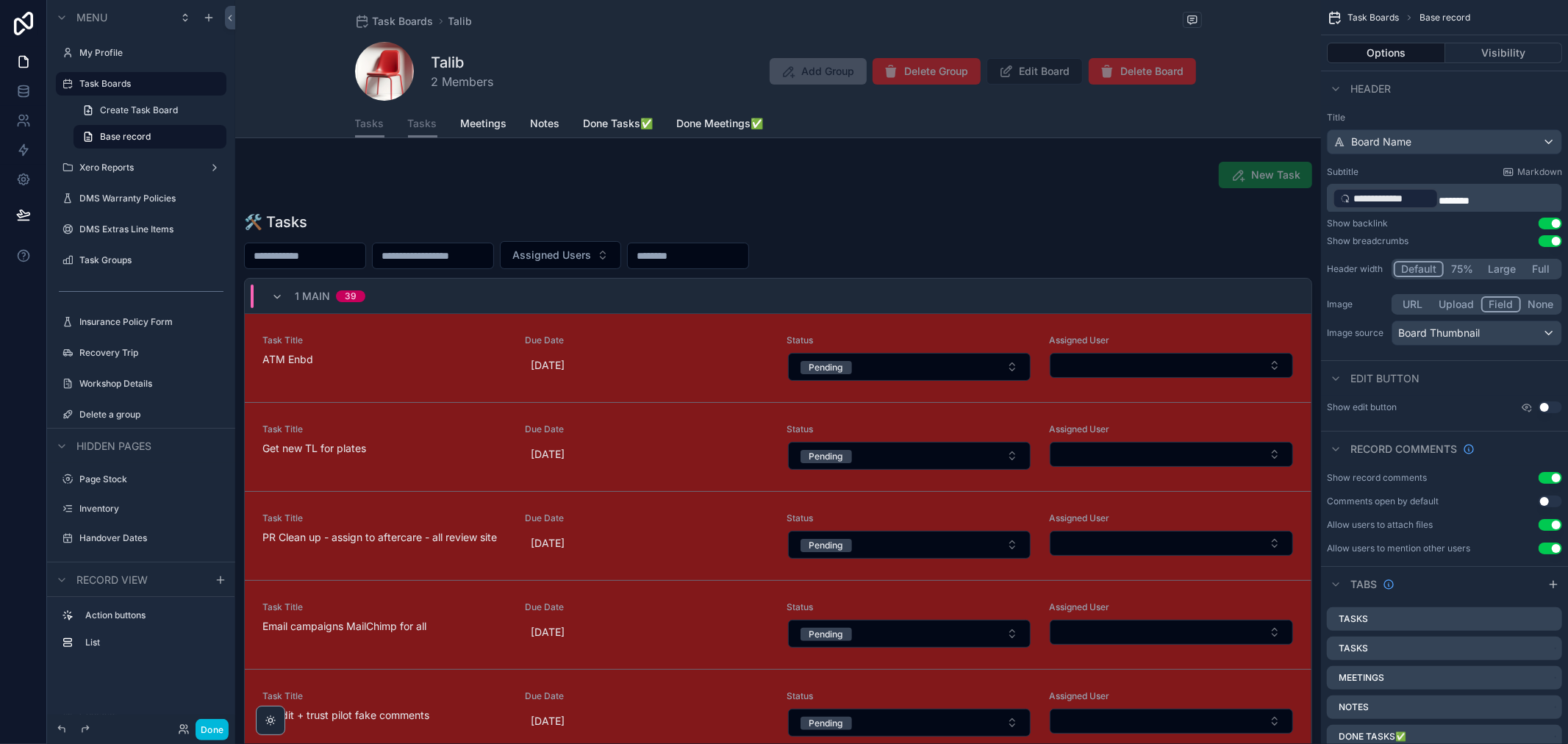
click at [415, 130] on span "Tasks" at bounding box center [423, 123] width 29 height 15
click at [359, 120] on span "Tasks" at bounding box center [369, 123] width 29 height 15
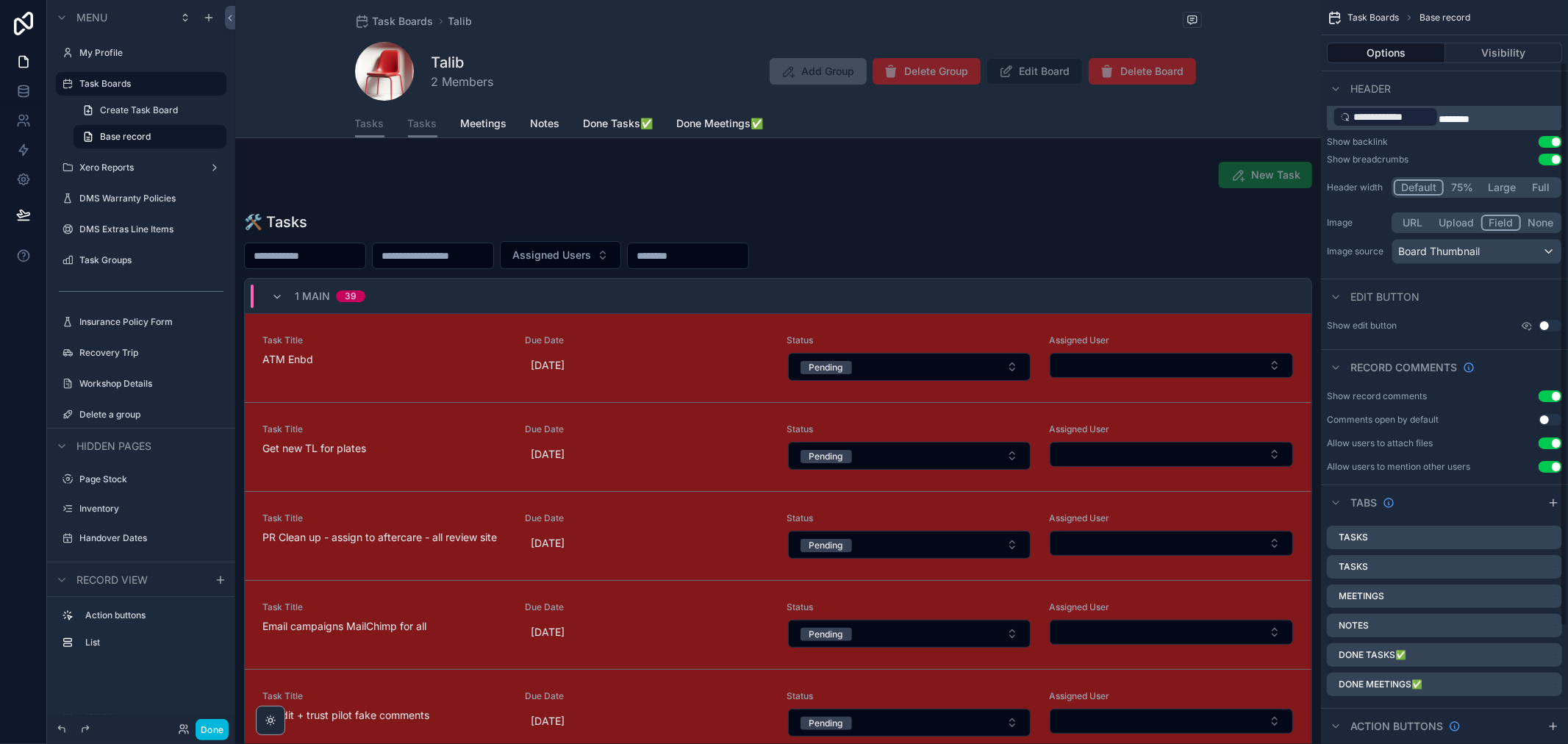
click at [0, 0] on icon "scrollable content" at bounding box center [0, 0] width 0 height 0
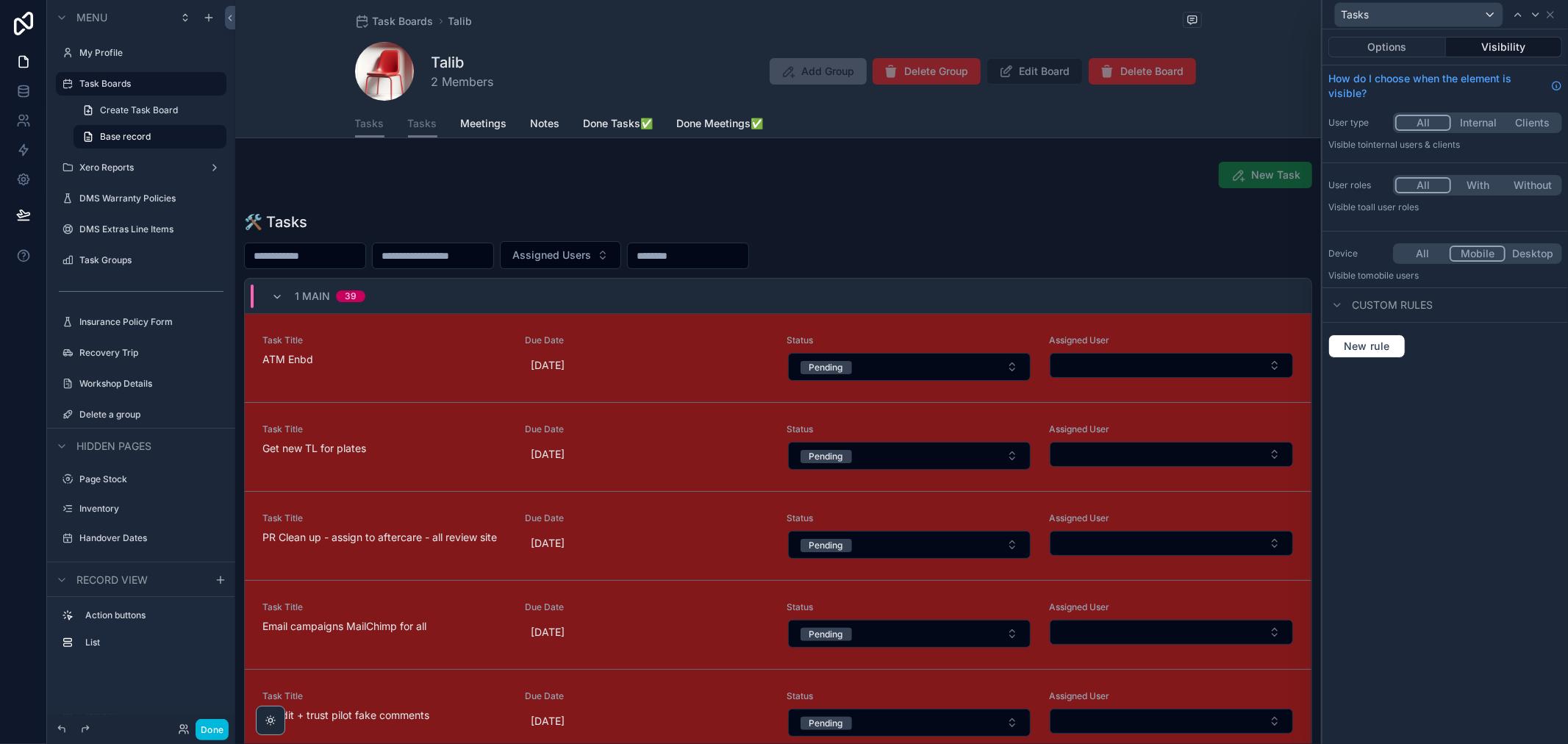
click at [1423, 39] on button "Options" at bounding box center [1387, 46] width 117 height 20
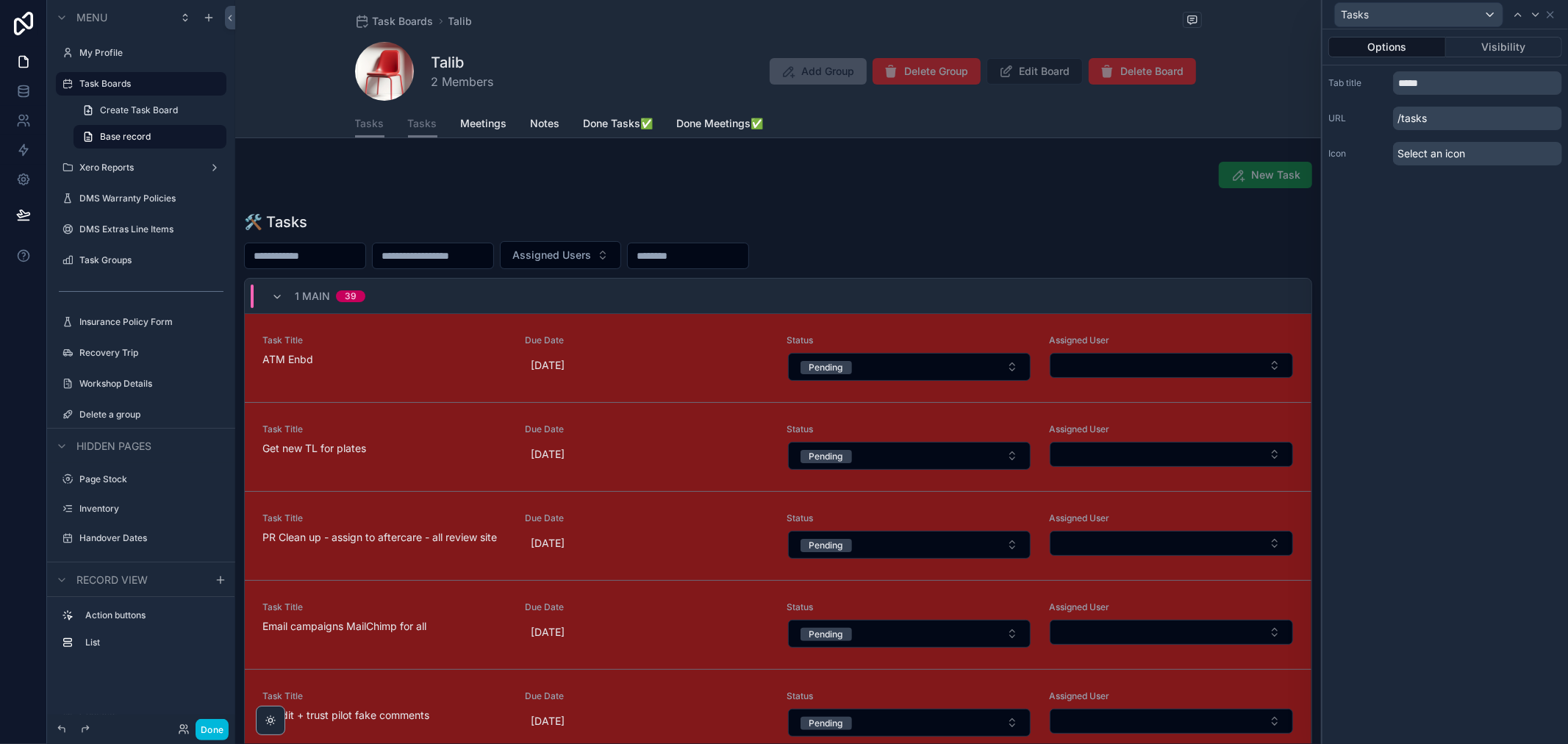
click at [1459, 119] on p "/tasks" at bounding box center [1478, 118] width 170 height 23
drag, startPoint x: 1437, startPoint y: 114, endPoint x: 1427, endPoint y: 117, distance: 10.4
click at [1430, 117] on p "/tasks" at bounding box center [1478, 118] width 170 height 23
click at [1412, 119] on p "/tasks" at bounding box center [1478, 118] width 170 height 23
click at [1441, 83] on input "*****" at bounding box center [1478, 83] width 170 height 23
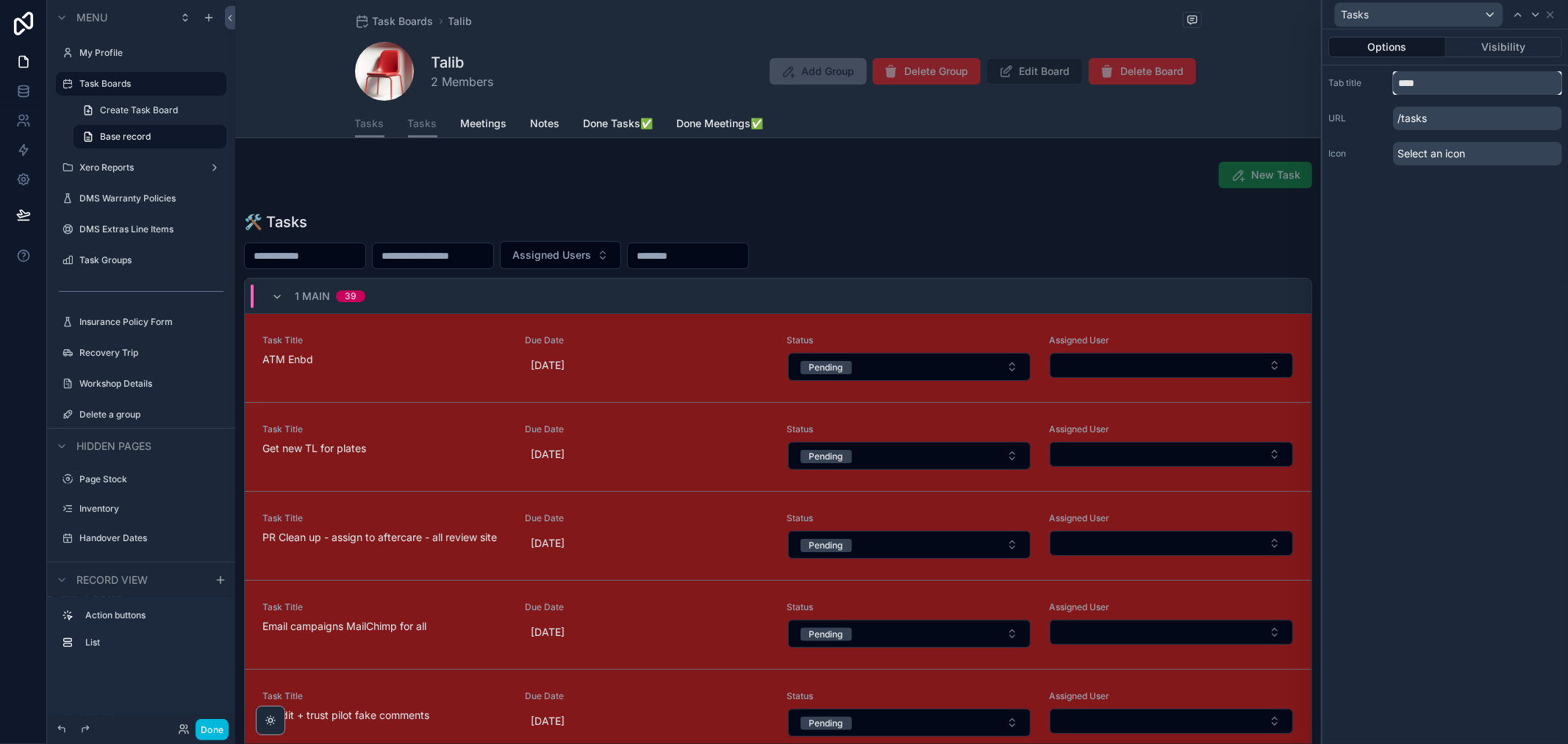
type input "****"
click at [1501, 331] on div "Options Visibility Tab title **** URL /tasks Icon Select an icon" at bounding box center [1445, 386] width 245 height 714
click at [1550, 16] on icon at bounding box center [1551, 15] width 6 height 6
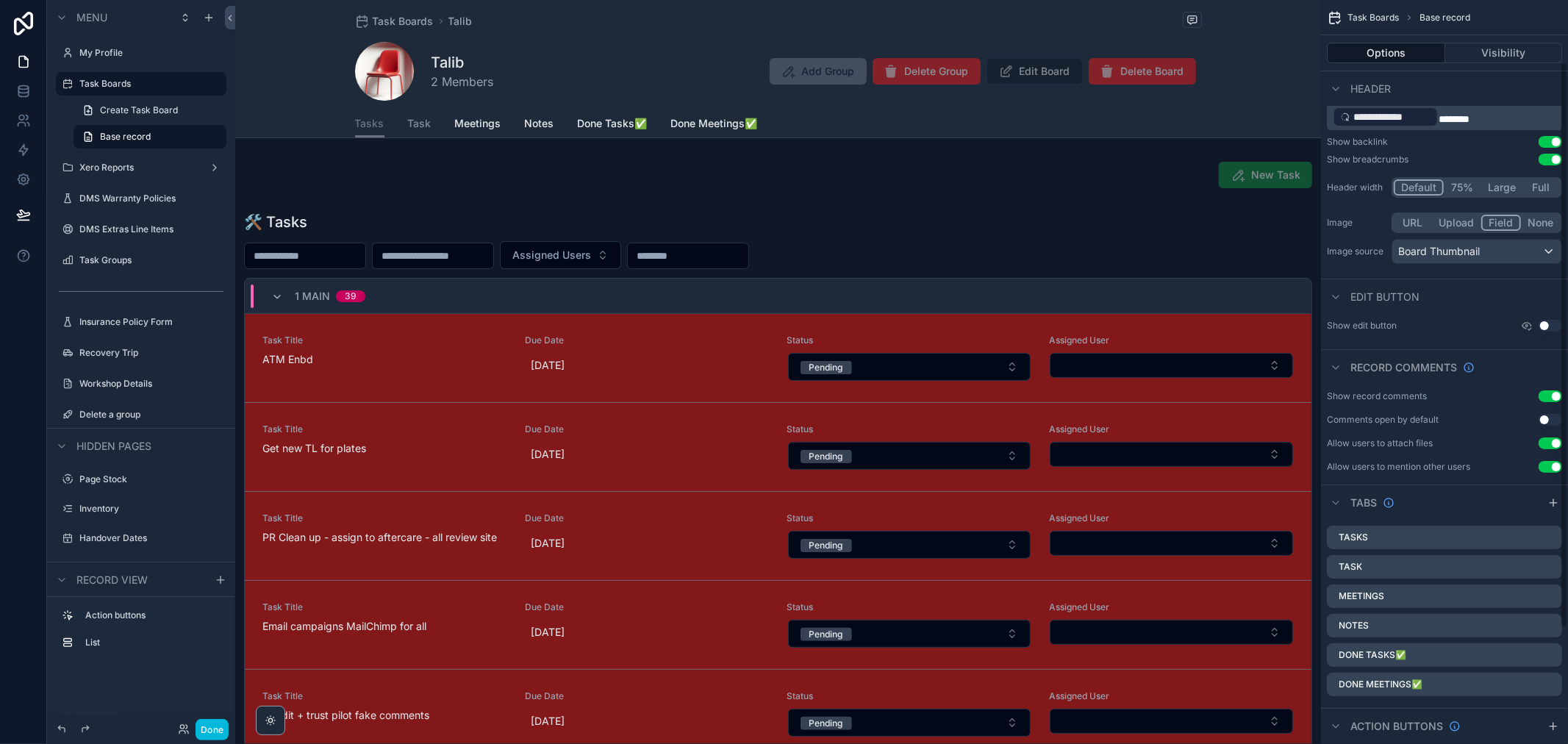
click at [426, 123] on div "Tasks Task Meetings Notes Done Tasks✅ Done Meetings✅" at bounding box center [778, 123] width 847 height 28
click at [419, 123] on span "Task" at bounding box center [420, 123] width 23 height 15
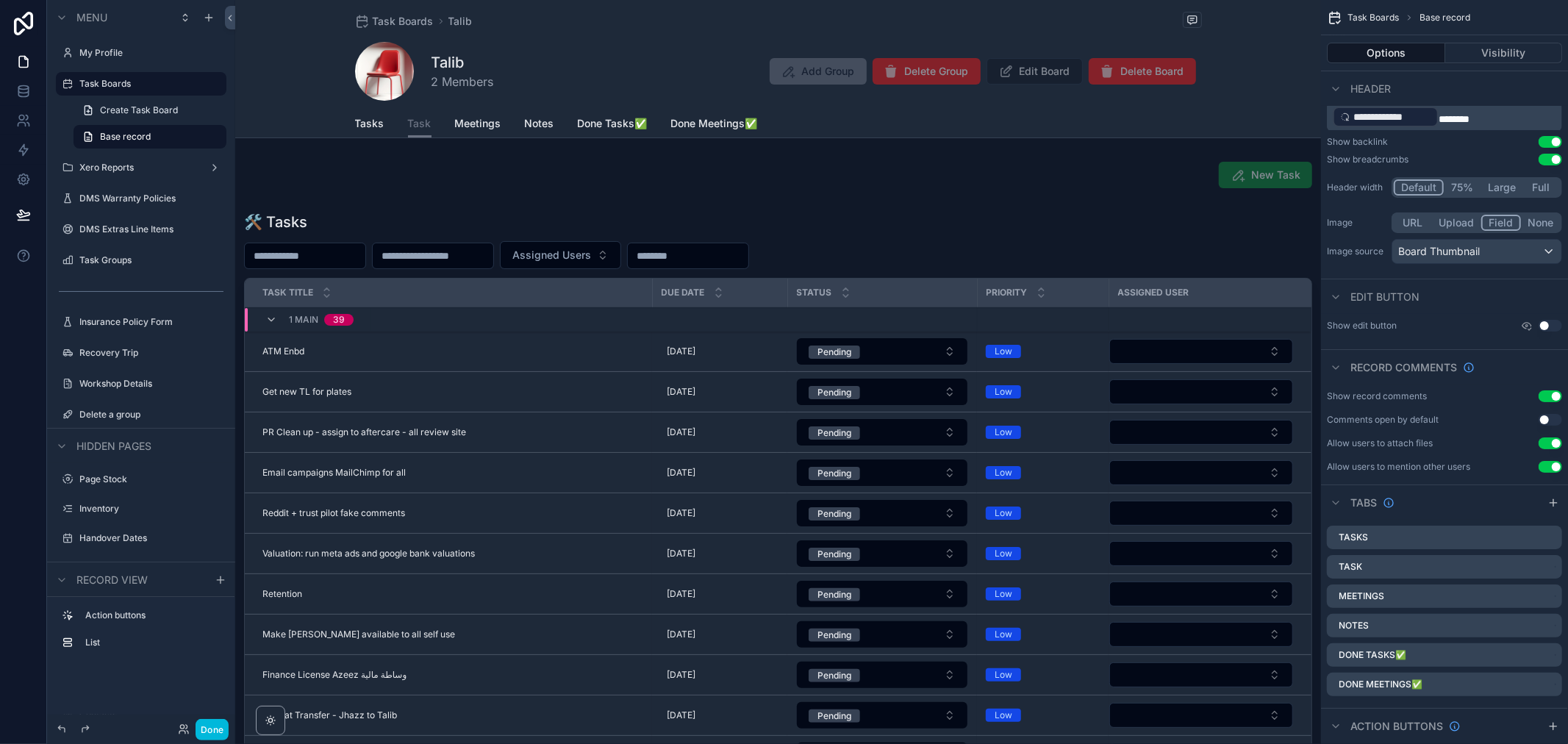
click at [364, 126] on span "Tasks" at bounding box center [369, 123] width 29 height 15
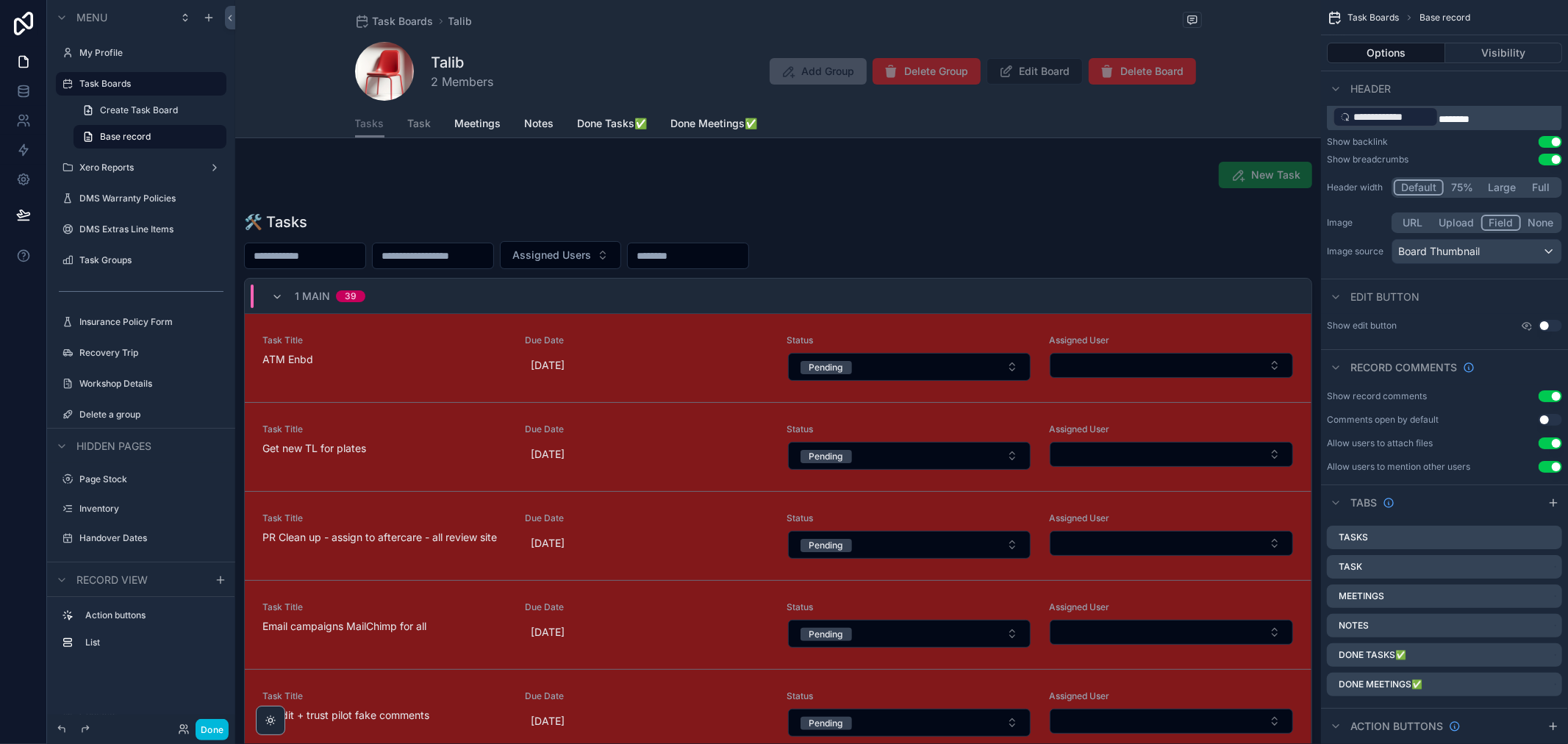
click at [410, 128] on span "Task" at bounding box center [420, 123] width 23 height 15
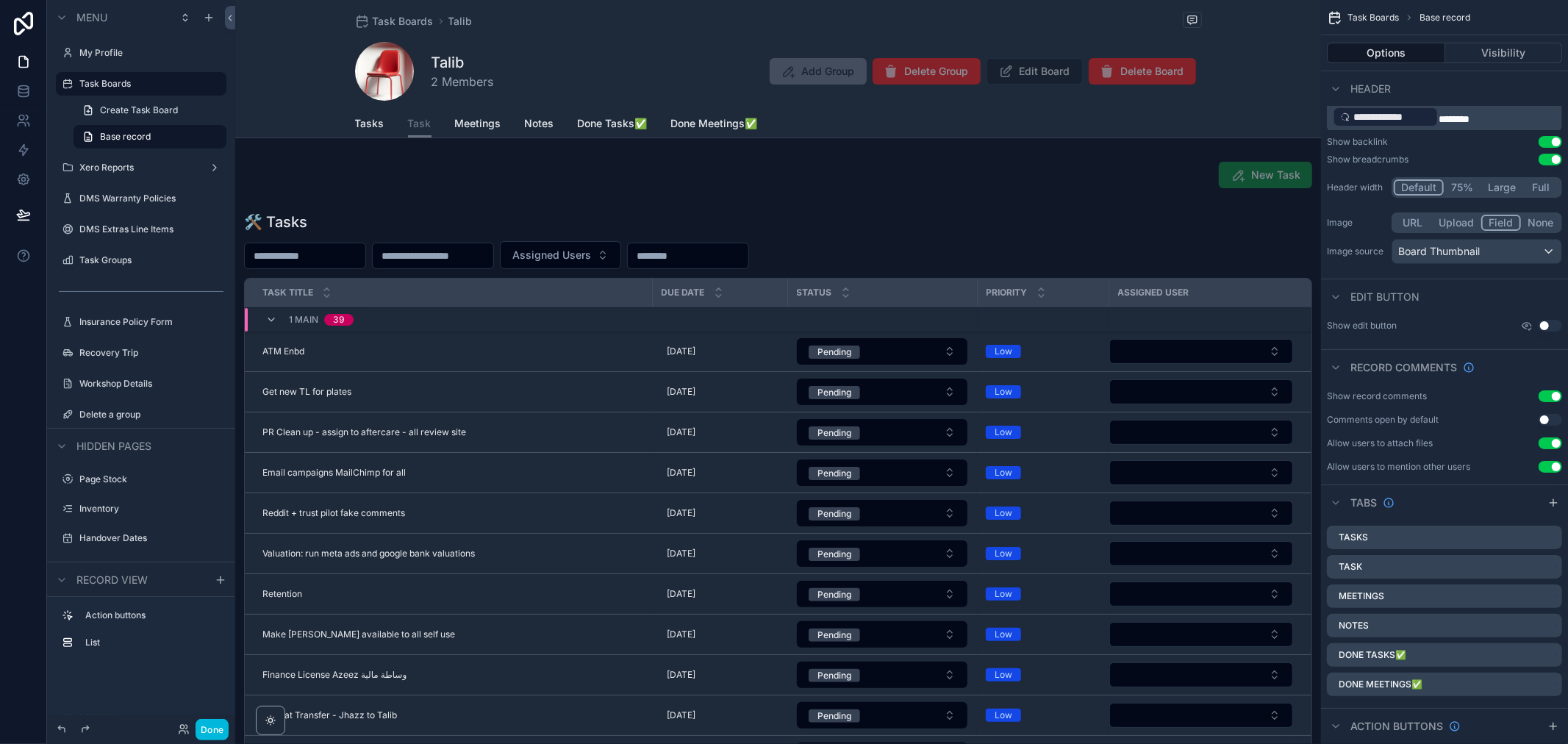
click at [361, 122] on span "Tasks" at bounding box center [369, 123] width 29 height 15
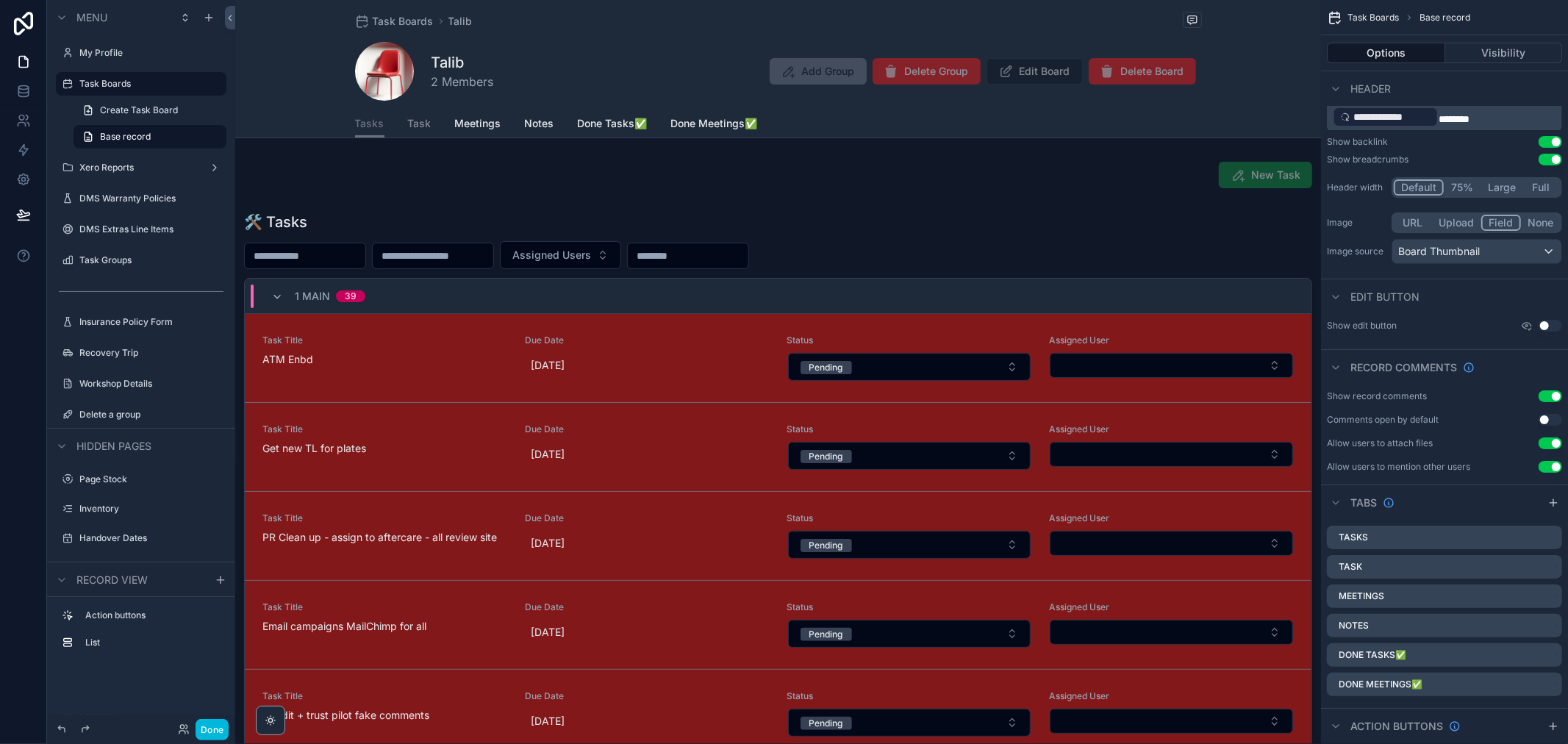
click at [983, 248] on div "scrollable content" at bounding box center [778, 526] width 1086 height 641
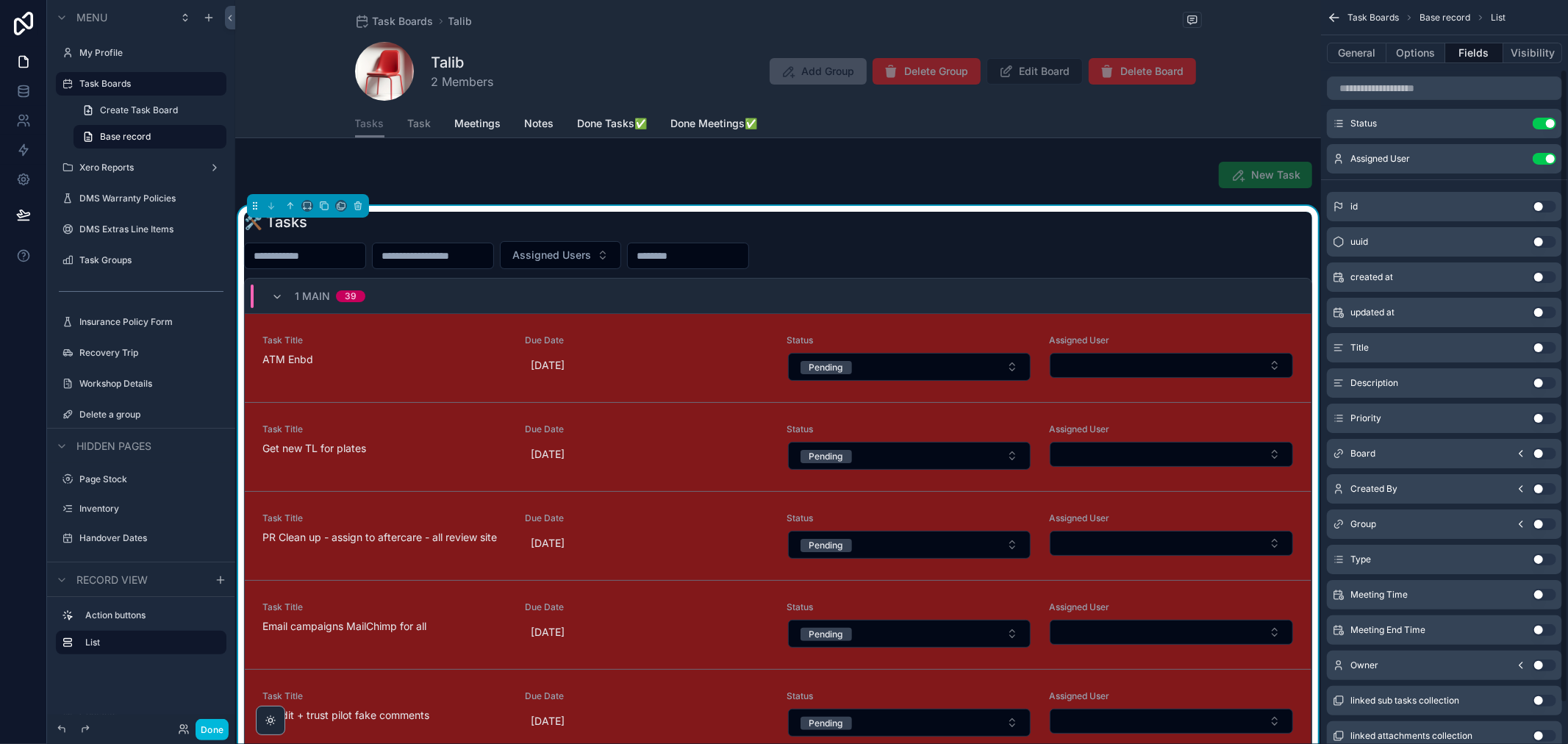
click at [1418, 48] on button "Options" at bounding box center [1416, 52] width 59 height 20
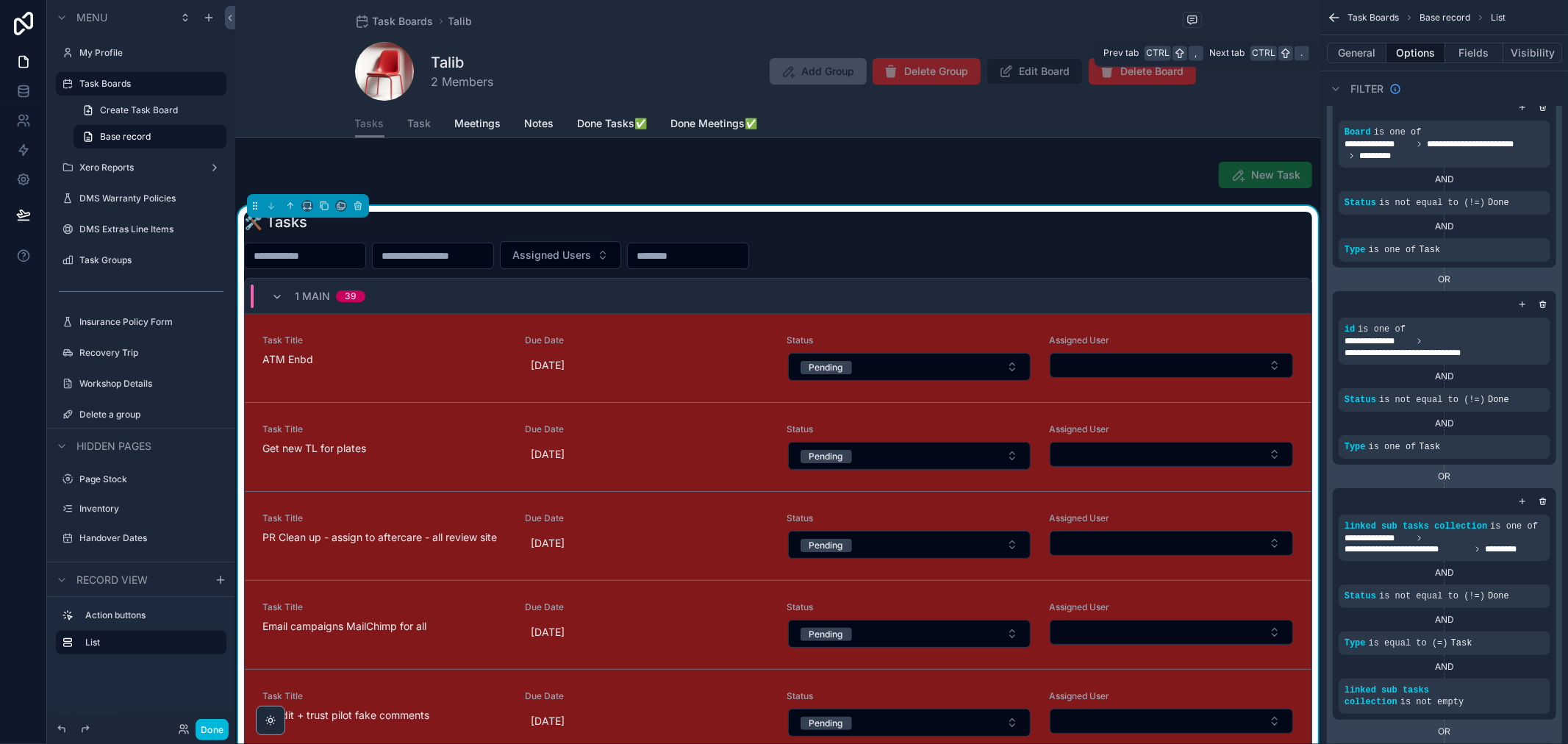
click at [1458, 49] on button "Fields" at bounding box center [1475, 52] width 59 height 20
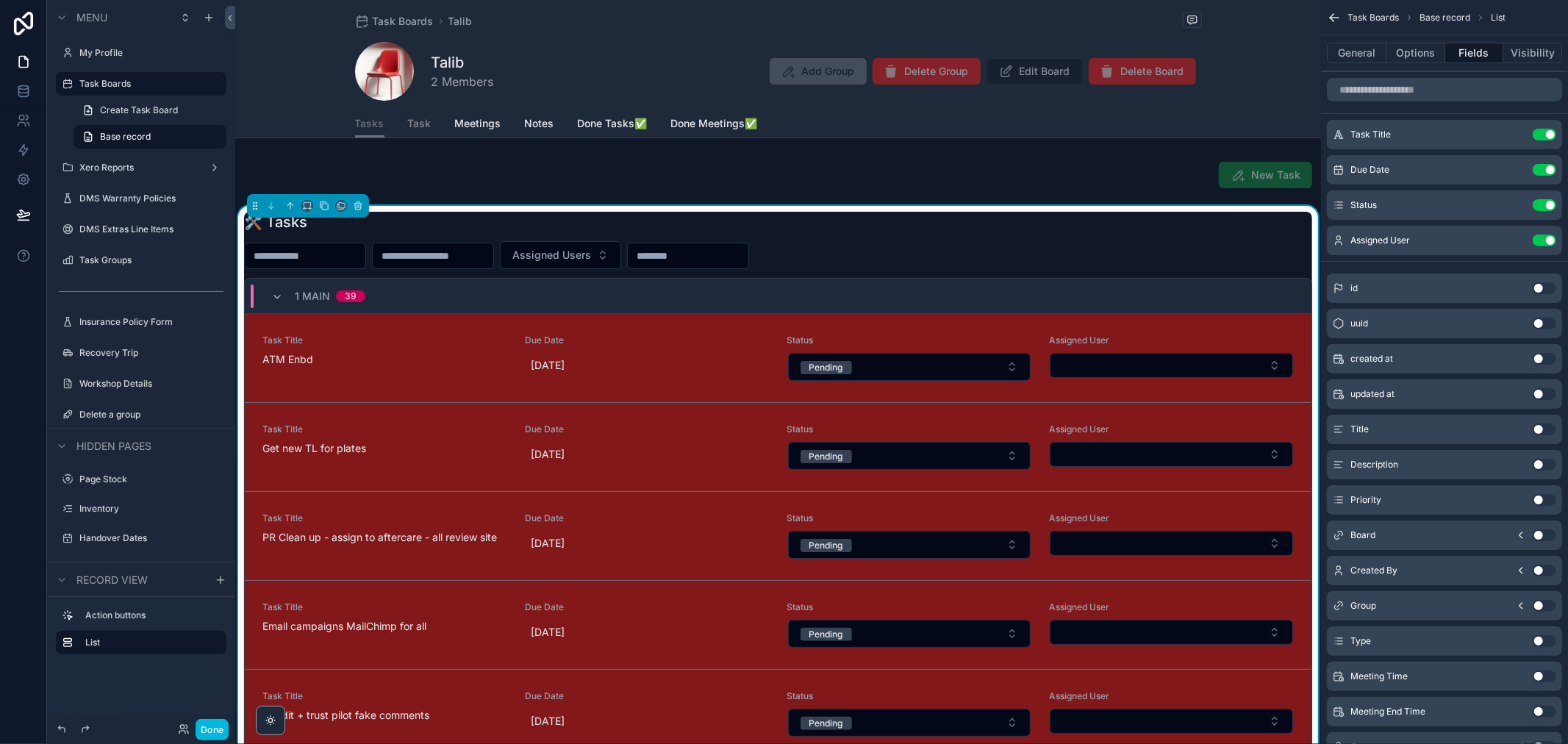
click at [1361, 48] on button "General" at bounding box center [1357, 52] width 59 height 20
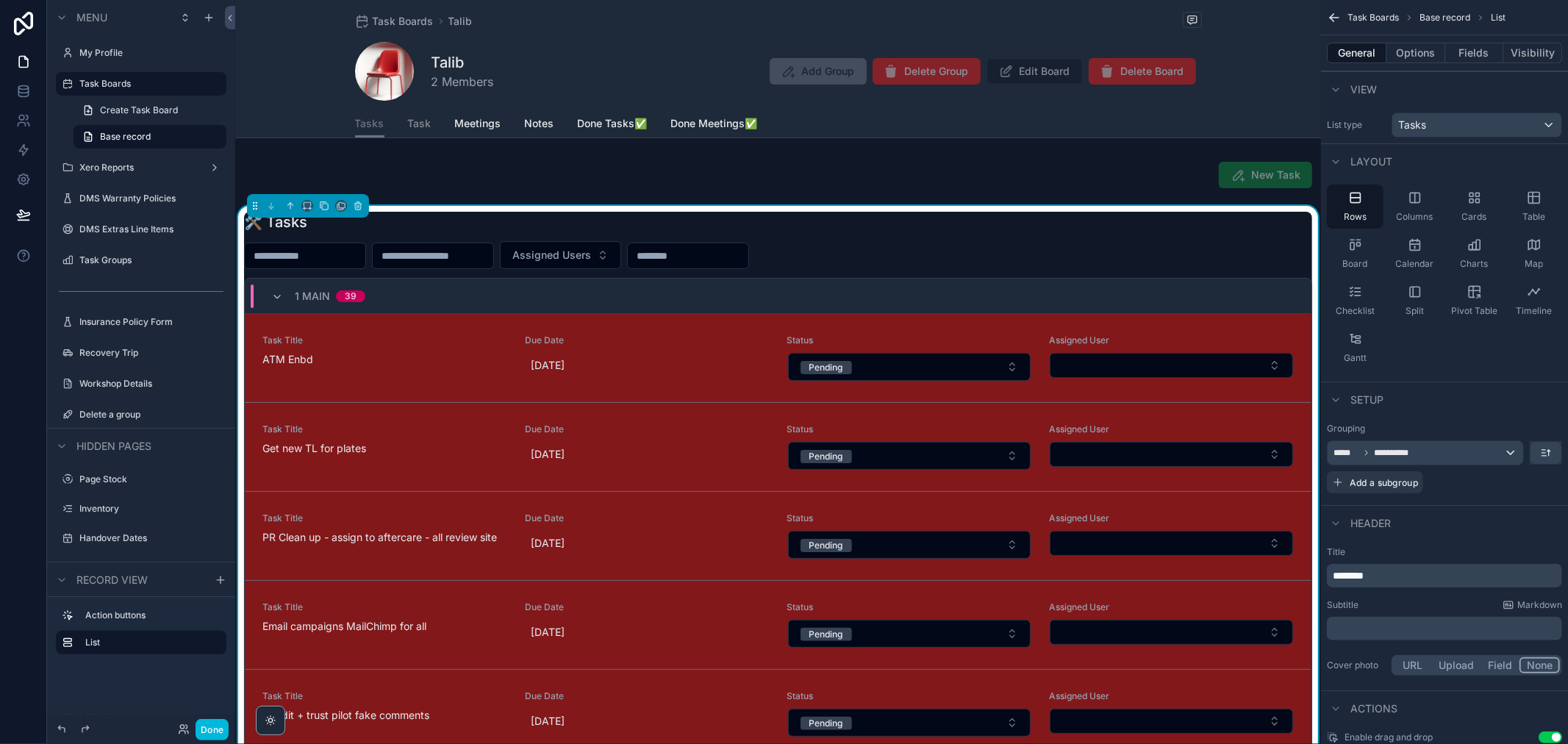
click at [1524, 211] on span "Table" at bounding box center [1534, 217] width 23 height 12
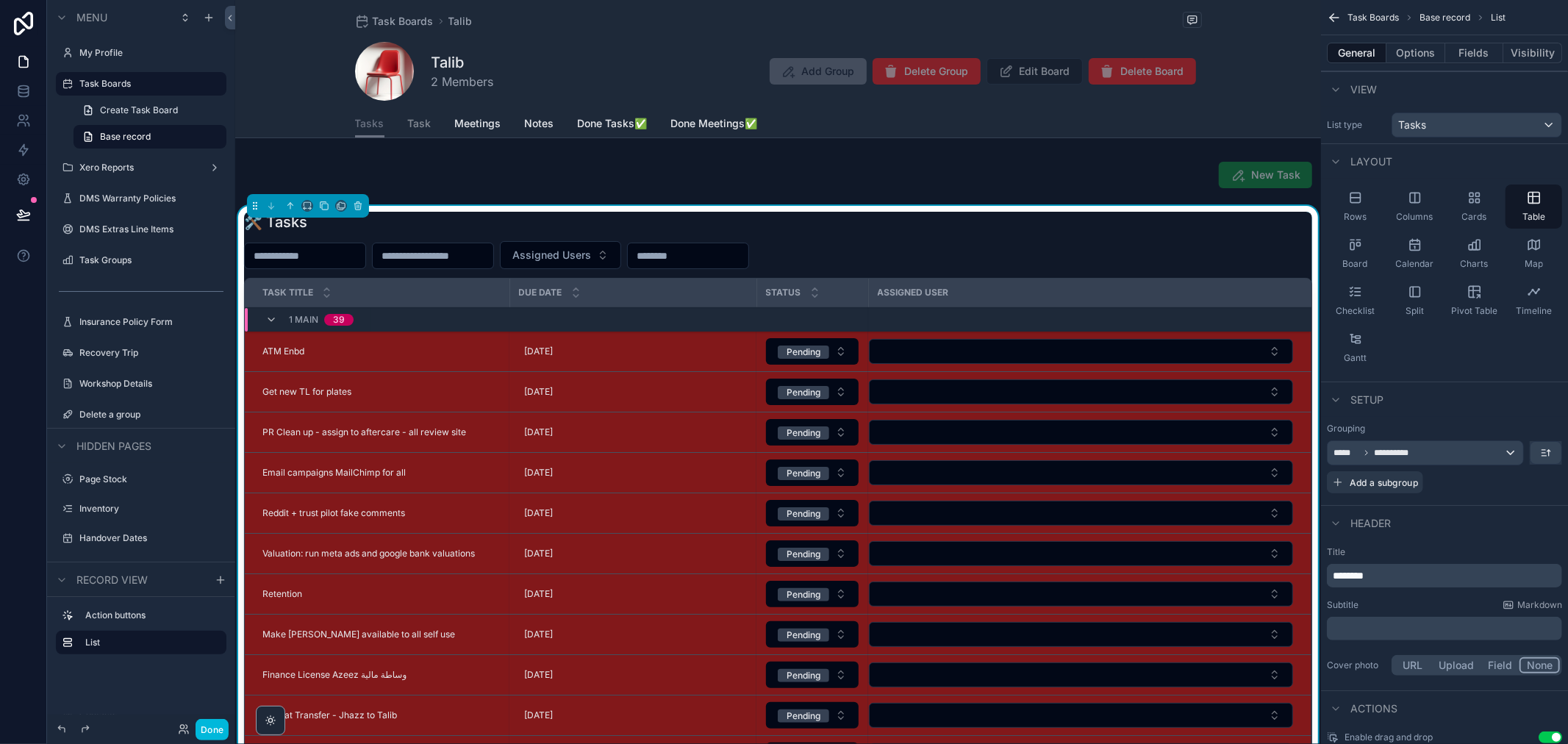
click at [1397, 47] on button "Options" at bounding box center [1416, 52] width 59 height 20
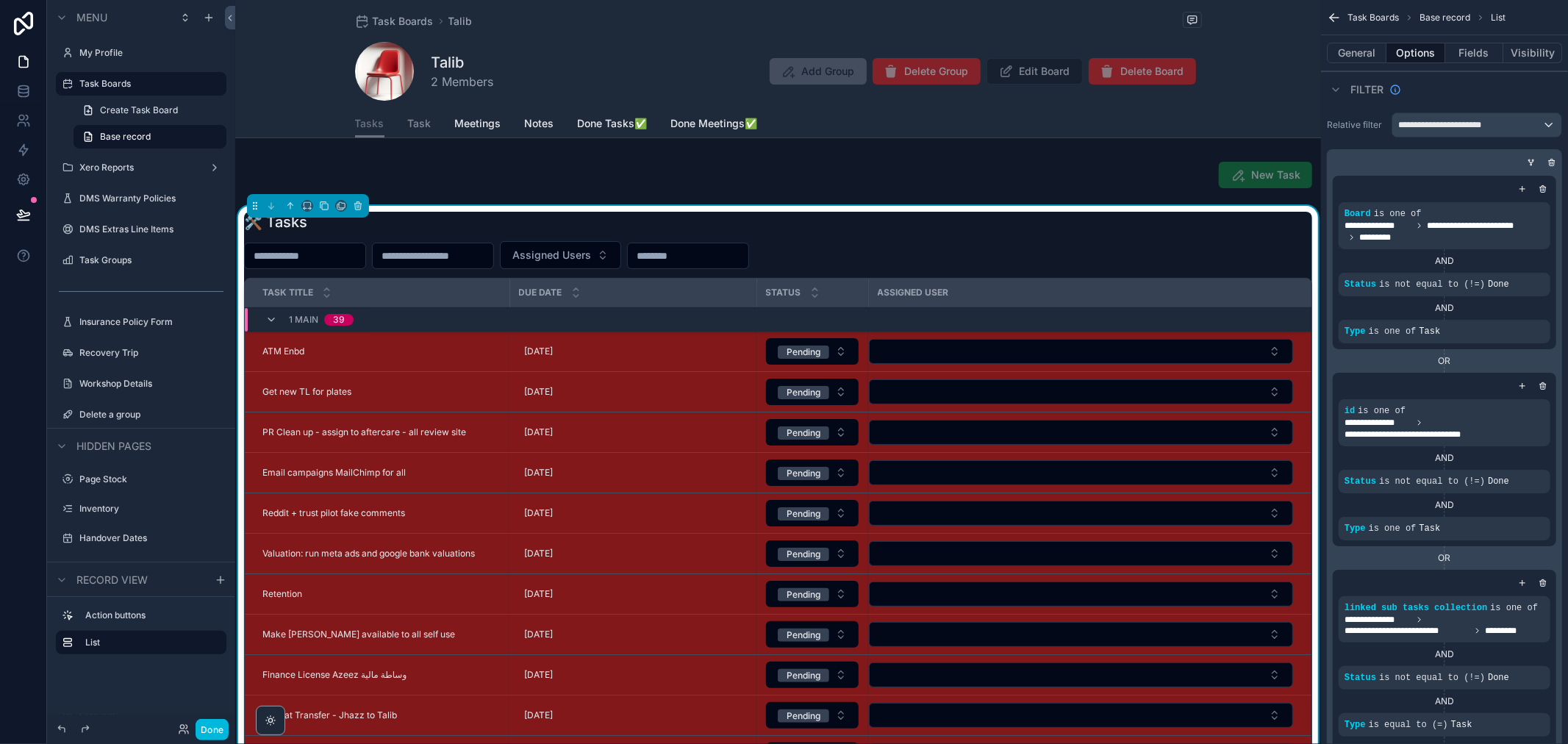
click at [1473, 55] on button "Fields" at bounding box center [1475, 52] width 59 height 20
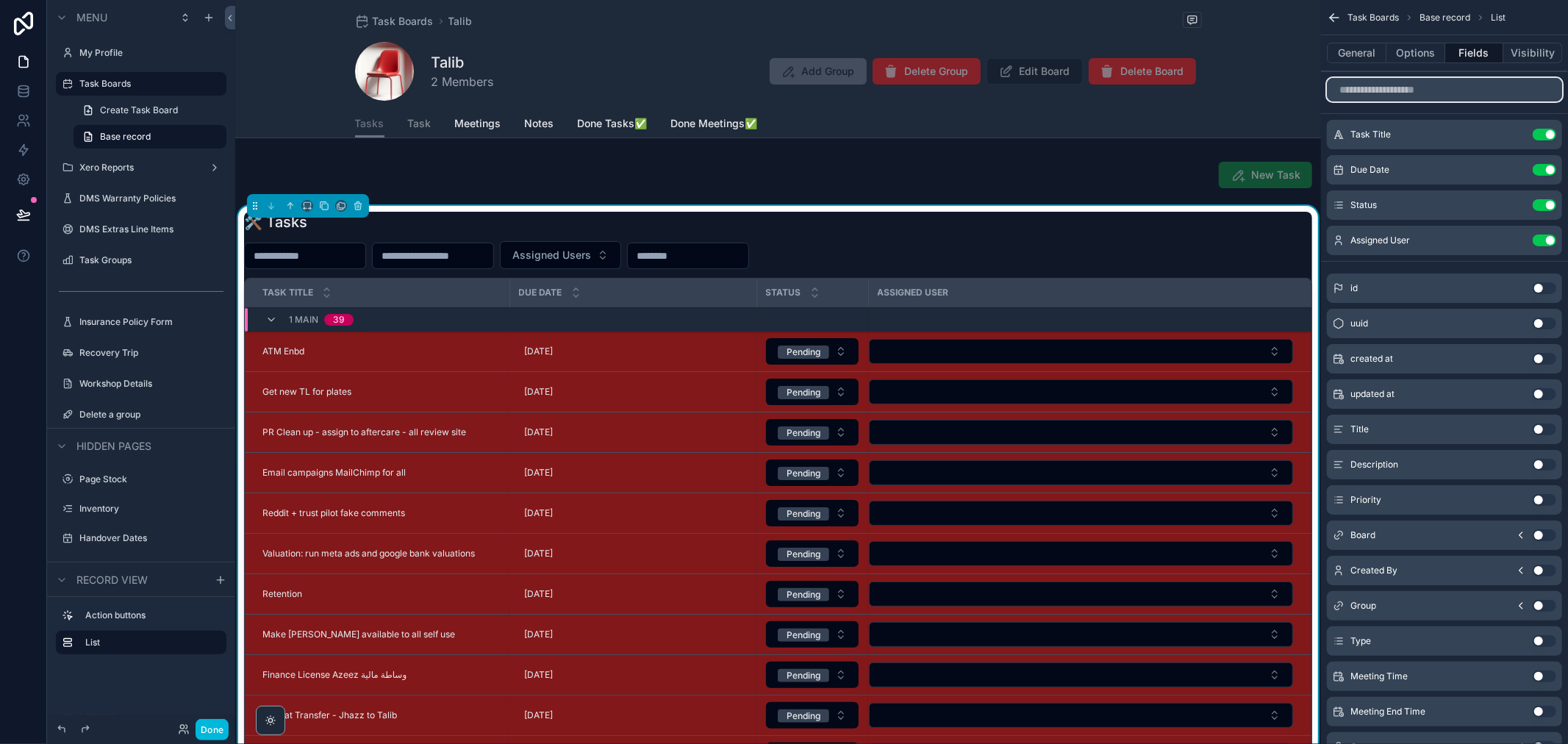
click at [1443, 96] on input "scrollable content" at bounding box center [1445, 89] width 235 height 23
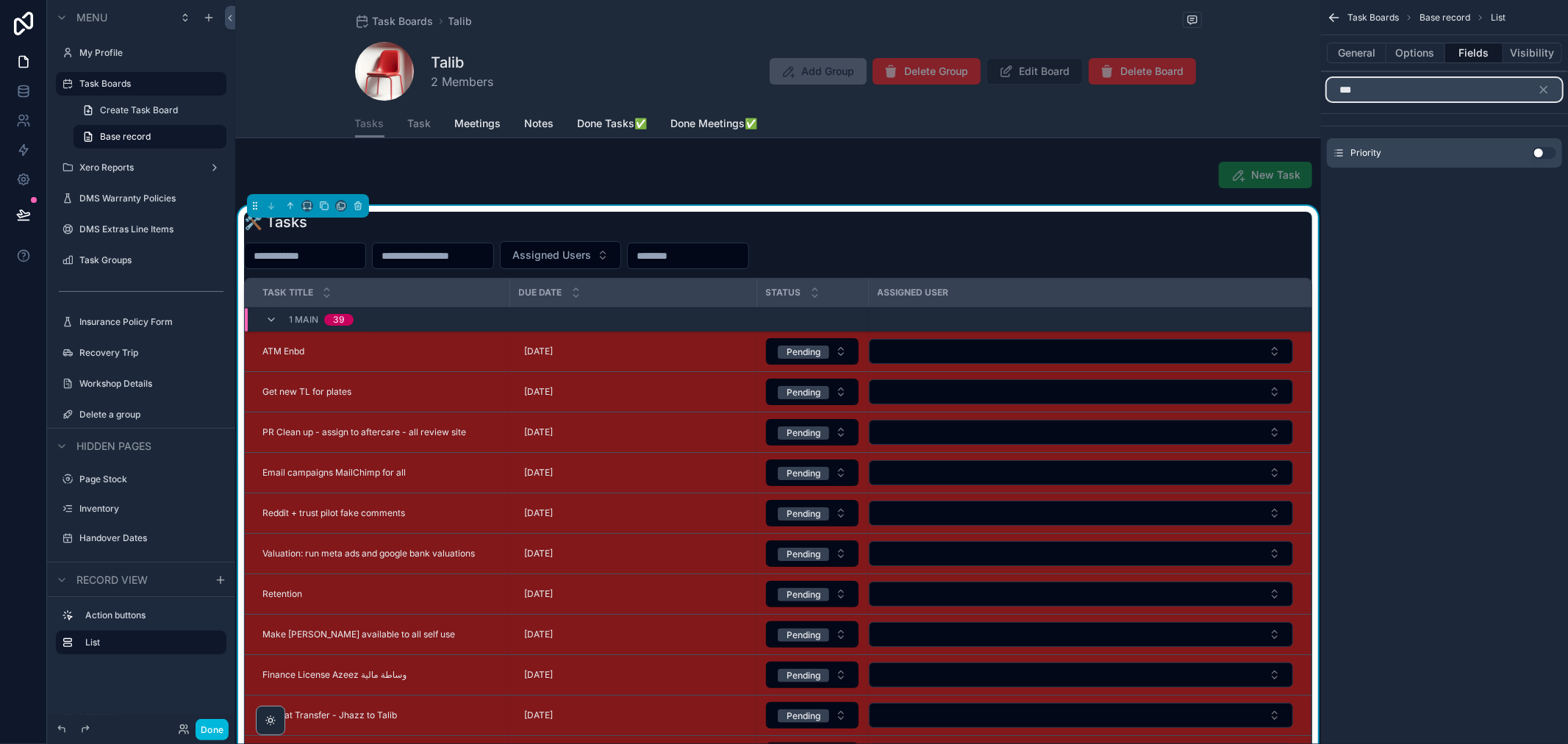
type input "***"
click at [1547, 149] on button "Use setting" at bounding box center [1545, 153] width 23 height 12
click at [1548, 90] on icon "scrollable content" at bounding box center [1545, 90] width 14 height 14
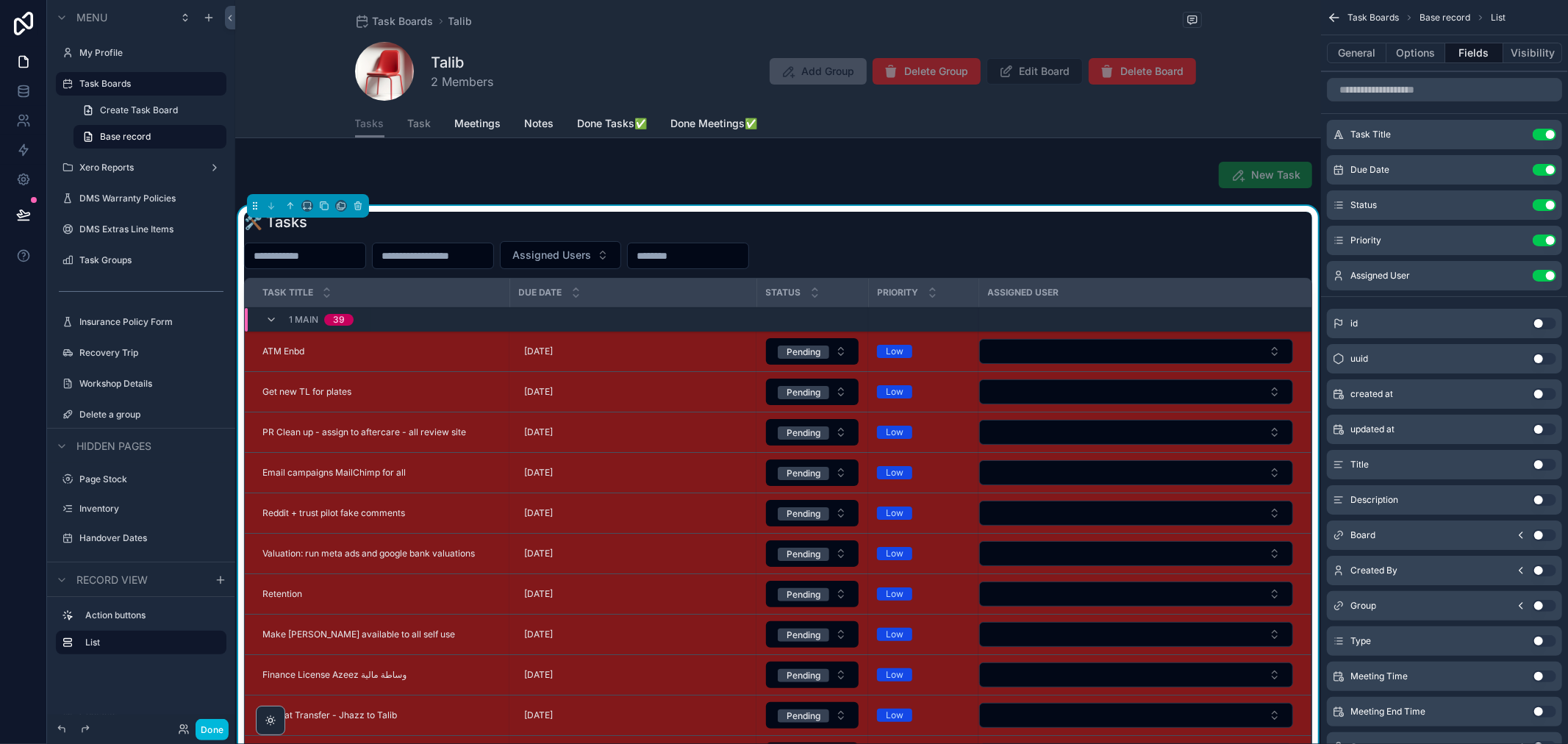
click at [425, 128] on span "Task" at bounding box center [420, 123] width 23 height 15
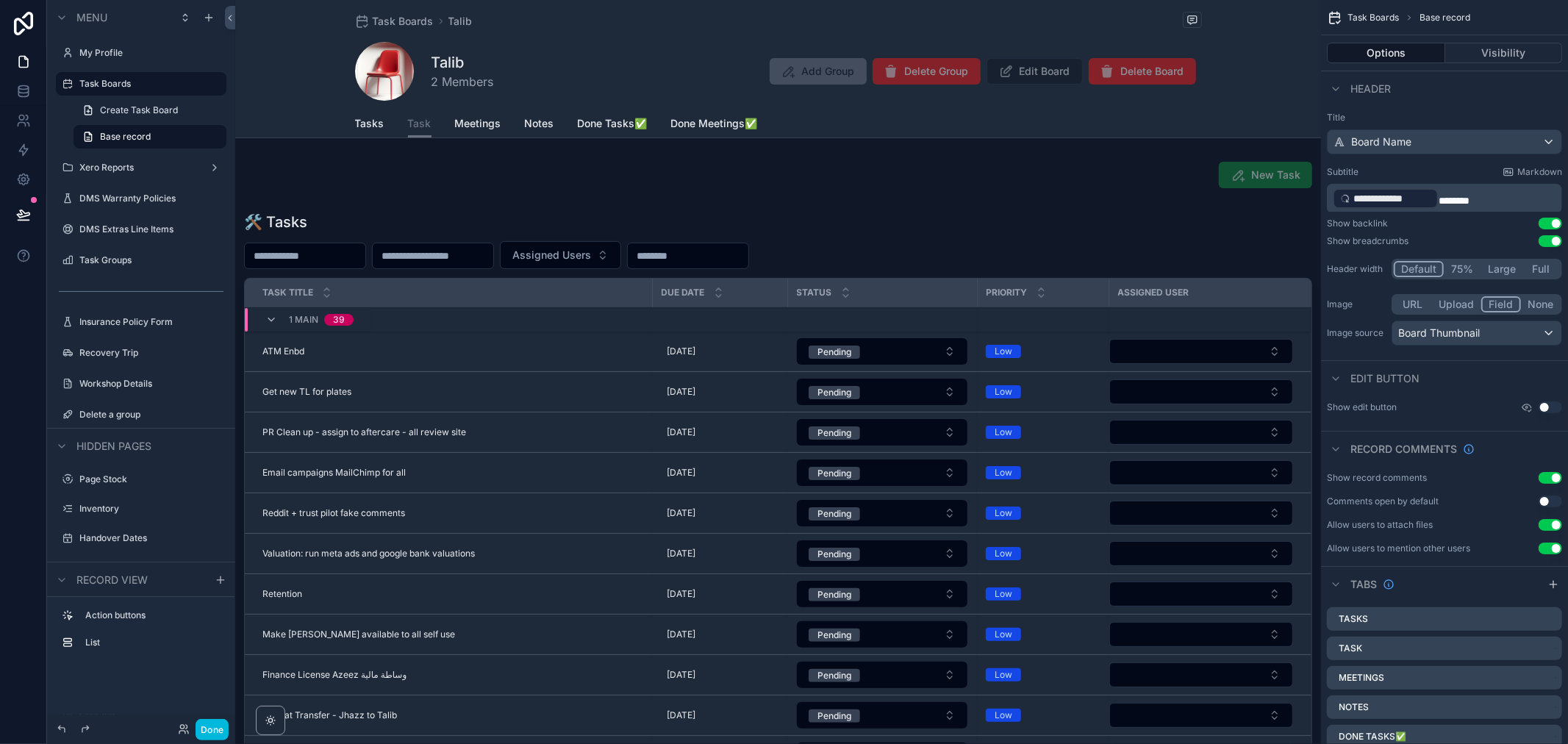
click at [876, 254] on div "scrollable content" at bounding box center [778, 527] width 1086 height 643
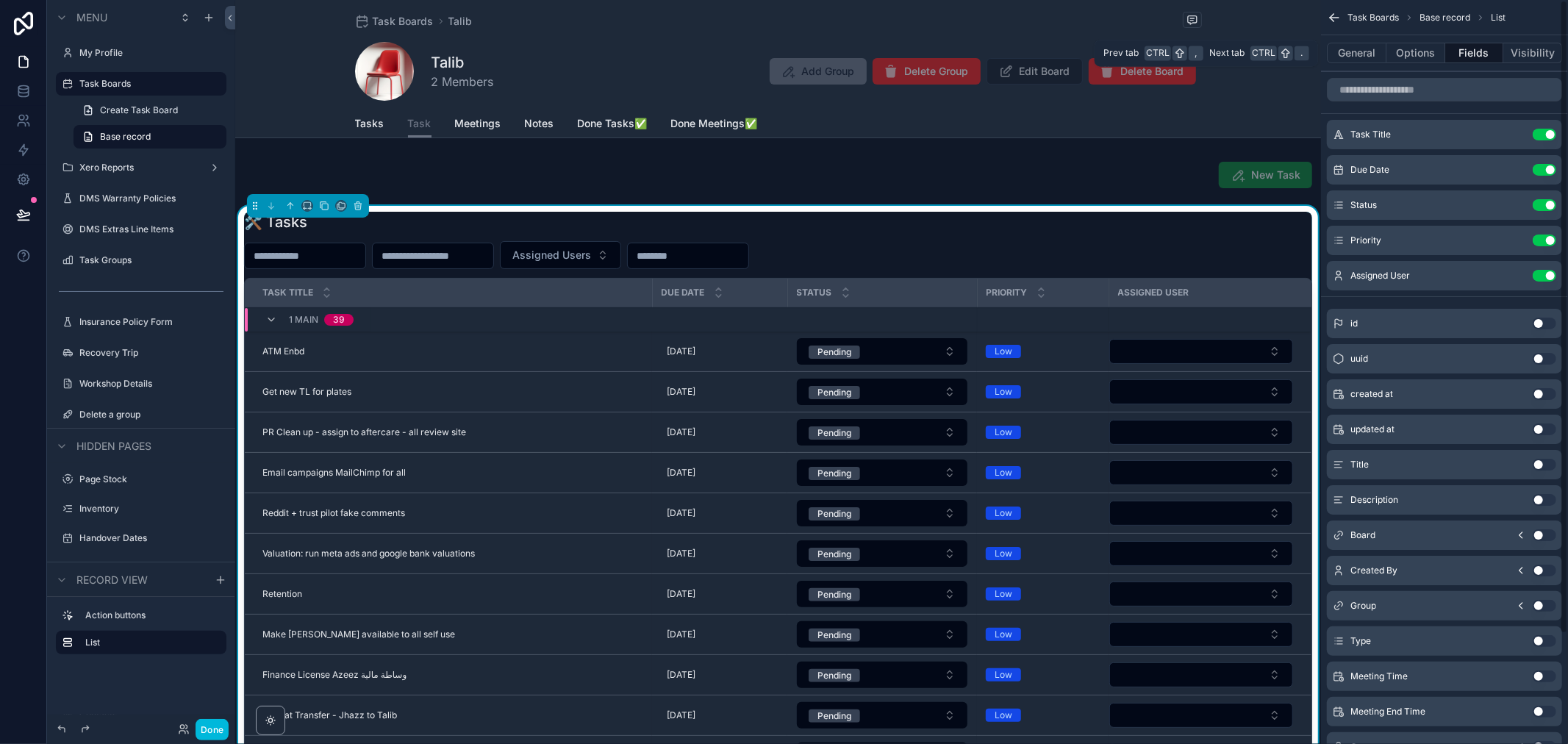
click at [1400, 53] on button "Options" at bounding box center [1416, 52] width 59 height 20
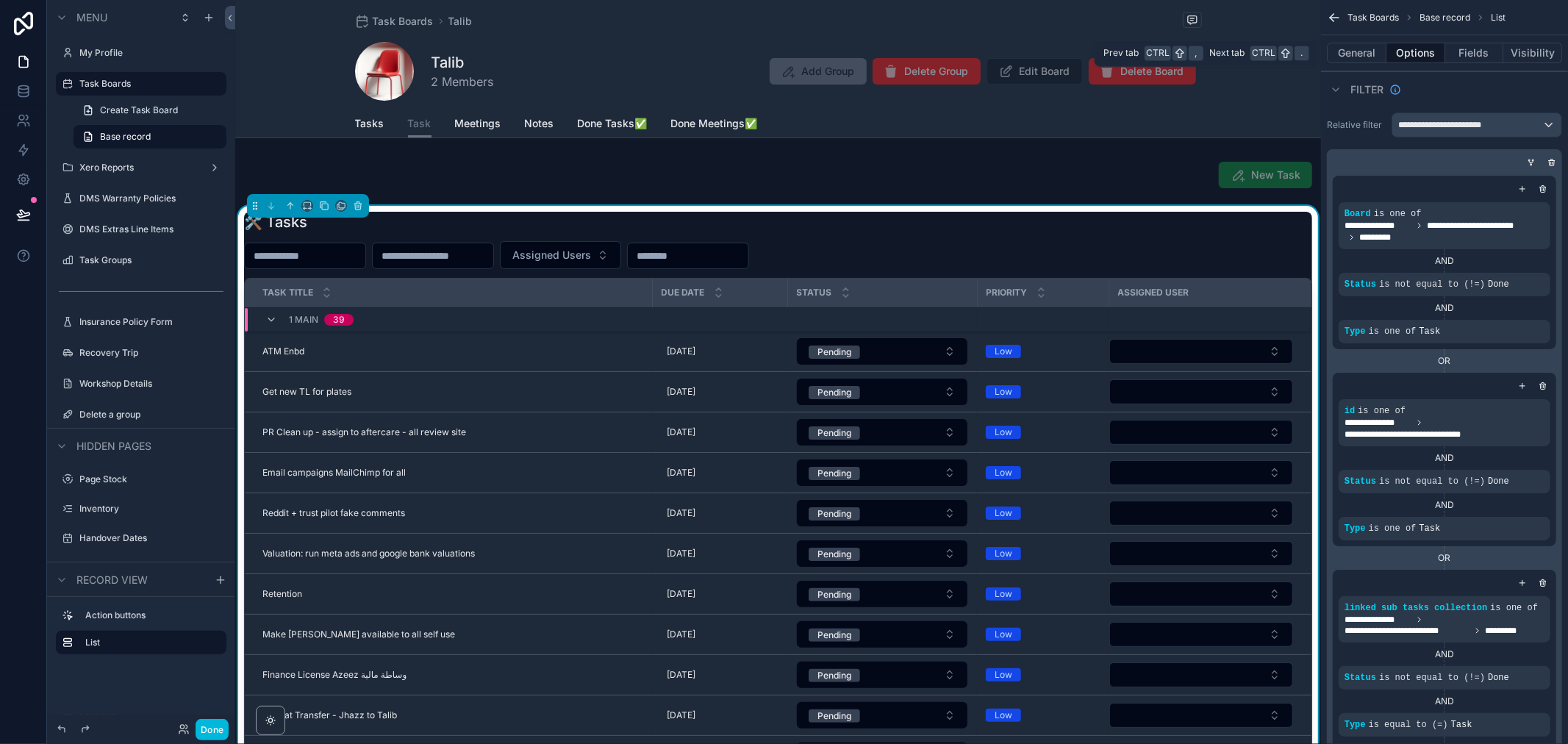
click at [1534, 47] on button "Visibility" at bounding box center [1533, 52] width 59 height 20
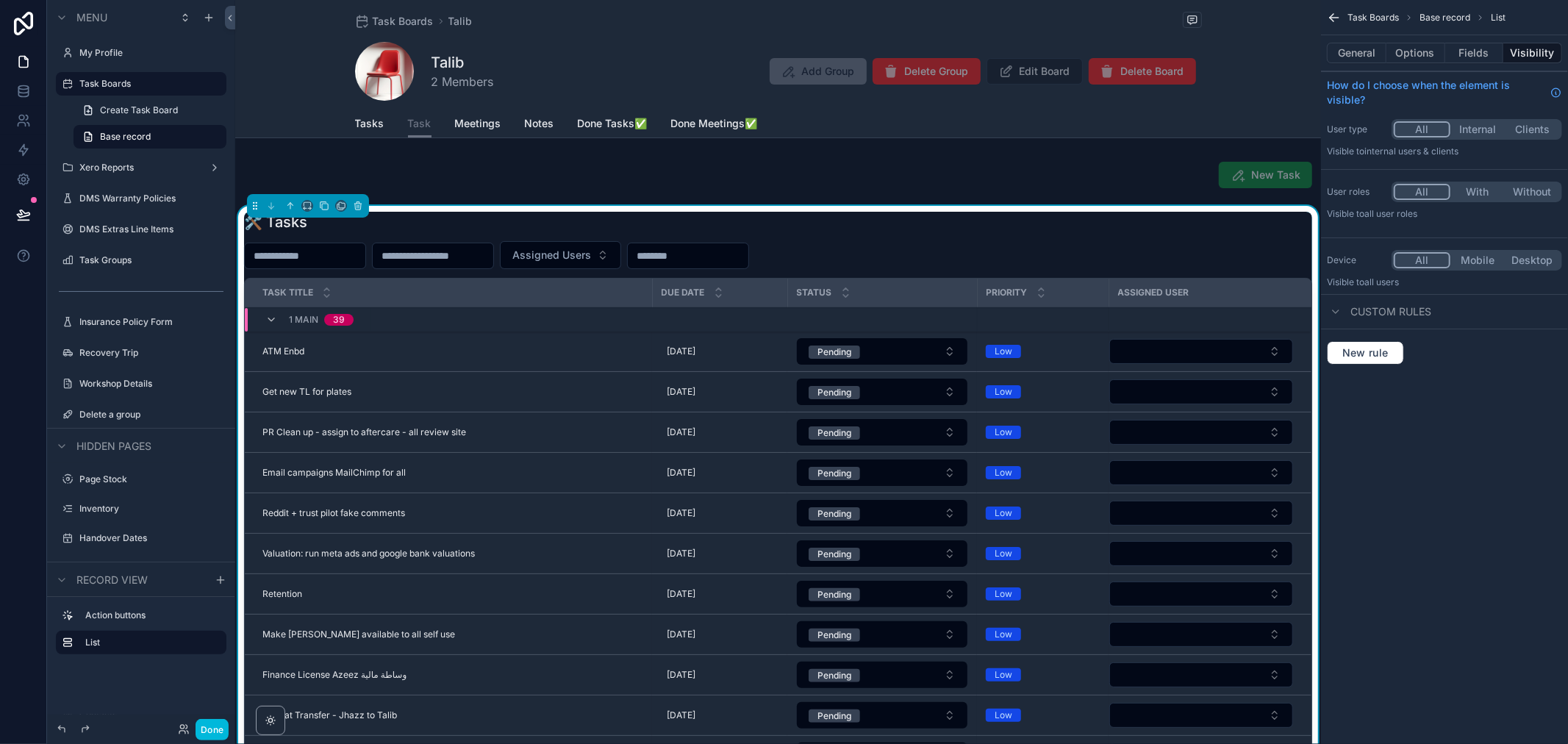
click at [1493, 255] on button "Mobile" at bounding box center [1478, 260] width 55 height 16
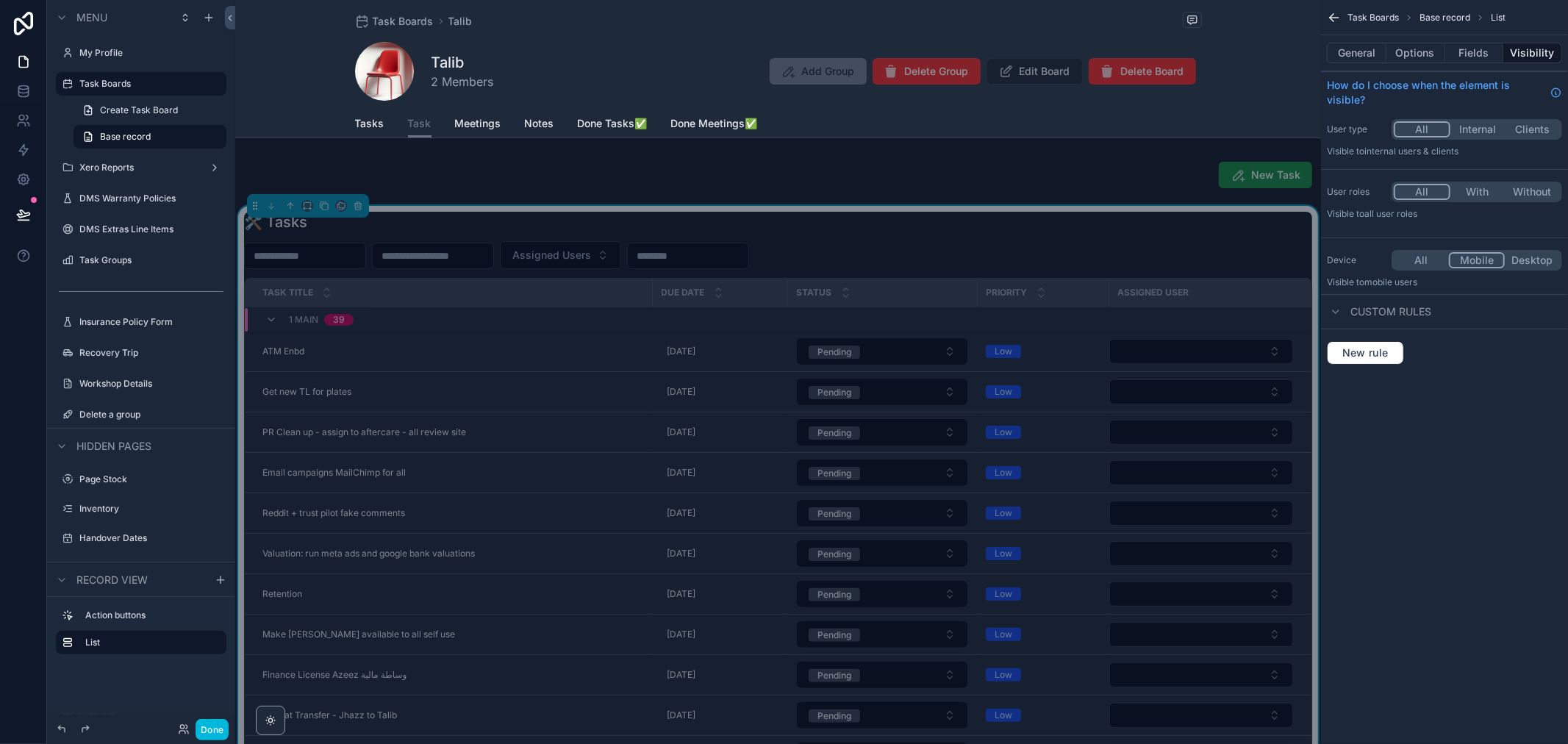
click at [365, 129] on span "Tasks" at bounding box center [369, 123] width 29 height 15
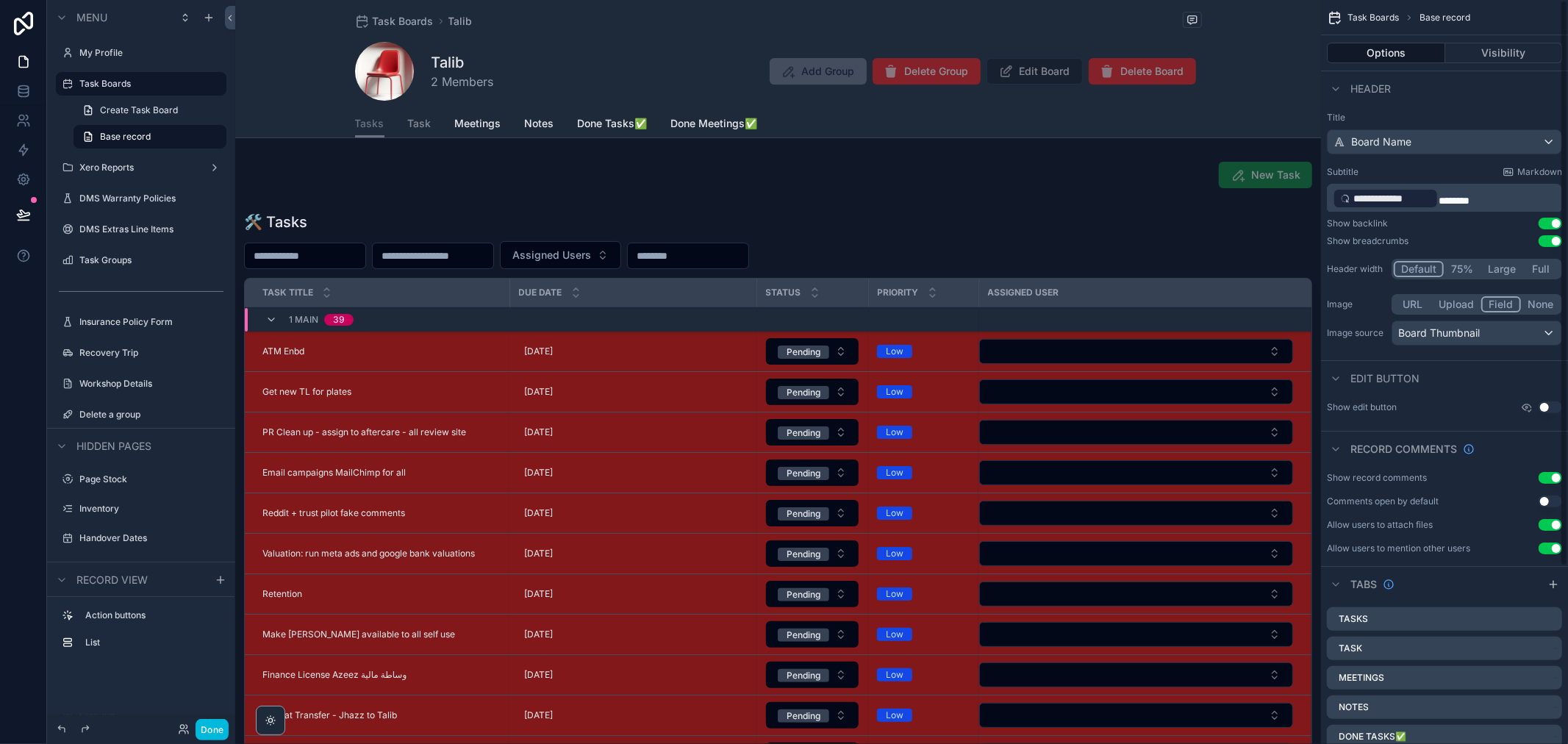
click at [1531, 47] on button "Visibility" at bounding box center [1504, 52] width 117 height 20
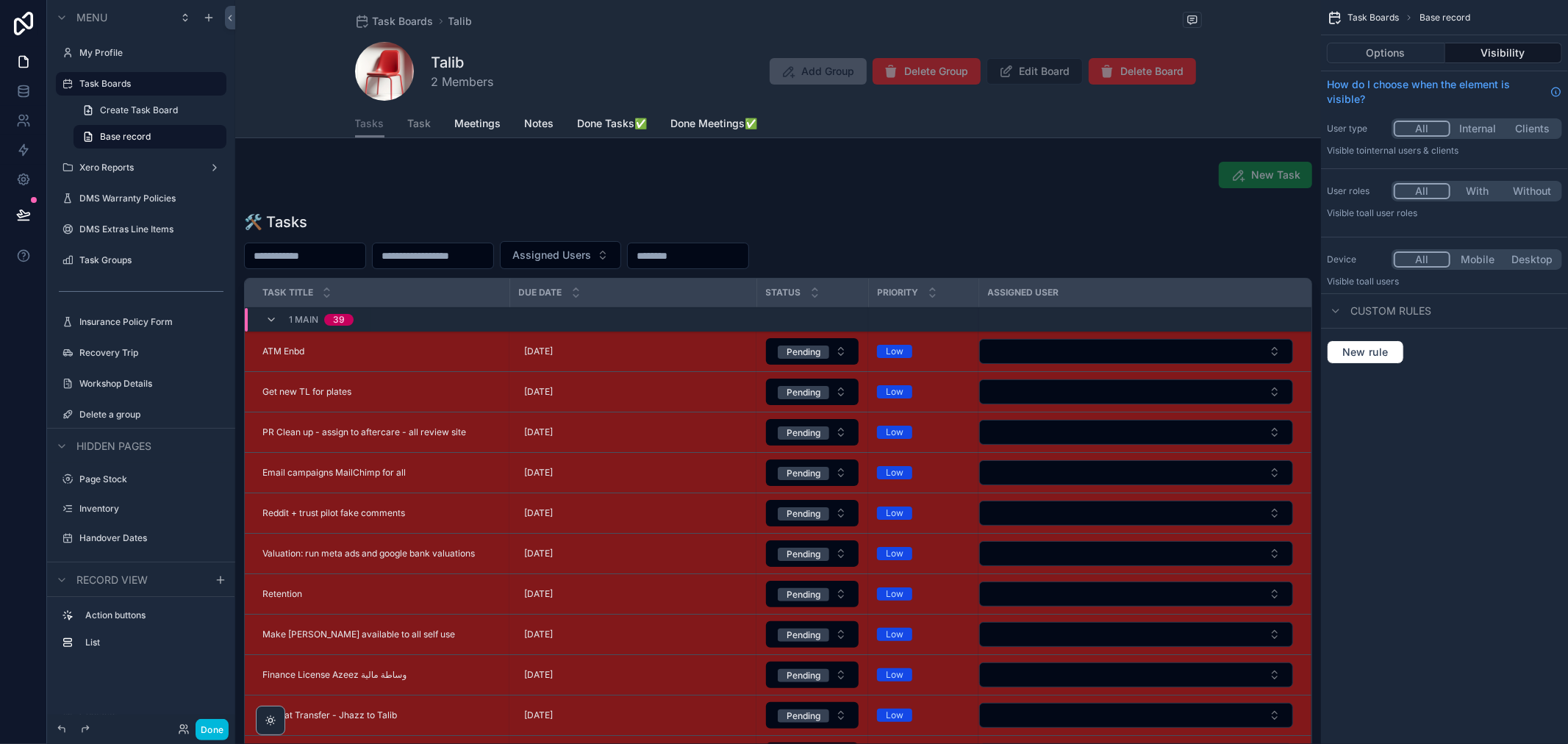
click at [1525, 261] on button "Desktop" at bounding box center [1532, 259] width 55 height 16
click at [414, 123] on span "Task" at bounding box center [420, 123] width 23 height 15
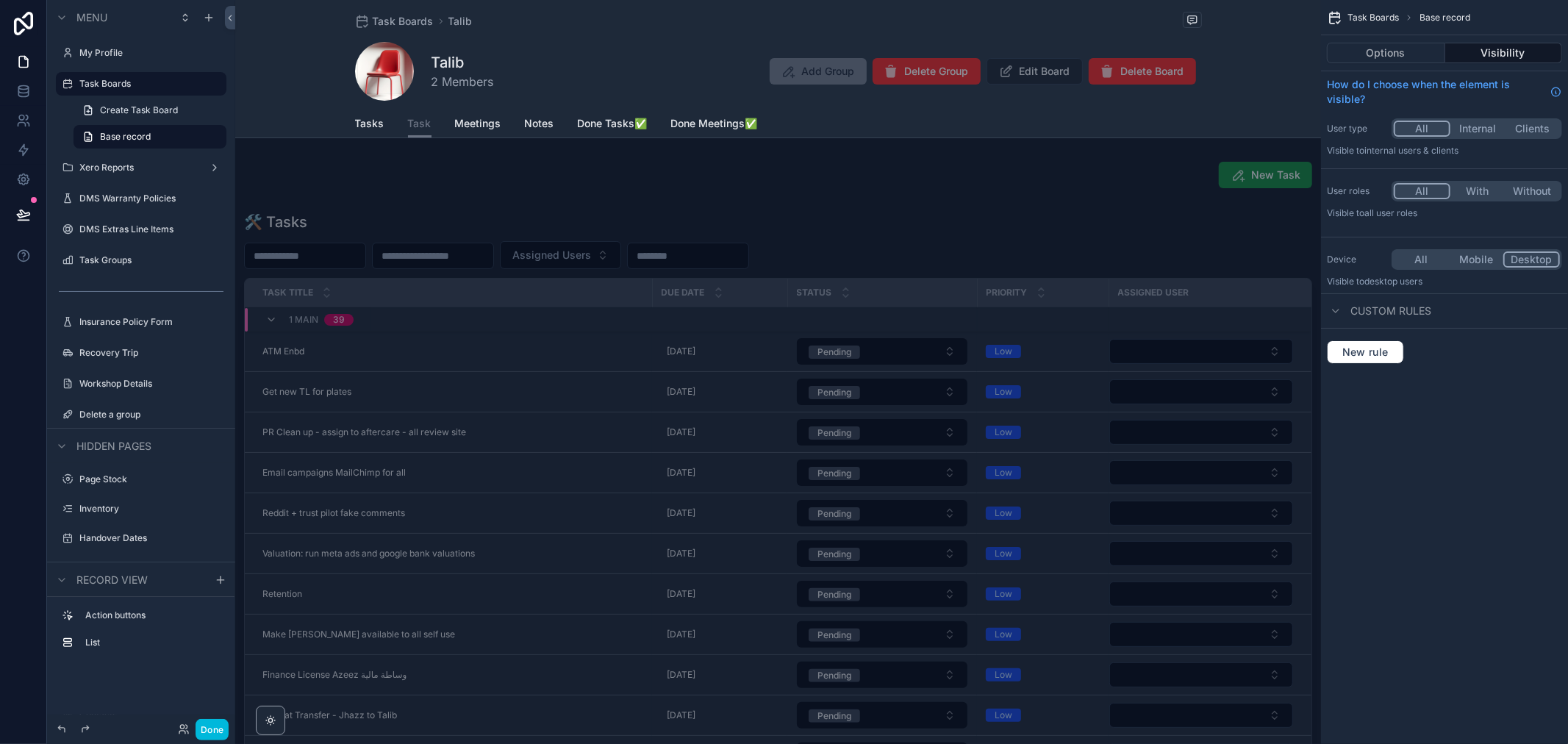
click at [1418, 49] on button "Options" at bounding box center [1387, 52] width 118 height 20
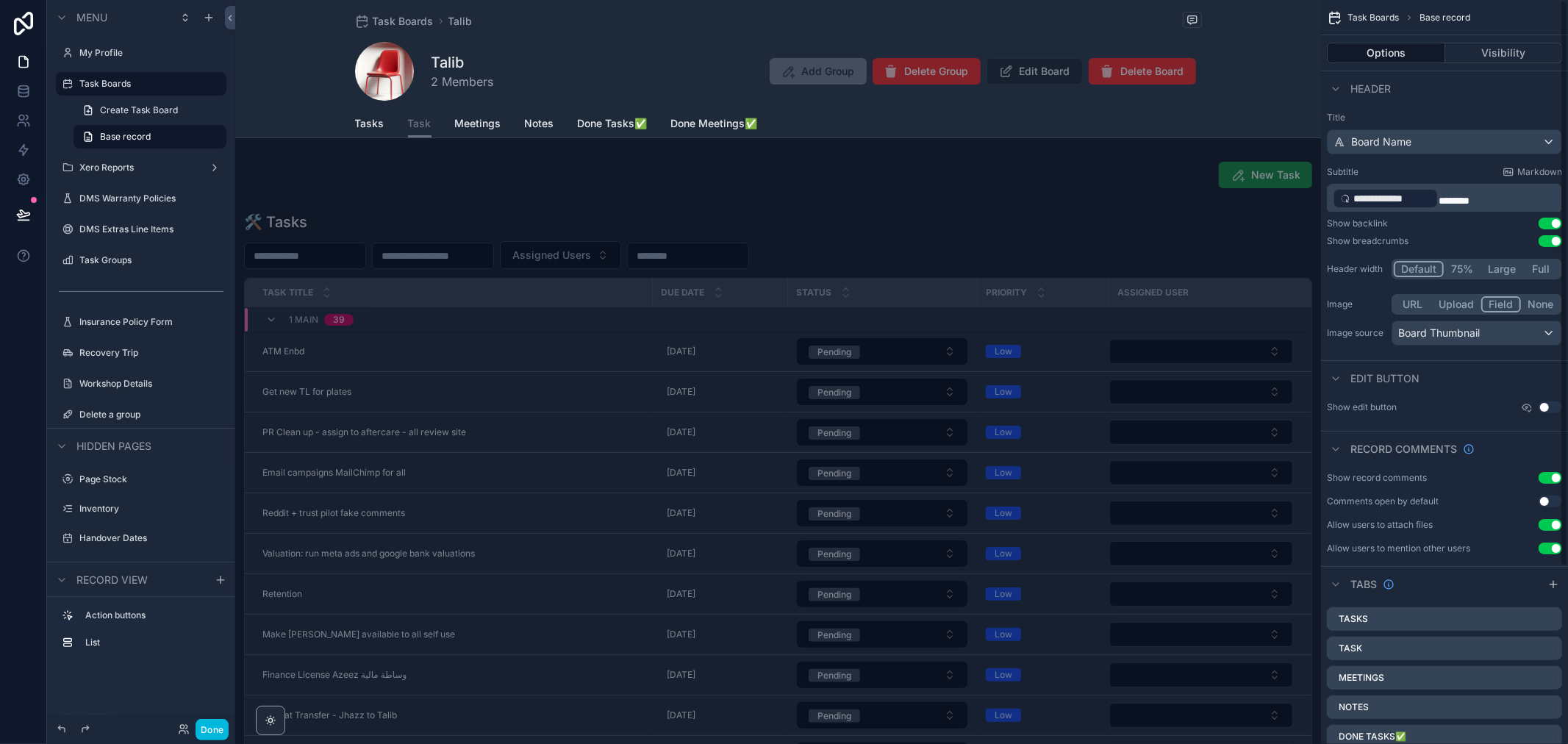
click at [953, 205] on div "scrollable content" at bounding box center [778, 527] width 1086 height 643
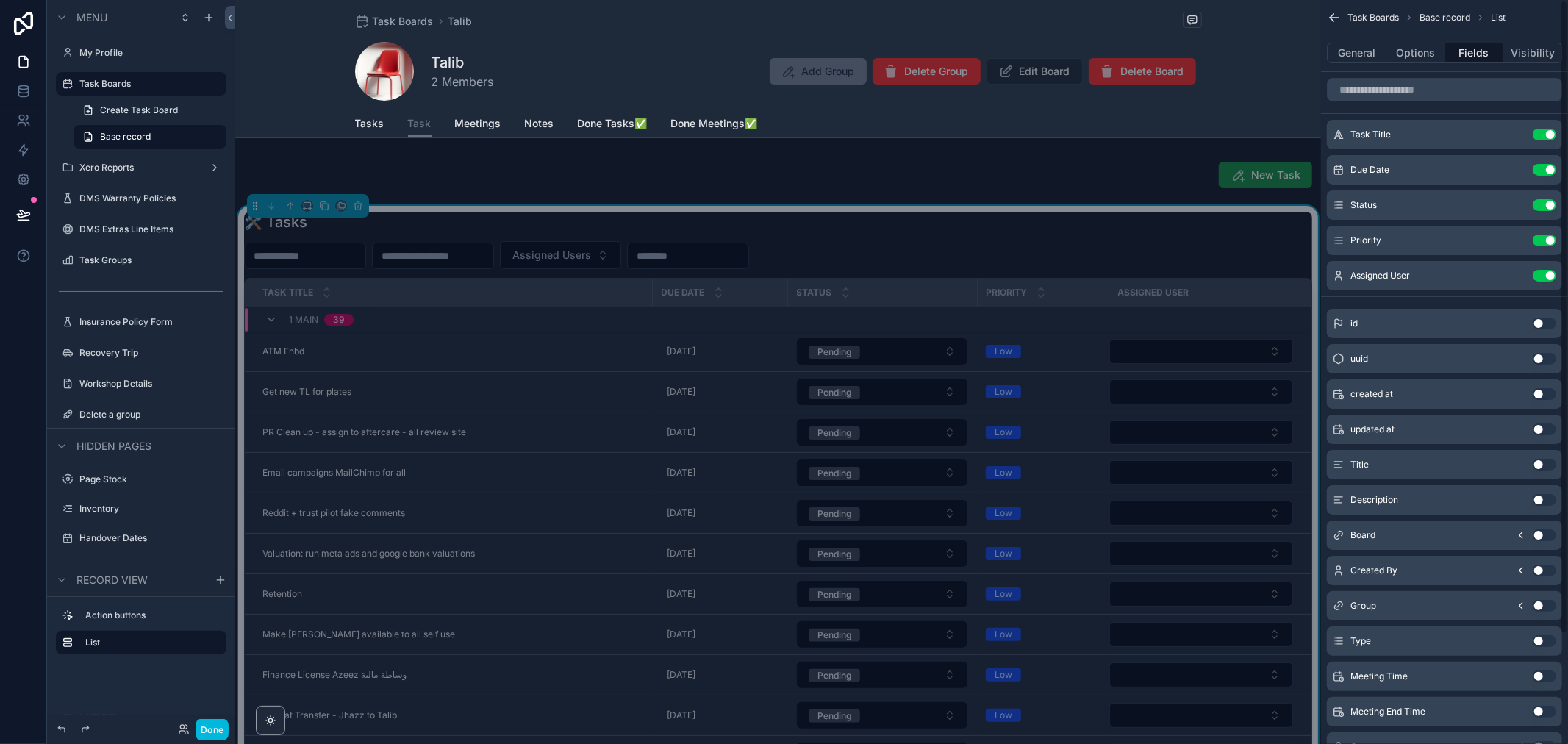
click at [950, 235] on div "🛠 Tasks Assigned Users Task Title Due Date Status Priority Assigned User 1 MAIN…" at bounding box center [778, 525] width 1068 height 626
click at [1542, 238] on button "Use setting" at bounding box center [1545, 240] width 23 height 12
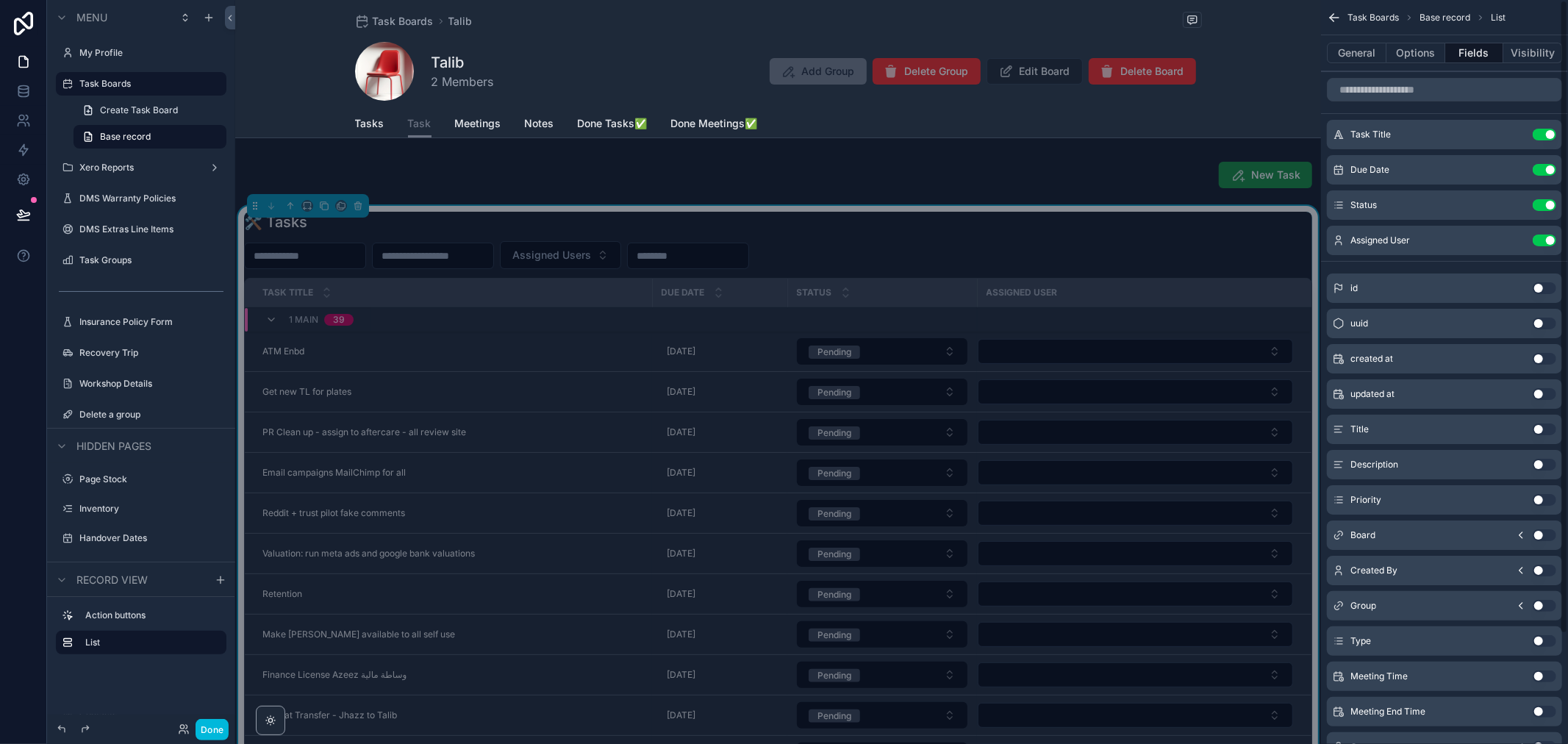
click at [1354, 52] on button "General" at bounding box center [1357, 52] width 59 height 20
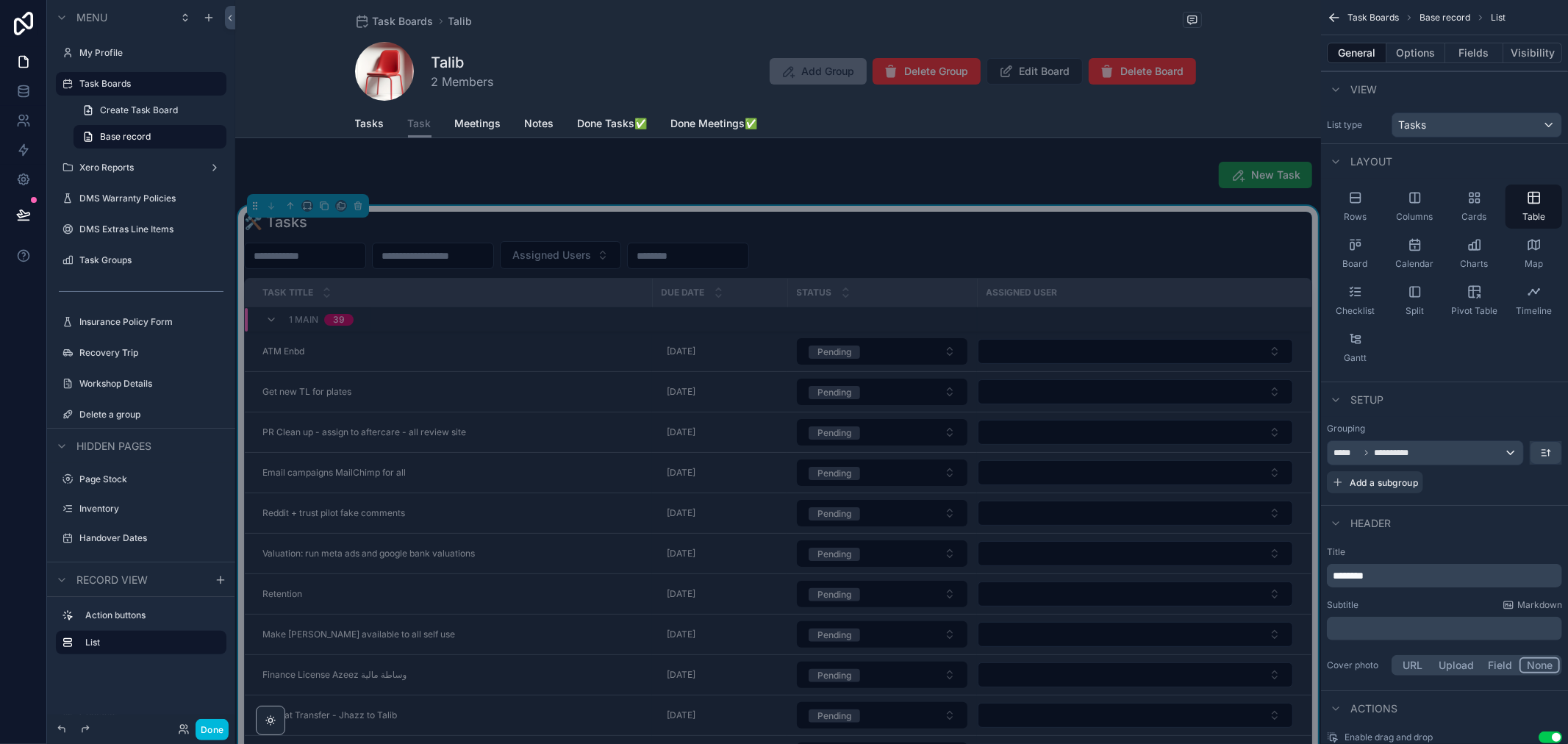
click at [1372, 206] on div "Rows" at bounding box center [1356, 206] width 56 height 45
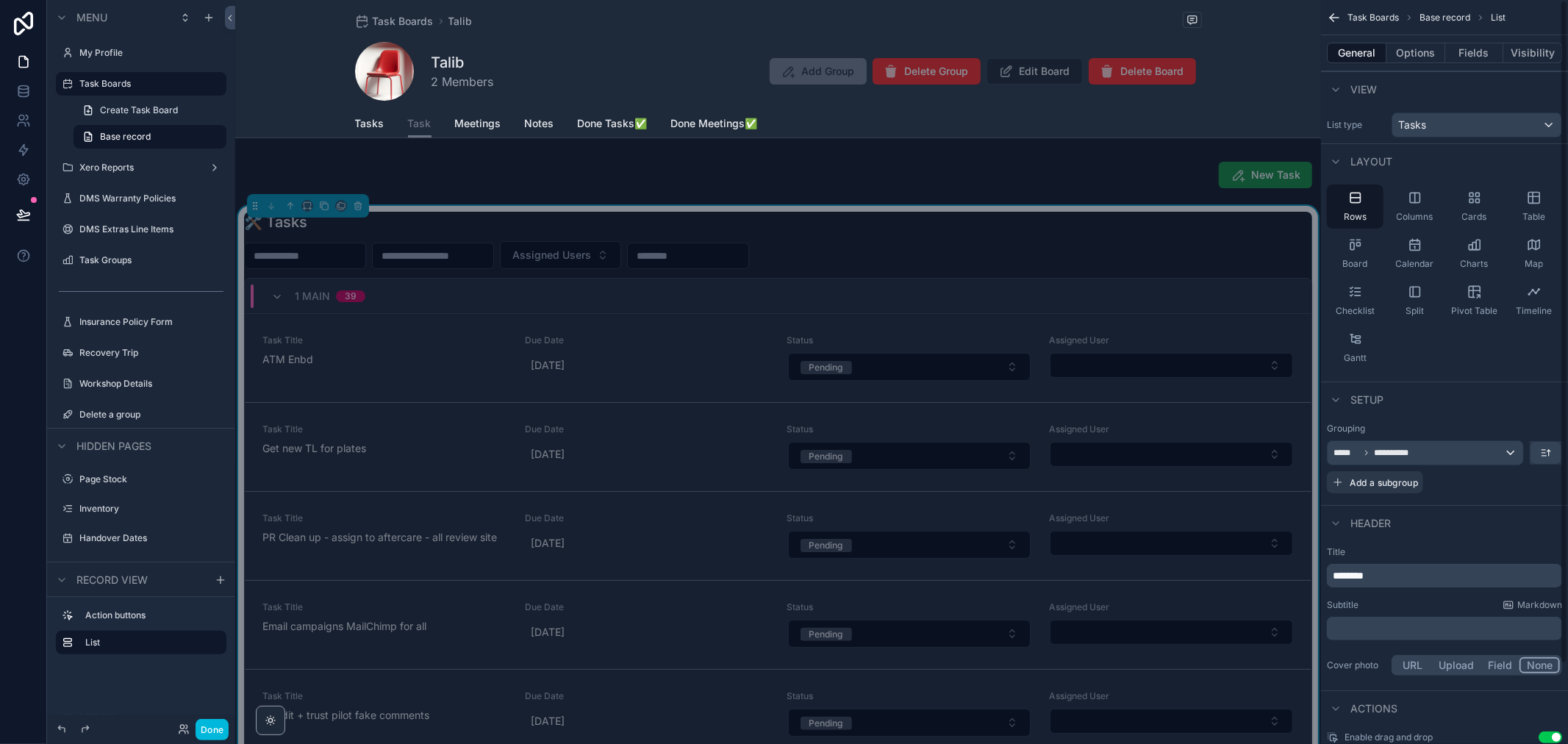
click at [1407, 49] on button "Options" at bounding box center [1416, 52] width 59 height 20
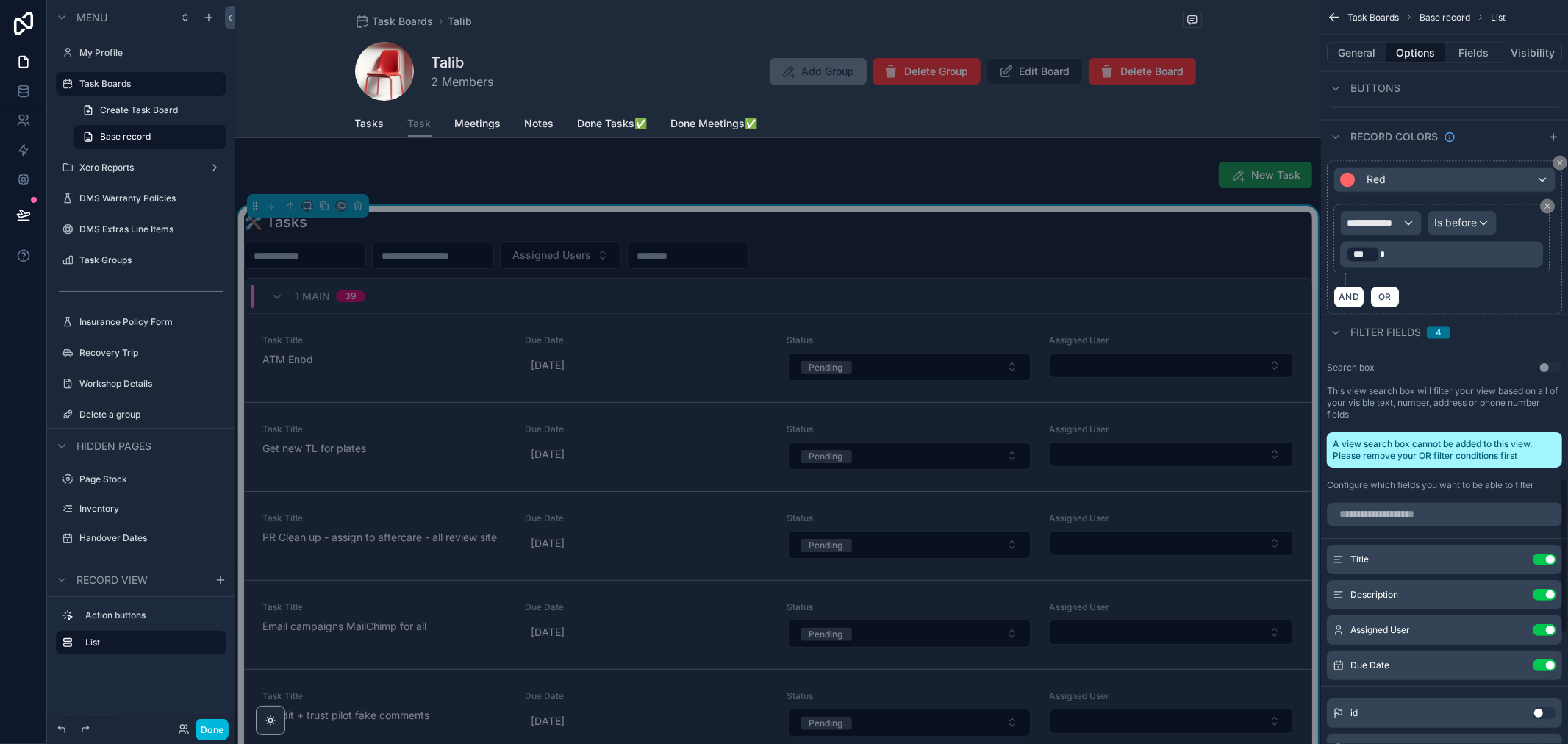
scroll to position [2286, 0]
click at [1376, 213] on div "**********" at bounding box center [1381, 225] width 80 height 23
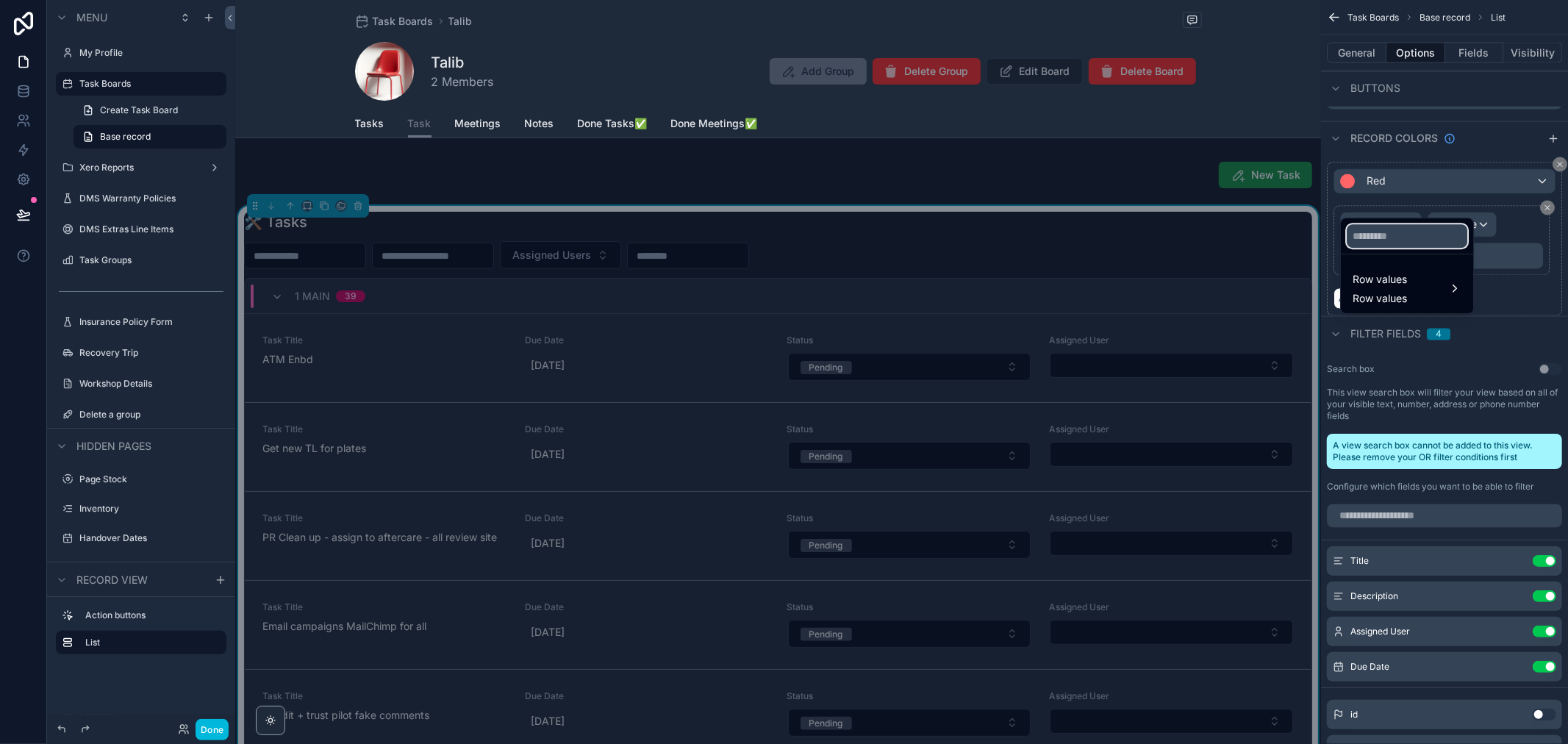
click at [1381, 241] on input "text" at bounding box center [1407, 235] width 120 height 23
type input "***"
click at [1375, 282] on span "Row values" at bounding box center [1380, 279] width 54 height 17
click at [1319, 287] on span "Due Date" at bounding box center [1307, 291] width 45 height 17
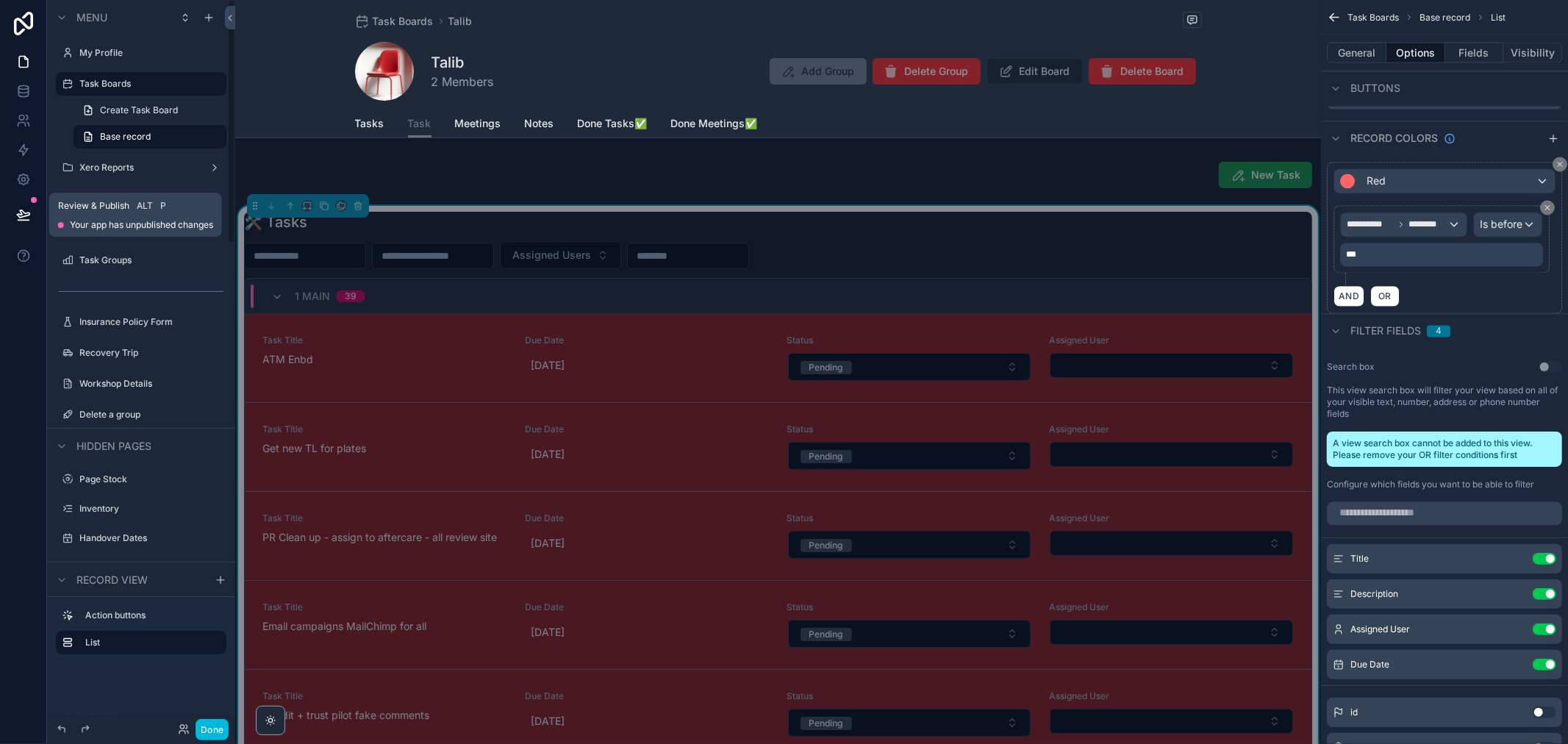
click at [32, 217] on button at bounding box center [23, 214] width 32 height 41
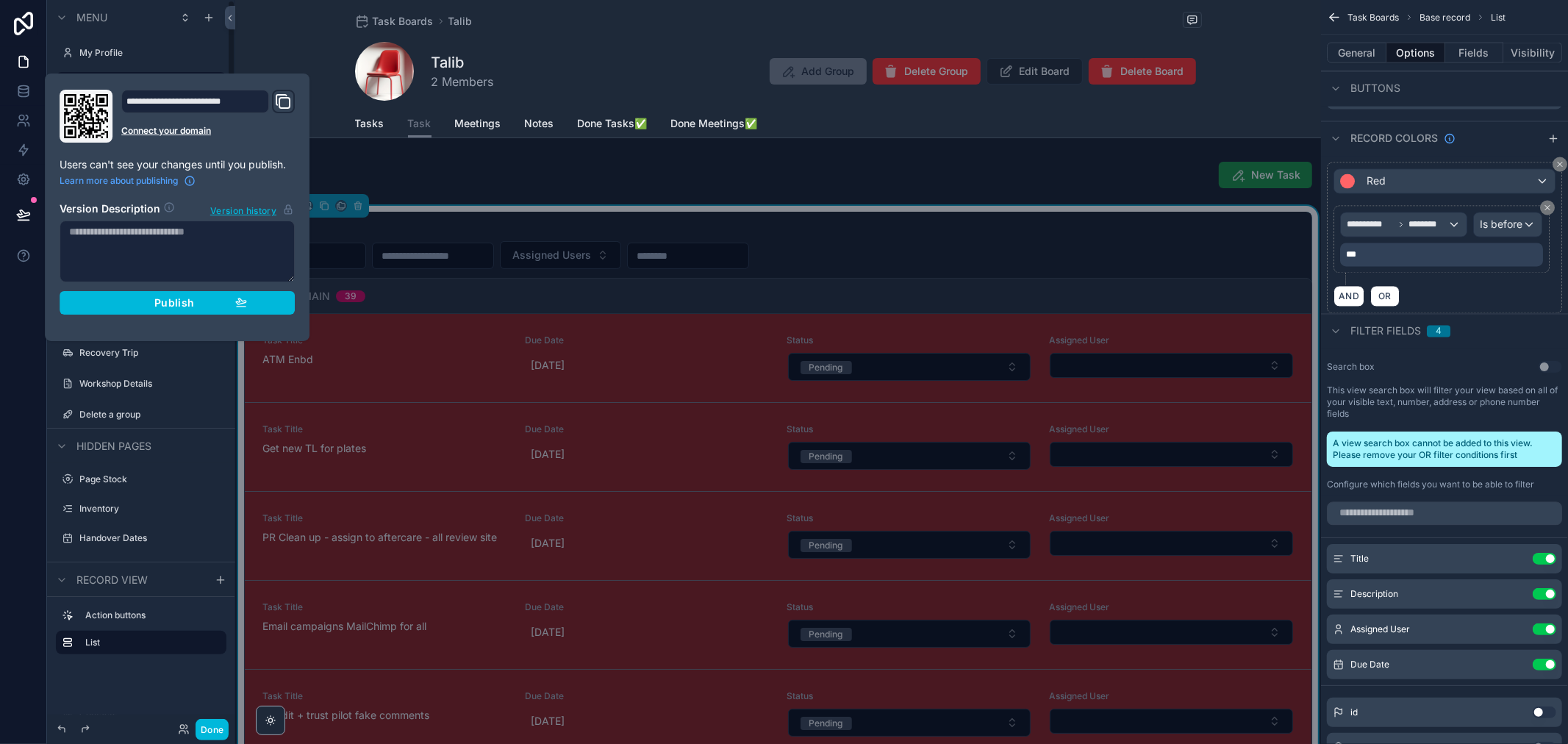
click at [157, 311] on button "Publish" at bounding box center [176, 302] width 235 height 23
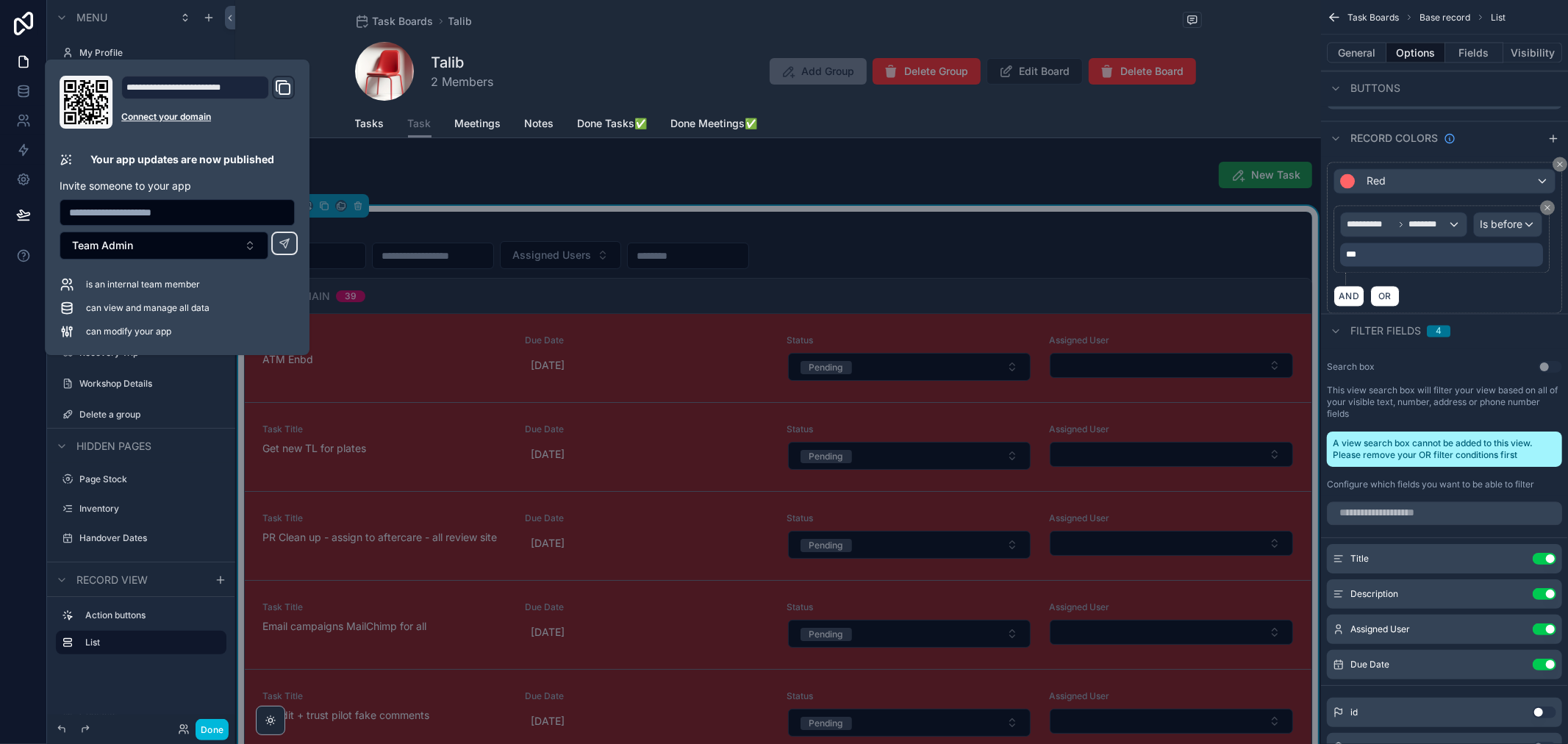
click at [330, 113] on div "Tasks Task Meetings Notes Done Tasks✅ Done Meetings✅" at bounding box center [778, 123] width 1068 height 28
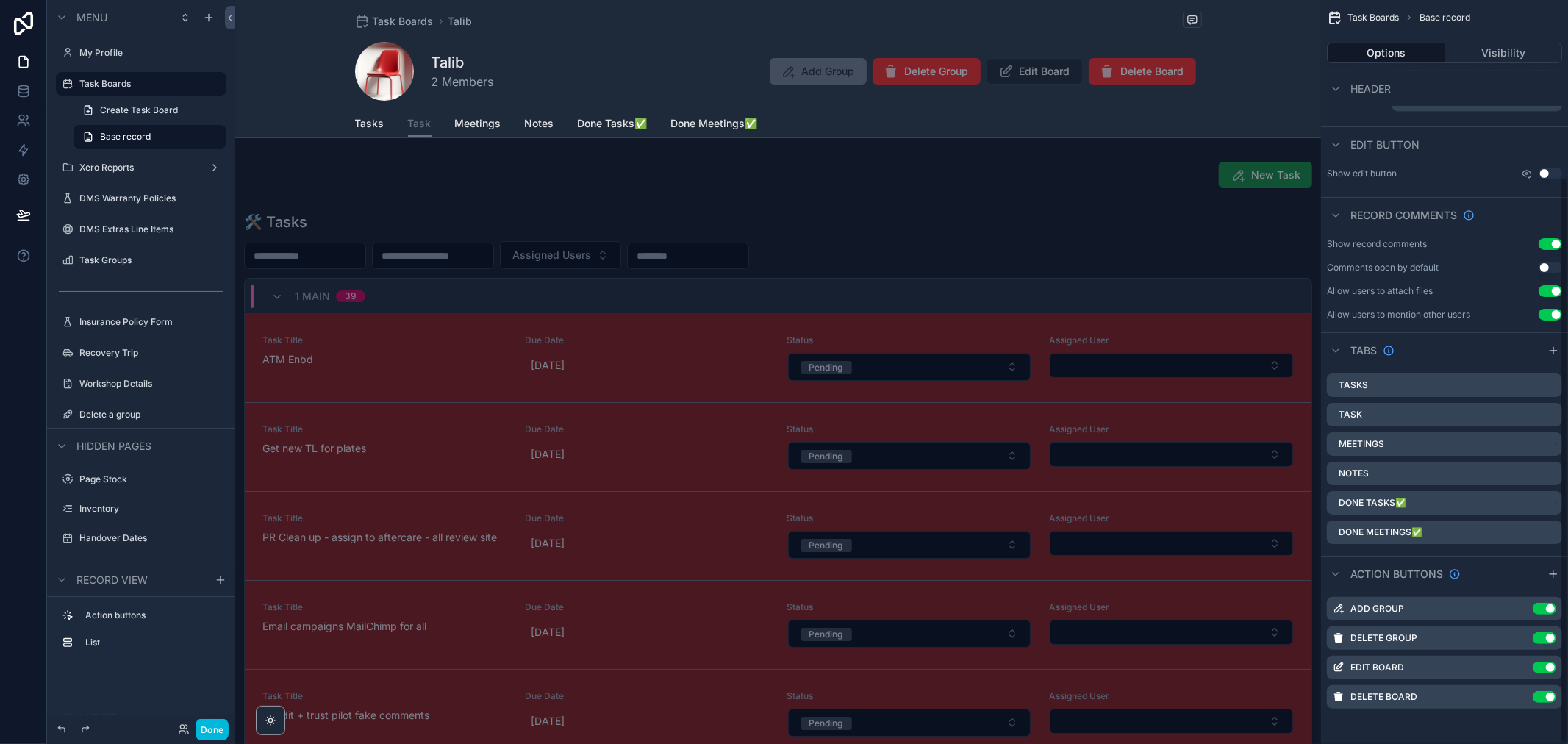
scroll to position [232, 0]
click at [1491, 59] on button "Visibility" at bounding box center [1504, 52] width 117 height 20
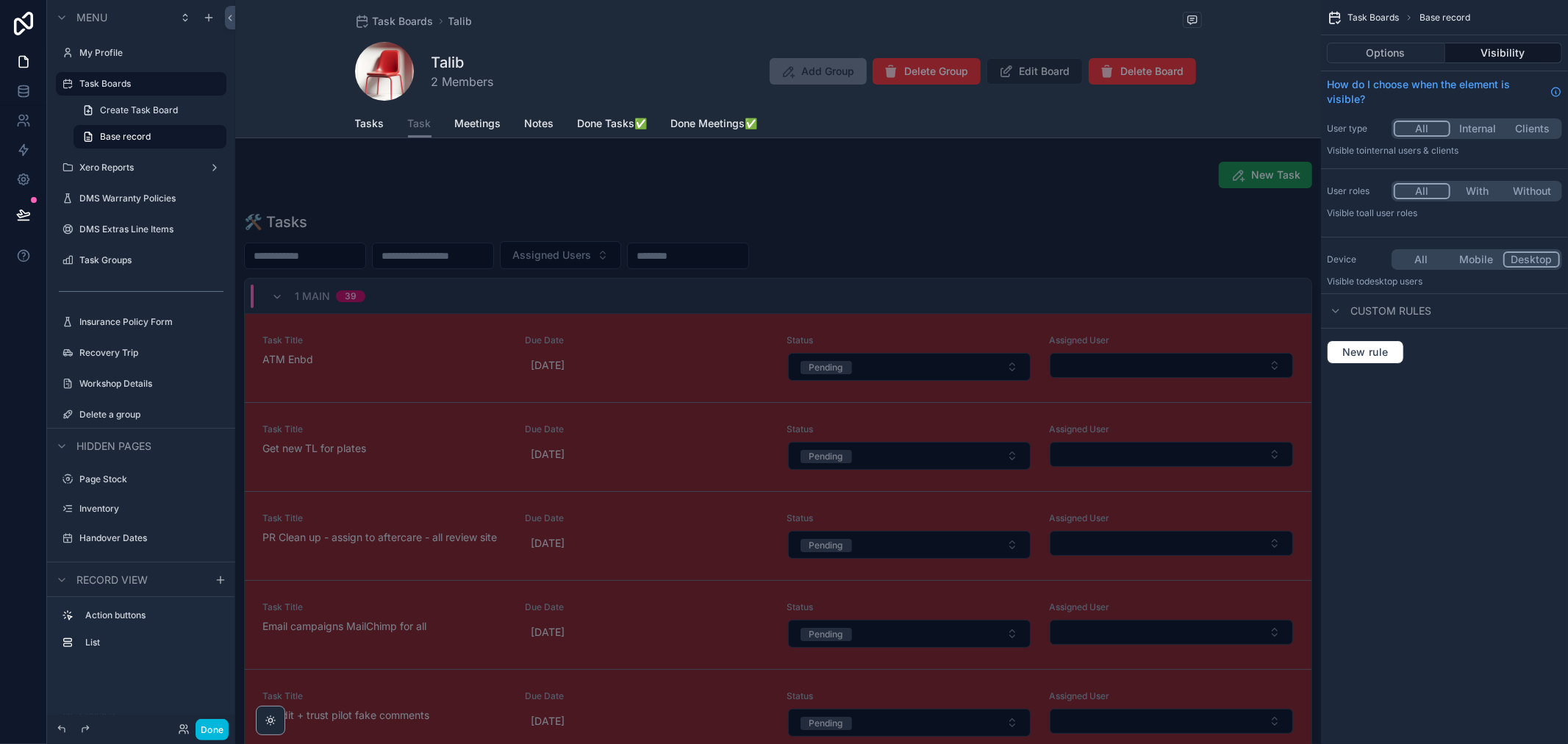
scroll to position [0, 0]
click at [1416, 259] on button "All" at bounding box center [1422, 259] width 55 height 16
click at [22, 221] on icon at bounding box center [23, 214] width 15 height 15
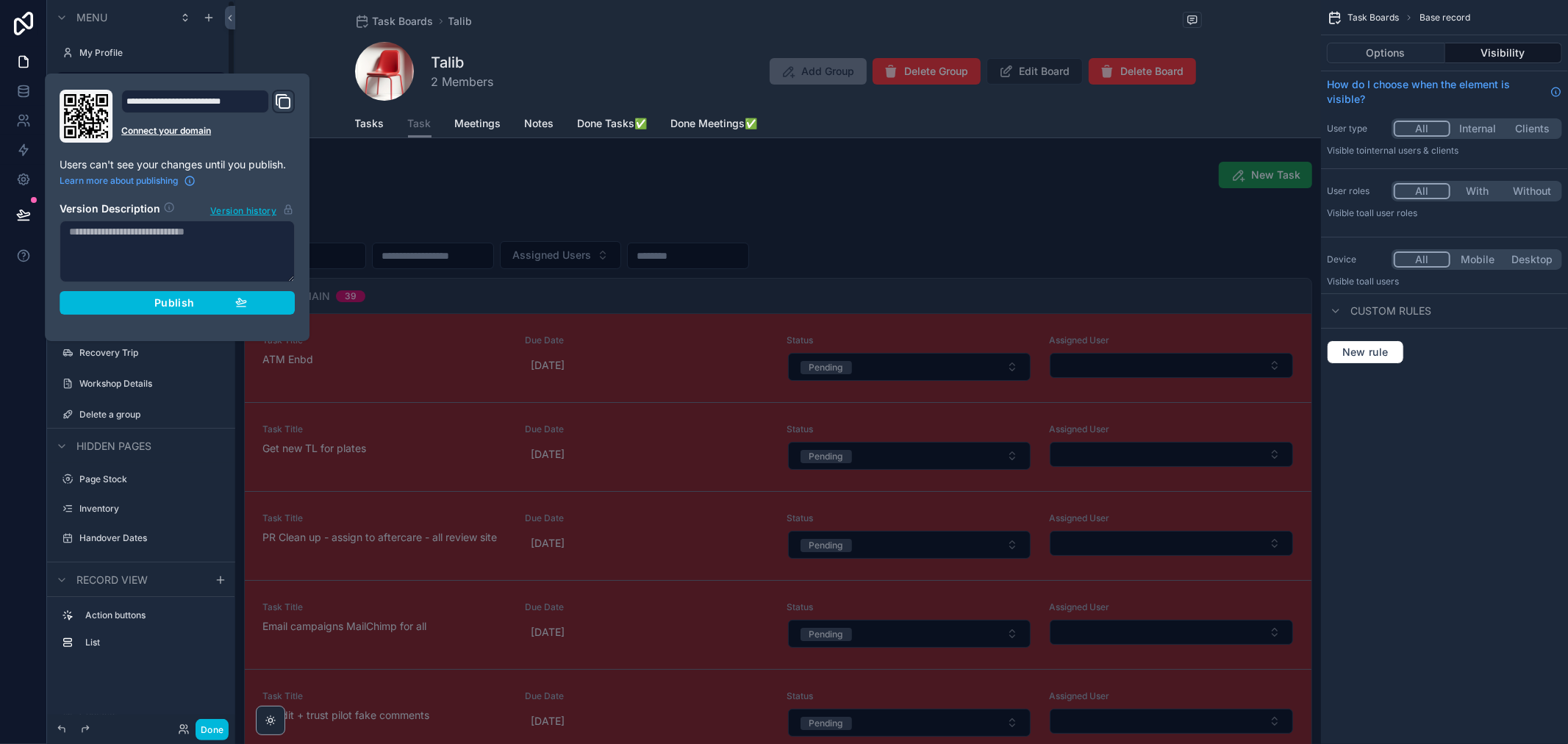
click at [159, 309] on span "Publish" at bounding box center [173, 303] width 40 height 14
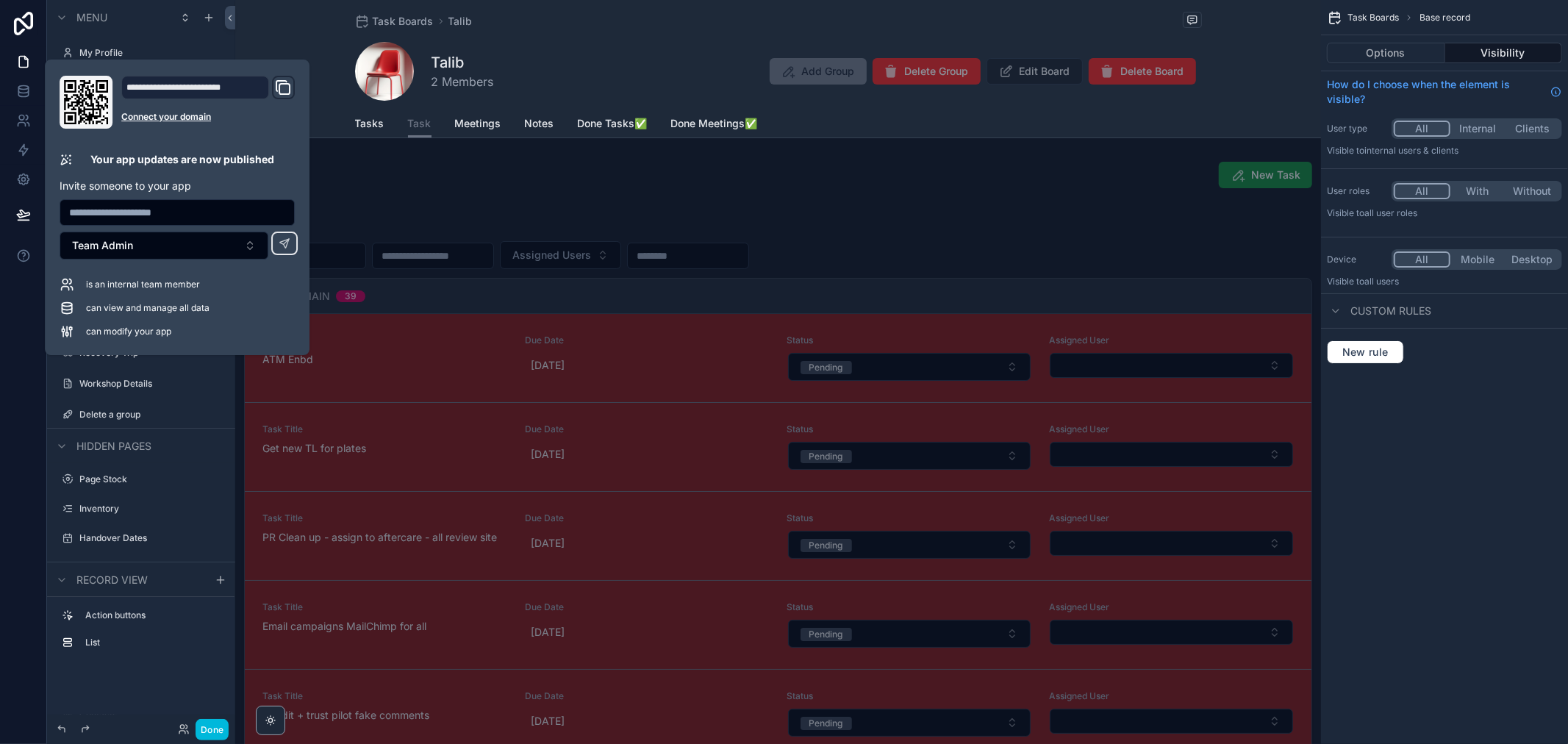
click at [364, 130] on span "Tasks" at bounding box center [369, 123] width 29 height 15
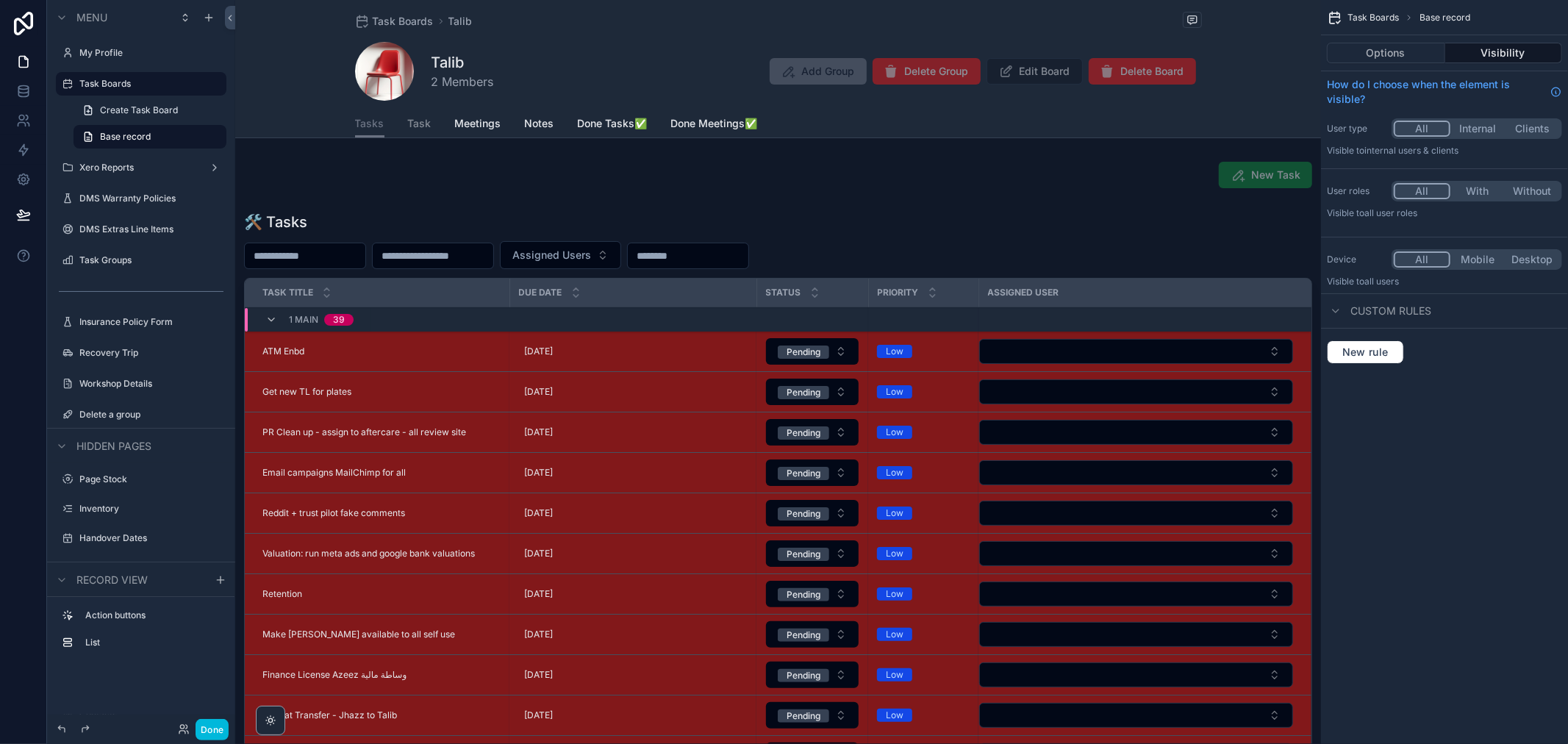
click at [586, 55] on div "Talib 2 Members Add Group Delete Group Edit Board Delete Board" at bounding box center [778, 71] width 847 height 59
click at [334, 88] on div "Task Boards Talib Talib 2 Members Add Group Delete Group Edit Board Delete Boar…" at bounding box center [778, 69] width 1086 height 139
click at [133, 85] on label "Task Boards" at bounding box center [148, 83] width 139 height 12
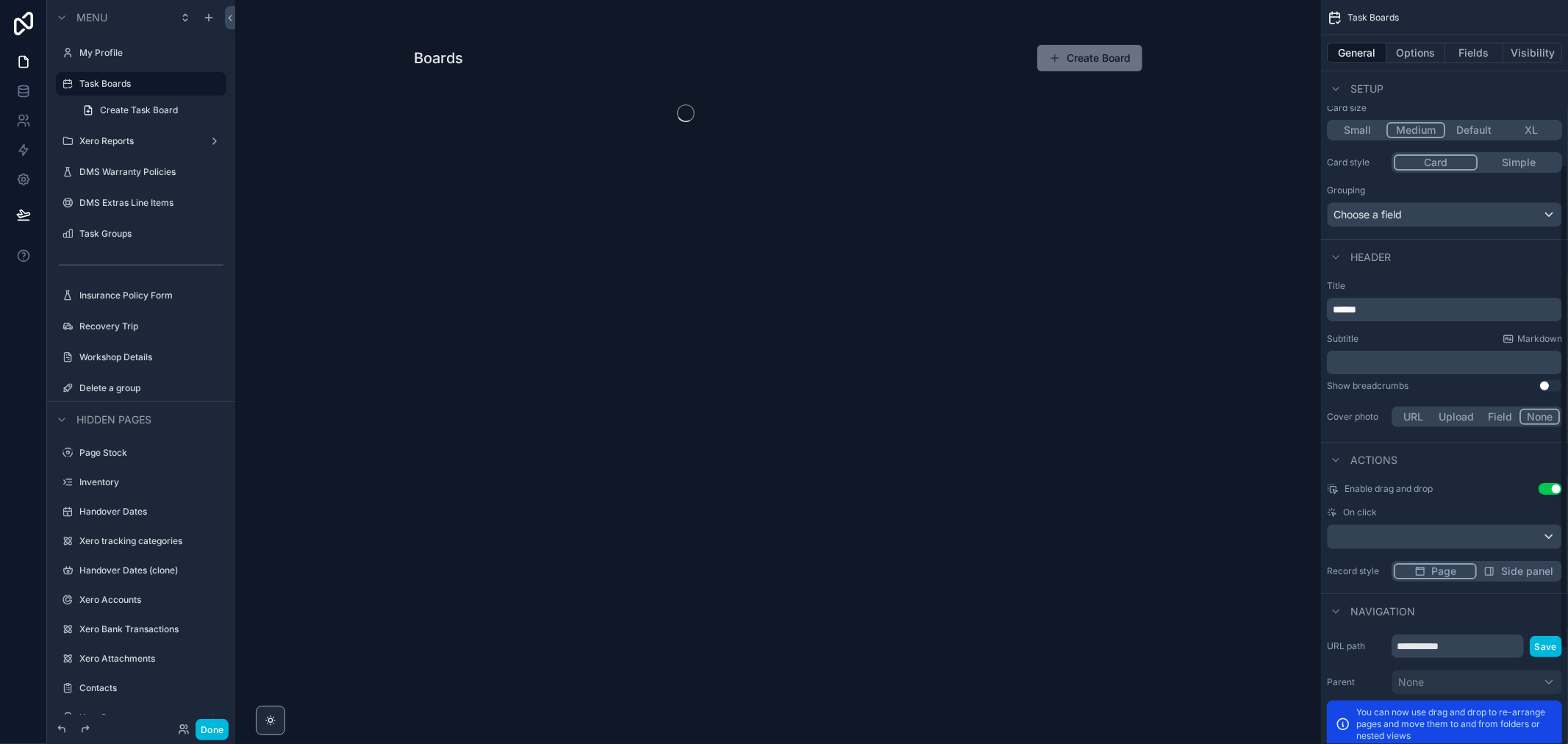
scroll to position [233, 0]
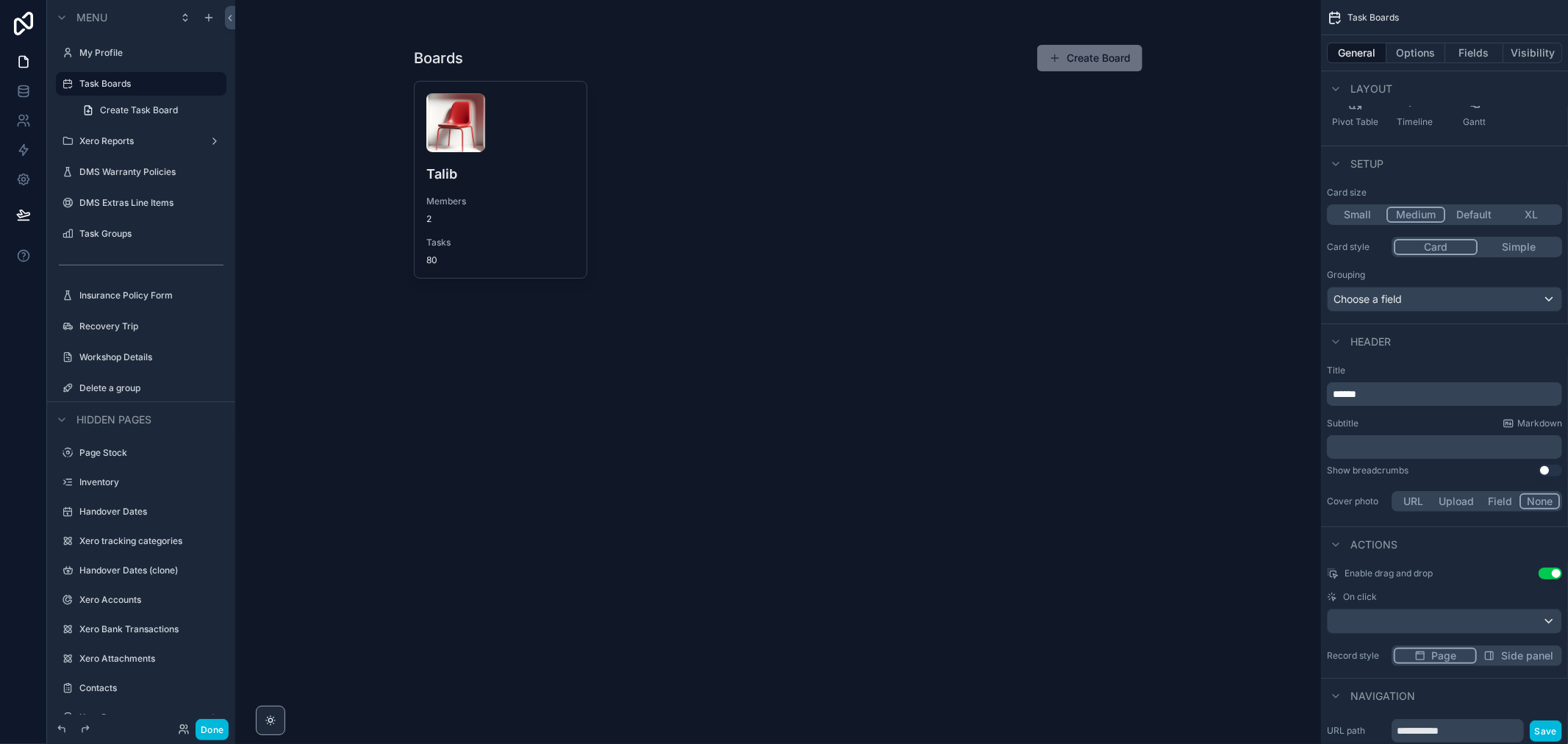
click at [522, 208] on div "Members 2" at bounding box center [500, 210] width 148 height 29
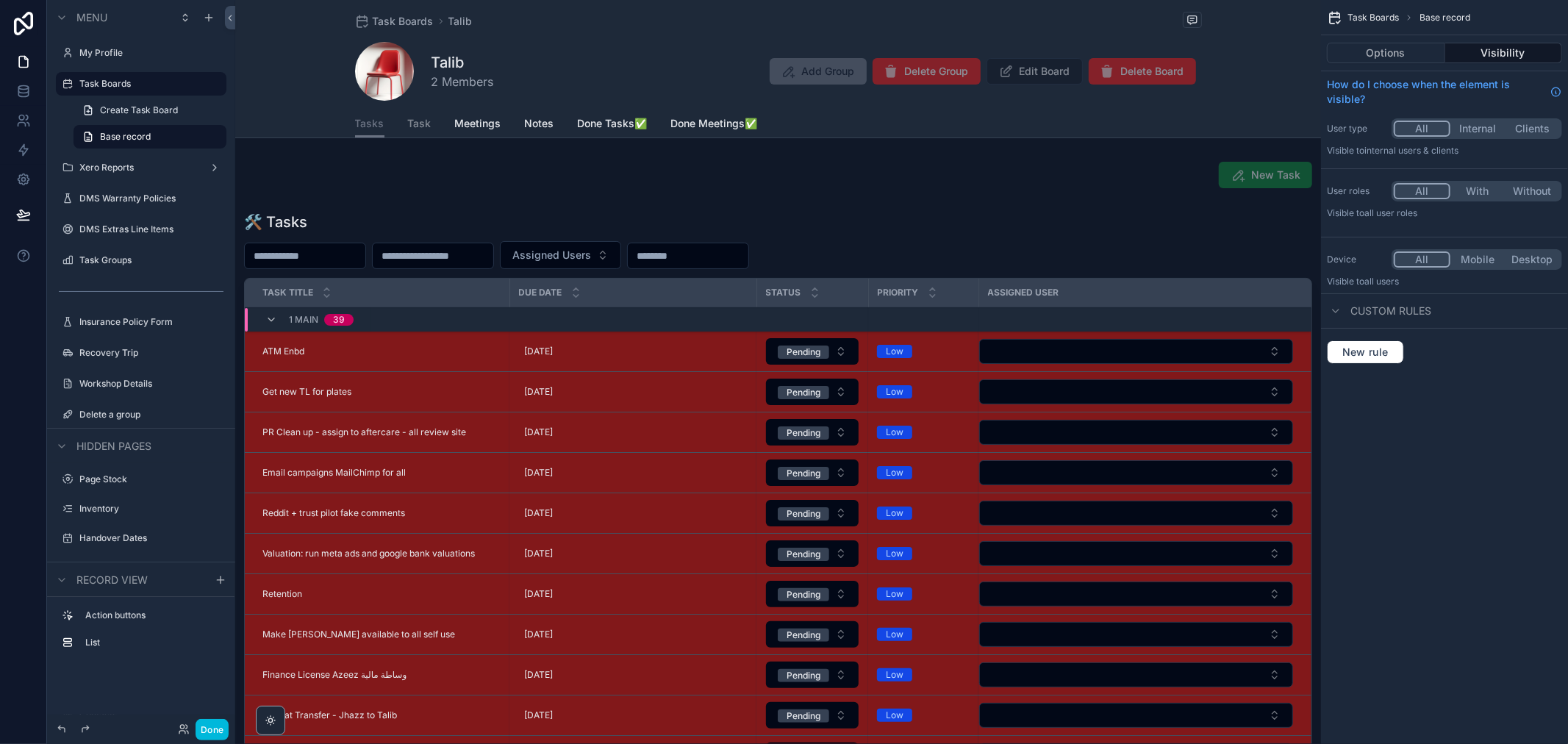
click at [306, 121] on div "Tasks Task Meetings Notes Done Tasks✅ Done Meetings✅" at bounding box center [778, 123] width 1068 height 28
click at [1377, 53] on button "Options" at bounding box center [1387, 52] width 118 height 20
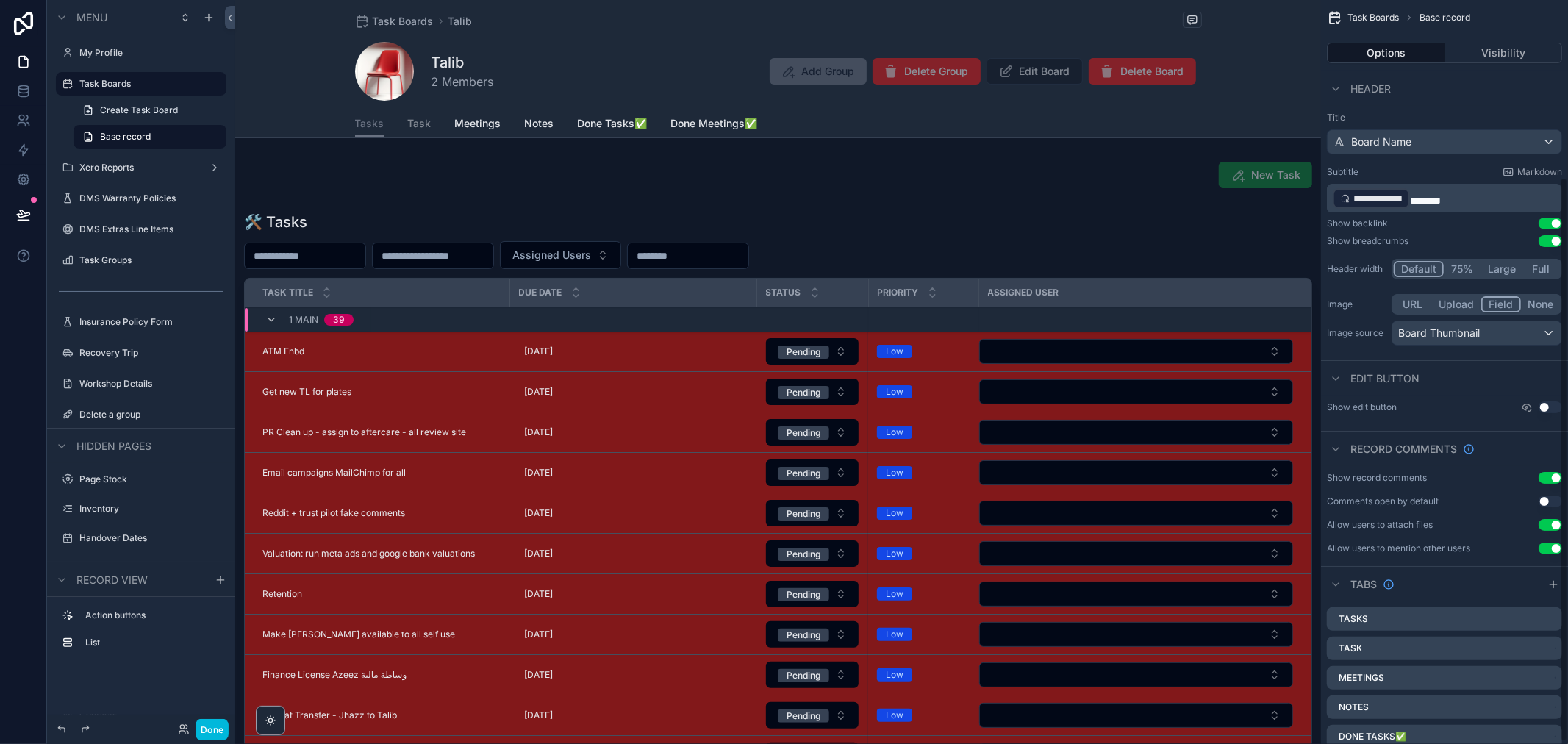
scroll to position [232, 0]
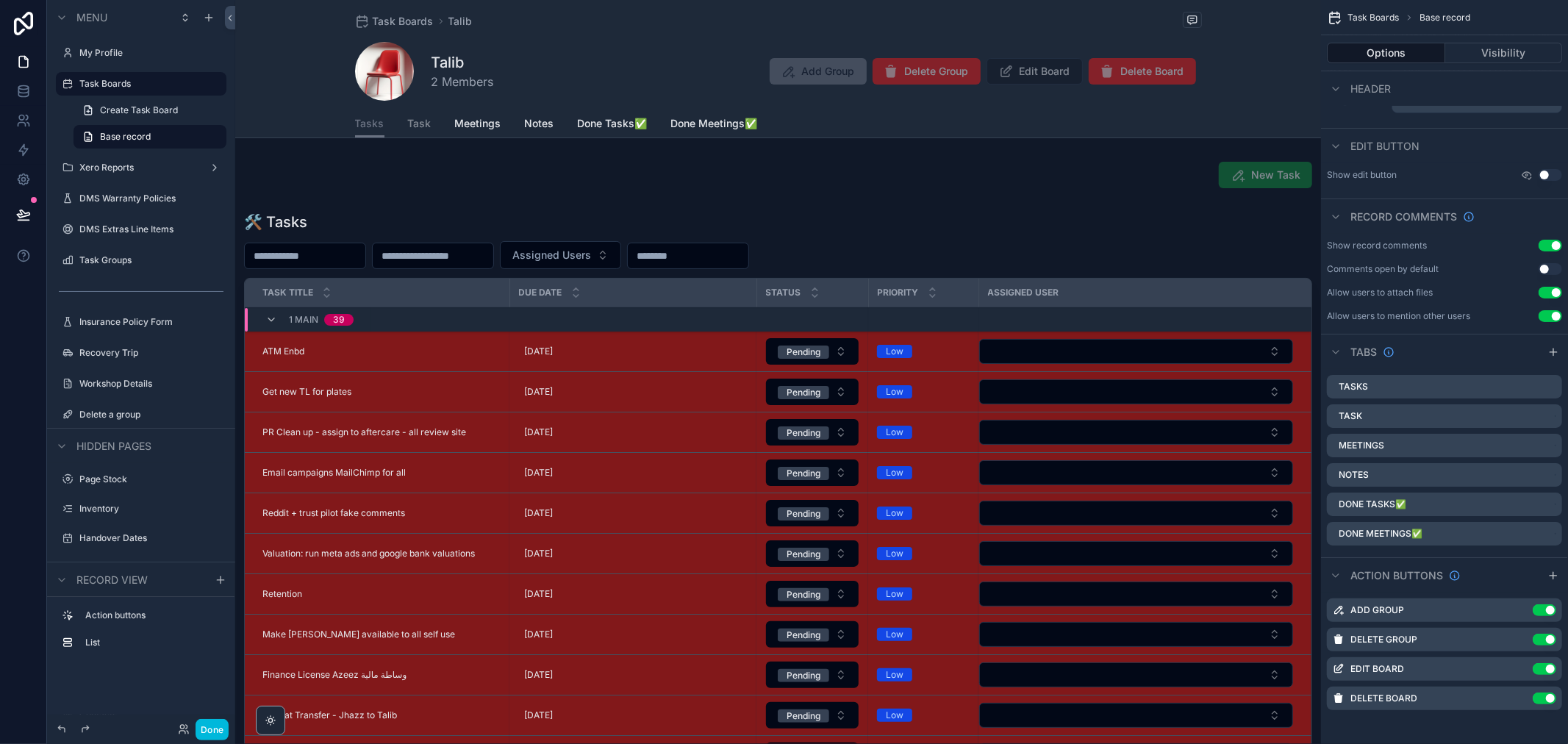
click at [0, 0] on icon "scrollable content" at bounding box center [0, 0] width 0 height 0
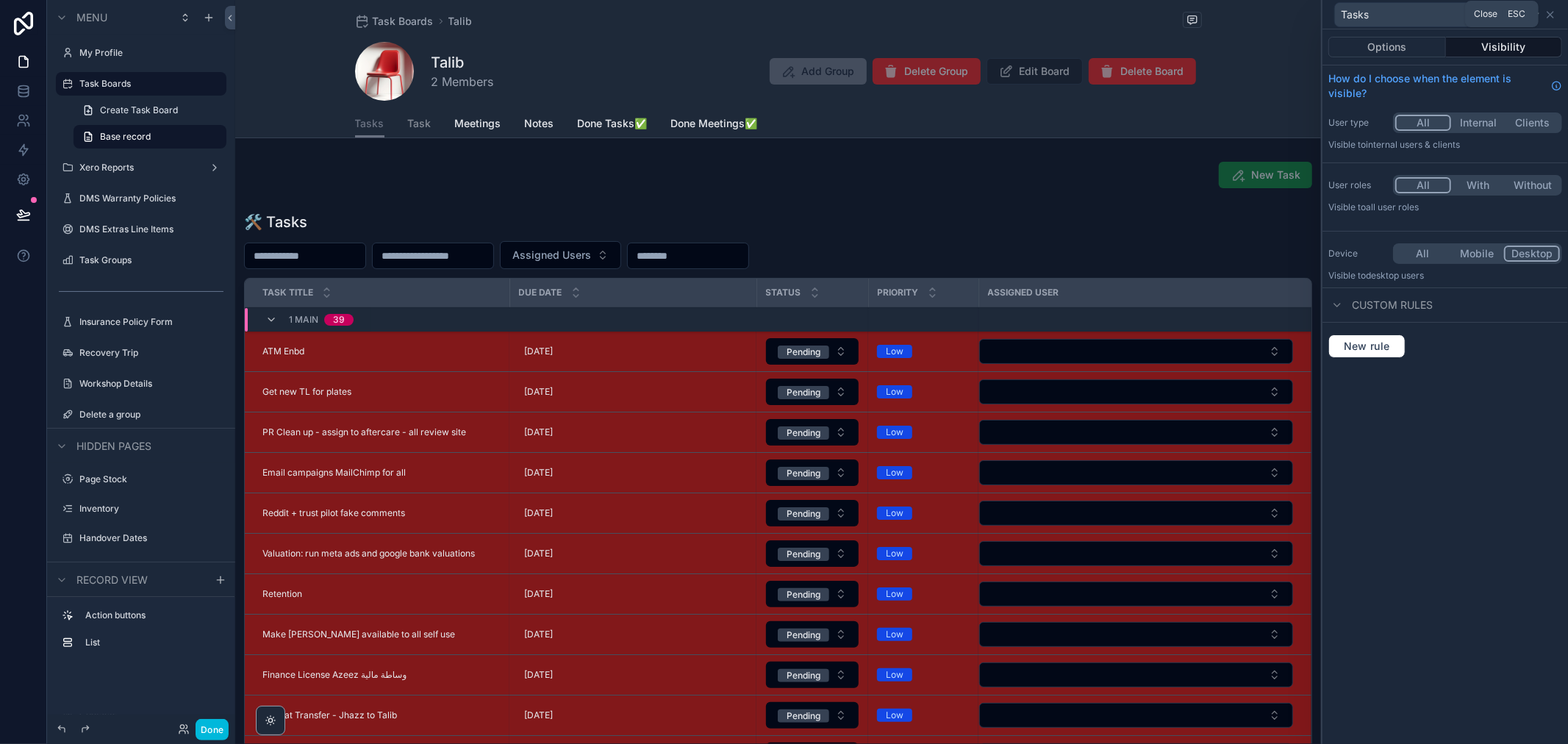
click at [1552, 11] on icon at bounding box center [1551, 15] width 12 height 12
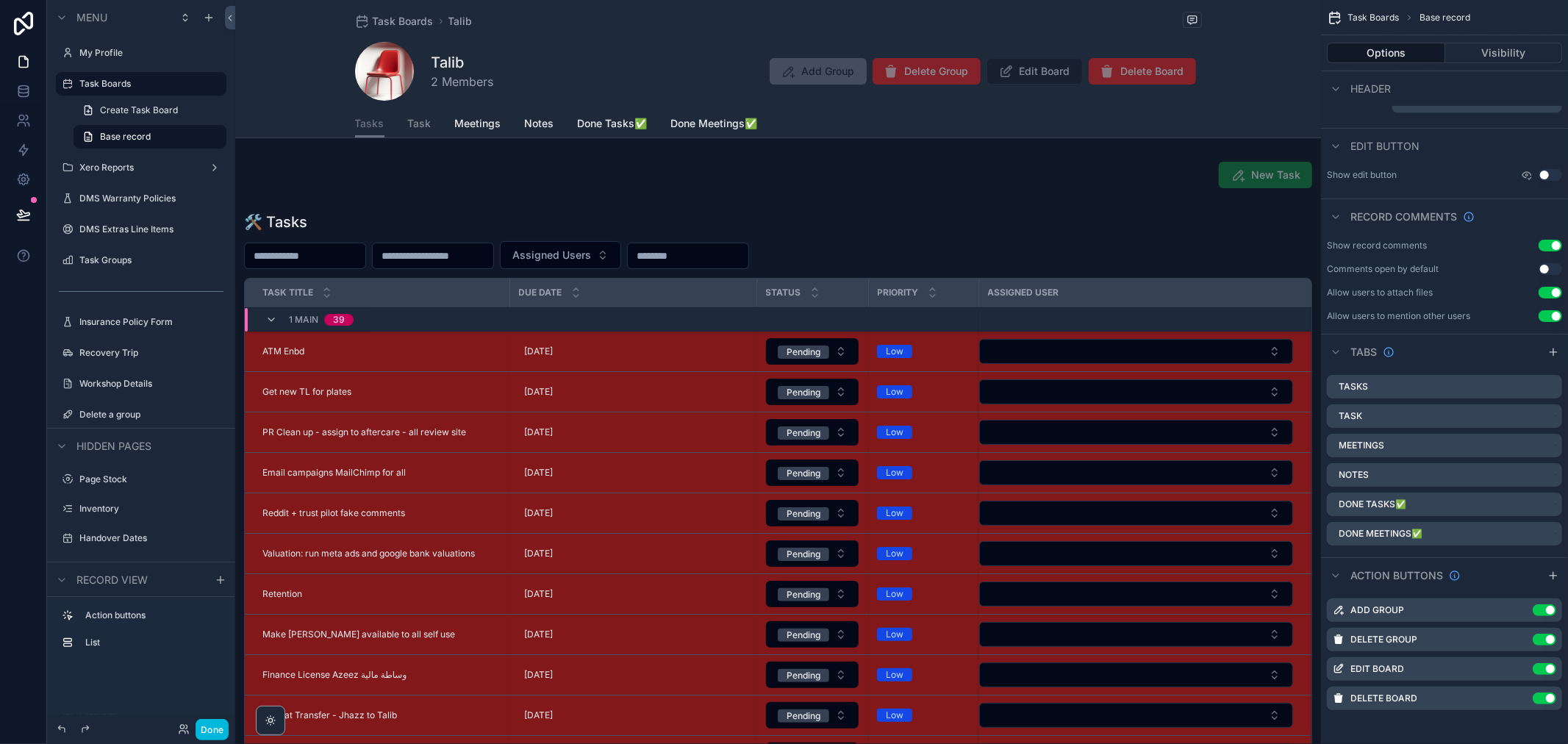
click at [0, 0] on icon "scrollable content" at bounding box center [0, 0] width 0 height 0
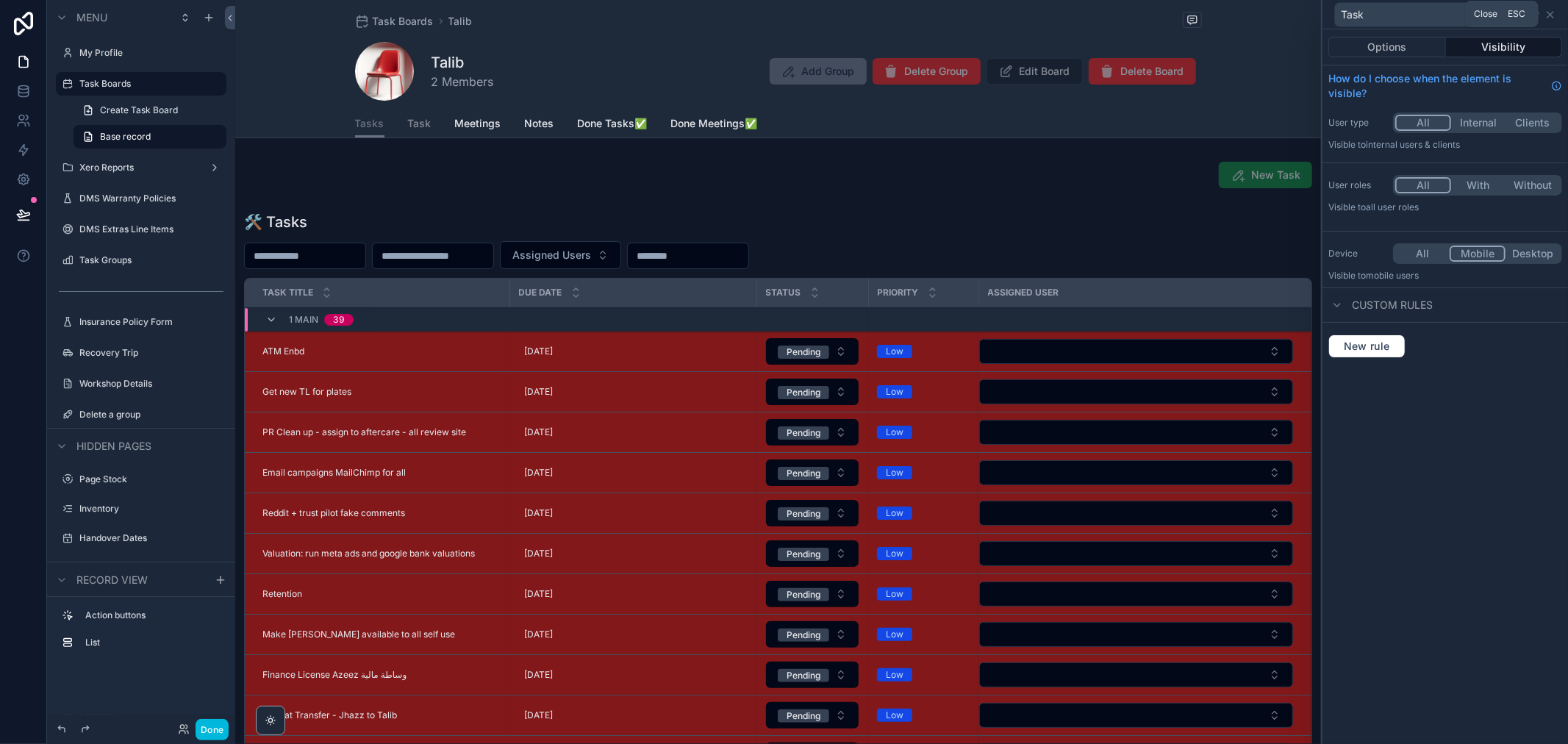
click at [1552, 16] on icon at bounding box center [1551, 15] width 6 height 6
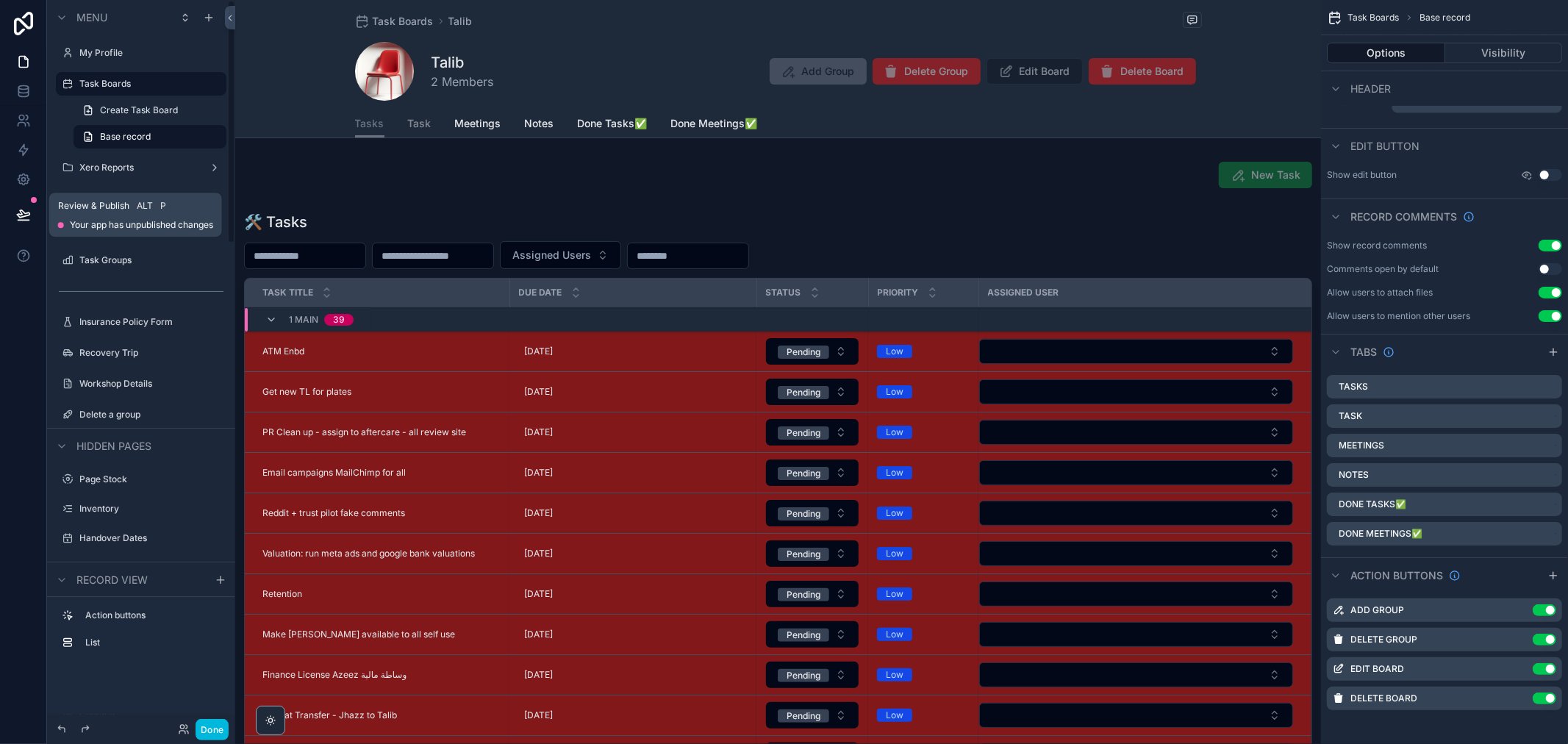
click at [23, 216] on icon at bounding box center [22, 214] width 13 height 8
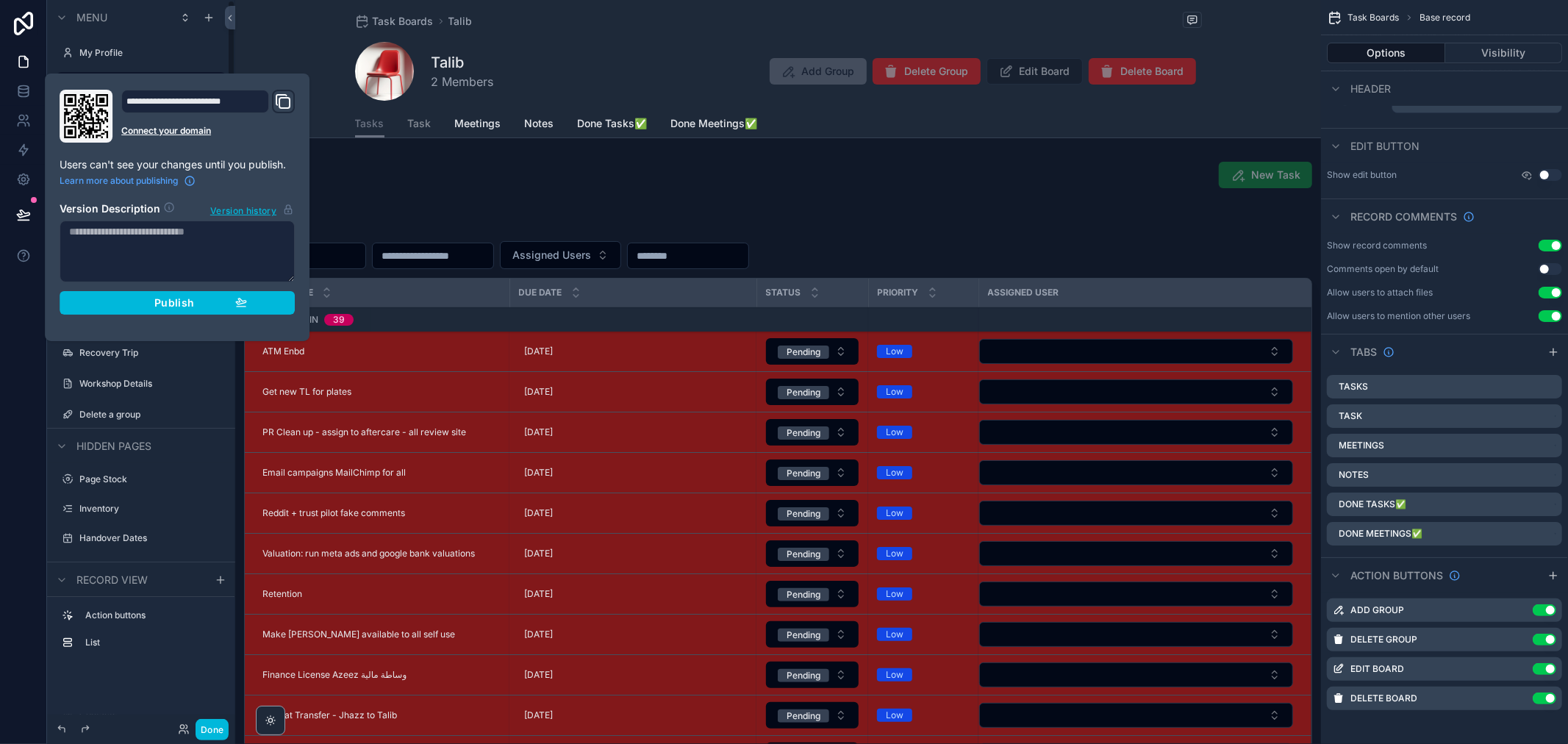
click at [160, 303] on span "Publish" at bounding box center [173, 303] width 40 height 14
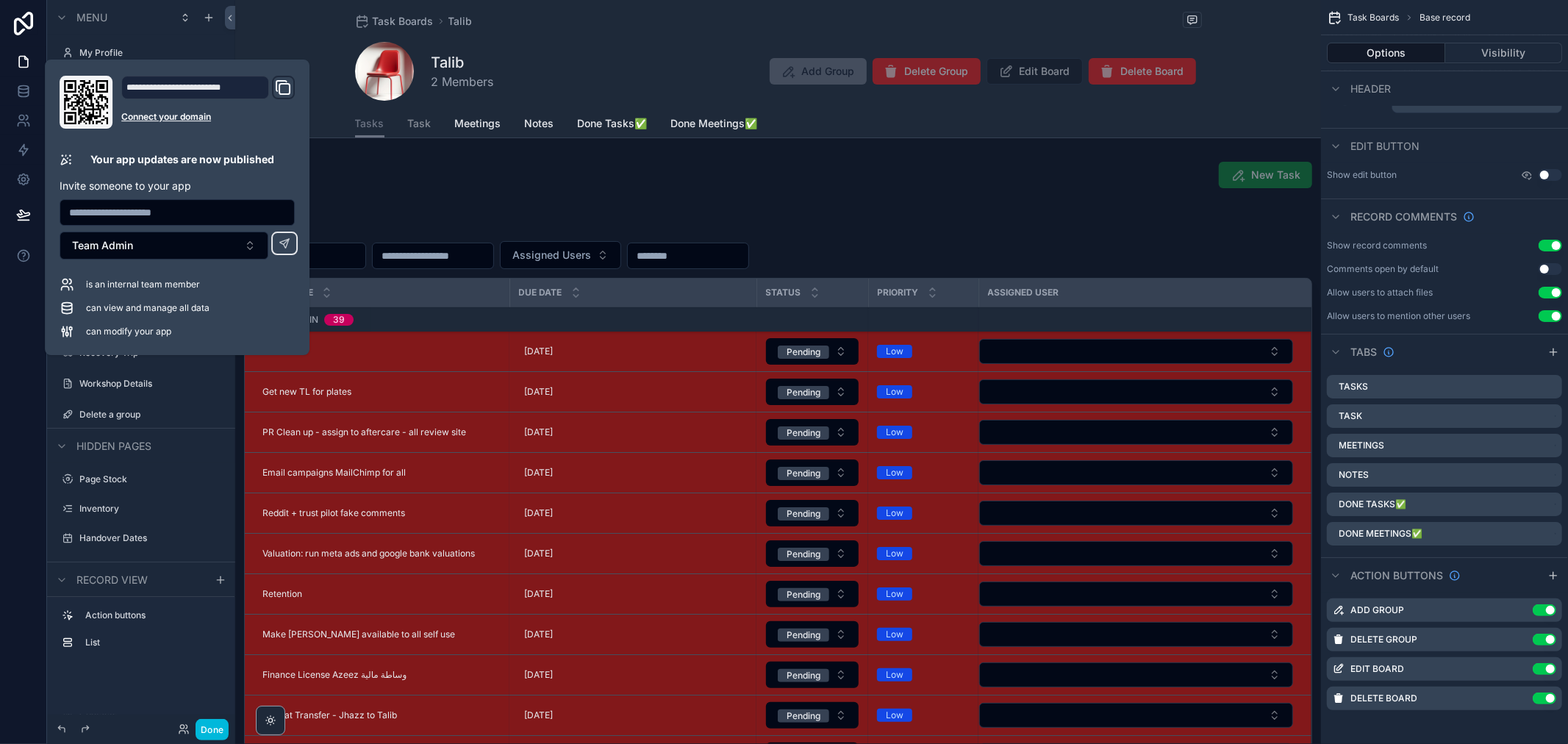
click at [800, 166] on div "scrollable content" at bounding box center [778, 174] width 1086 height 38
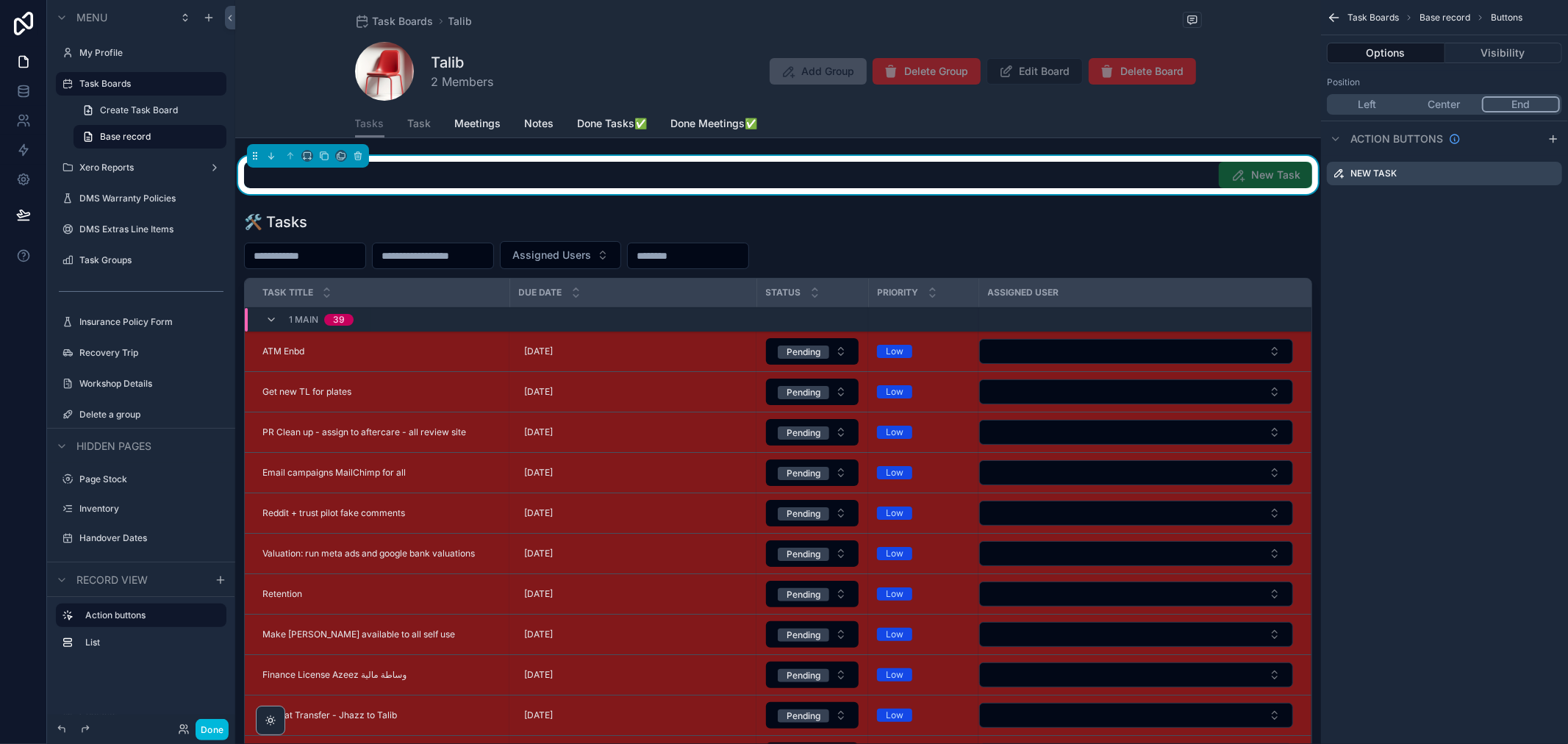
click at [483, 114] on link "Meetings" at bounding box center [479, 125] width 47 height 29
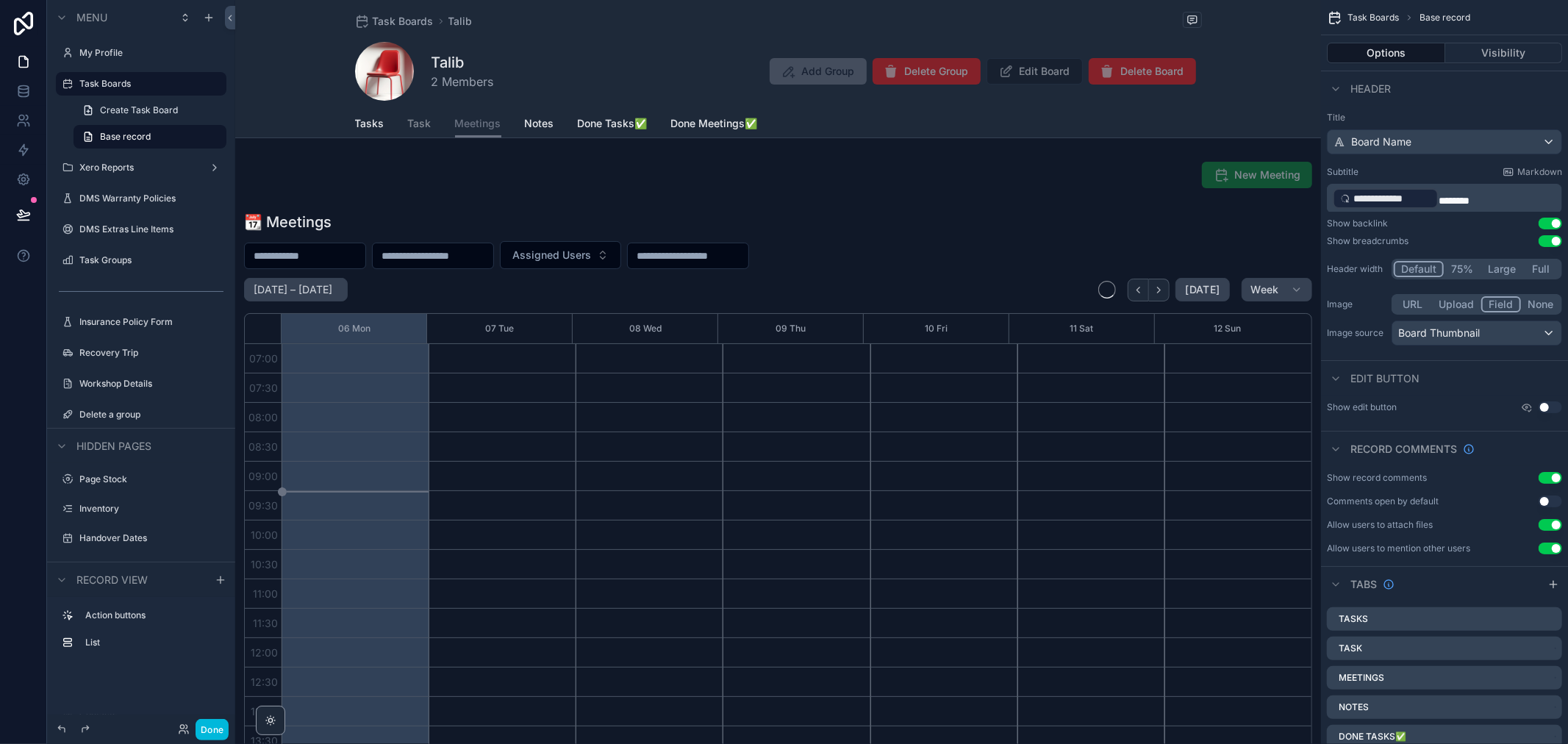
scroll to position [412, 0]
click at [379, 126] on span "Tasks" at bounding box center [369, 123] width 29 height 15
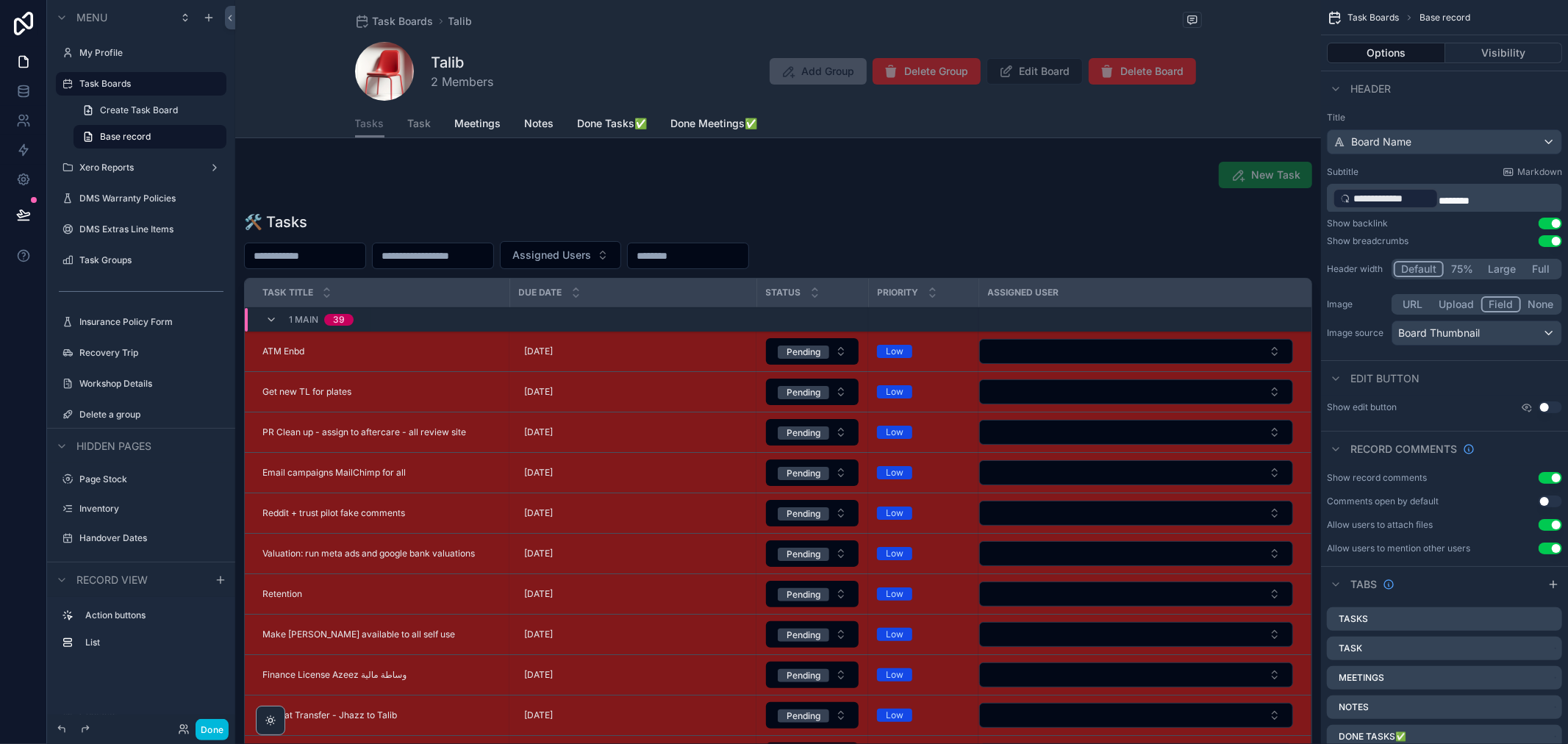
click at [423, 126] on span "Task" at bounding box center [420, 123] width 23 height 15
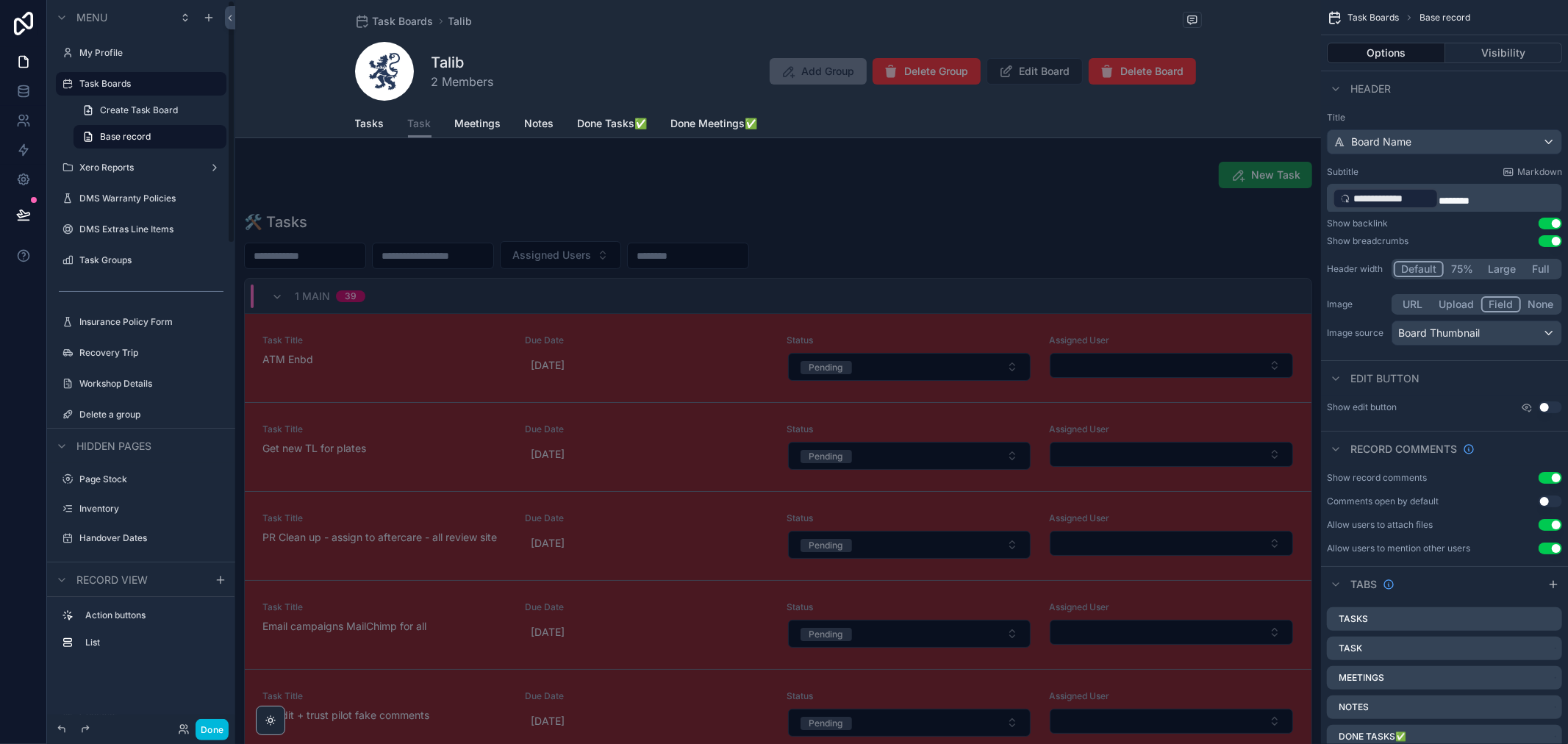
click at [367, 127] on span "Tasks" at bounding box center [369, 123] width 29 height 15
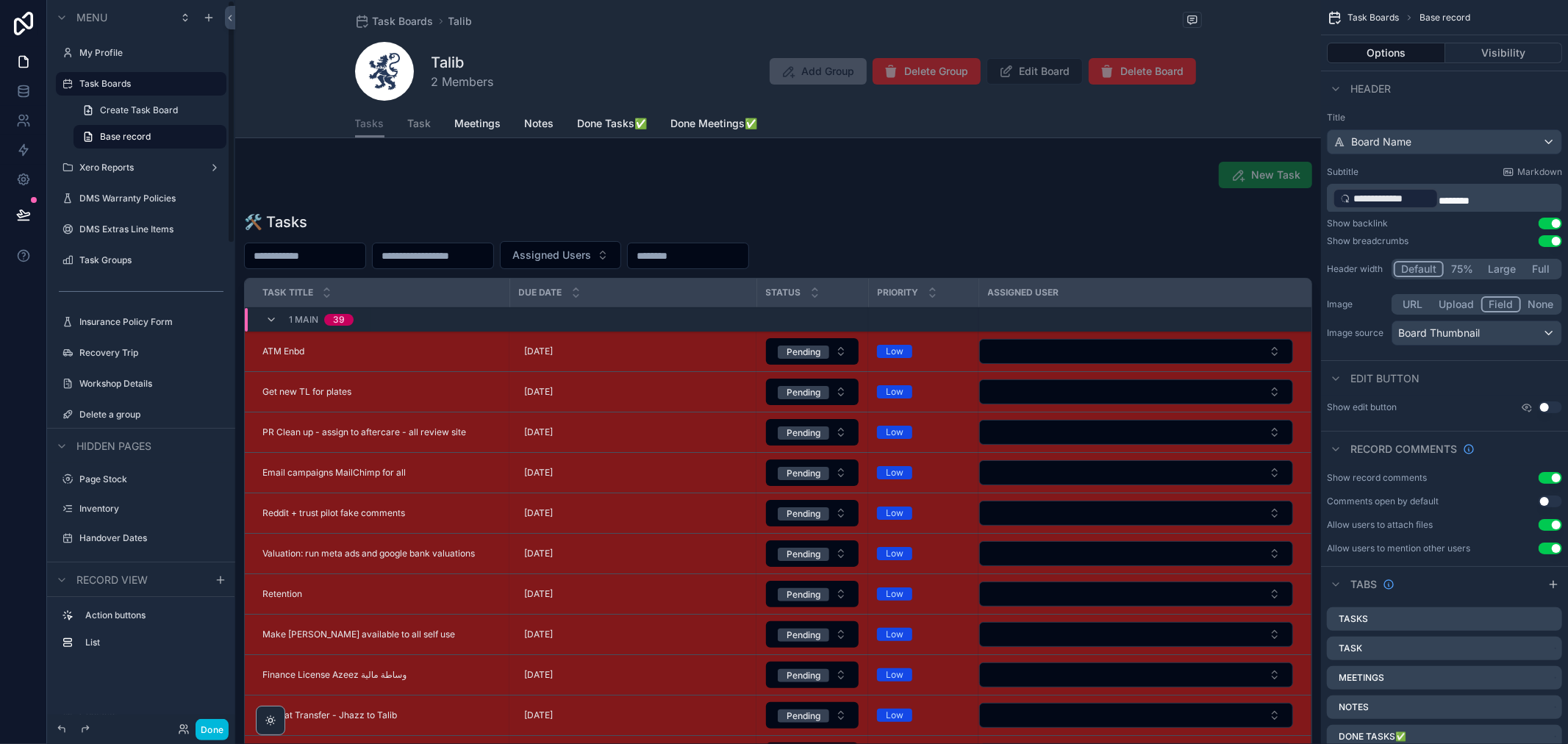
click at [215, 729] on button "Done" at bounding box center [212, 729] width 33 height 21
